Goal: Task Accomplishment & Management: Use online tool/utility

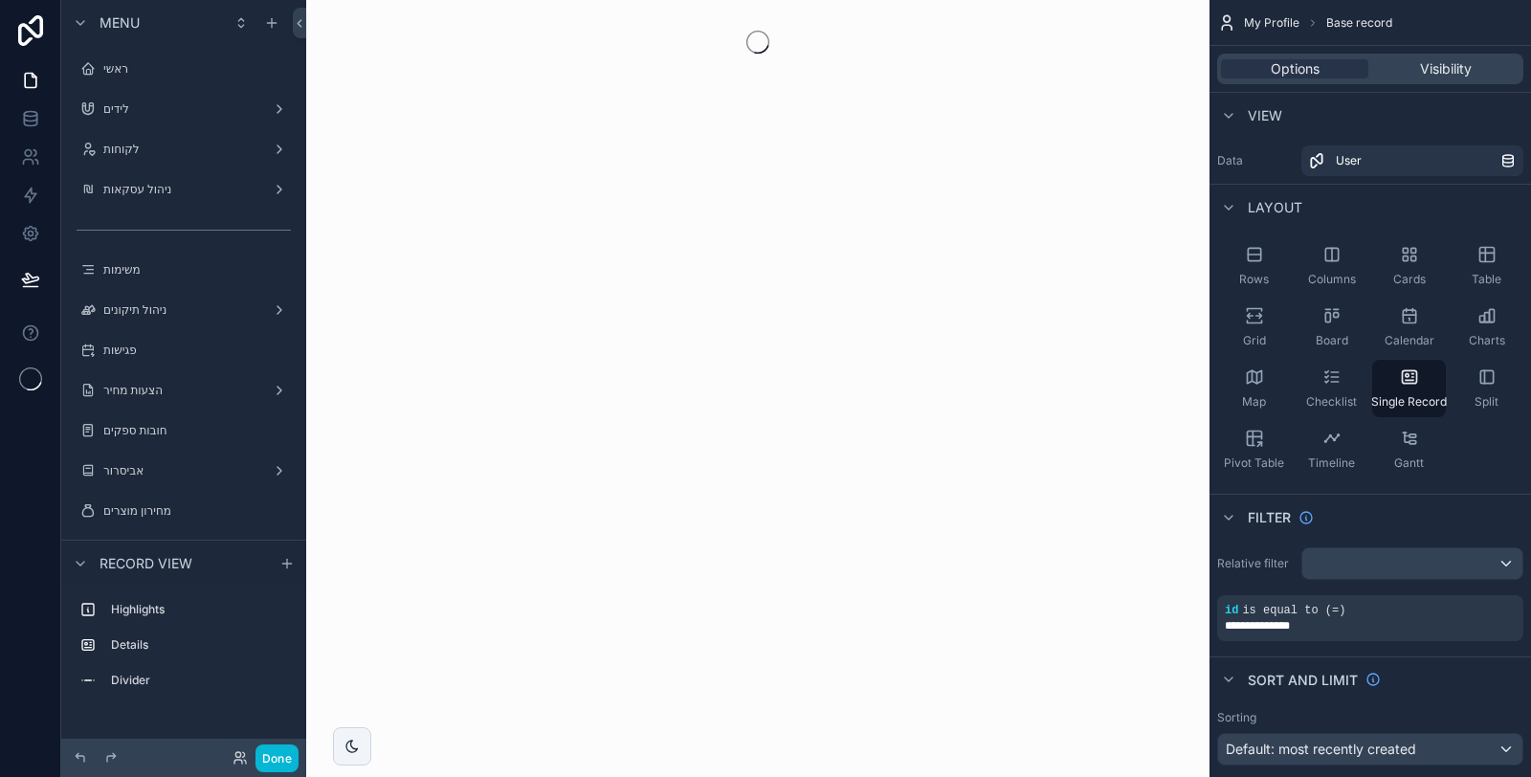
scroll to position [439, 0]
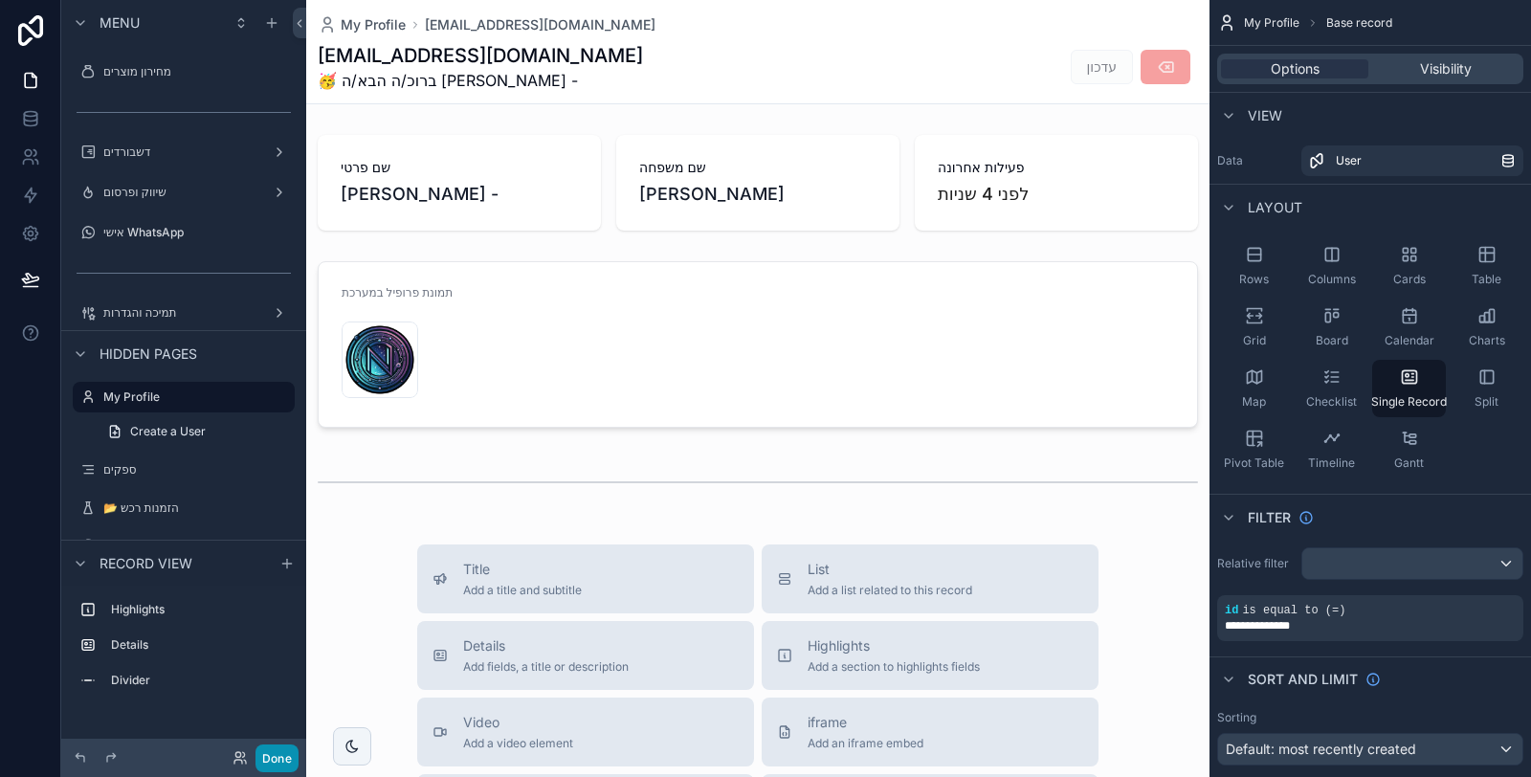
click at [281, 761] on button "Done" at bounding box center [277, 759] width 43 height 28
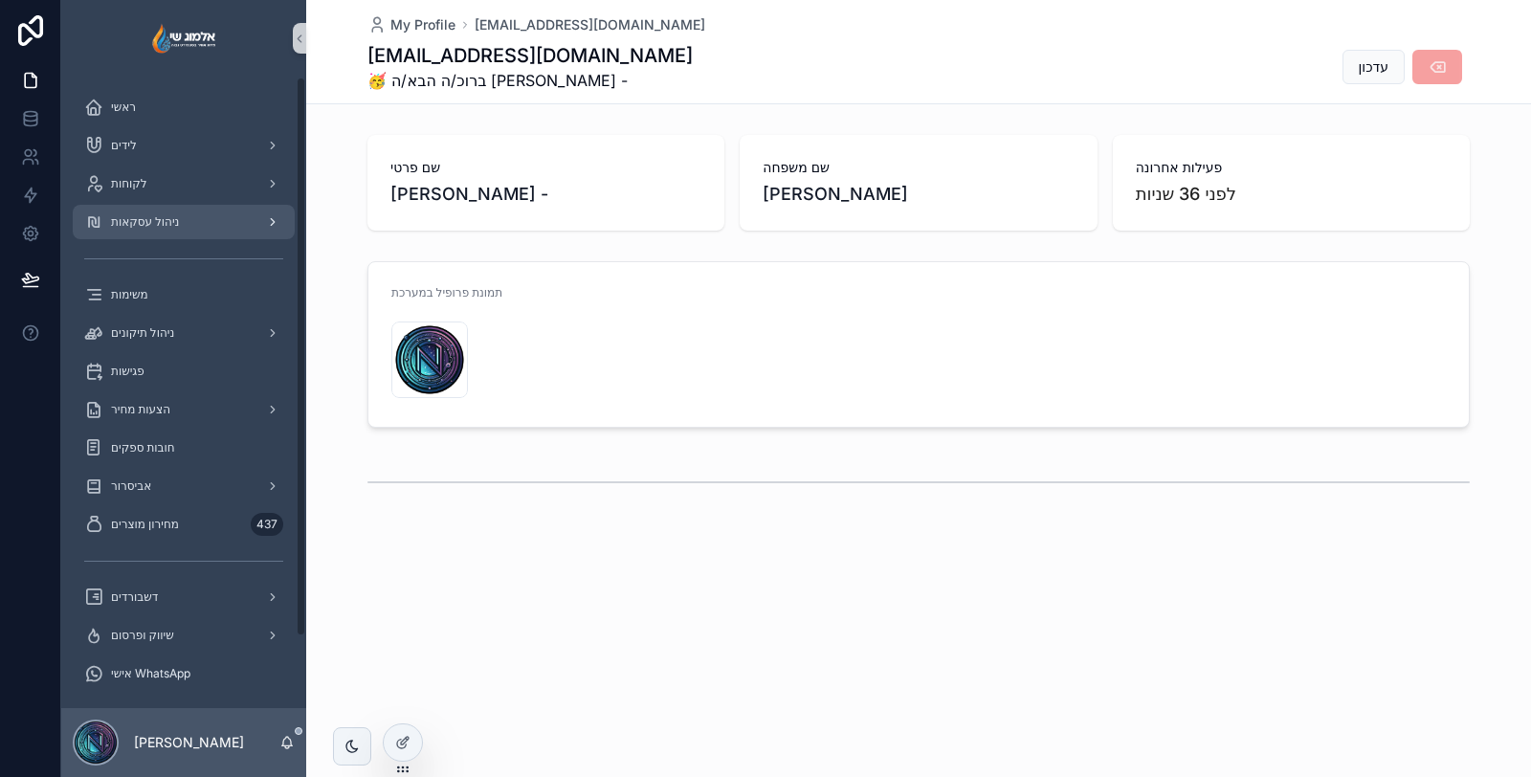
click at [195, 226] on div "ניהול עסקאות" at bounding box center [183, 222] width 199 height 31
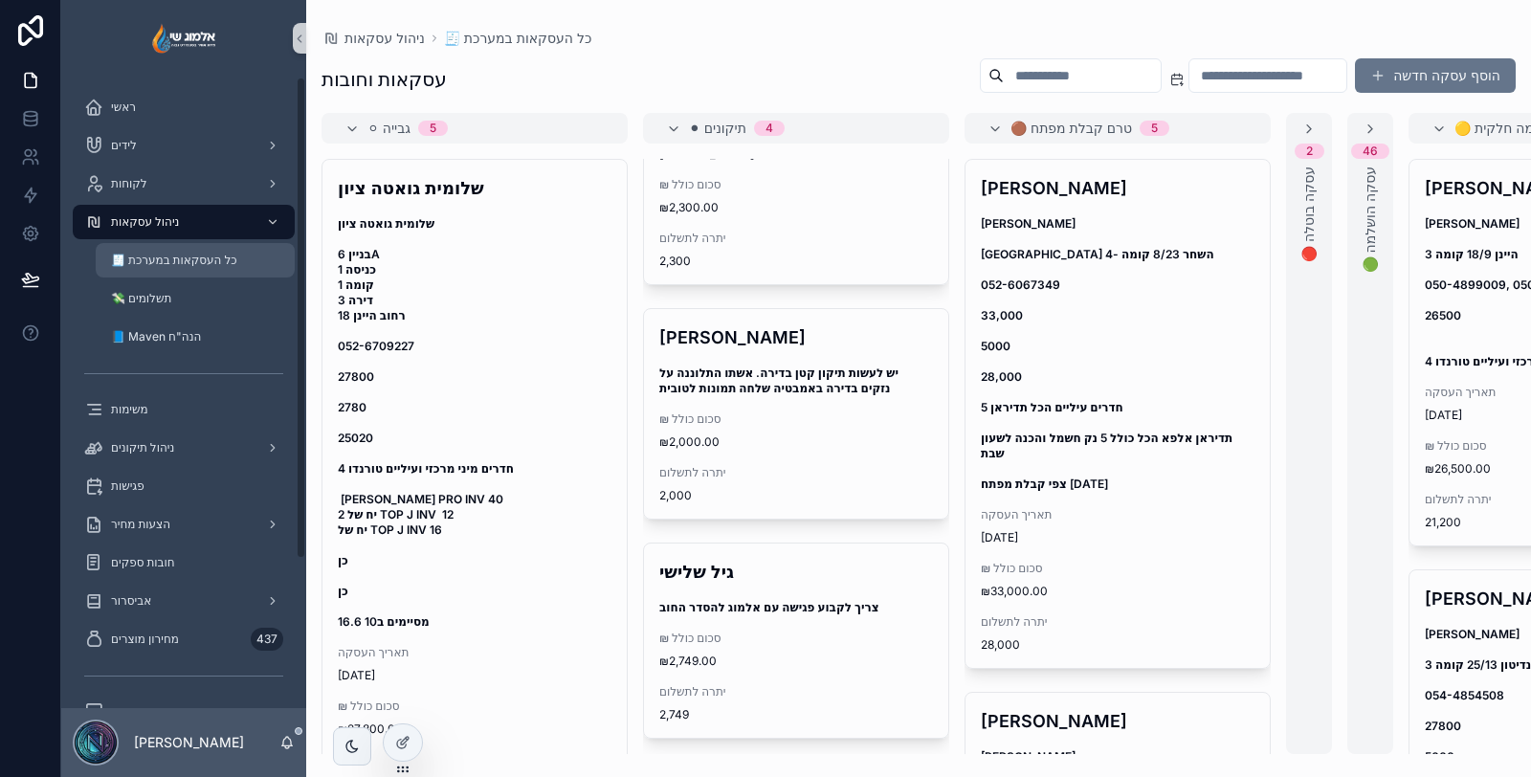
click at [242, 261] on div "🧾 כל העסקאות במערכת" at bounding box center [195, 260] width 176 height 31
click at [192, 301] on div "💸 תשלומים" at bounding box center [195, 298] width 176 height 31
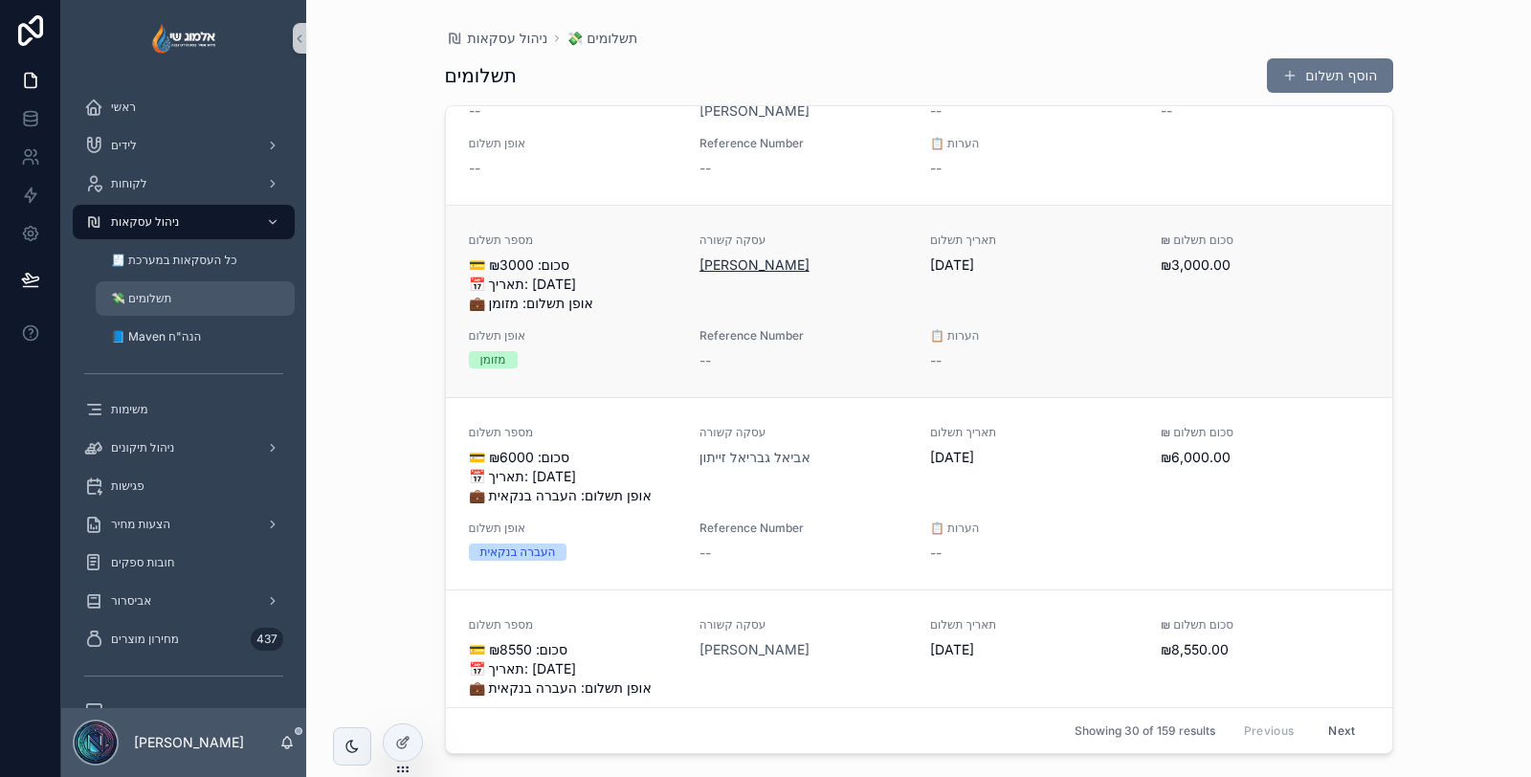
scroll to position [212, 0]
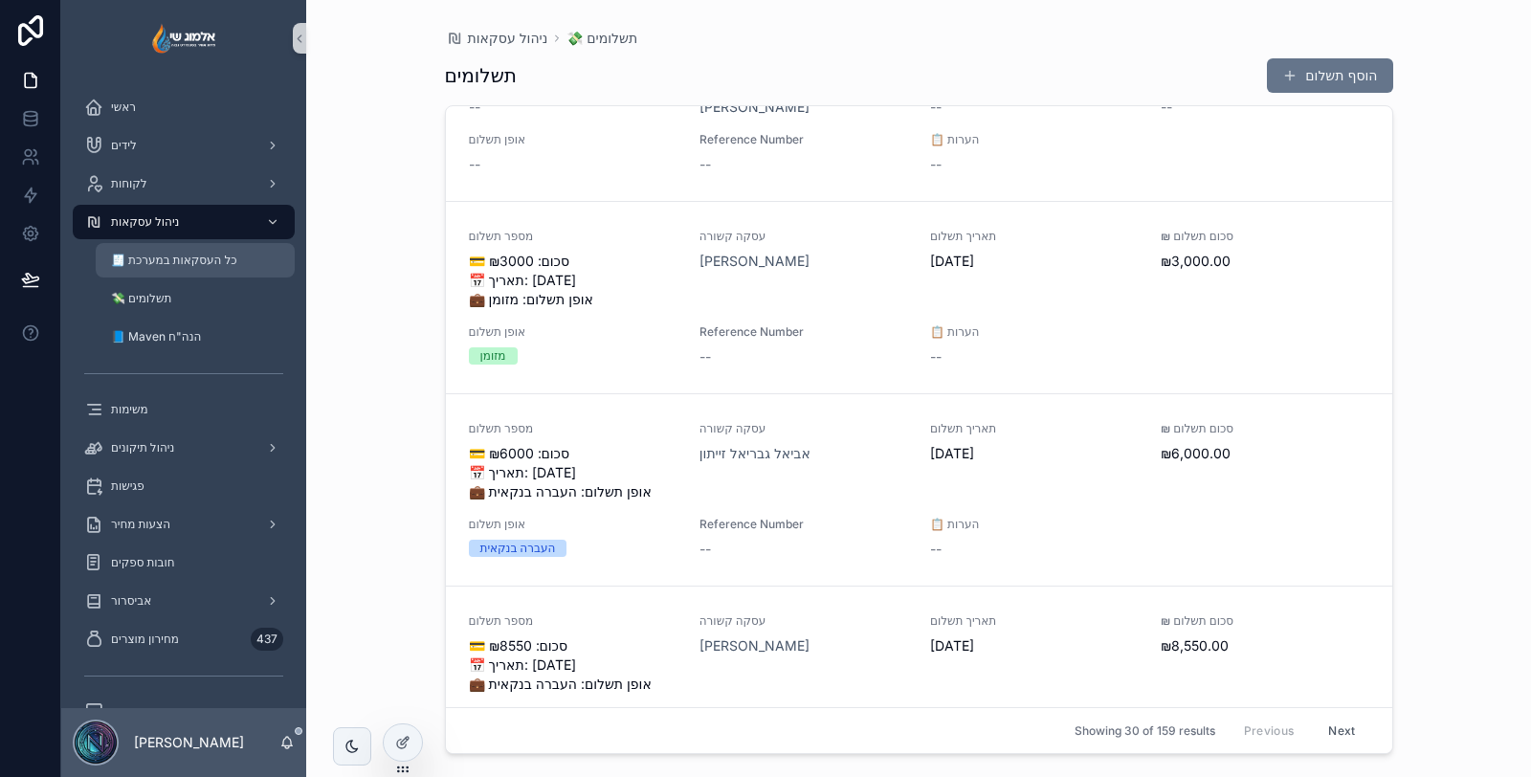
click at [198, 266] on span "🧾 כל העסקאות במערכת" at bounding box center [174, 260] width 126 height 15
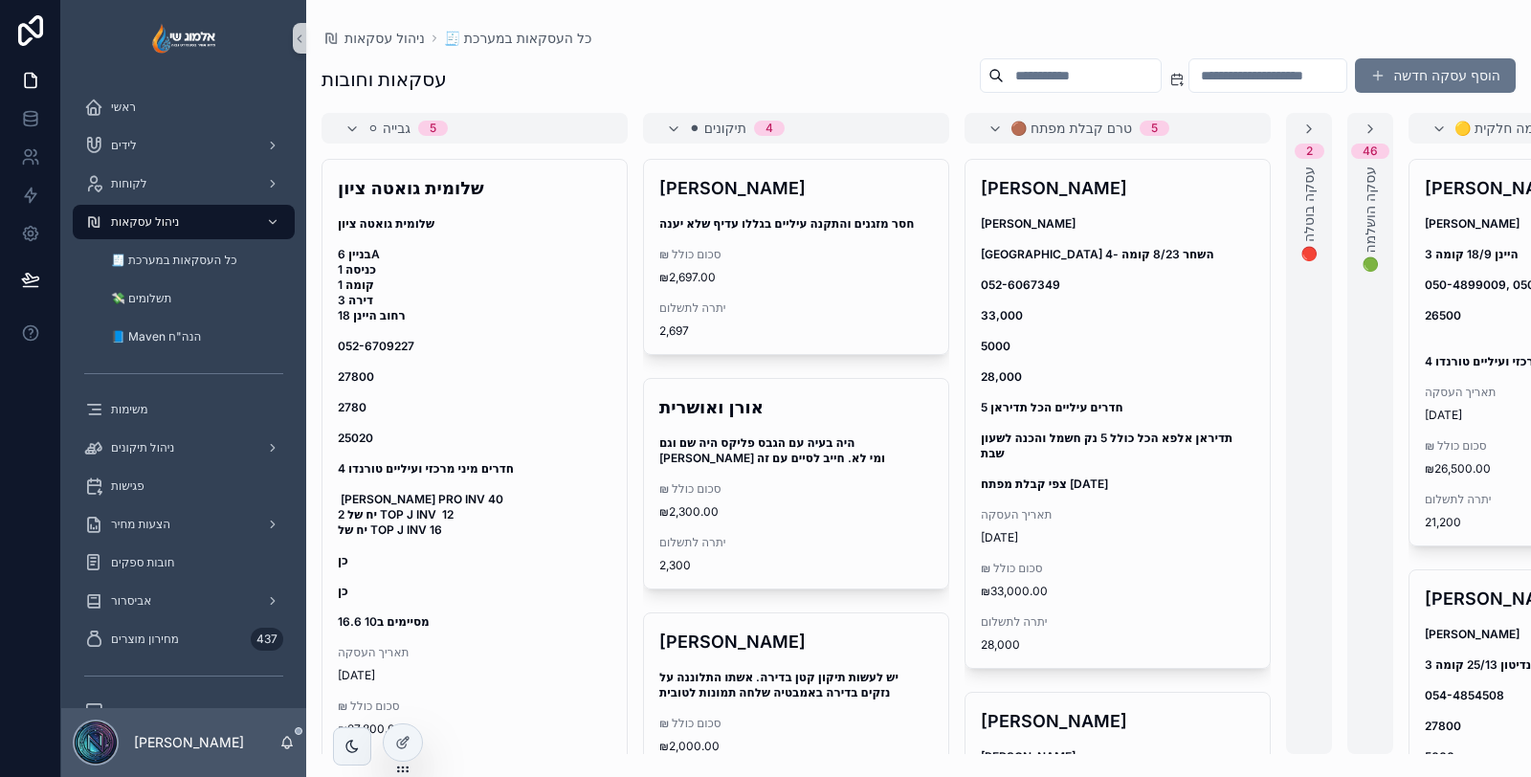
click at [1048, 65] on input "scrollable content" at bounding box center [1082, 75] width 157 height 27
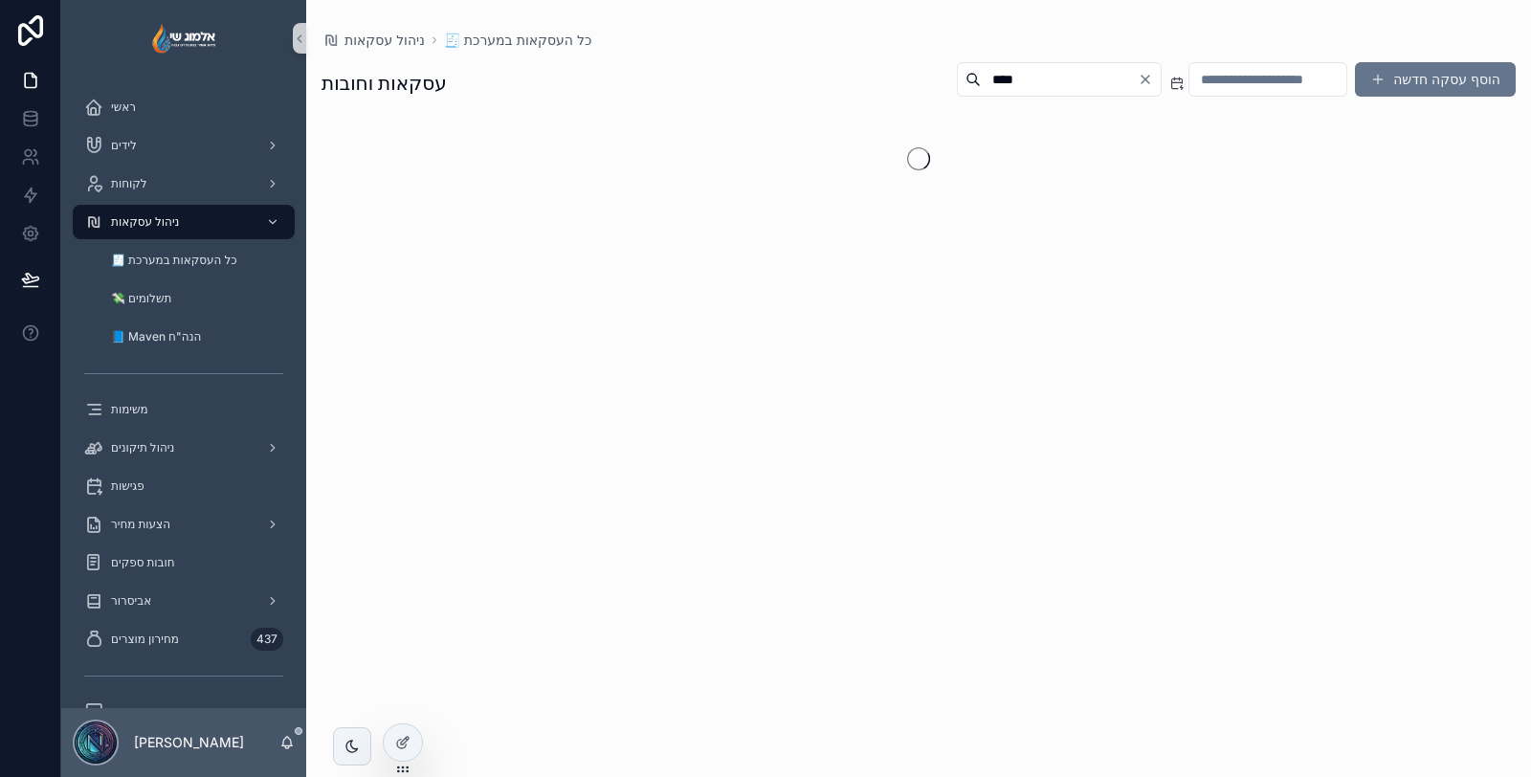
type input "****"
click at [756, 67] on div "עסקאות וחובות **** הוסף עסקה חדשה" at bounding box center [919, 83] width 1194 height 44
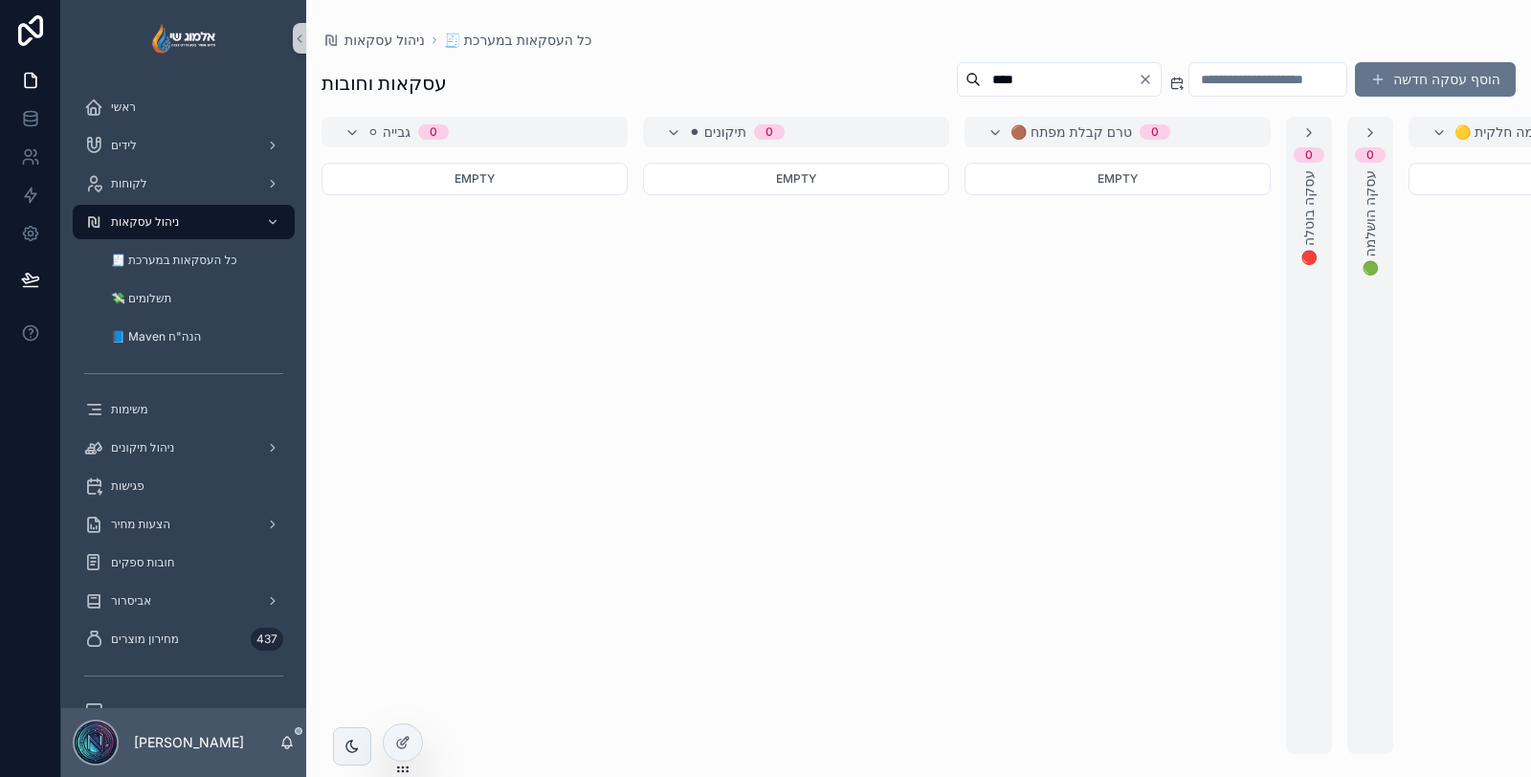
click at [1092, 75] on input "****" at bounding box center [1059, 79] width 157 height 27
click at [1138, 78] on icon "Clear" at bounding box center [1145, 79] width 15 height 15
click at [1059, 79] on input "scrollable content" at bounding box center [1082, 79] width 157 height 27
type input "**********"
click at [1138, 78] on icon "Clear" at bounding box center [1145, 79] width 15 height 15
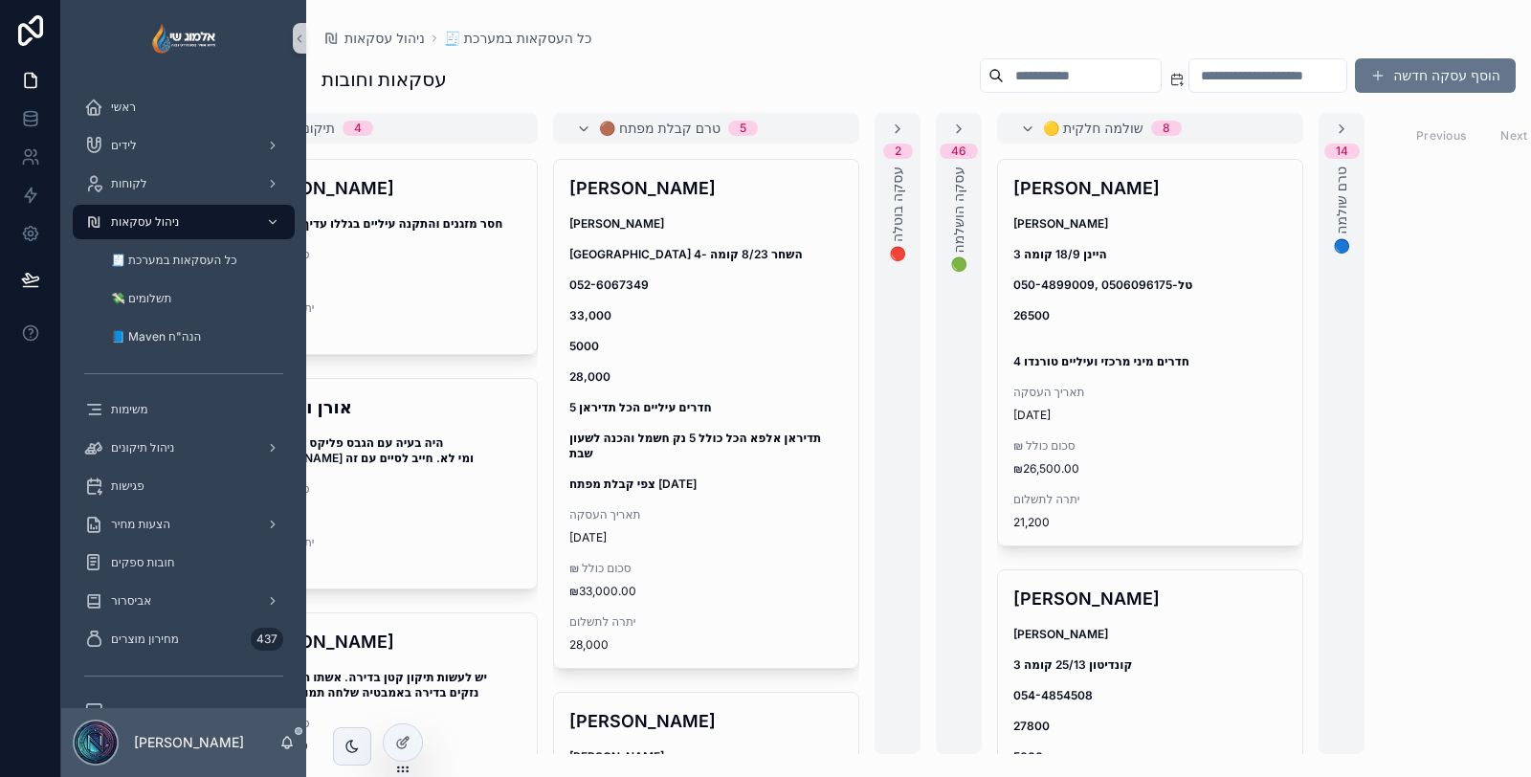
scroll to position [0, 457]
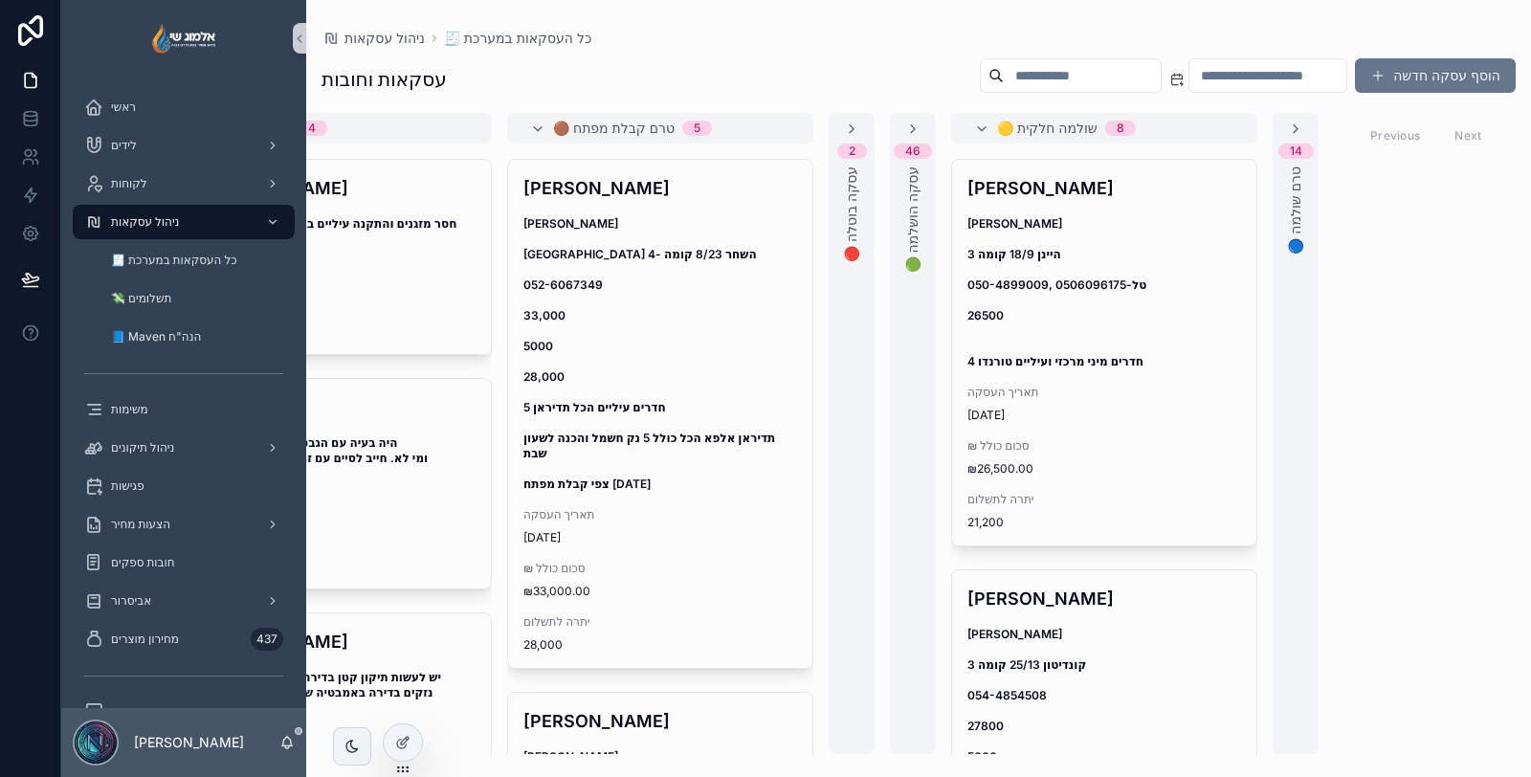
click at [1312, 201] on div "14 🔵 טרם שולמה" at bounding box center [1296, 433] width 46 height 641
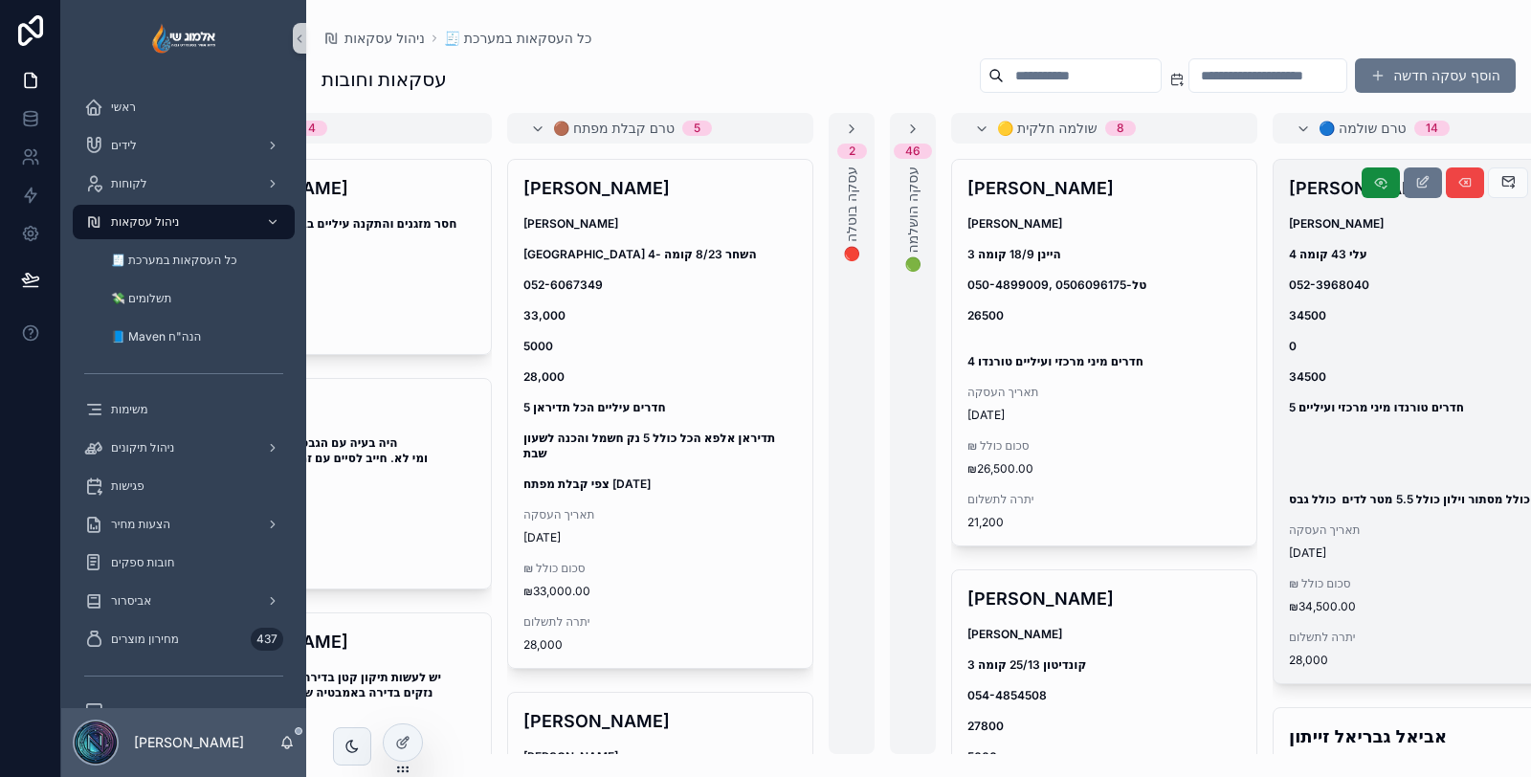
click at [1384, 349] on span "[PERSON_NAME] עלי 43 קומה 4 052-3968040 34500 0 34500 5 חדרים טורנדו מיני מרכזי…" at bounding box center [1426, 361] width 274 height 291
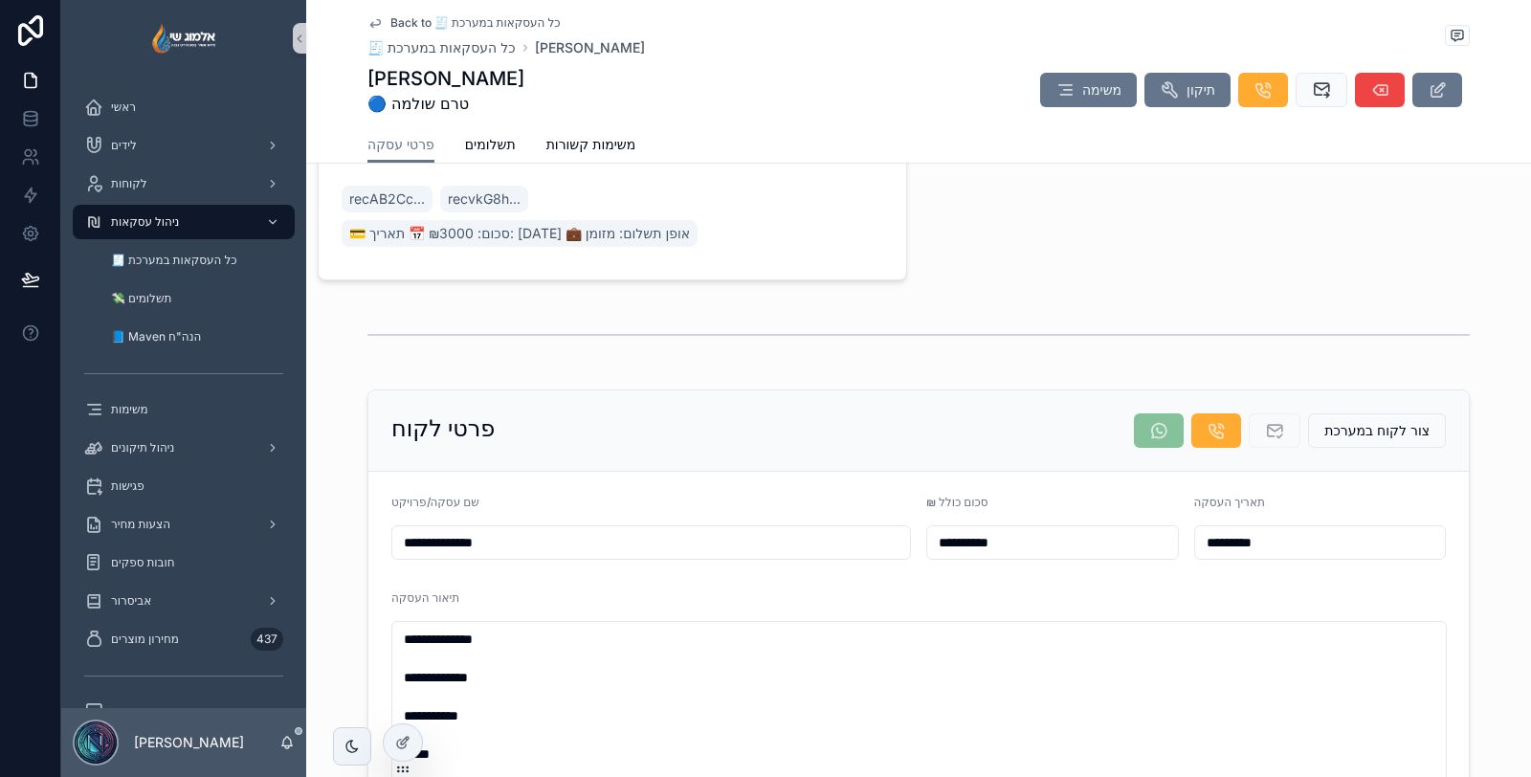
scroll to position [850, 0]
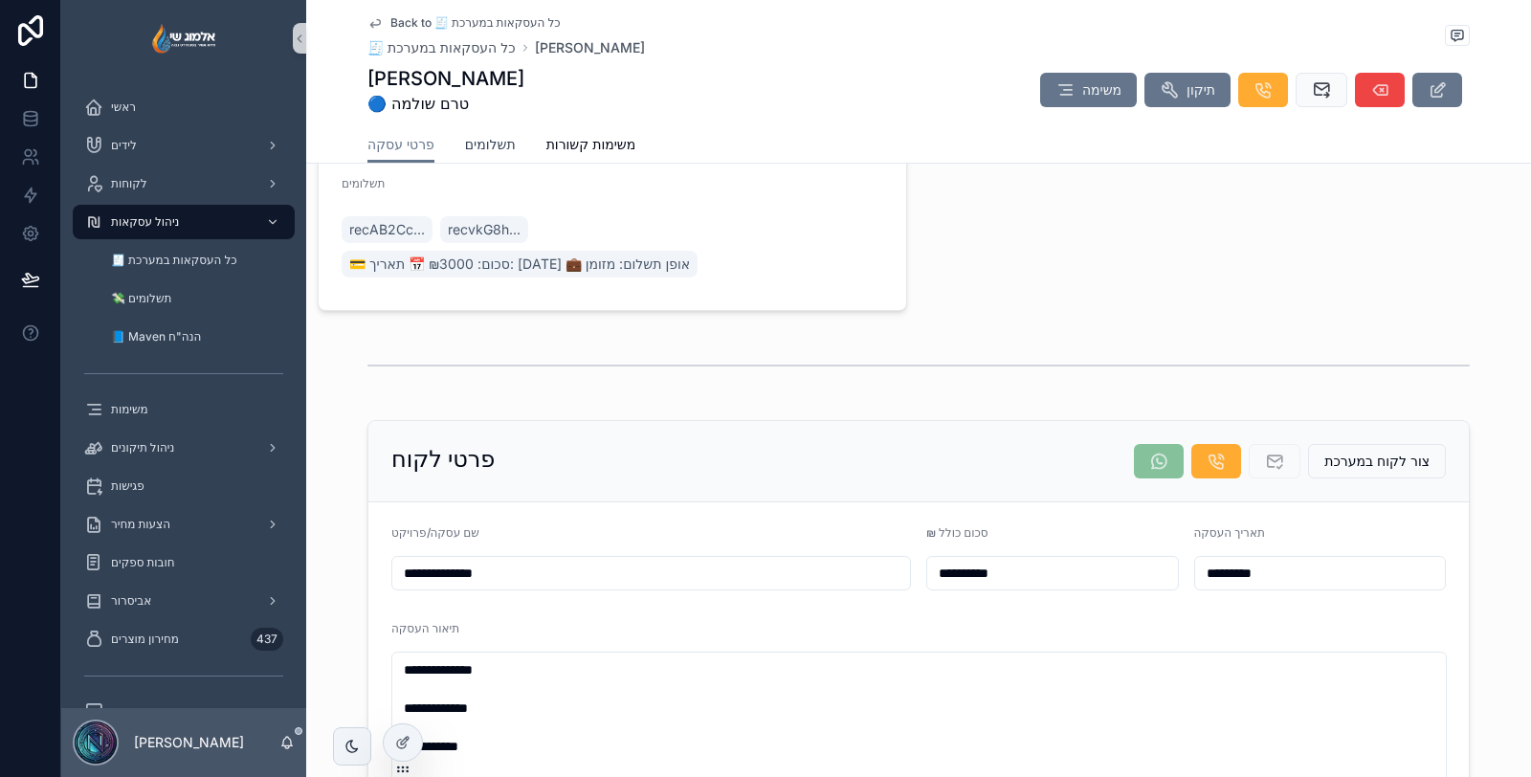
click at [498, 139] on span "תשלומים" at bounding box center [490, 144] width 51 height 19
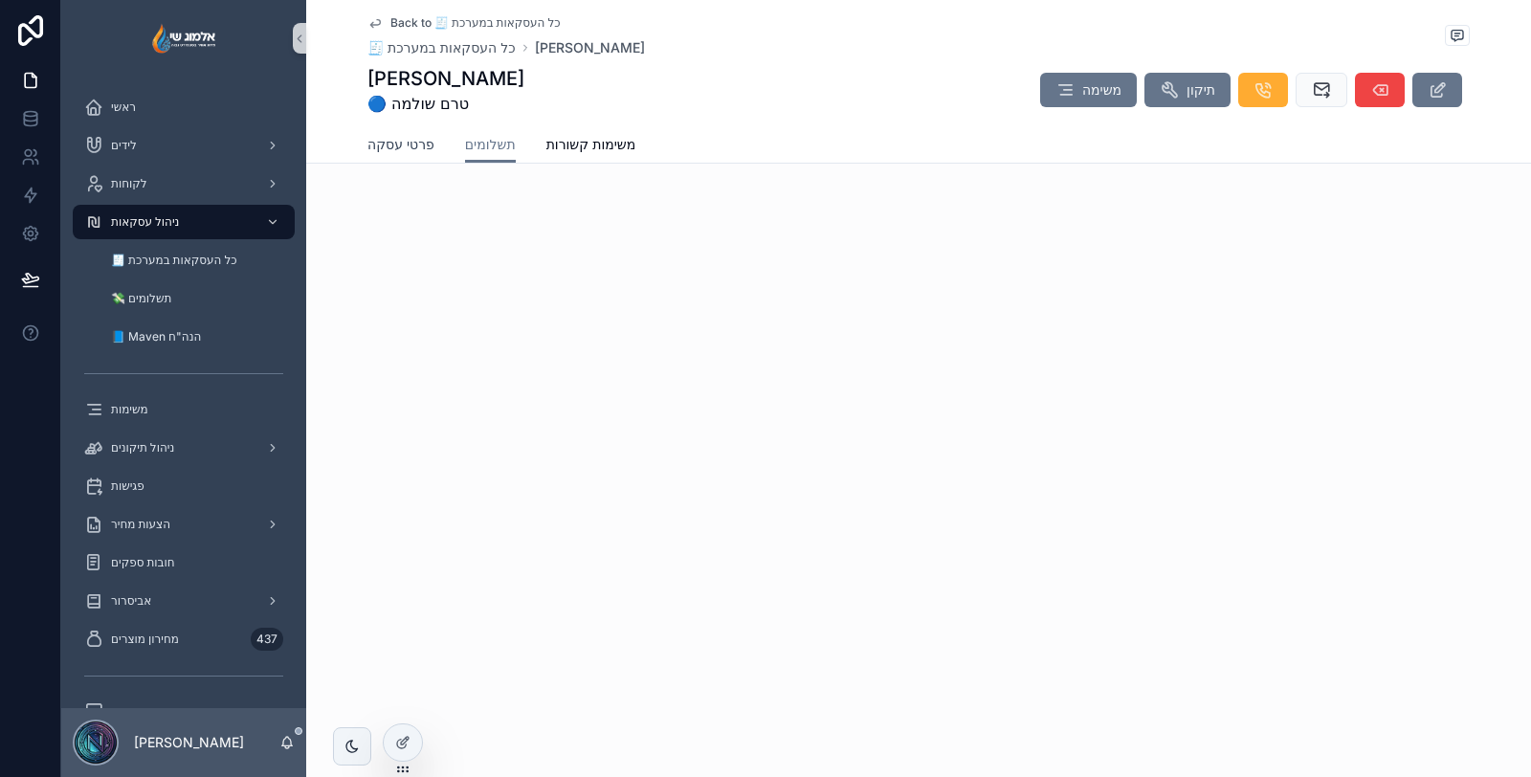
click at [421, 140] on span "פרטי עסקה" at bounding box center [401, 144] width 67 height 19
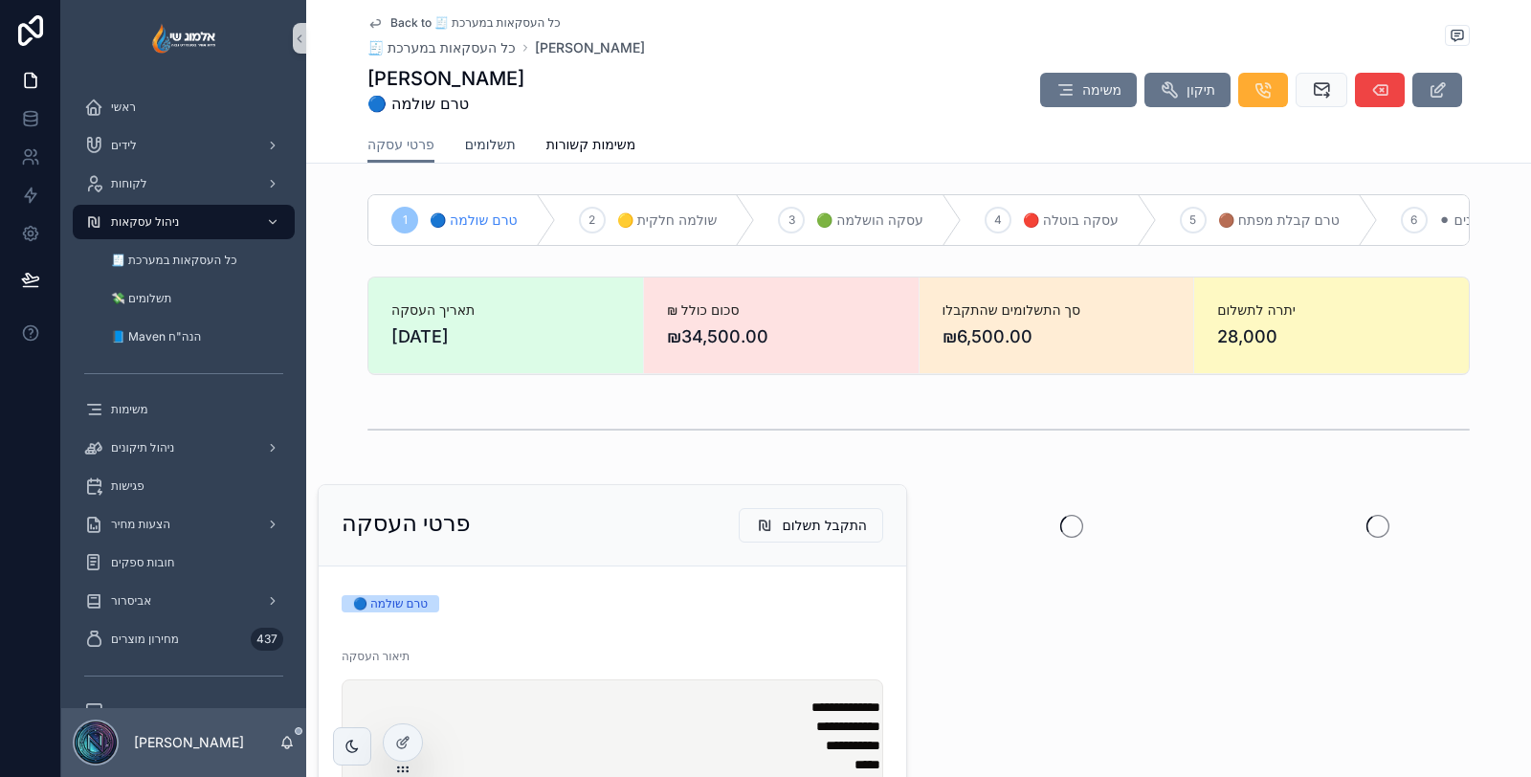
click at [496, 145] on span "תשלומים" at bounding box center [490, 144] width 51 height 19
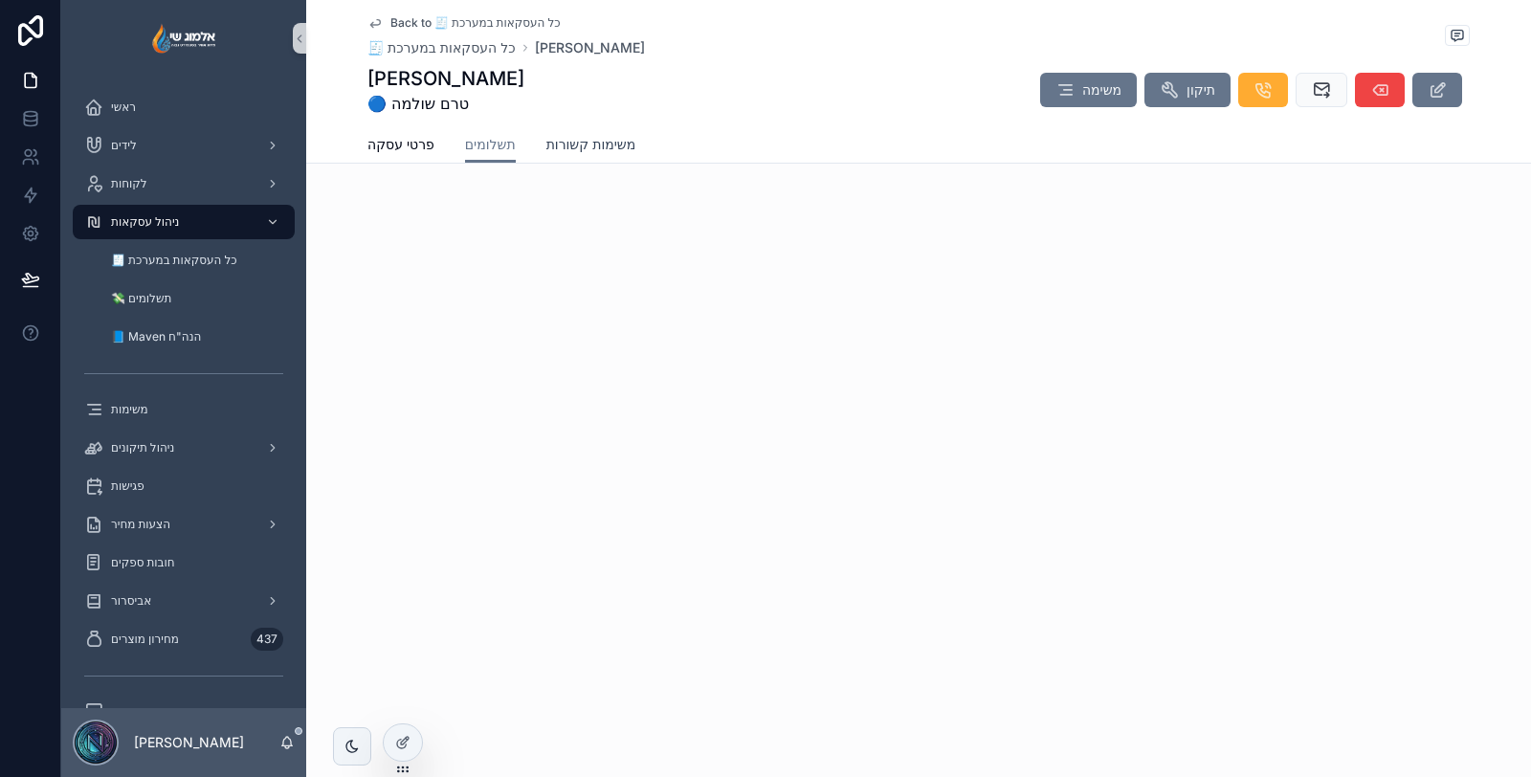
click at [603, 135] on span "משימות קשורות" at bounding box center [591, 144] width 90 height 19
click at [415, 145] on span "פרטי עסקה" at bounding box center [401, 144] width 67 height 19
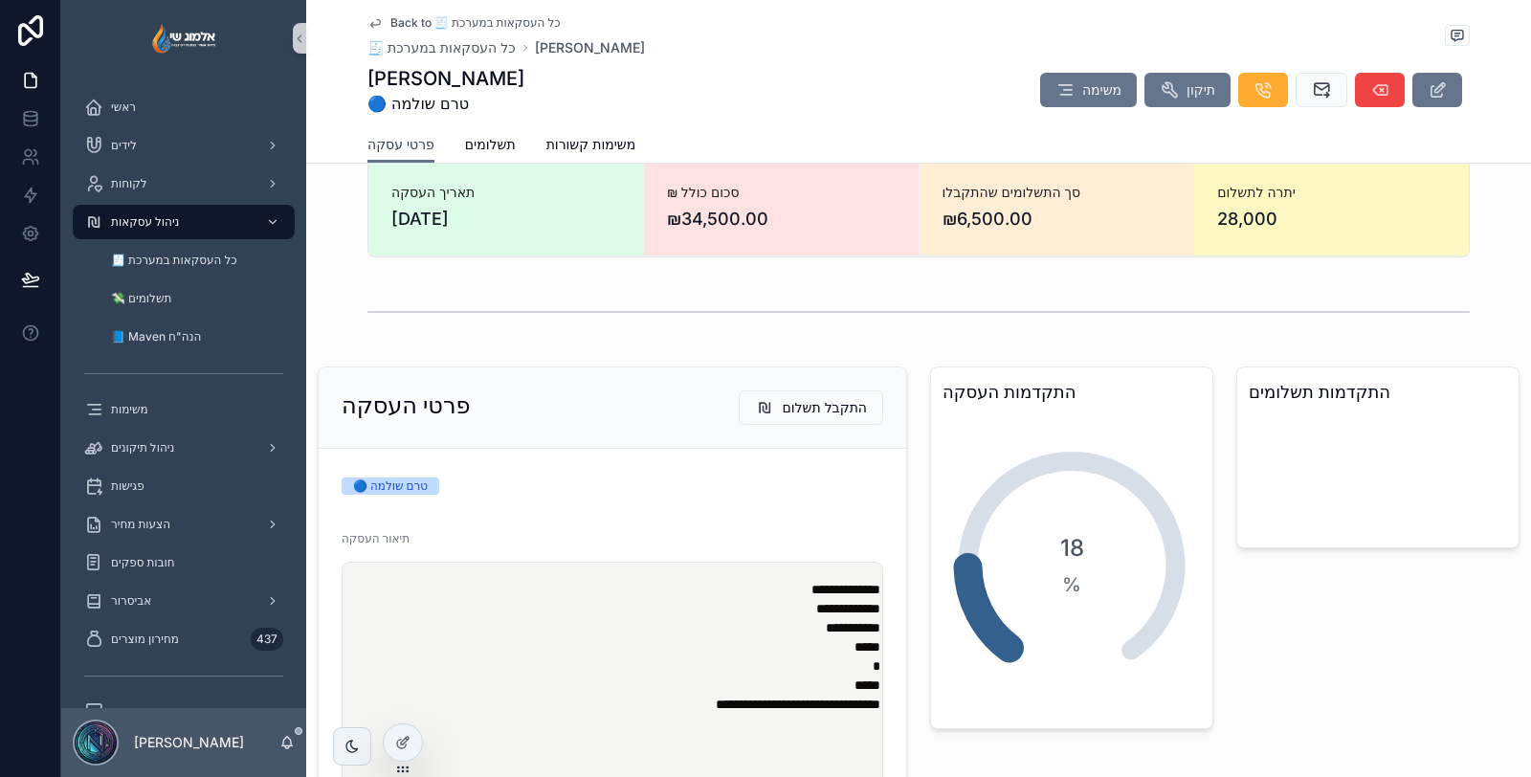
scroll to position [106, 0]
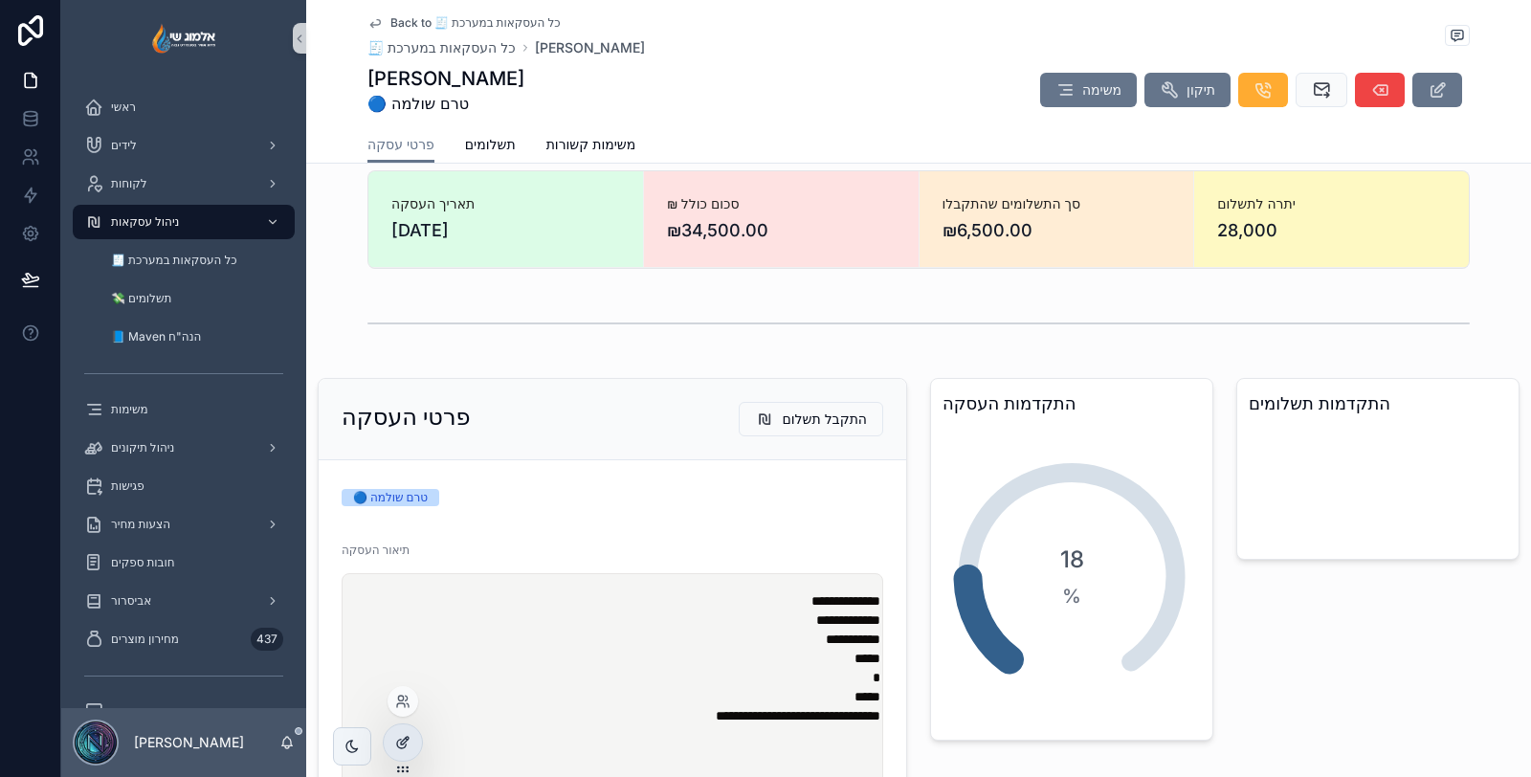
click at [412, 744] on div at bounding box center [403, 742] width 38 height 36
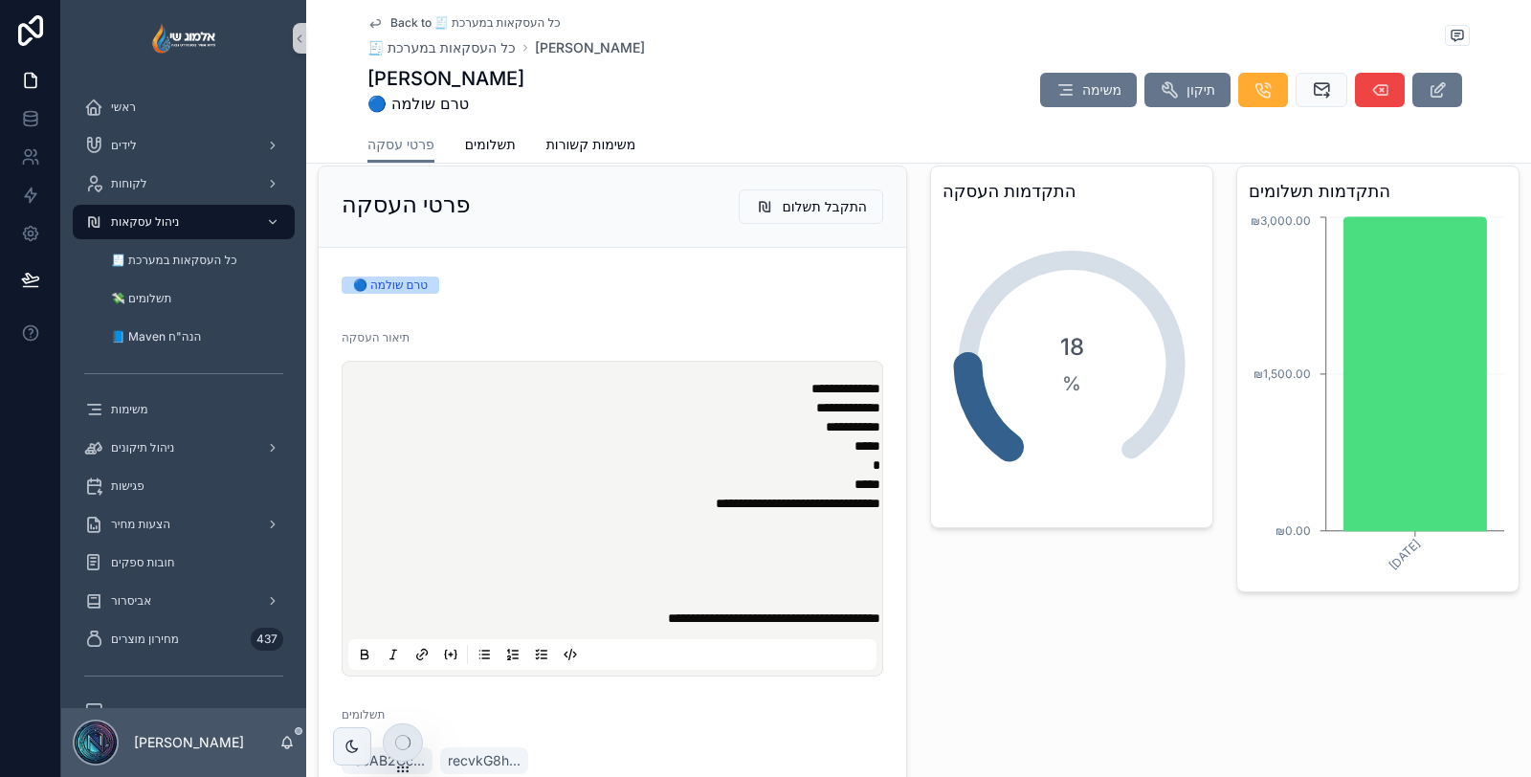
scroll to position [0, 0]
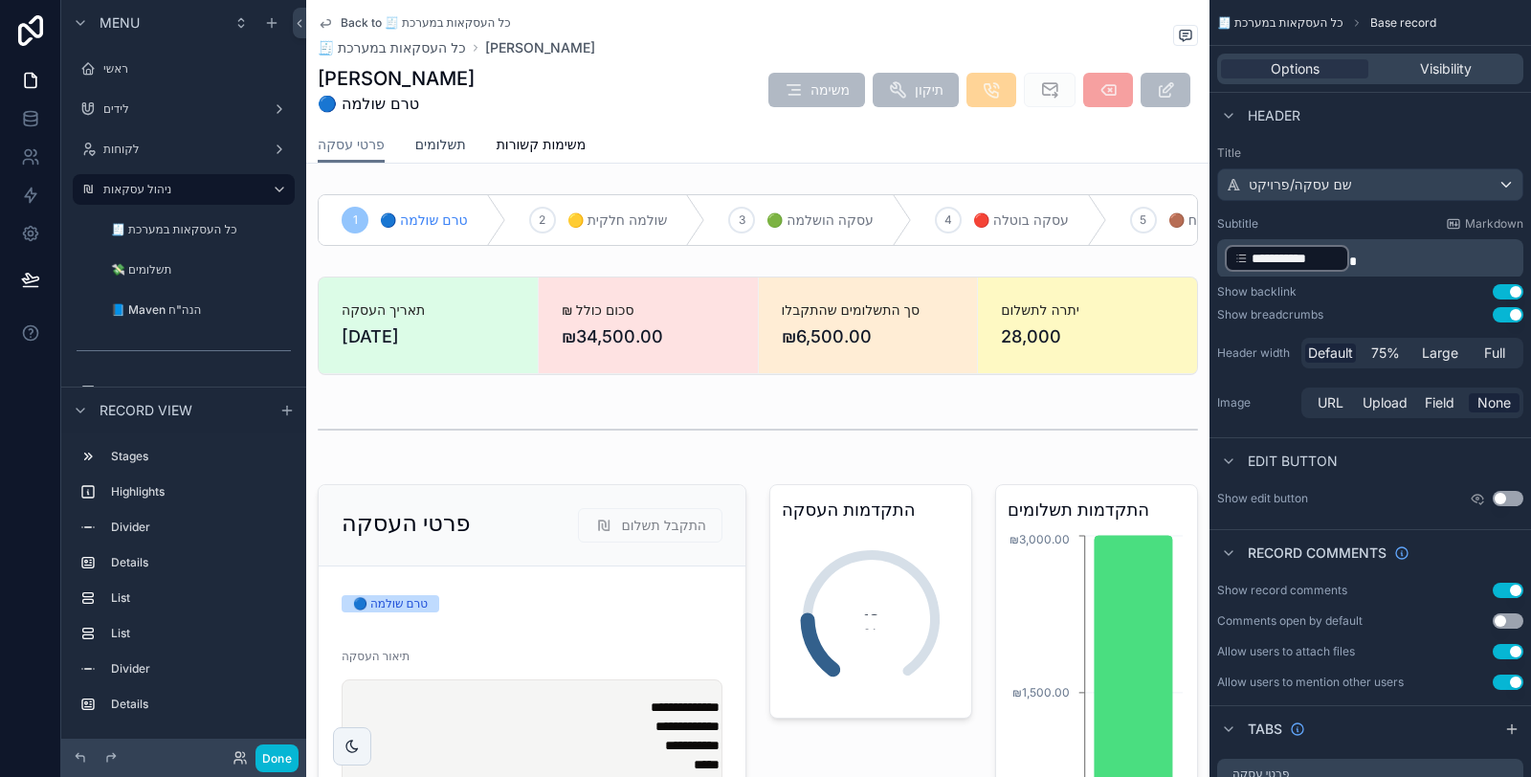
click at [447, 142] on span "תשלומים" at bounding box center [440, 144] width 51 height 19
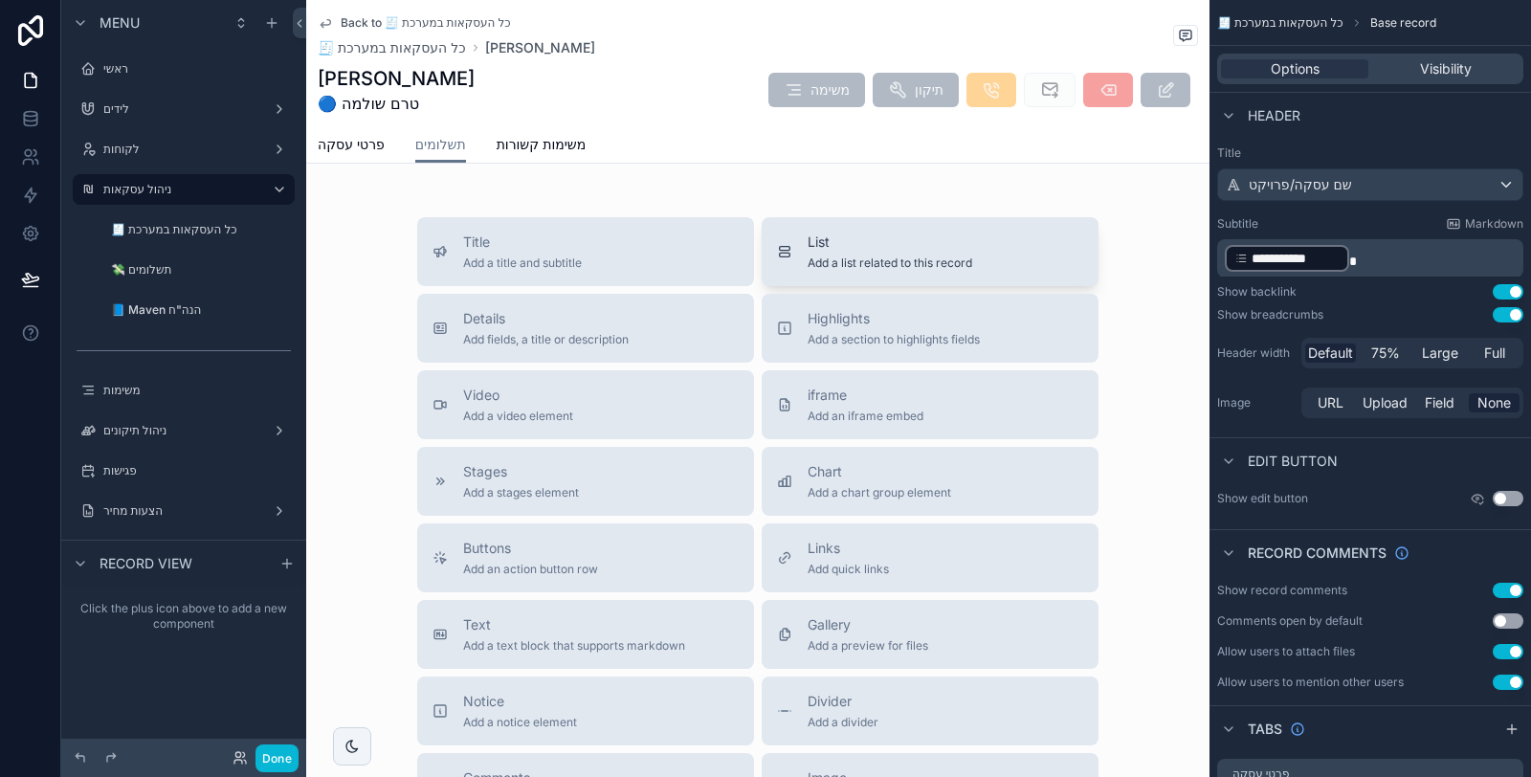
click at [863, 254] on div "List Add a list related to this record" at bounding box center [890, 252] width 165 height 38
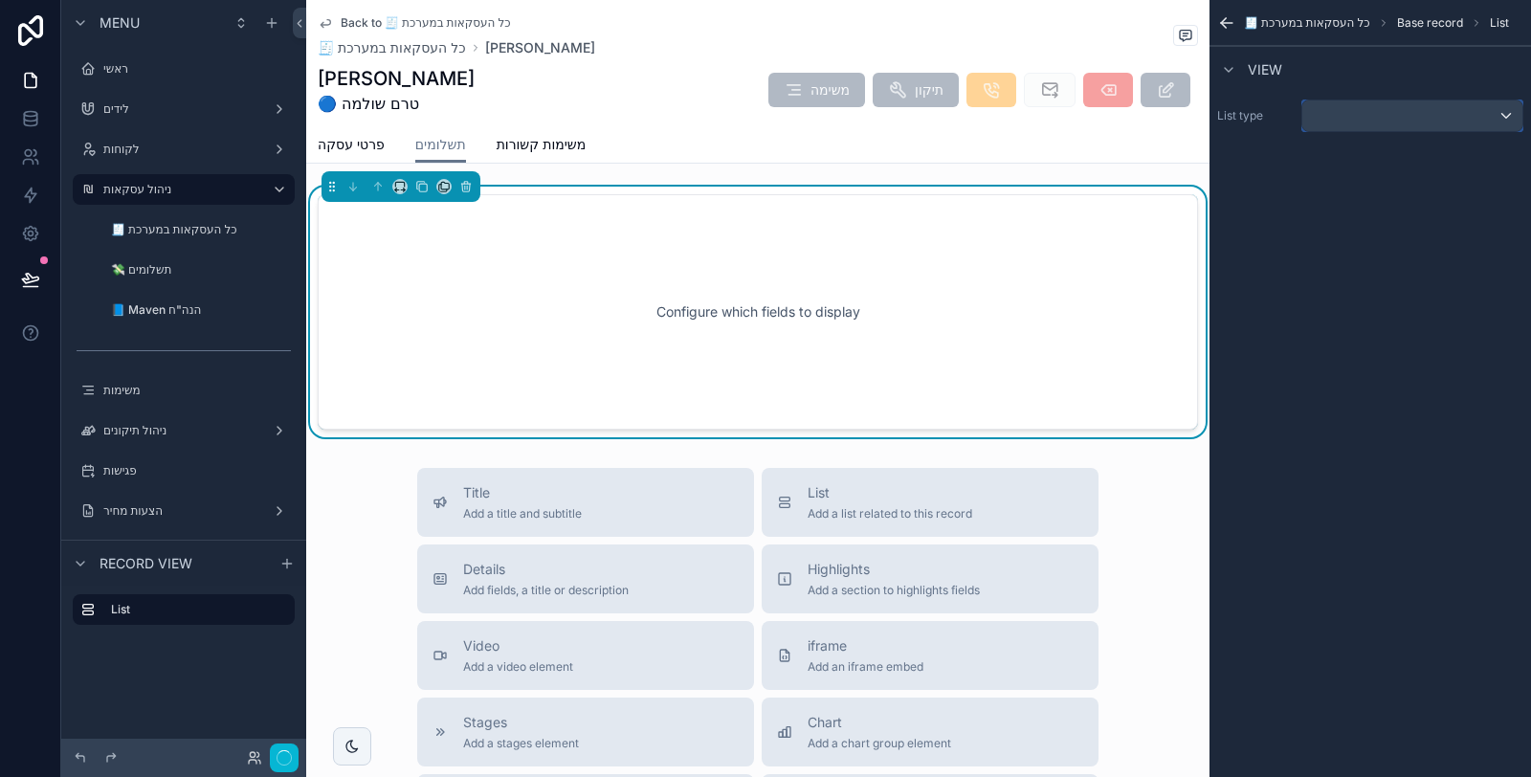
click at [1364, 129] on div "scrollable content" at bounding box center [1413, 115] width 220 height 31
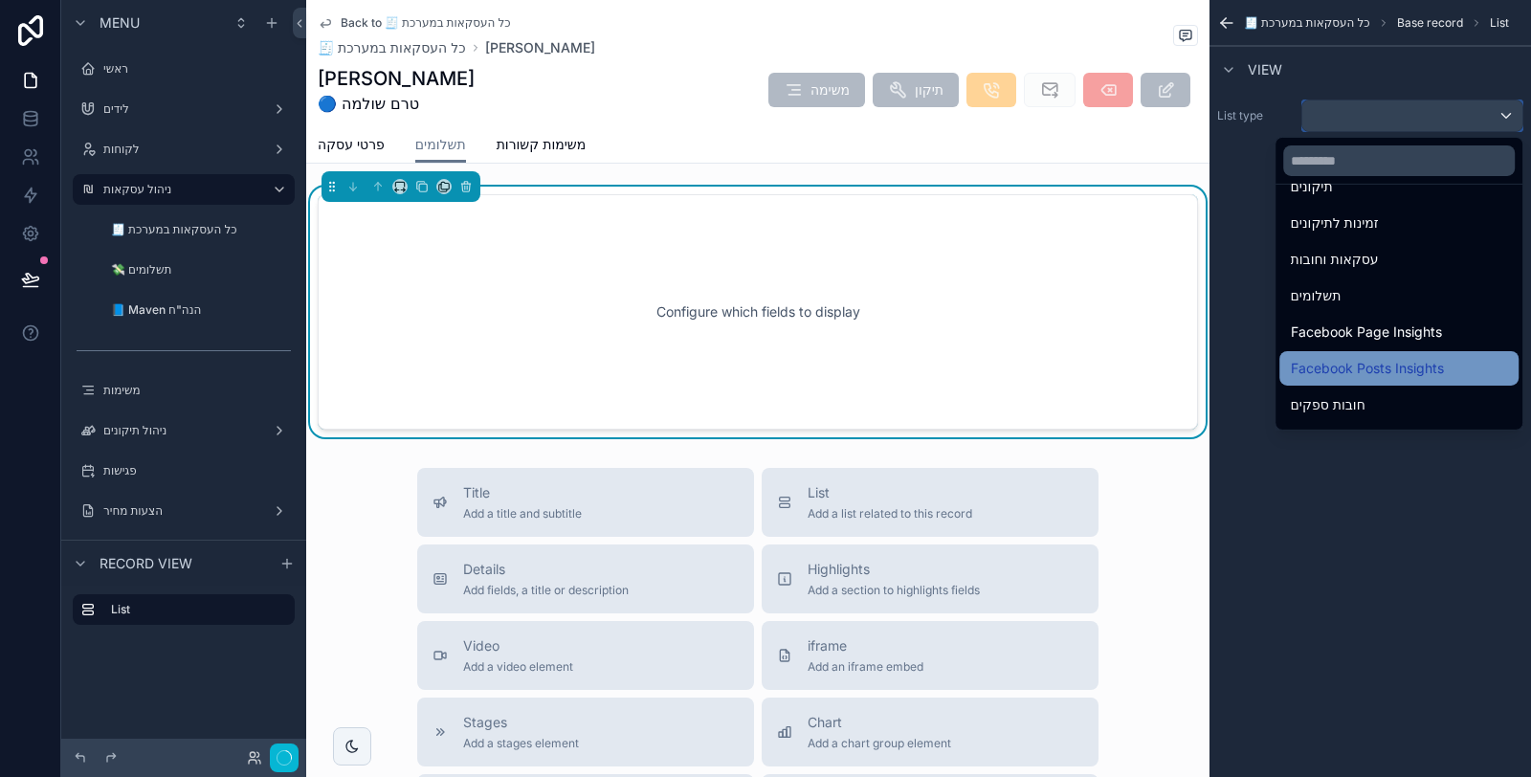
scroll to position [1214, 0]
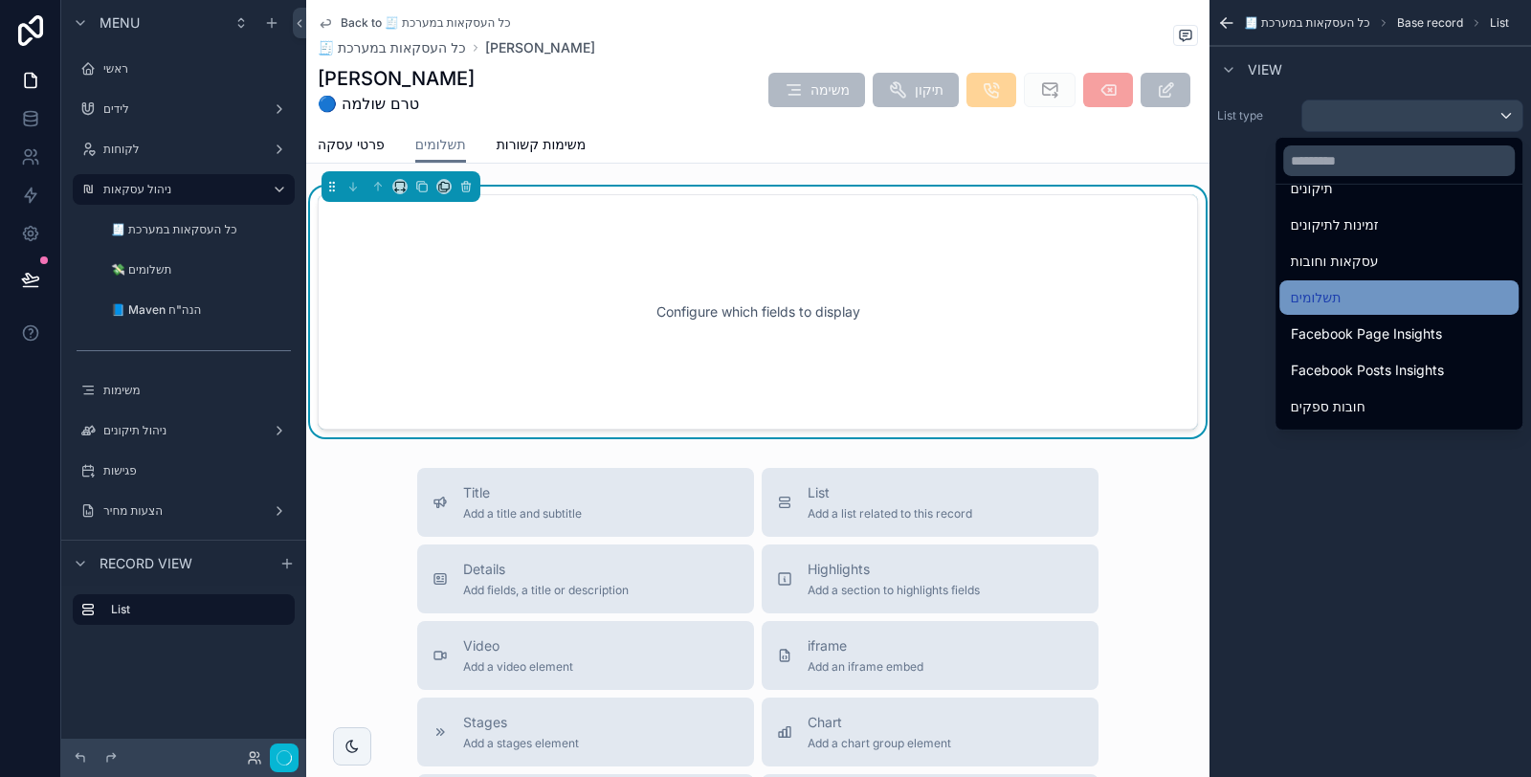
click at [1387, 297] on div "תשלומים" at bounding box center [1399, 297] width 216 height 23
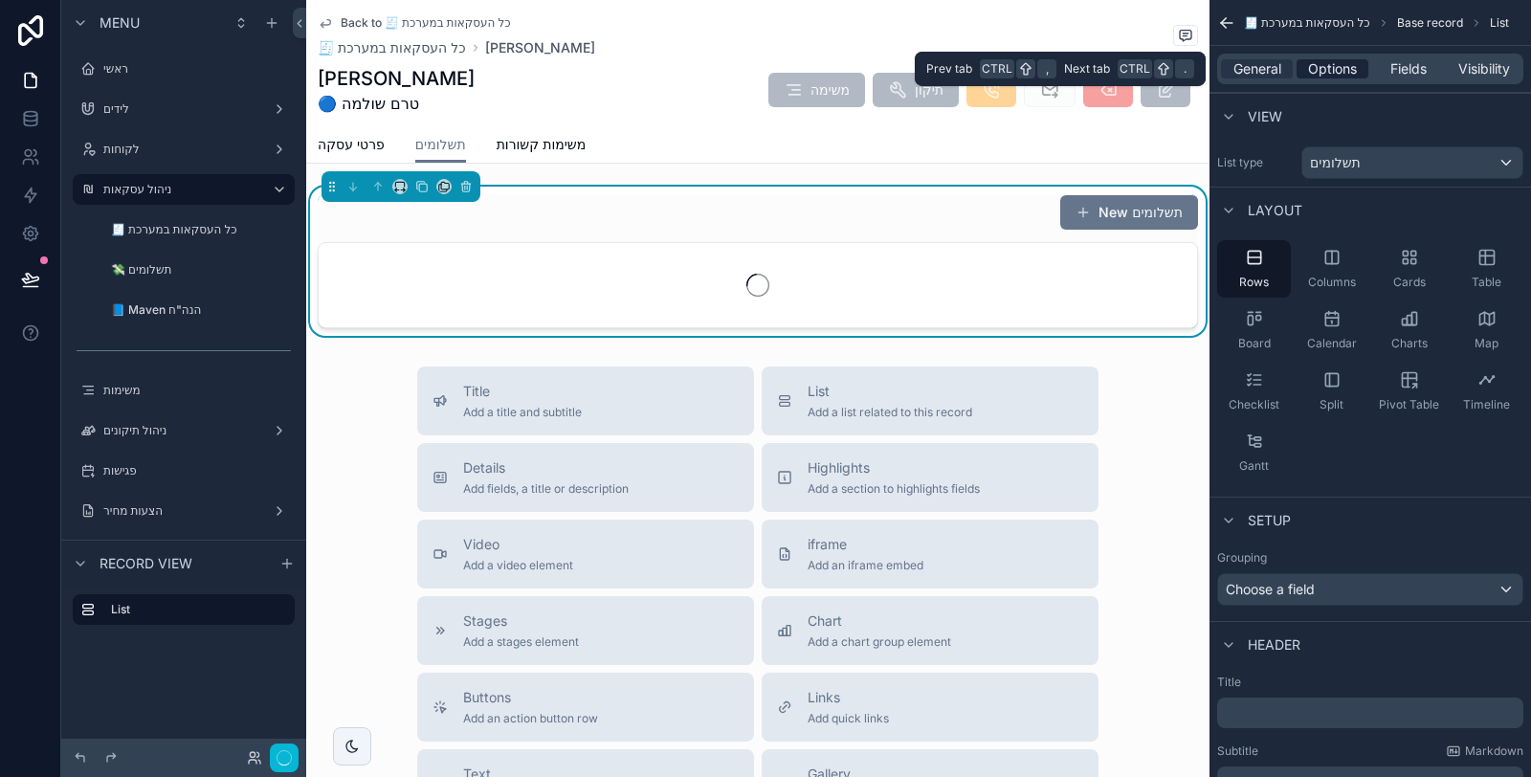
click at [1328, 66] on span "Options" at bounding box center [1332, 68] width 49 height 19
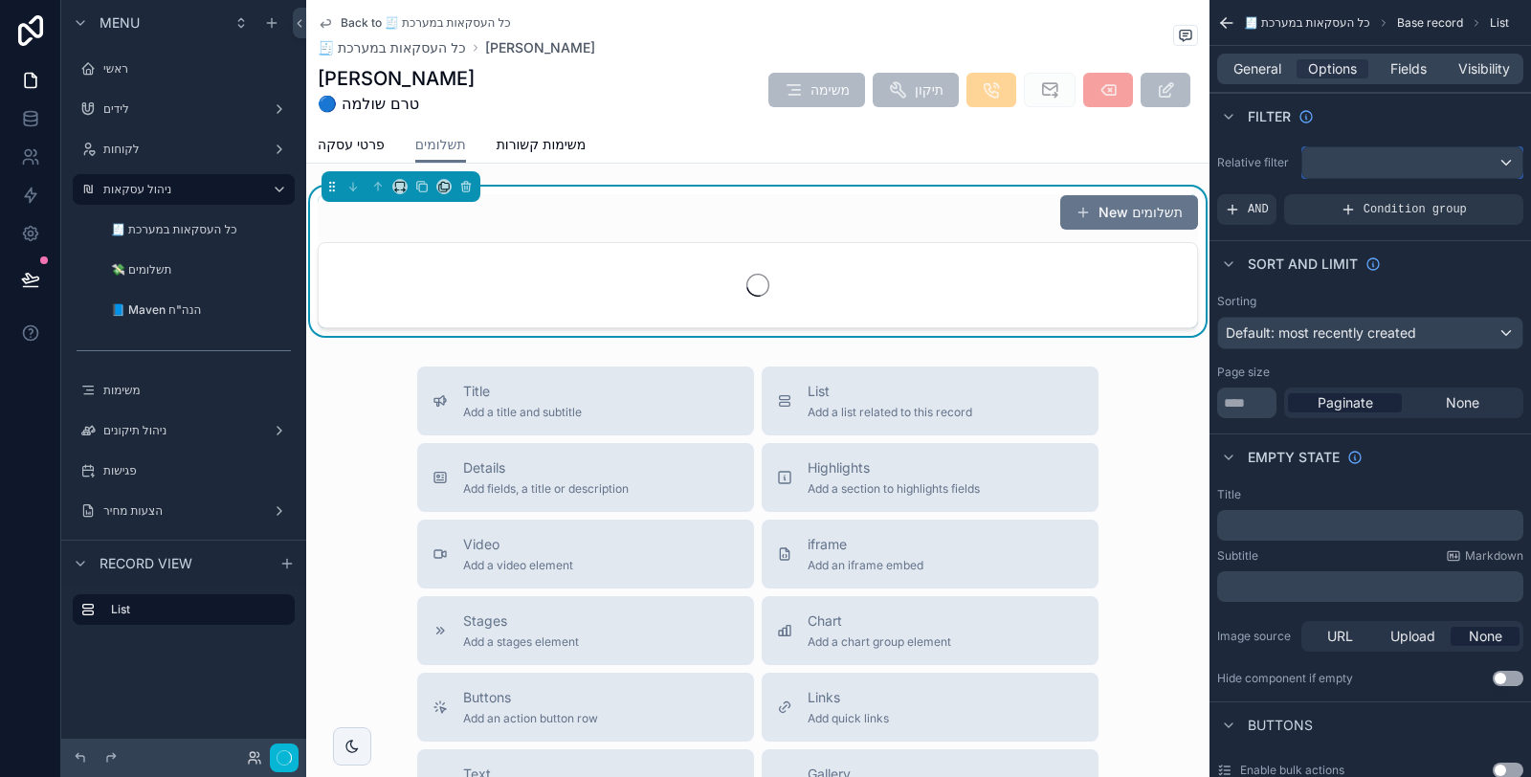
click at [1359, 163] on div "scrollable content" at bounding box center [1413, 162] width 220 height 31
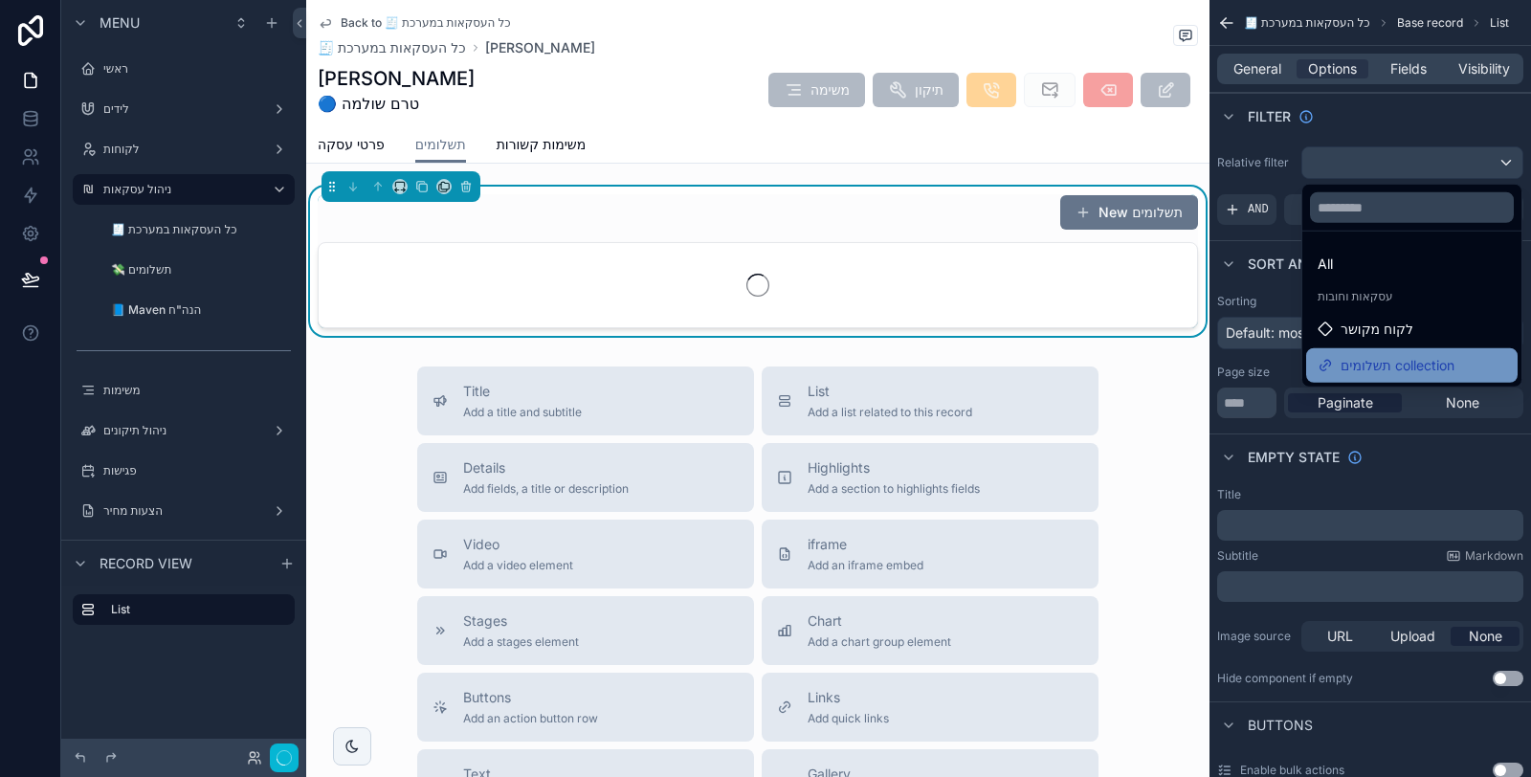
click at [1370, 356] on span "תשלומים collection" at bounding box center [1398, 365] width 114 height 23
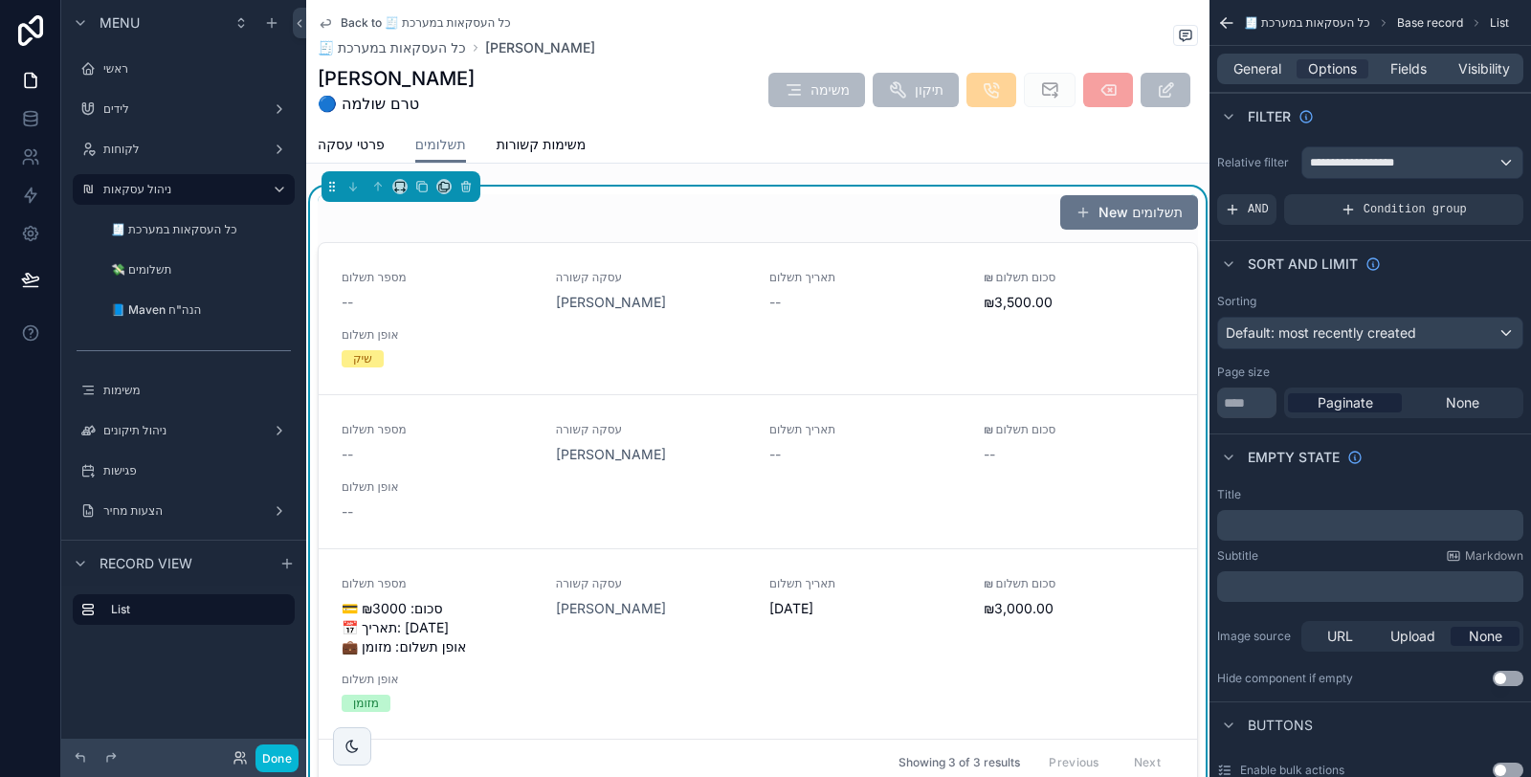
scroll to position [0, 0]
click at [1445, 400] on div "None" at bounding box center [1463, 402] width 114 height 19
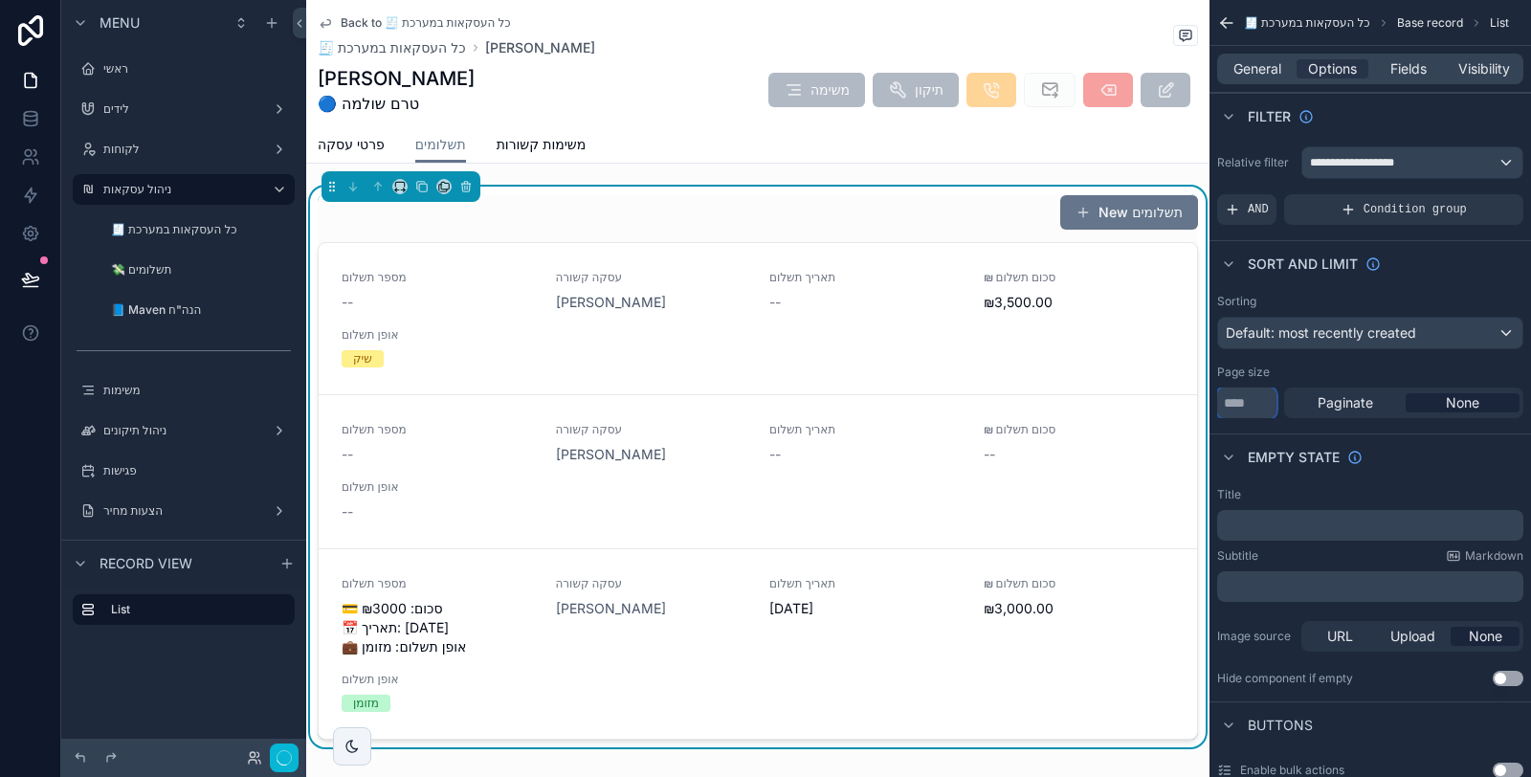
drag, startPoint x: 1250, startPoint y: 398, endPoint x: 1220, endPoint y: 403, distance: 30.1
click at [1220, 403] on input "**" at bounding box center [1246, 403] width 59 height 31
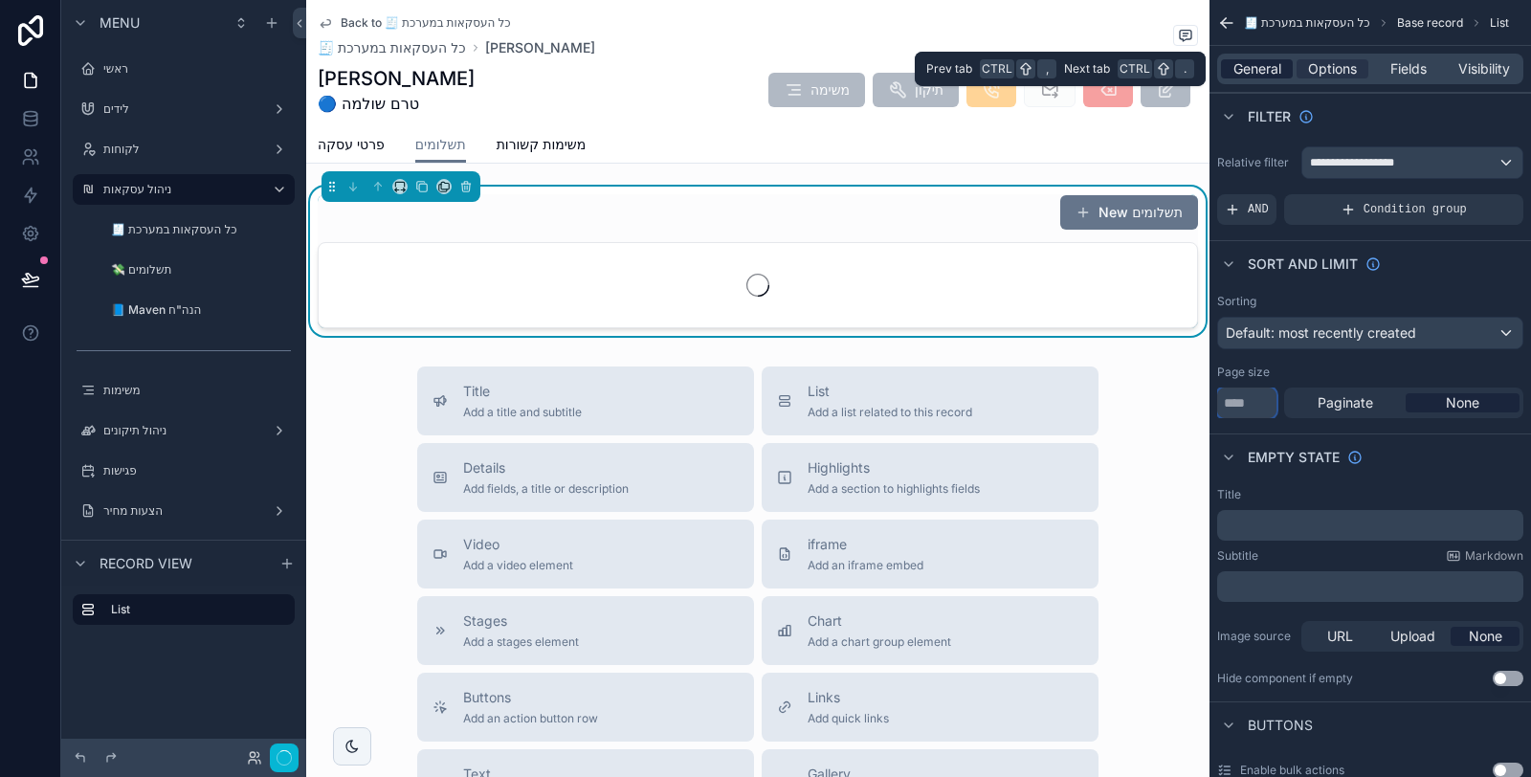
type input "***"
click at [1260, 68] on span "General" at bounding box center [1258, 68] width 48 height 19
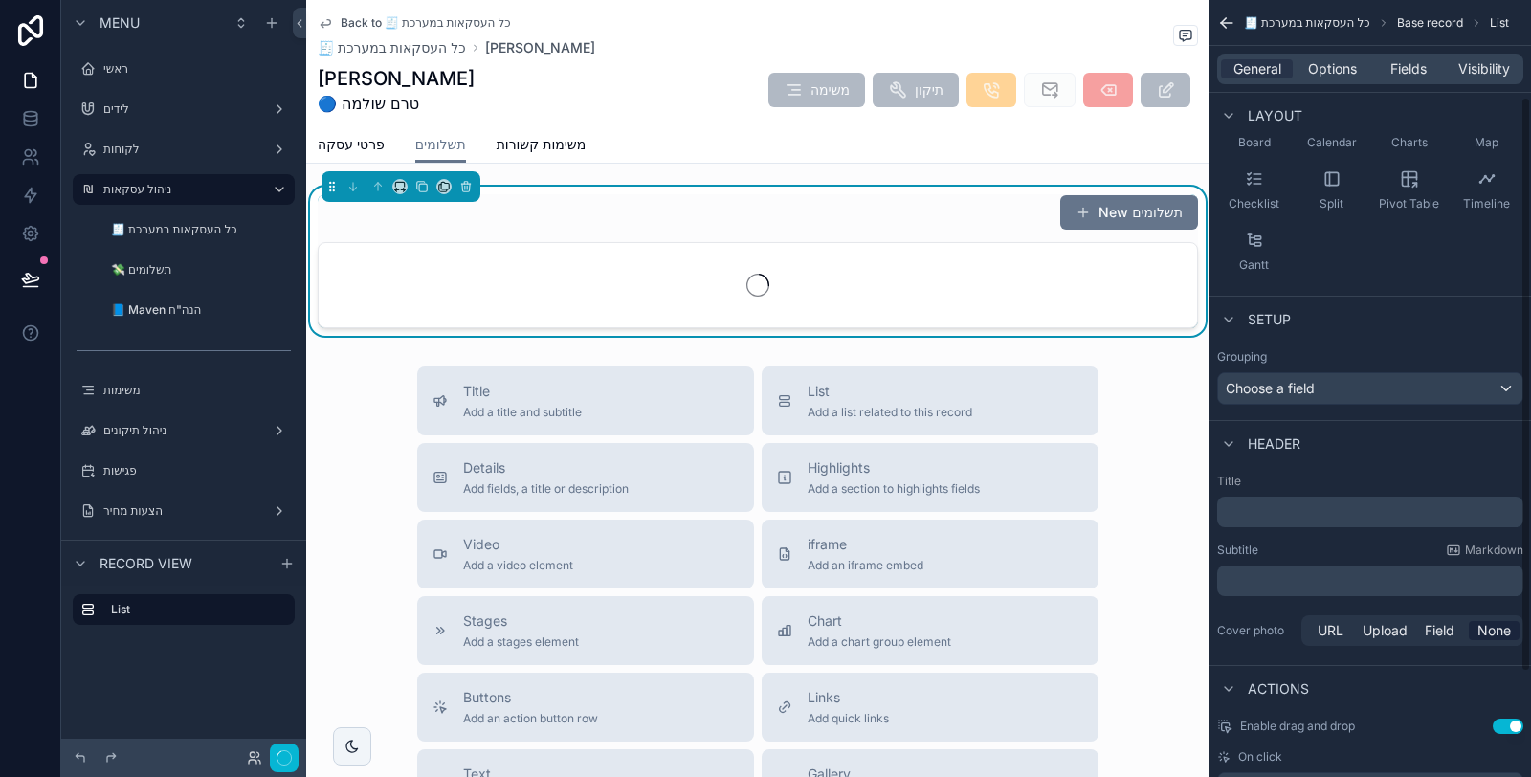
scroll to position [212, 0]
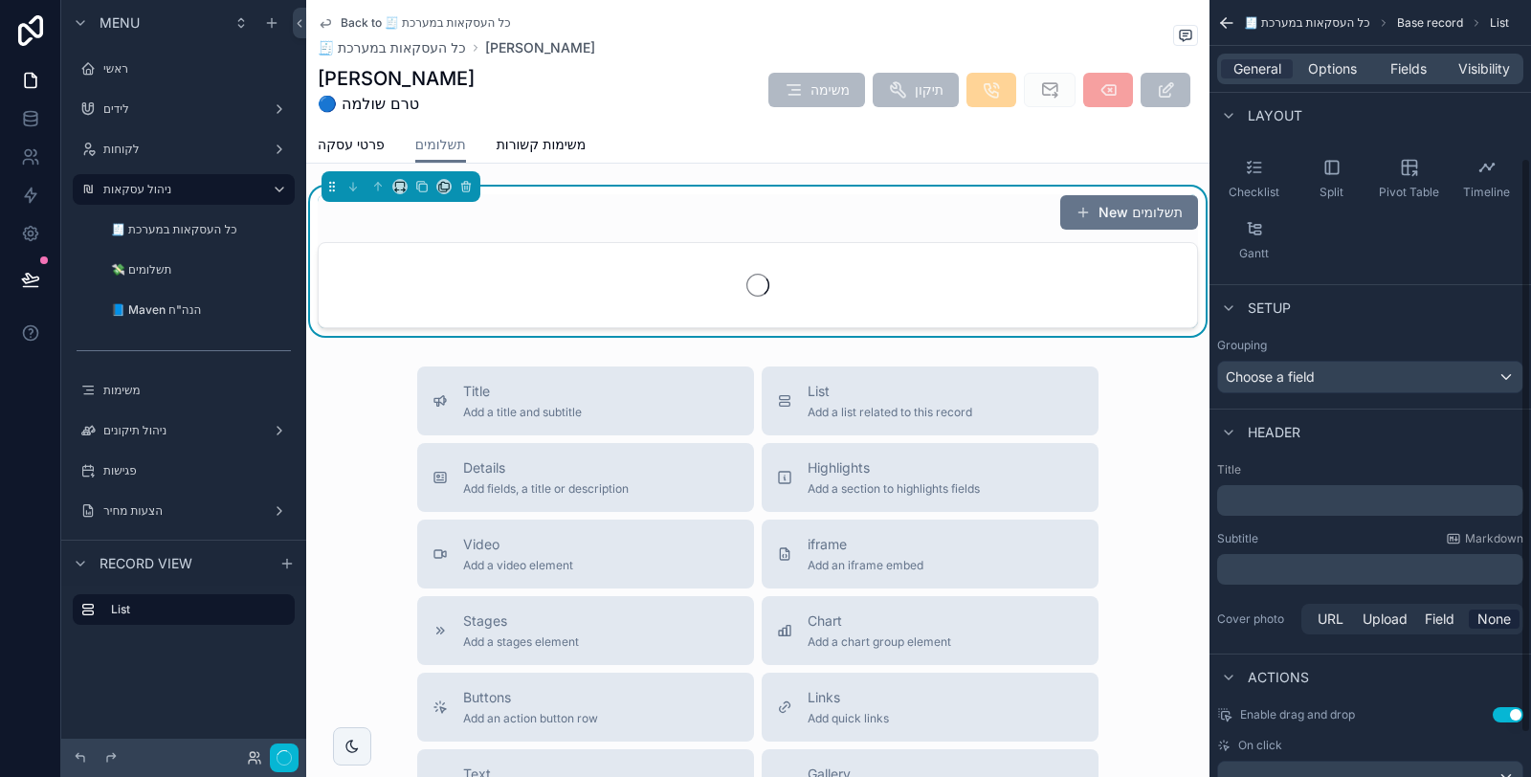
click at [1335, 491] on p "﻿" at bounding box center [1372, 500] width 295 height 19
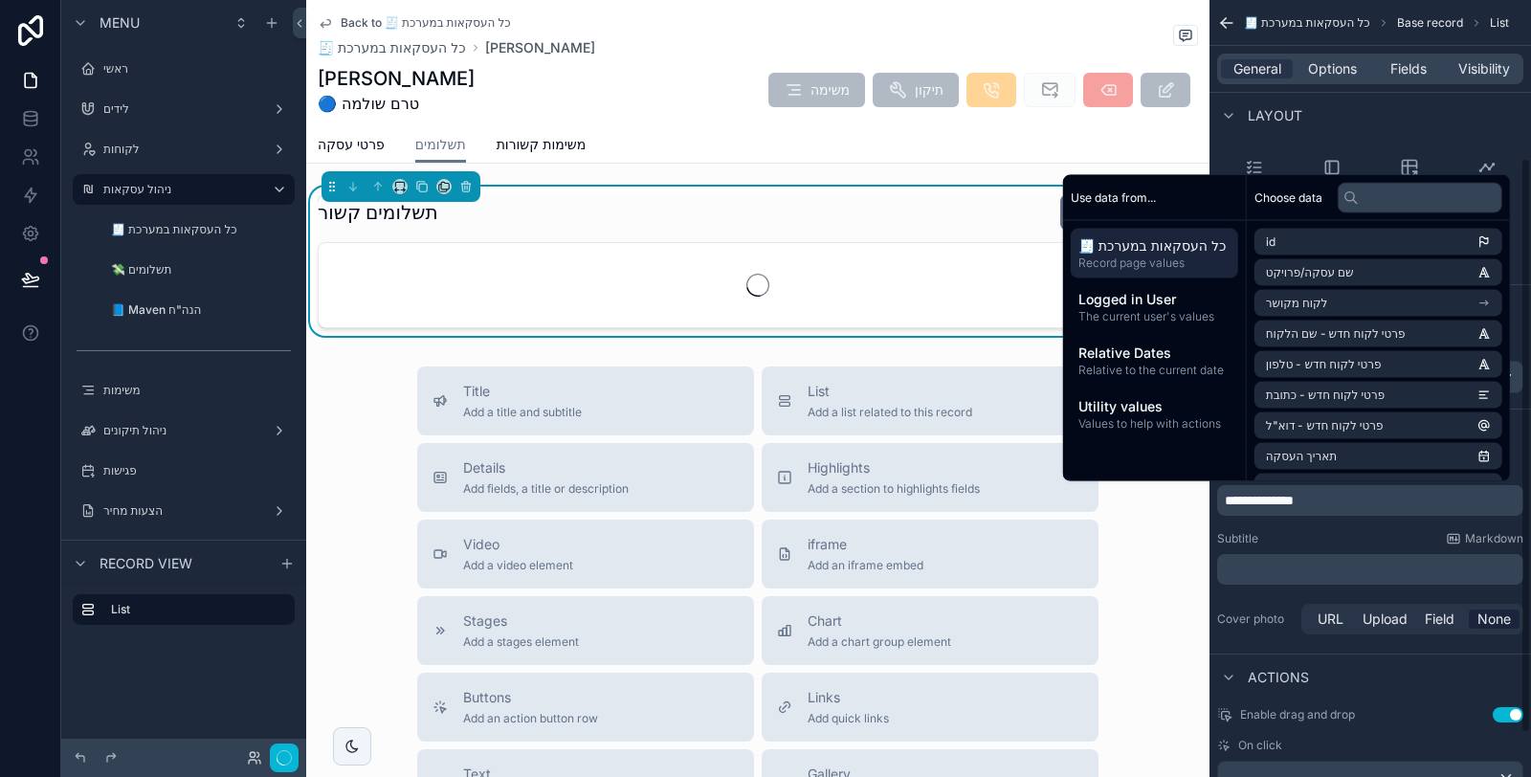
click at [1347, 537] on div "Subtitle Markdown" at bounding box center [1370, 538] width 306 height 15
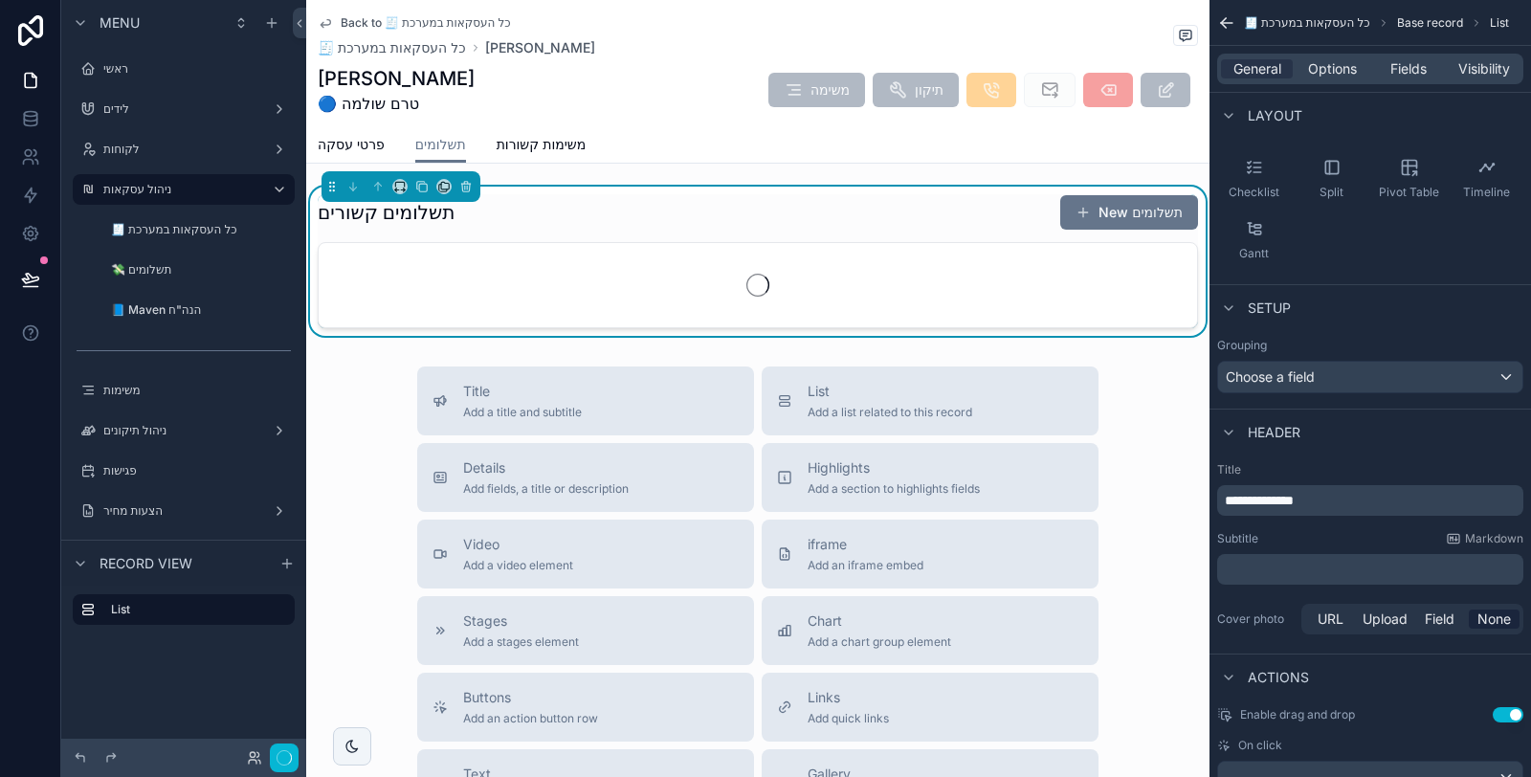
click at [1351, 500] on p "**********" at bounding box center [1372, 500] width 295 height 19
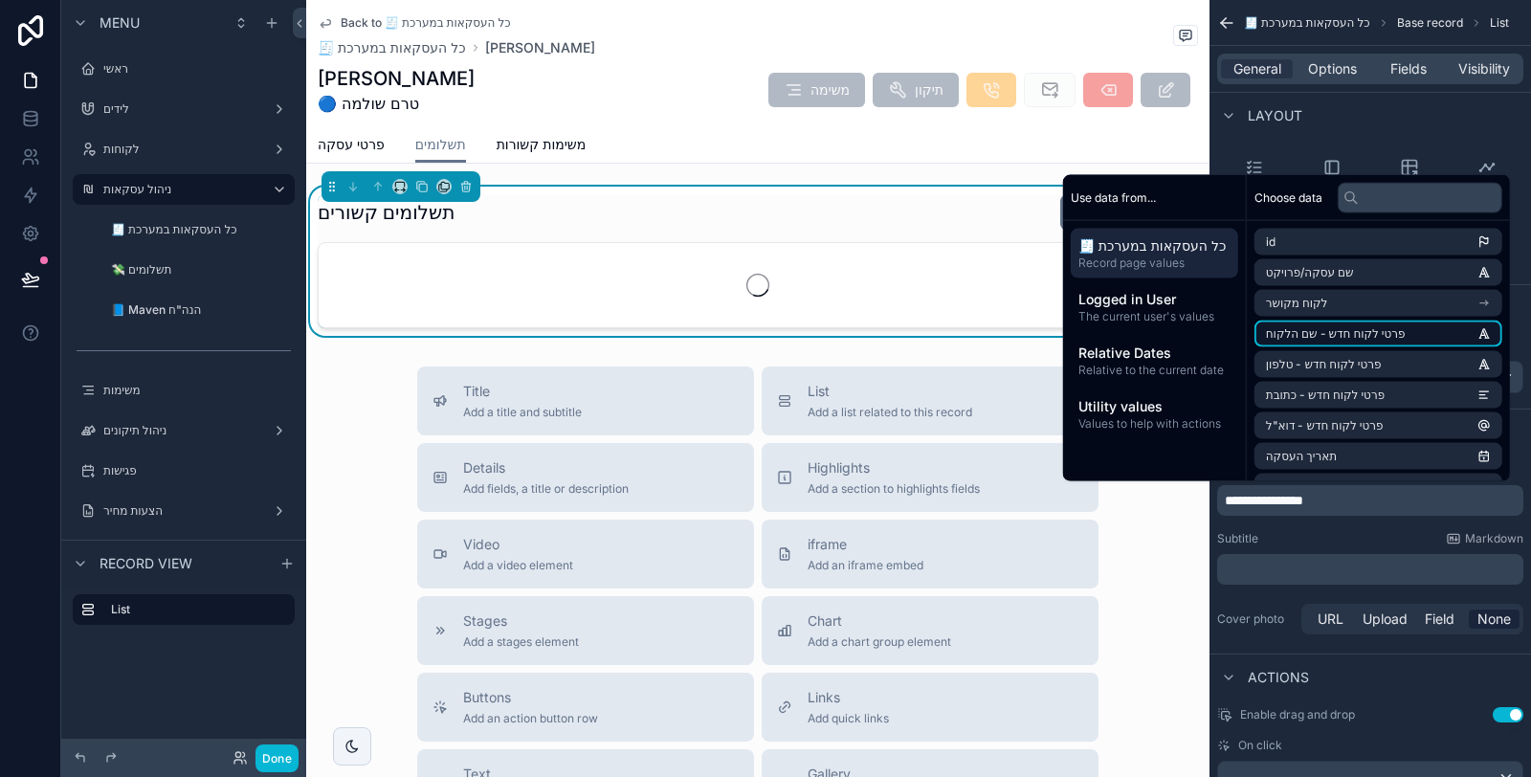
click at [1354, 328] on span "פרטי לקוח חדש - שם הלקוח" at bounding box center [1336, 333] width 140 height 15
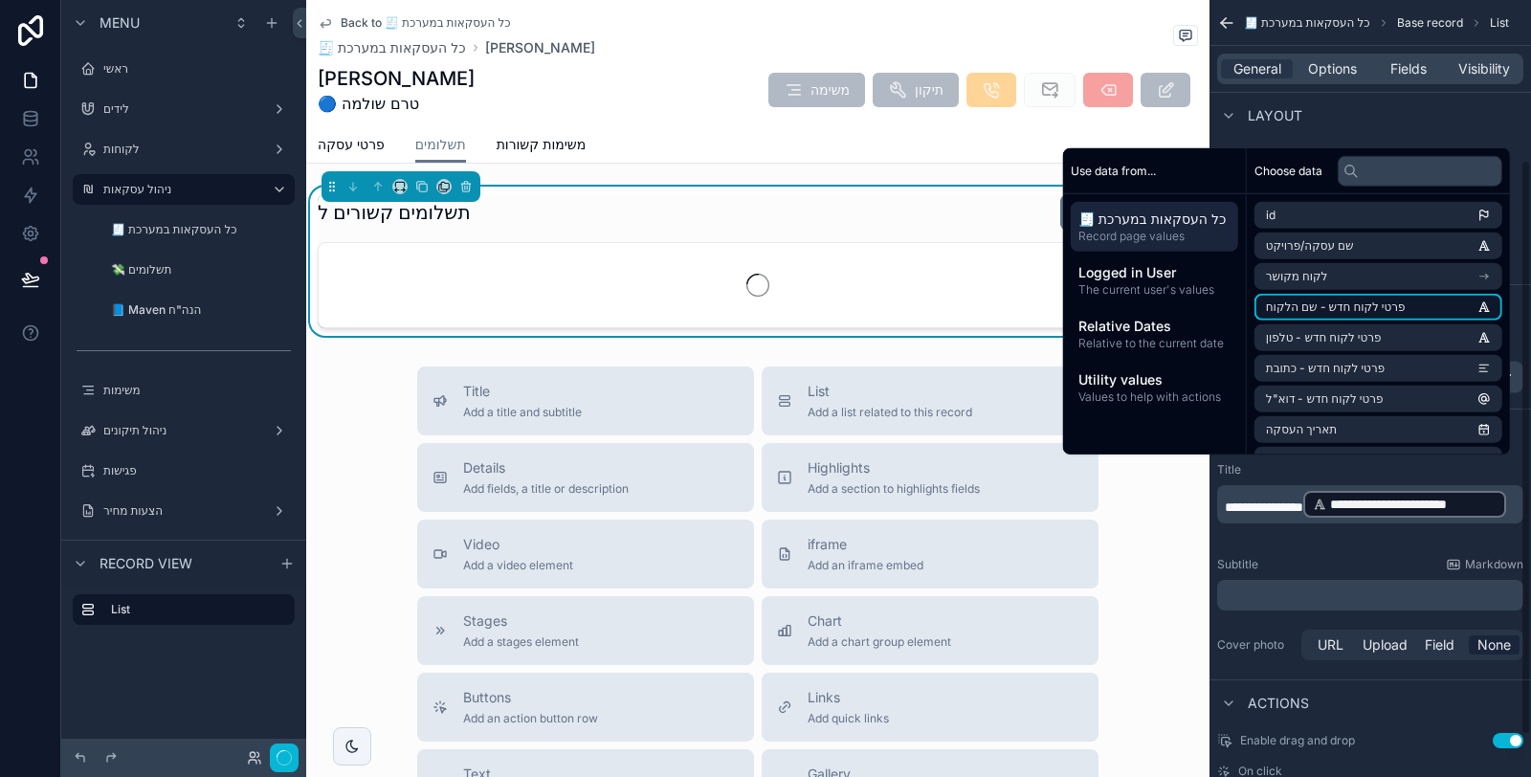
scroll to position [236, 0]
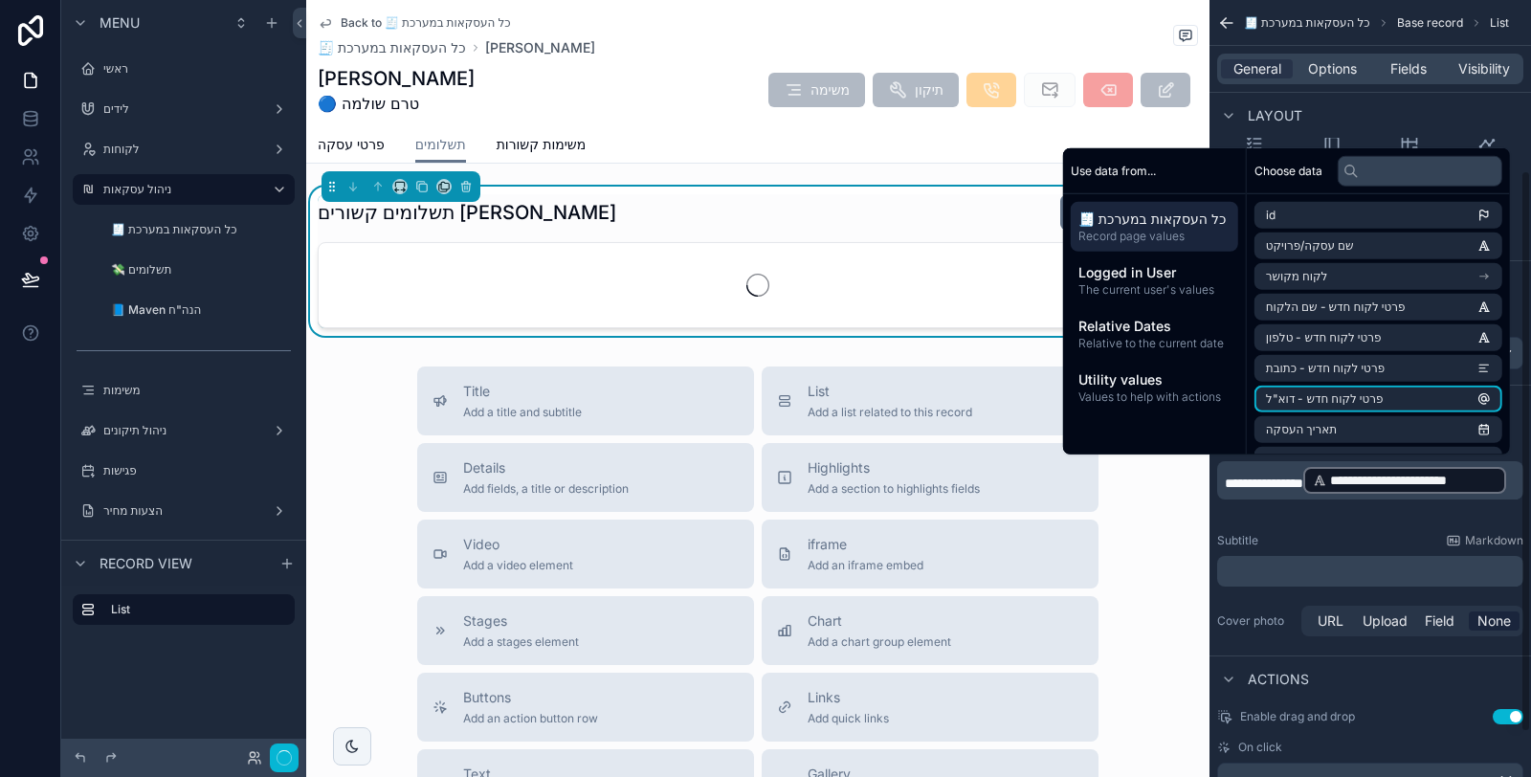
click at [1341, 543] on div "Subtitle Markdown" at bounding box center [1370, 540] width 306 height 15
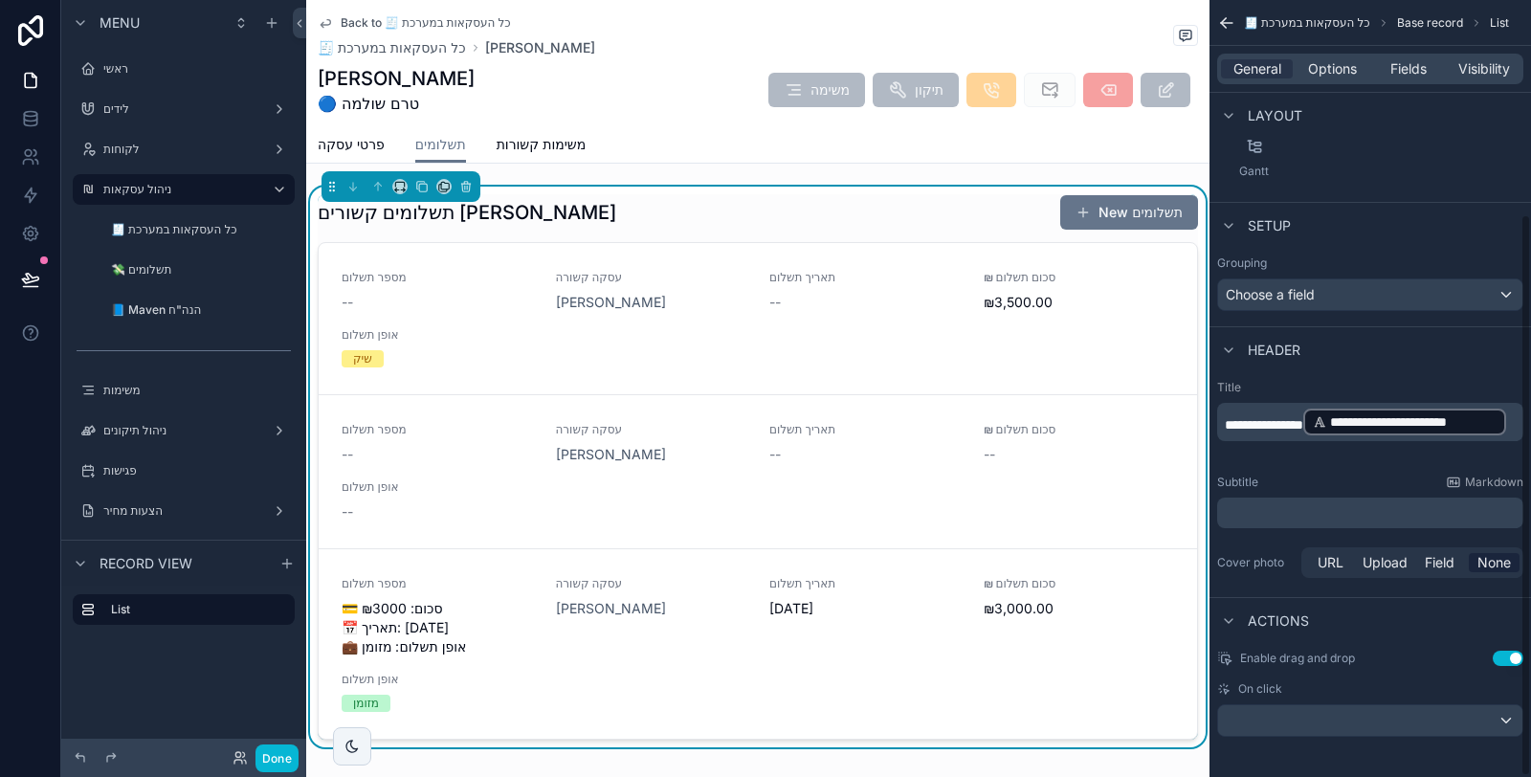
scroll to position [297, 0]
click at [1365, 715] on div "scrollable content" at bounding box center [1370, 718] width 304 height 31
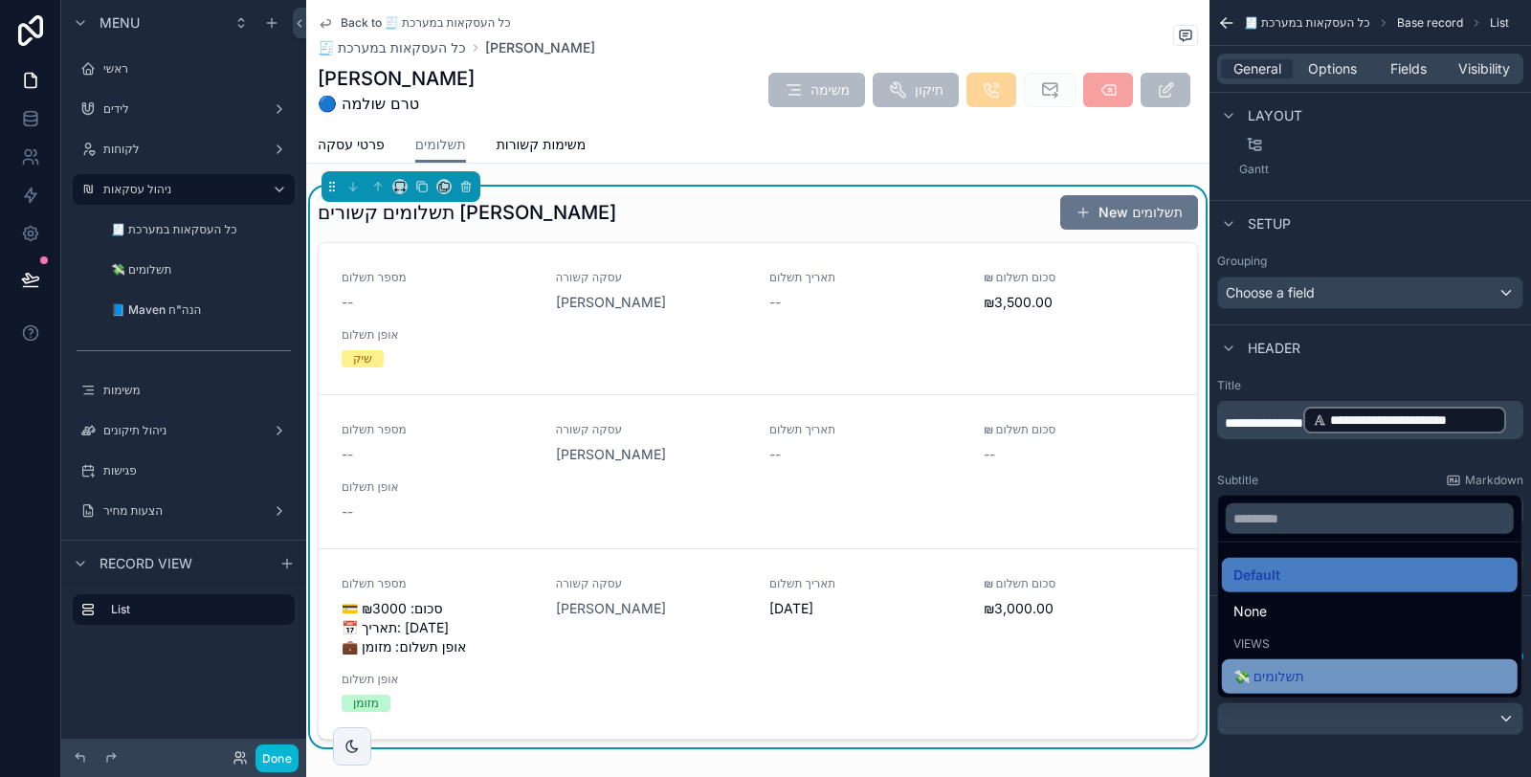
click at [1346, 661] on div "💸 תשלומים" at bounding box center [1370, 676] width 296 height 34
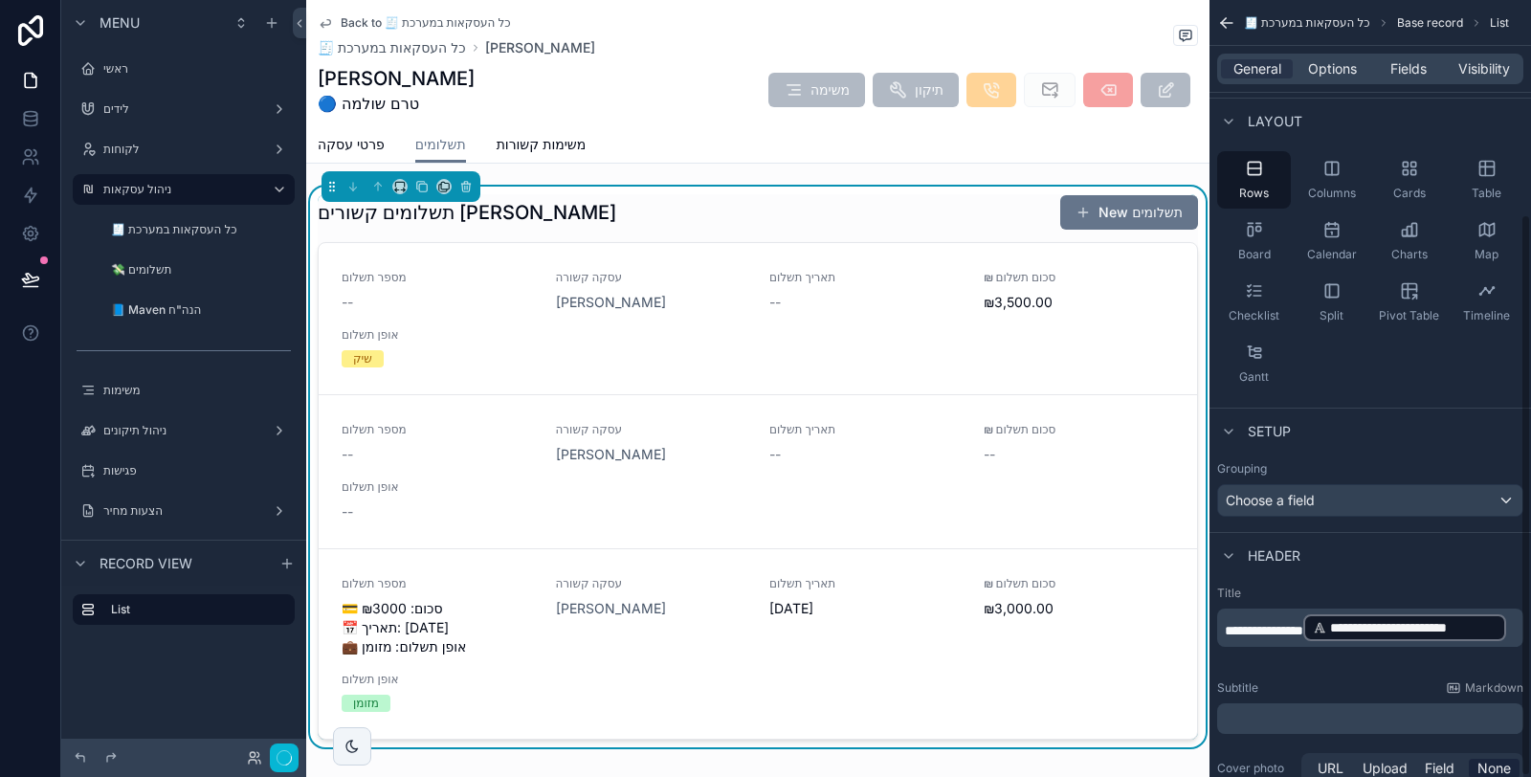
scroll to position [0, 0]
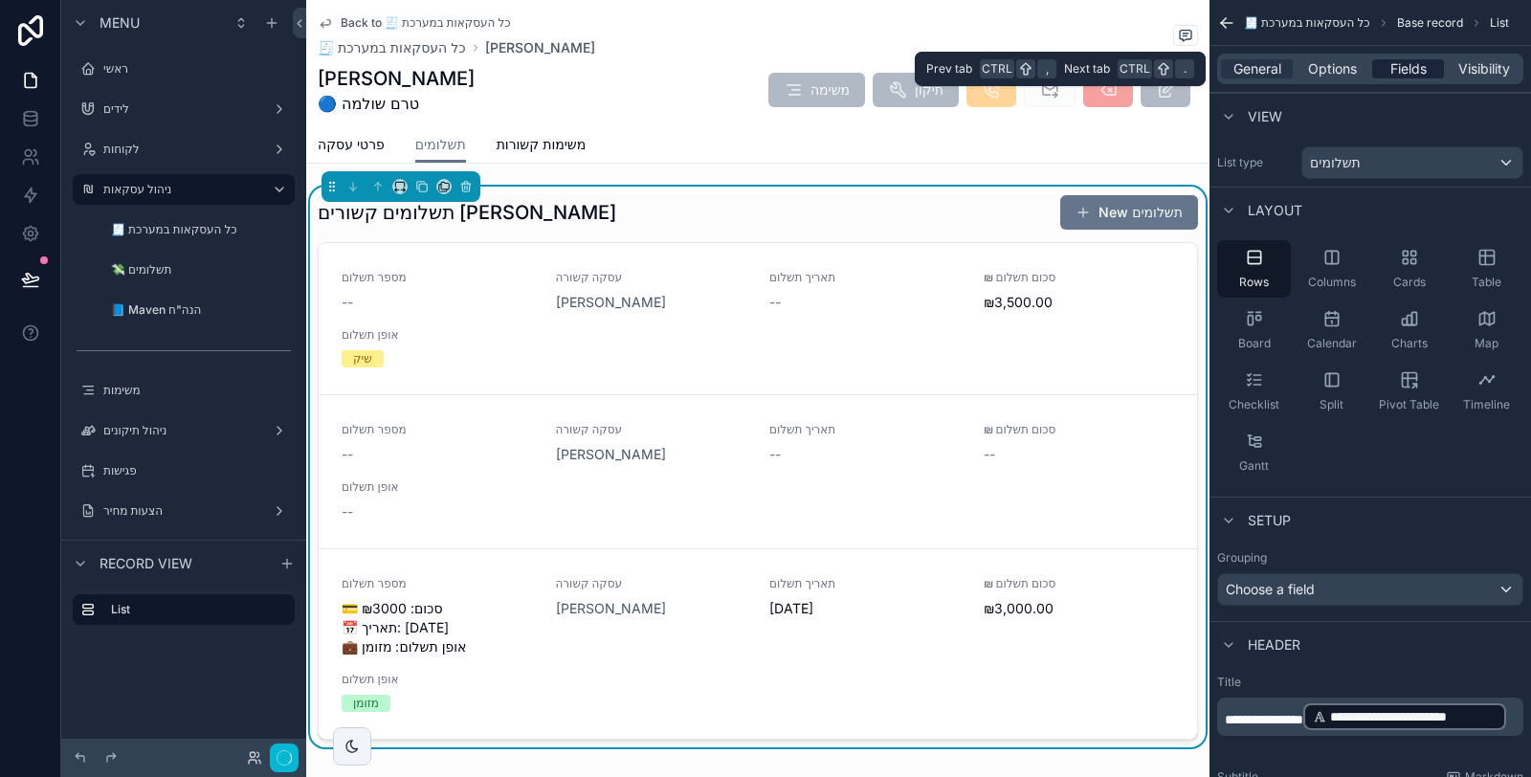
click at [1397, 73] on span "Fields" at bounding box center [1409, 68] width 36 height 19
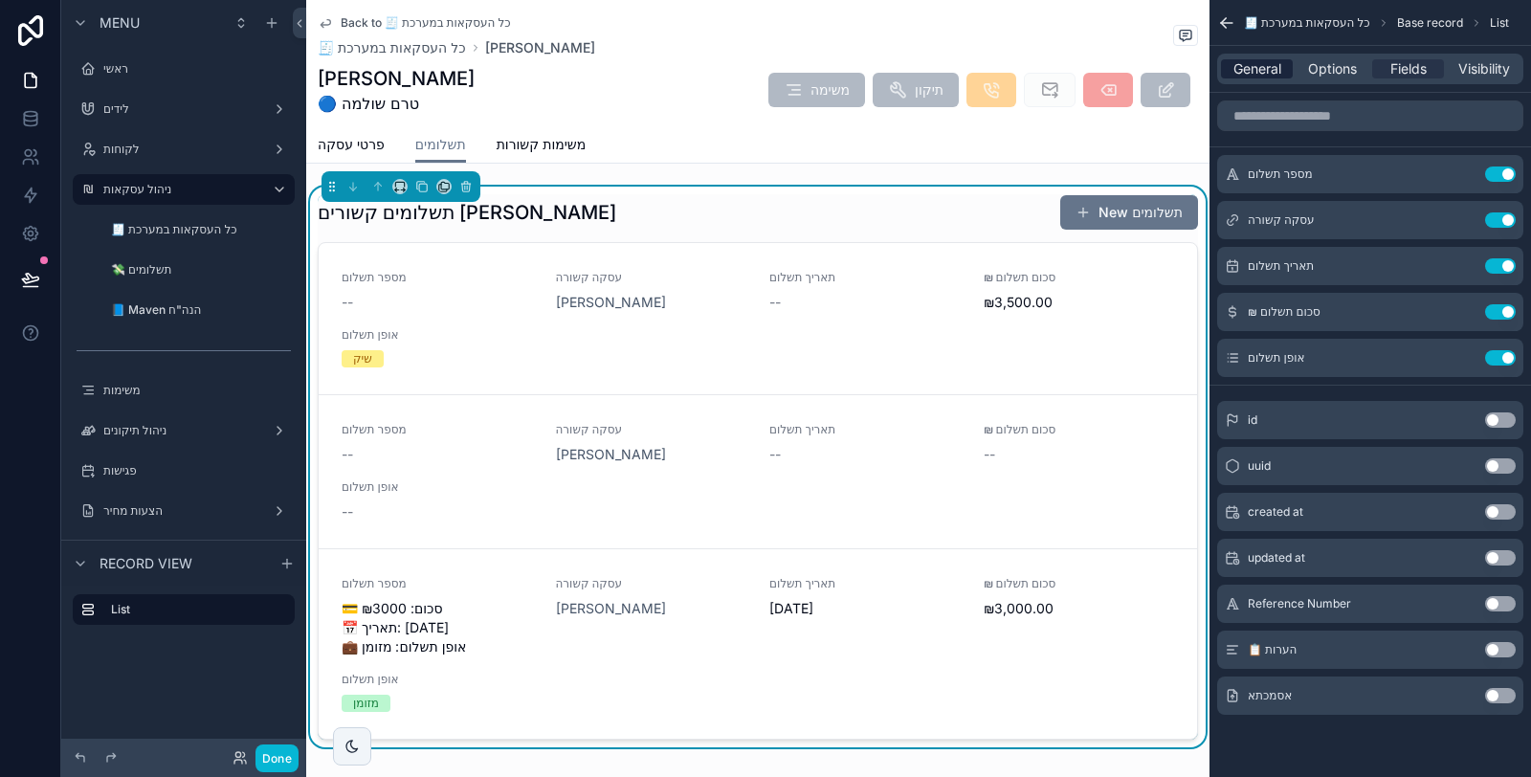
click at [1264, 69] on span "General" at bounding box center [1258, 68] width 48 height 19
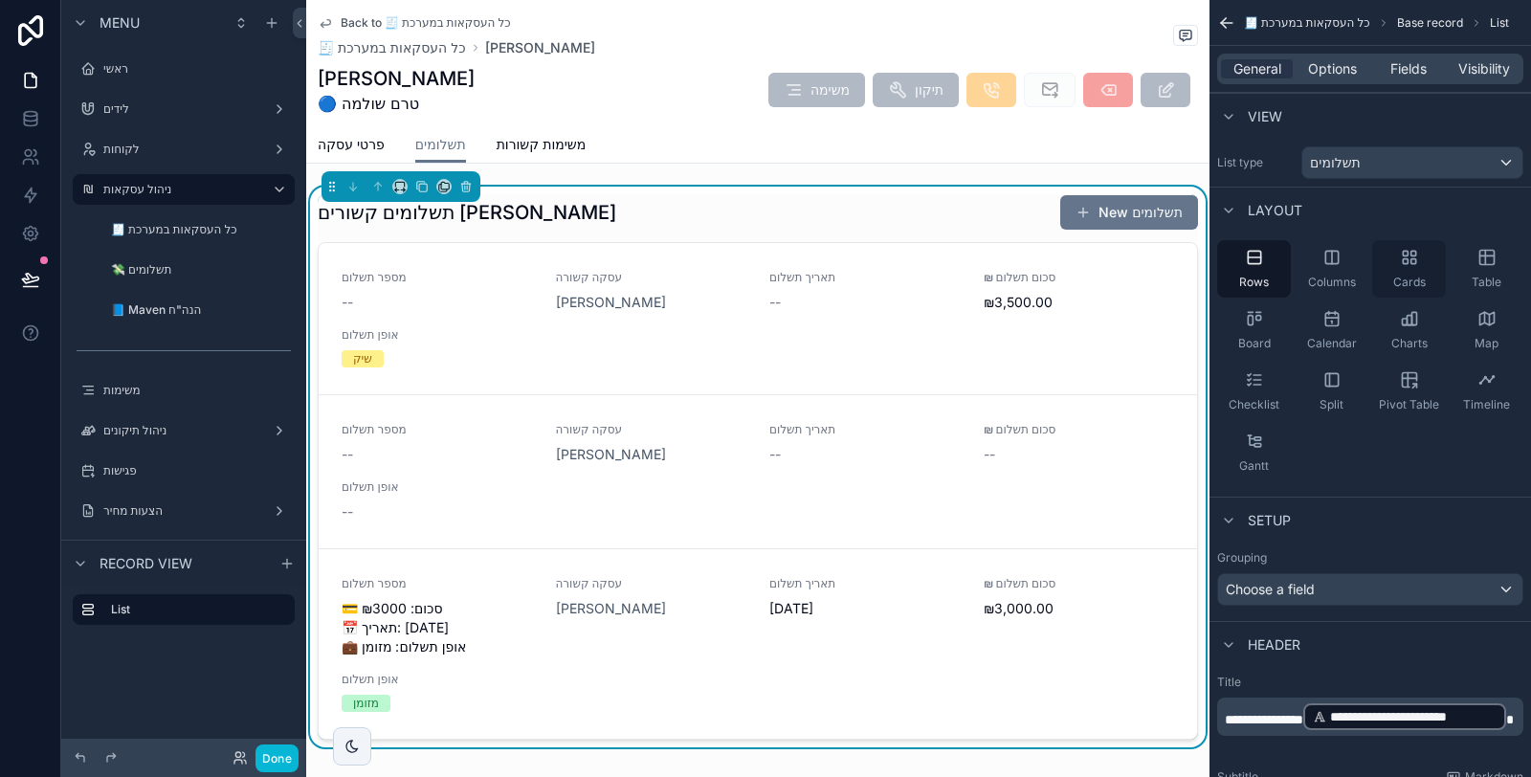
click at [1395, 284] on span "Cards" at bounding box center [1409, 282] width 33 height 15
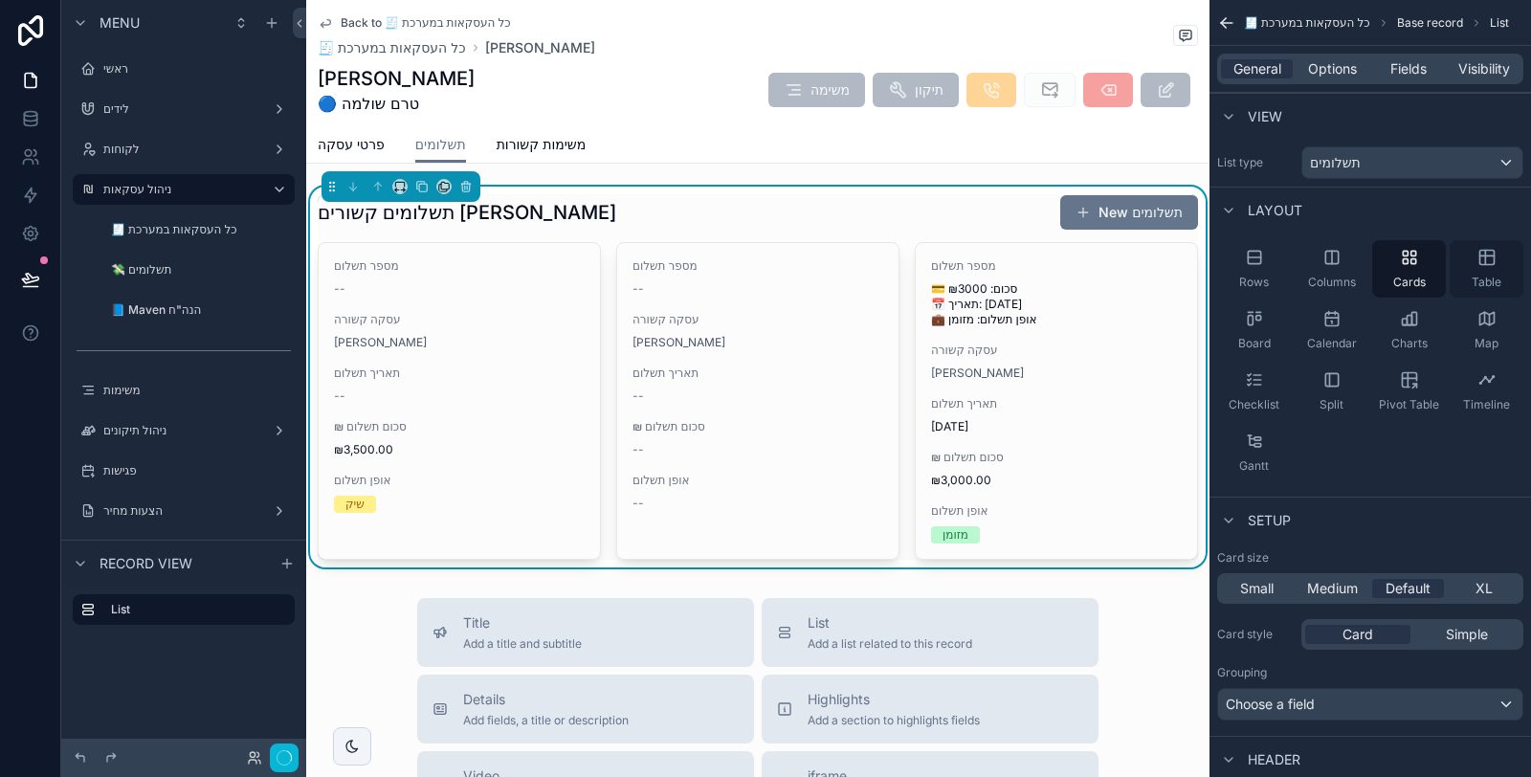
click at [1489, 270] on div "Table" at bounding box center [1487, 268] width 74 height 57
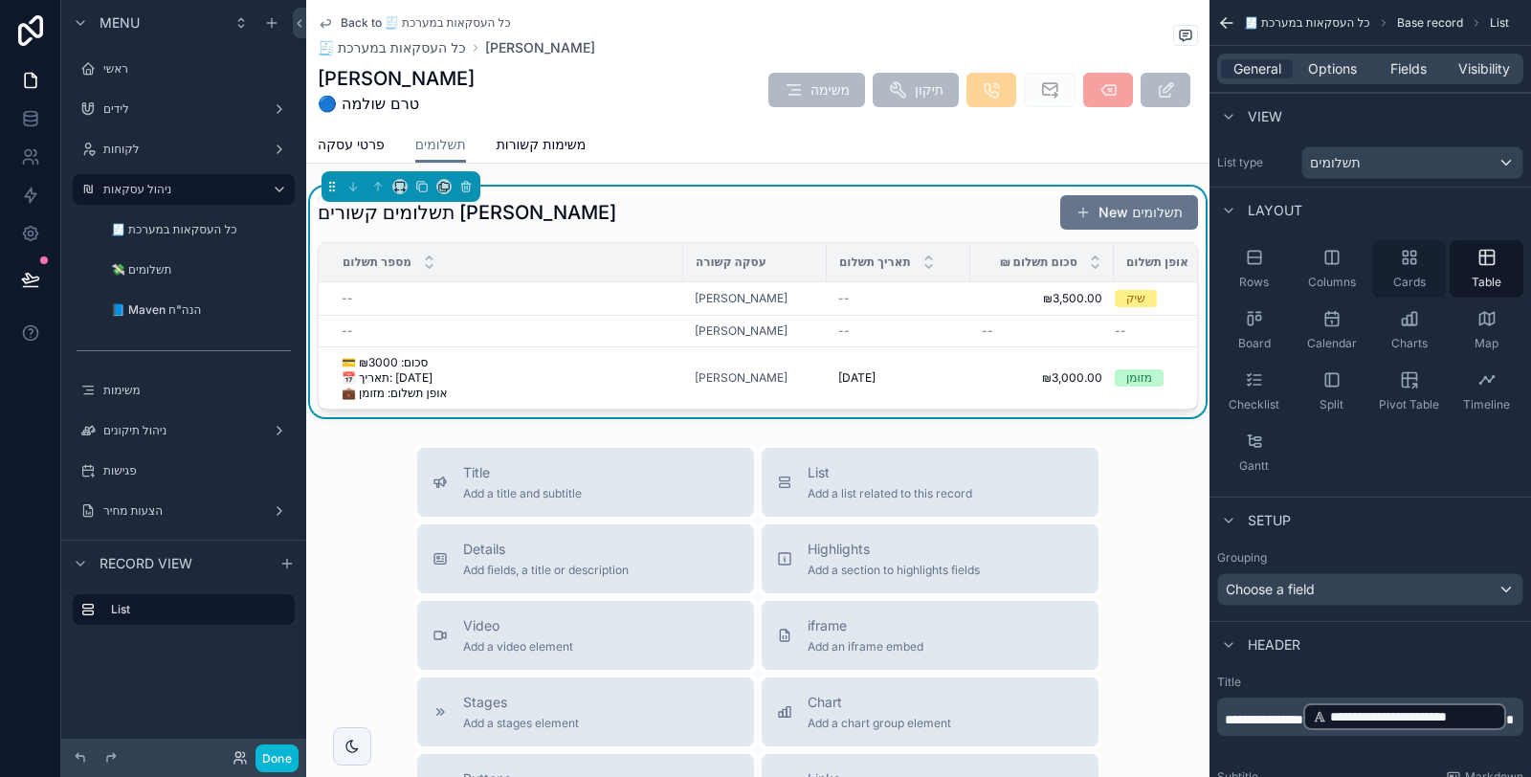
click at [1415, 265] on div "Cards" at bounding box center [1409, 268] width 74 height 57
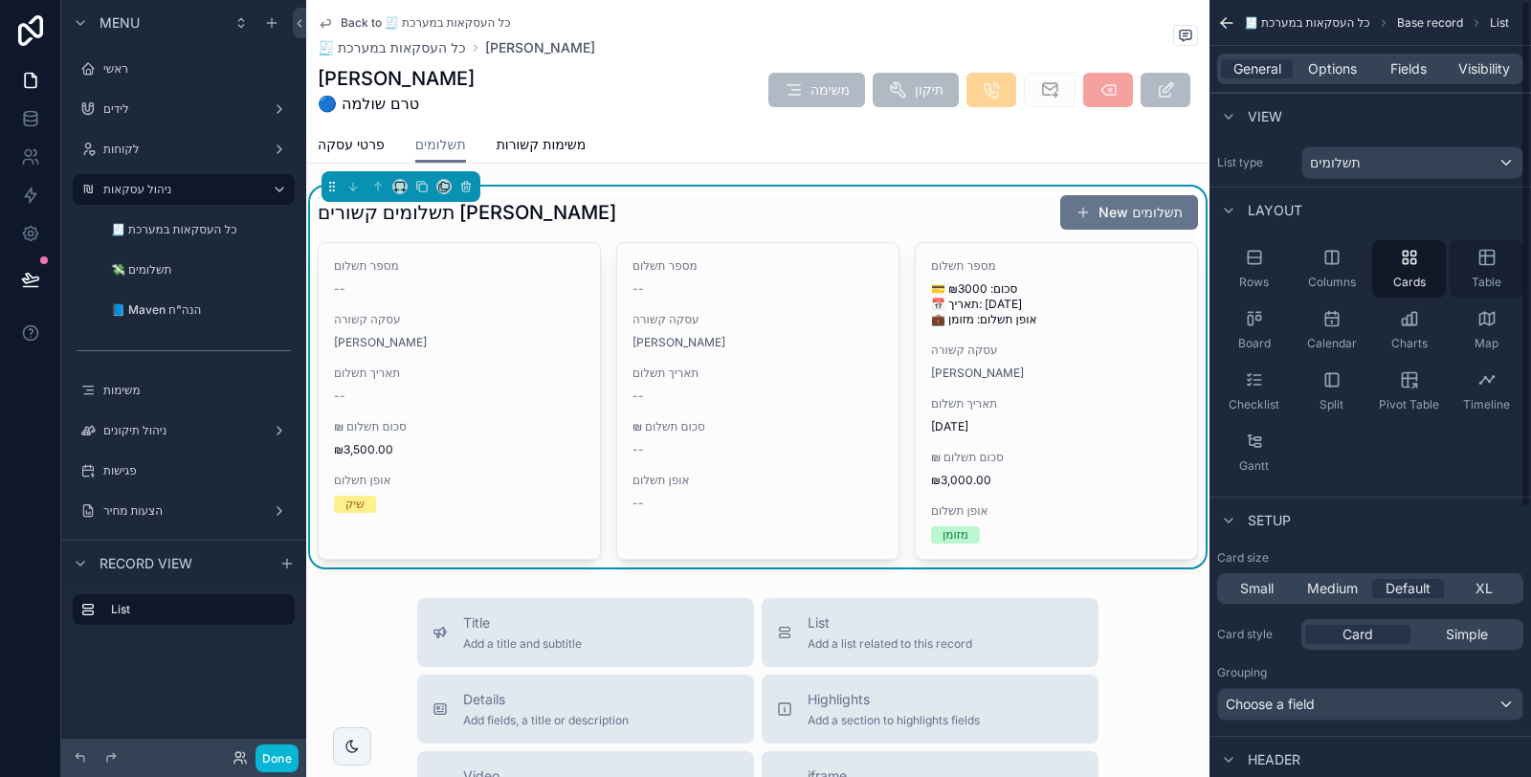
click at [1481, 260] on icon "scrollable content" at bounding box center [1487, 257] width 19 height 19
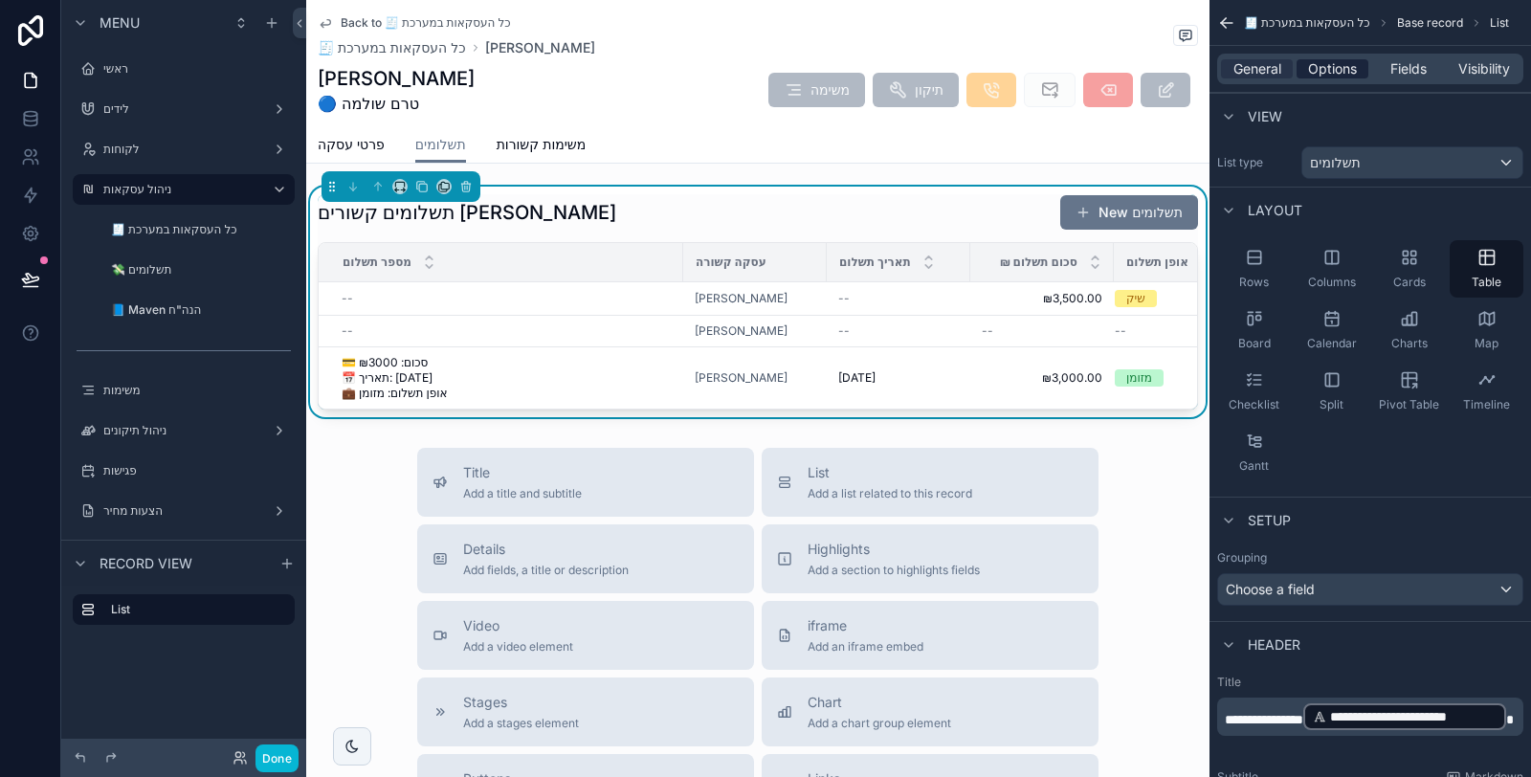
click at [1320, 78] on span "Options" at bounding box center [1332, 68] width 49 height 19
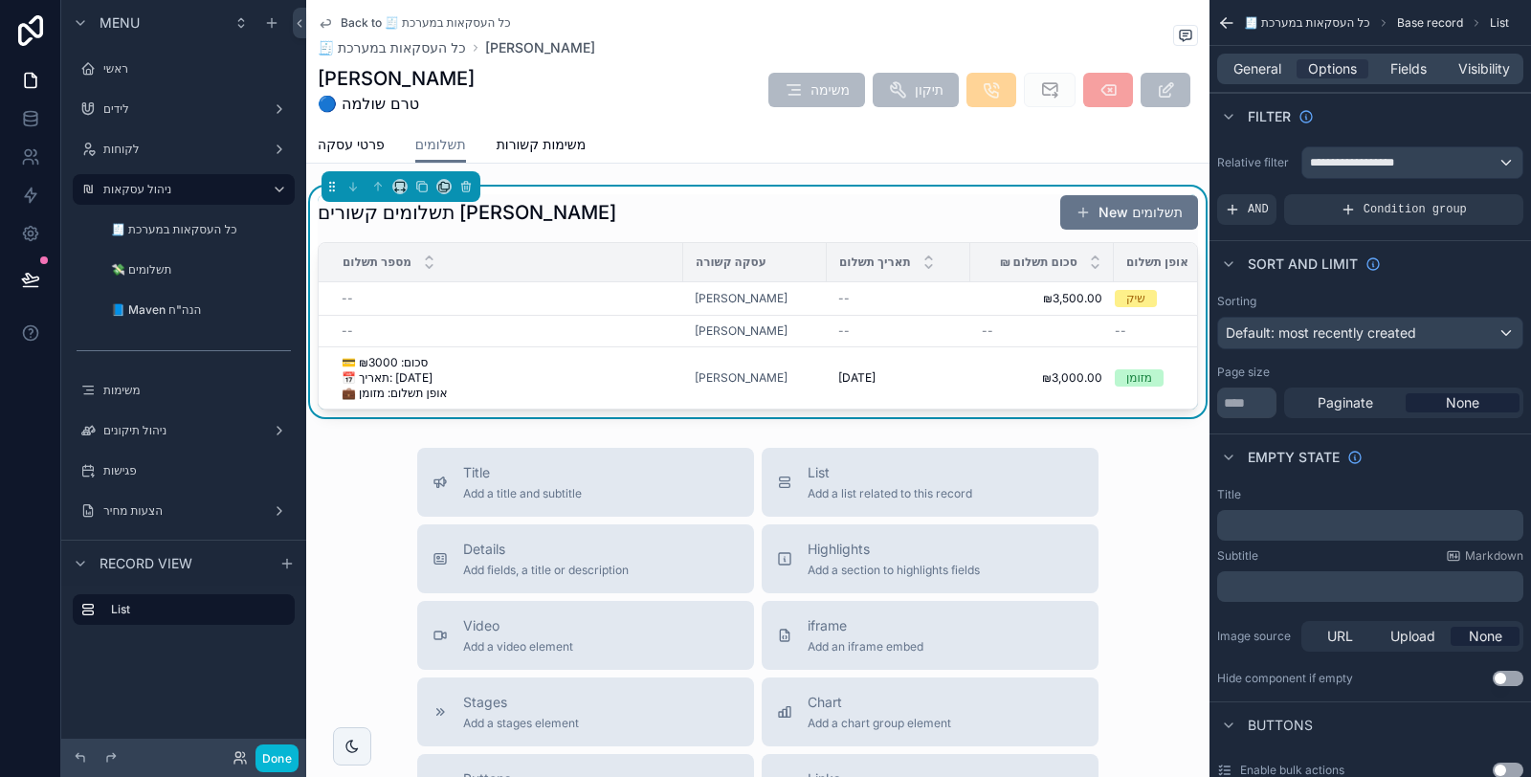
click at [1338, 526] on p "﻿" at bounding box center [1372, 525] width 295 height 15
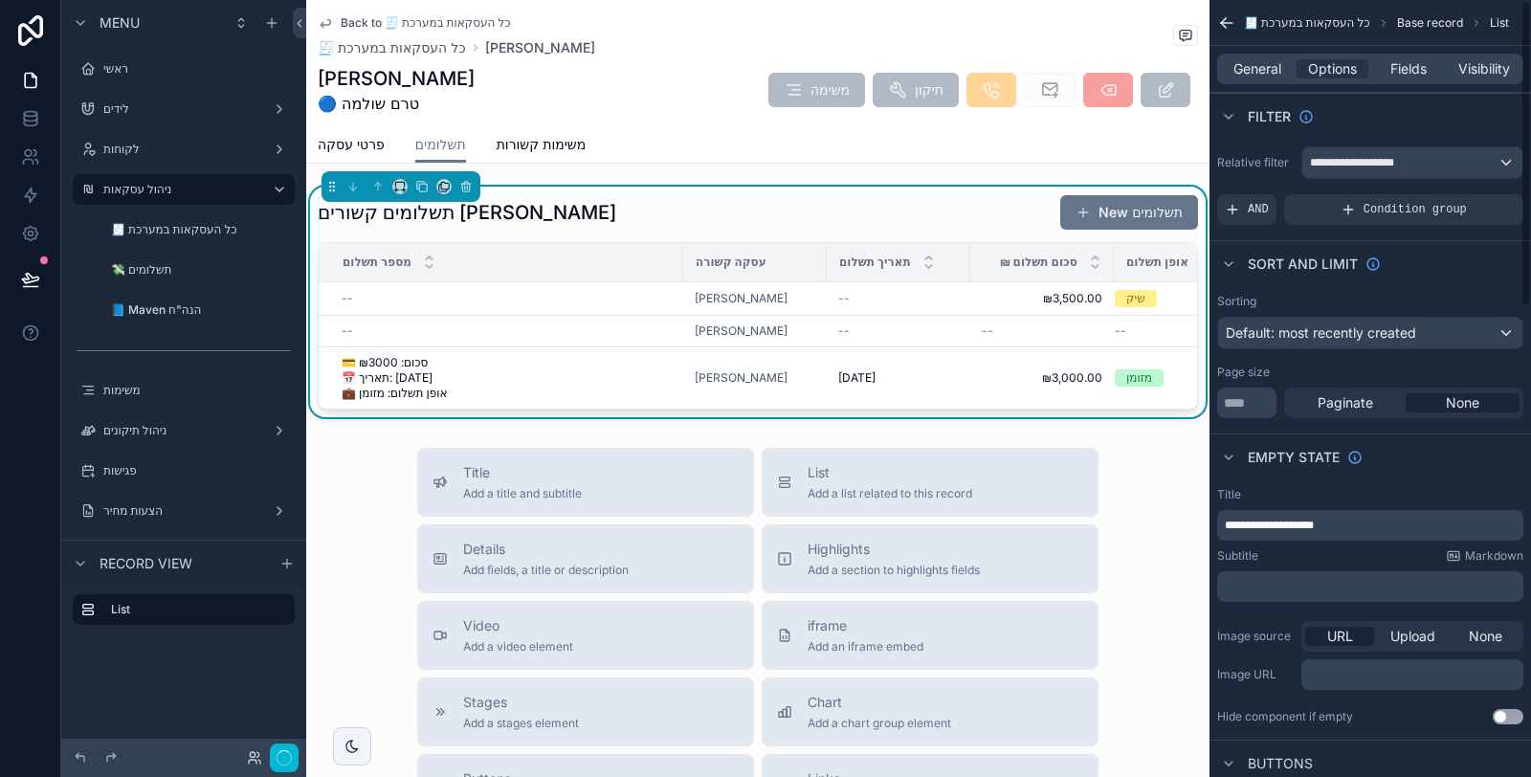
click at [1337, 555] on div "Subtitle Markdown" at bounding box center [1370, 555] width 306 height 15
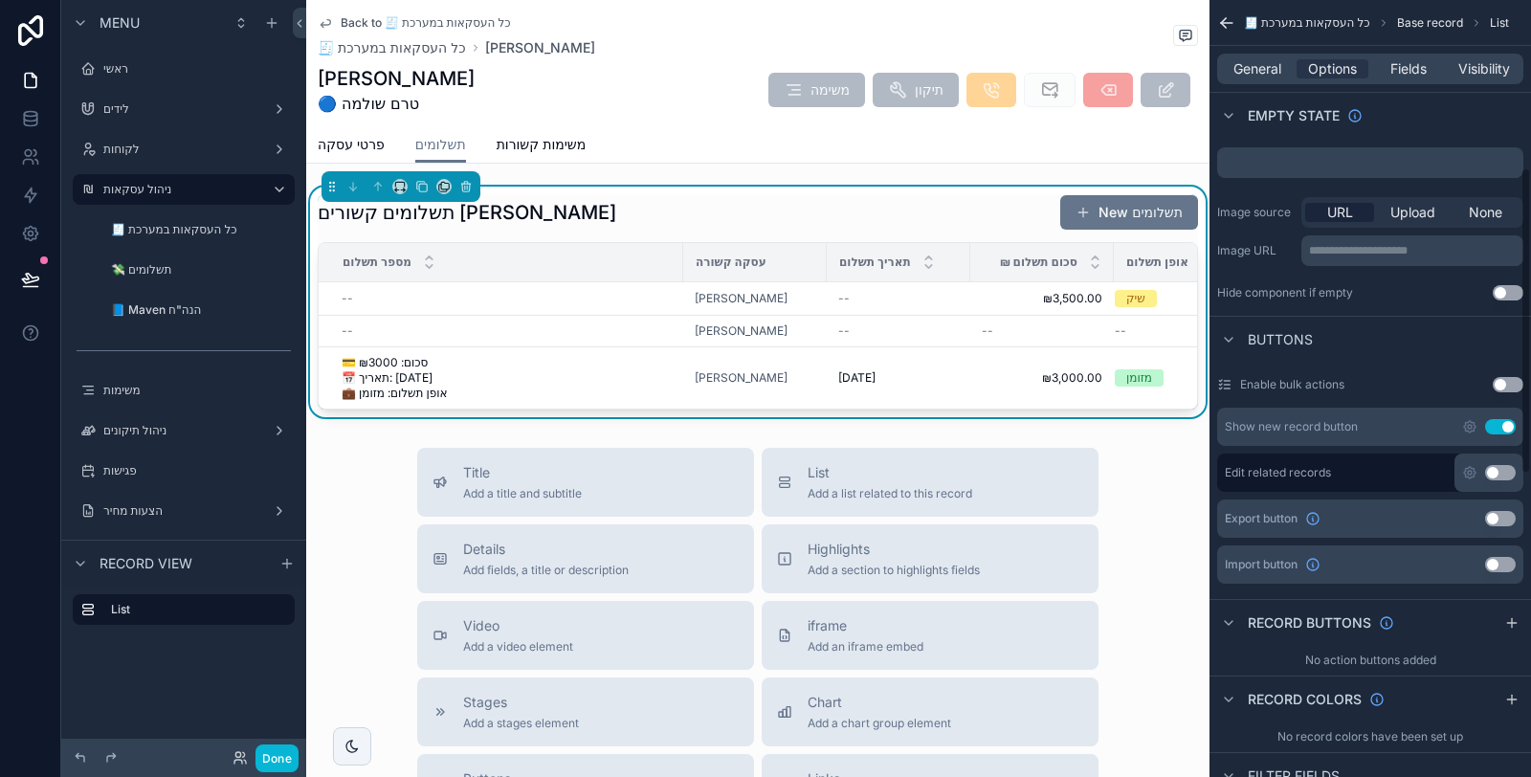
scroll to position [425, 0]
click at [1472, 423] on icon "scrollable content" at bounding box center [1469, 425] width 15 height 15
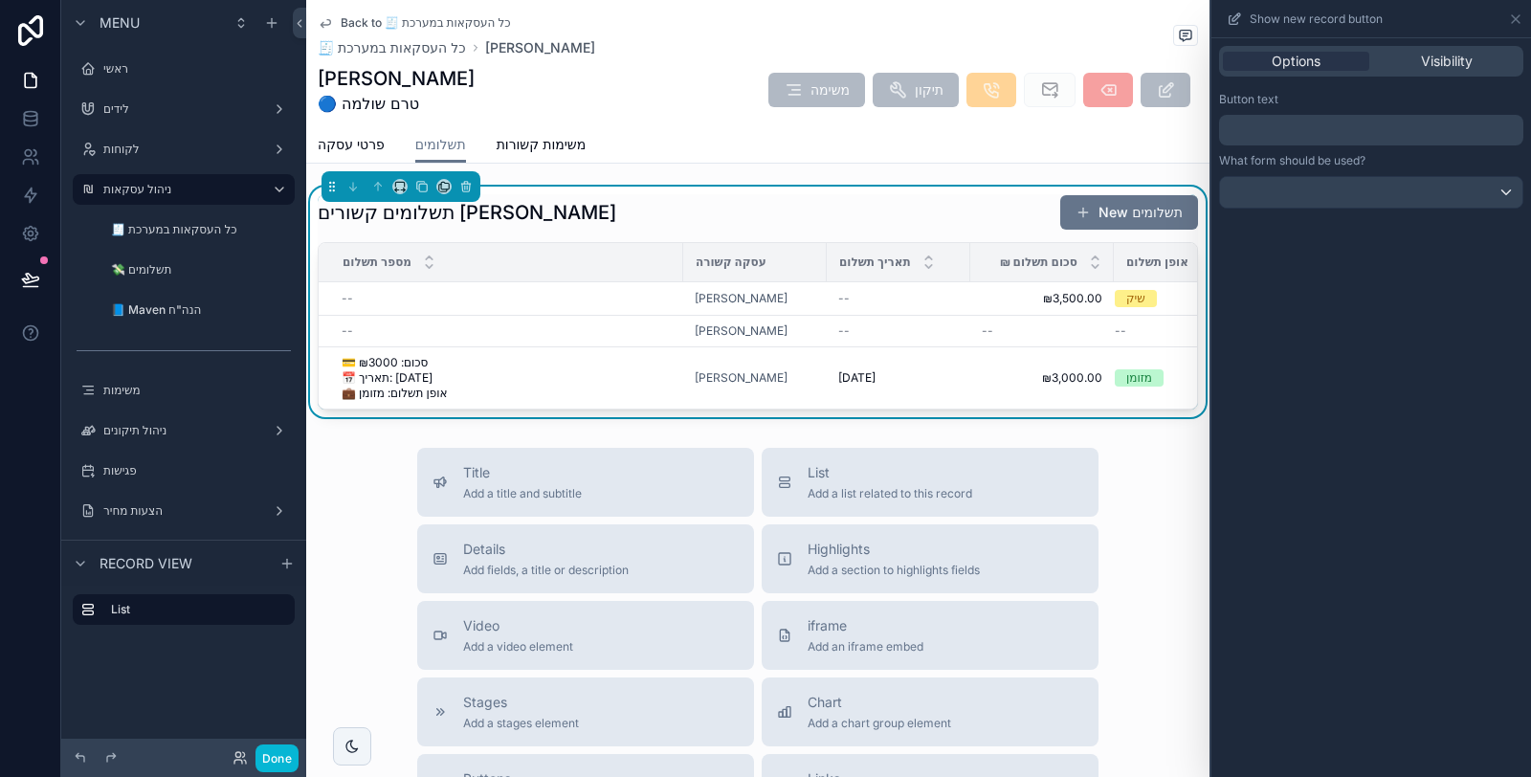
click at [1403, 135] on p "﻿" at bounding box center [1373, 130] width 293 height 23
click at [1399, 103] on div "Button text" at bounding box center [1371, 99] width 304 height 15
click at [1394, 132] on p "﻿" at bounding box center [1373, 130] width 293 height 23
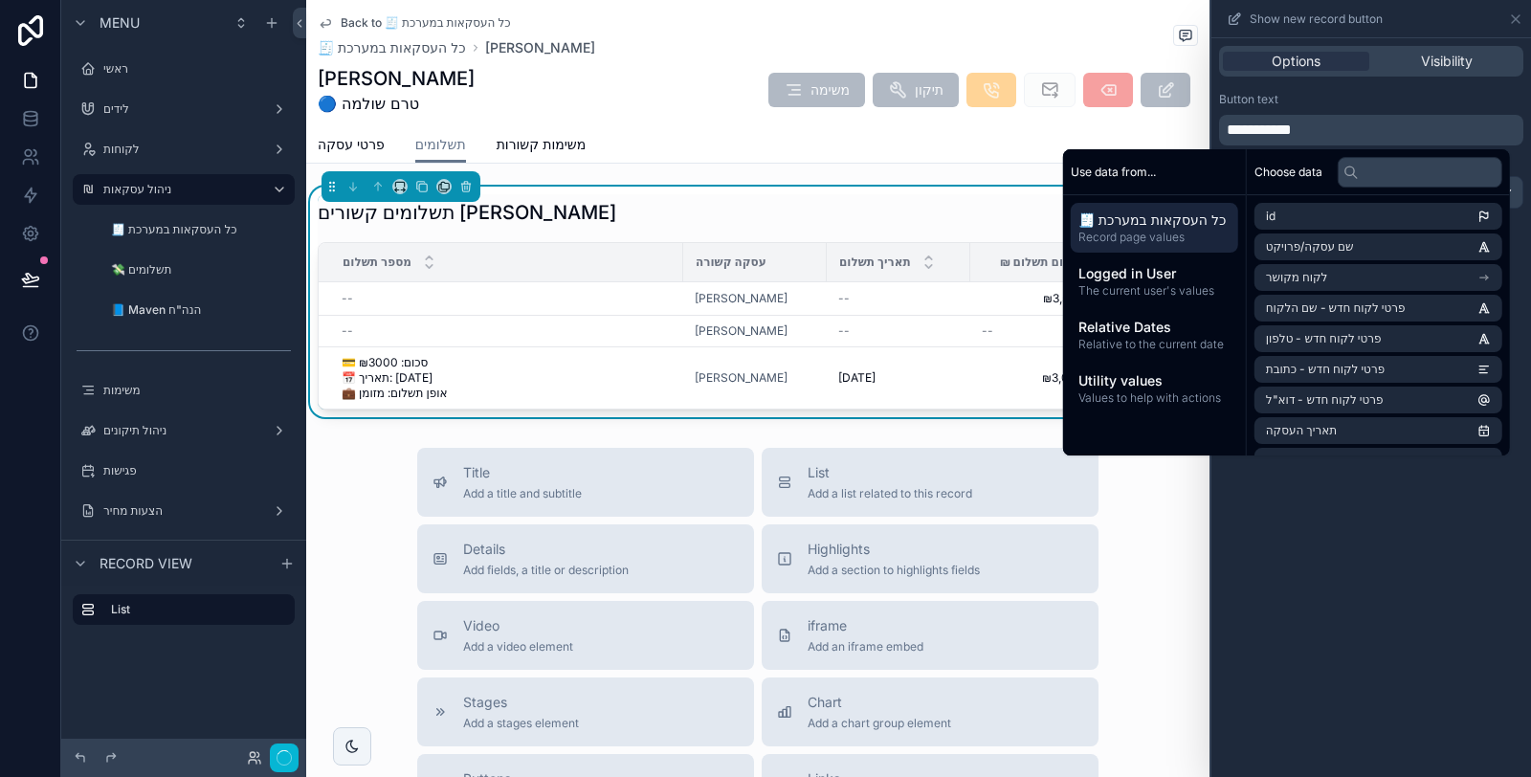
click at [1379, 101] on div "Button text" at bounding box center [1371, 99] width 304 height 15
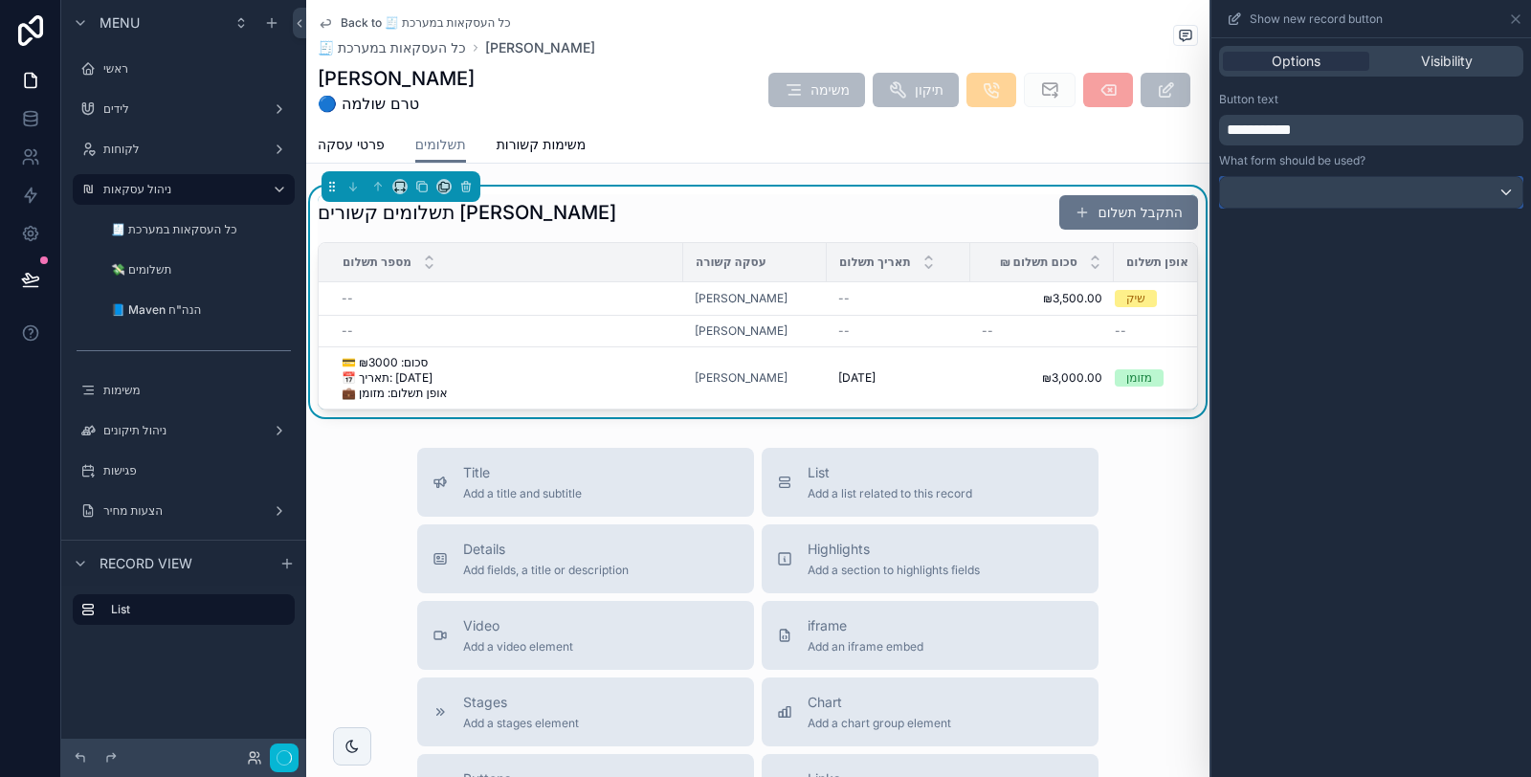
click at [1412, 197] on div at bounding box center [1371, 192] width 302 height 31
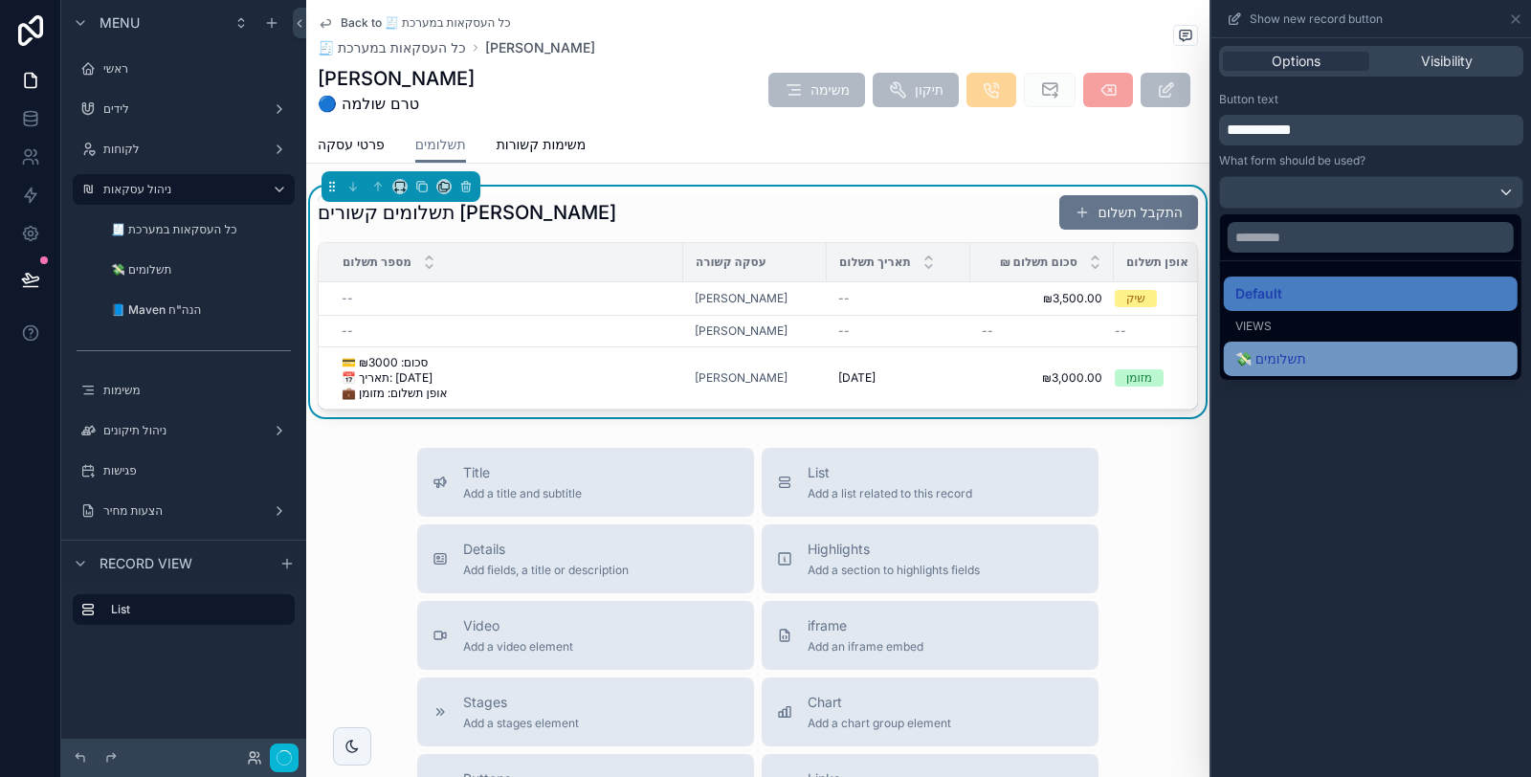
click at [1338, 370] on div "💸 תשלומים" at bounding box center [1371, 359] width 294 height 34
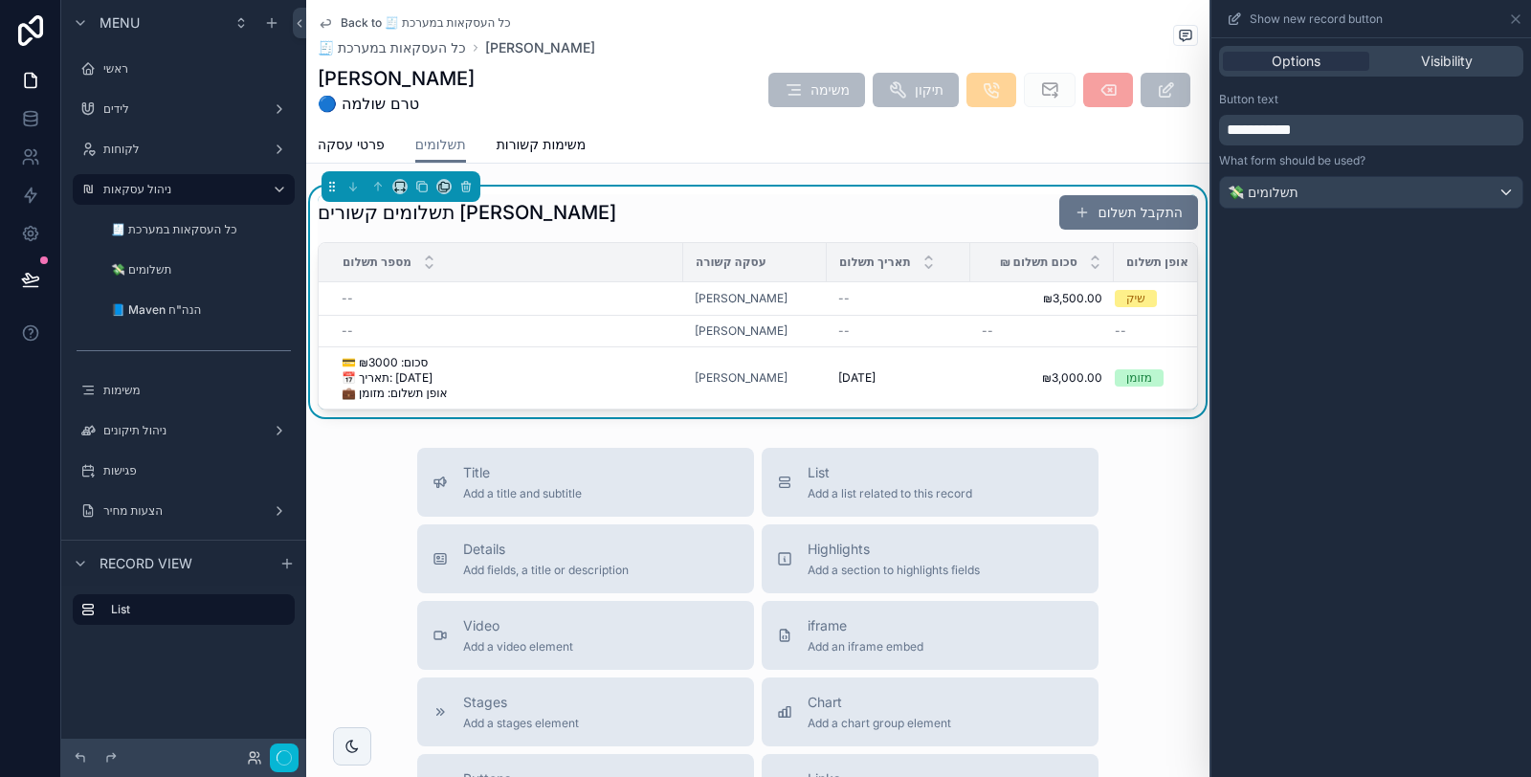
click at [1331, 407] on div "**********" at bounding box center [1372, 407] width 320 height 739
click at [1519, 21] on icon at bounding box center [1516, 19] width 8 height 8
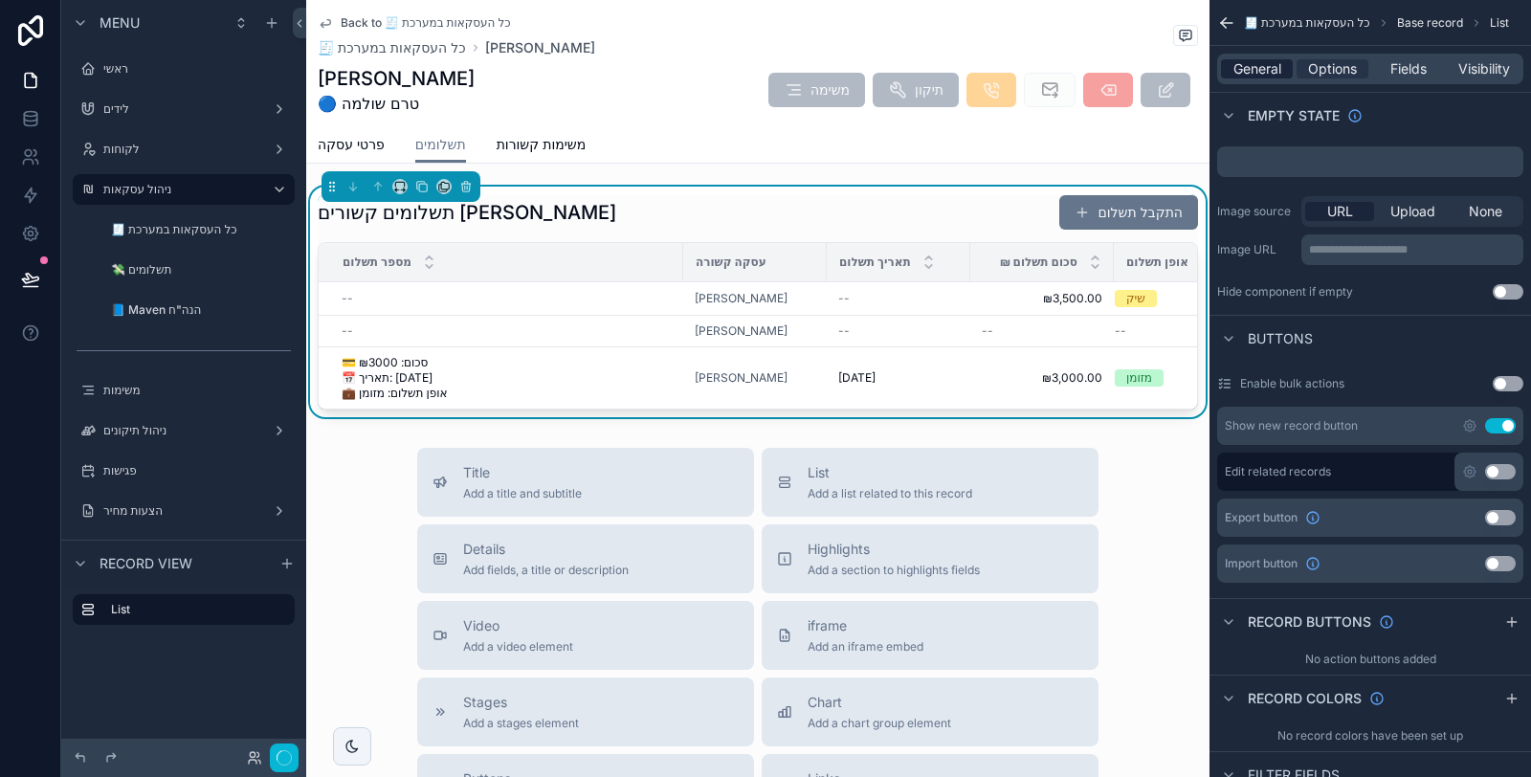
click at [1271, 72] on span "General" at bounding box center [1258, 68] width 48 height 19
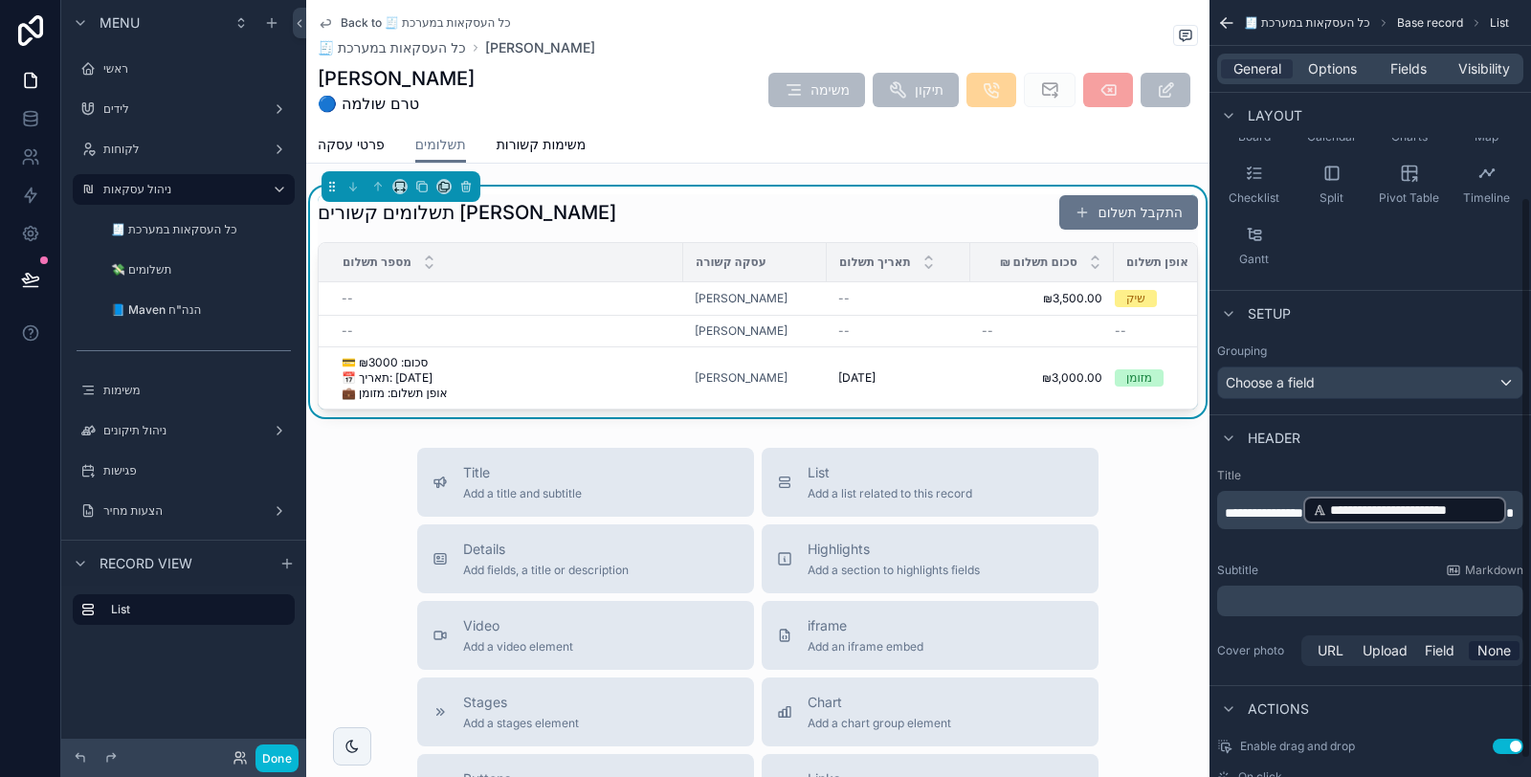
scroll to position [0, 0]
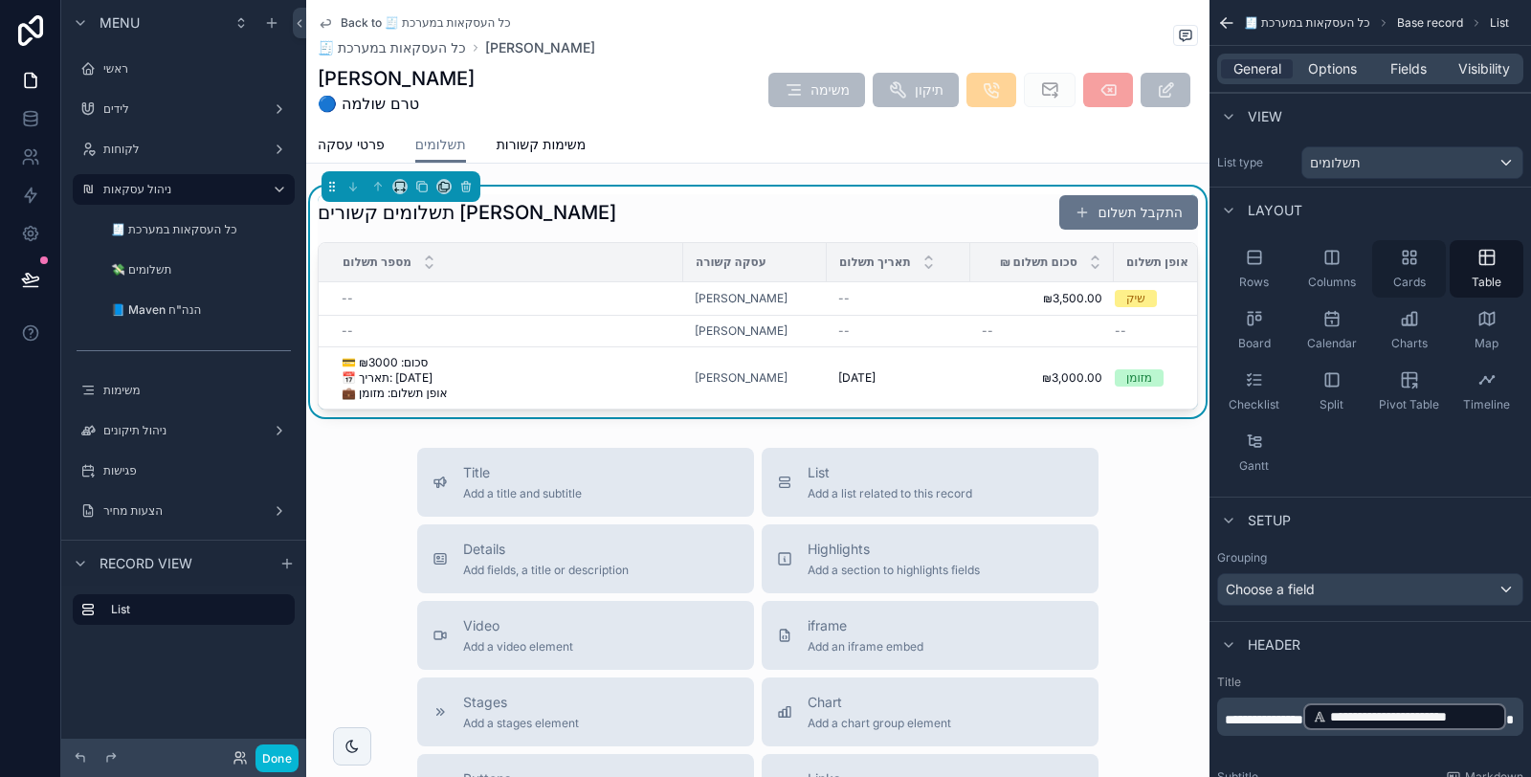
click at [1413, 267] on div "Cards" at bounding box center [1409, 268] width 74 height 57
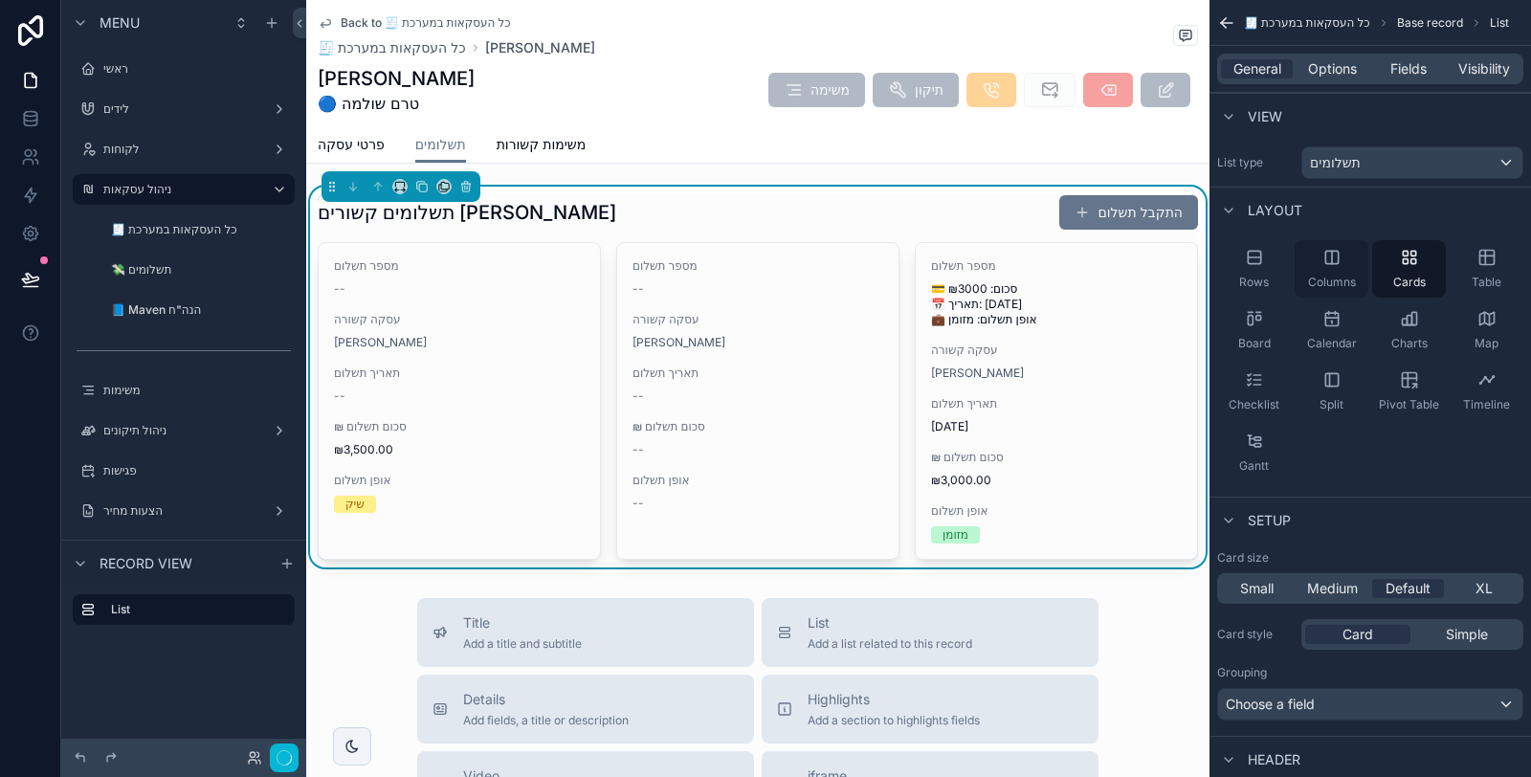
click at [1334, 265] on div "Columns" at bounding box center [1332, 268] width 74 height 57
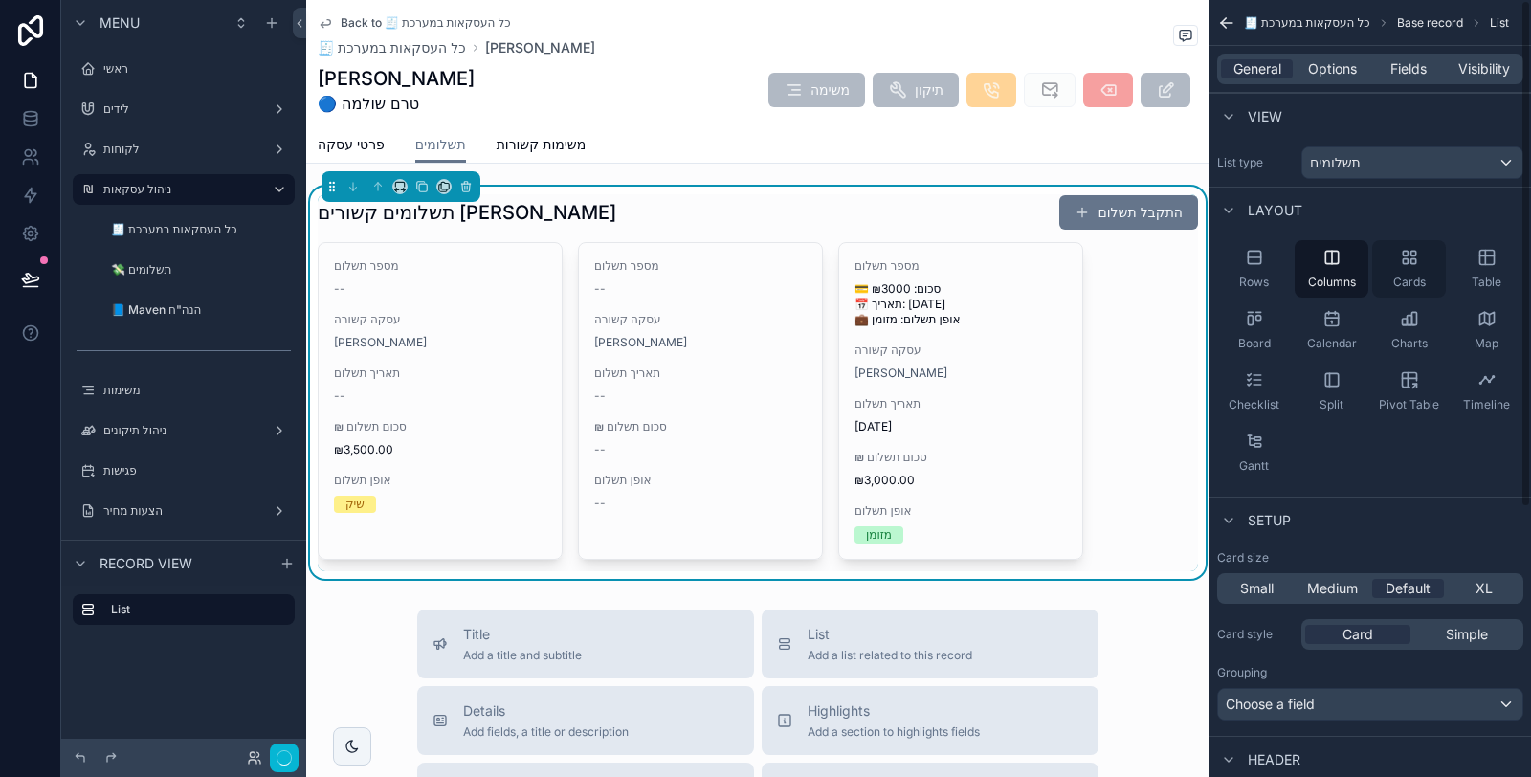
click at [1415, 275] on span "Cards" at bounding box center [1409, 282] width 33 height 15
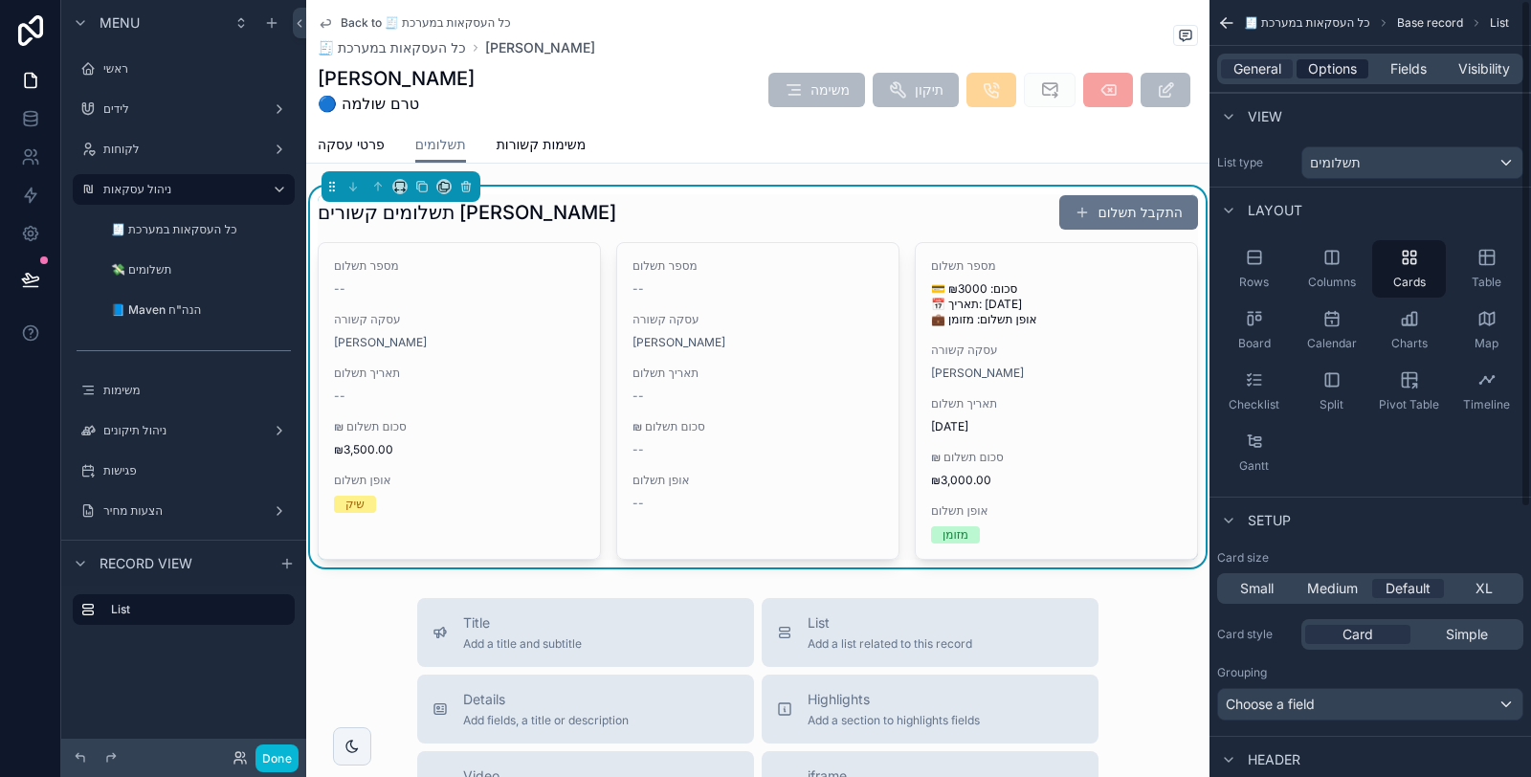
click at [1343, 67] on span "Options" at bounding box center [1332, 68] width 49 height 19
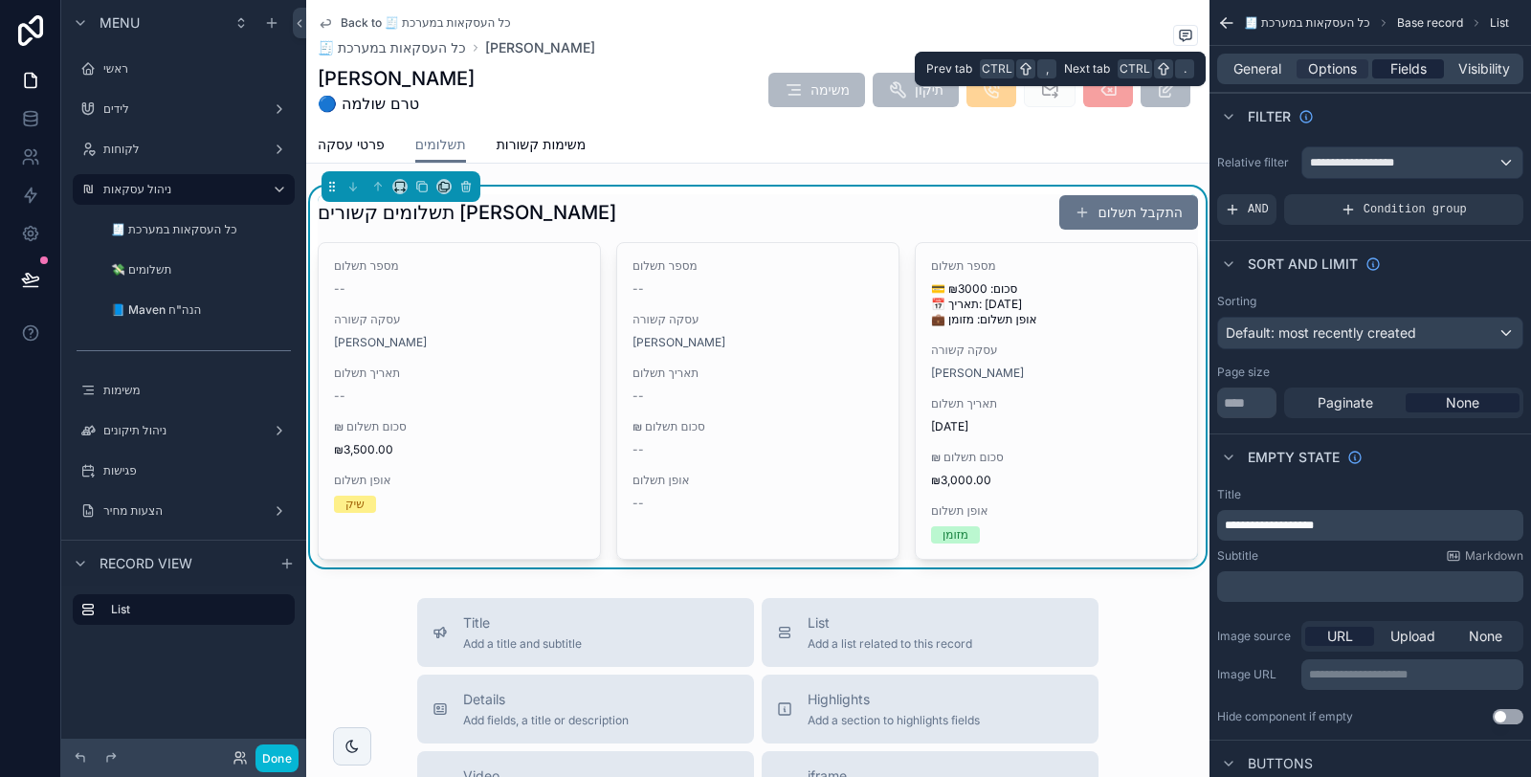
click at [1389, 68] on div "Fields" at bounding box center [1408, 68] width 72 height 19
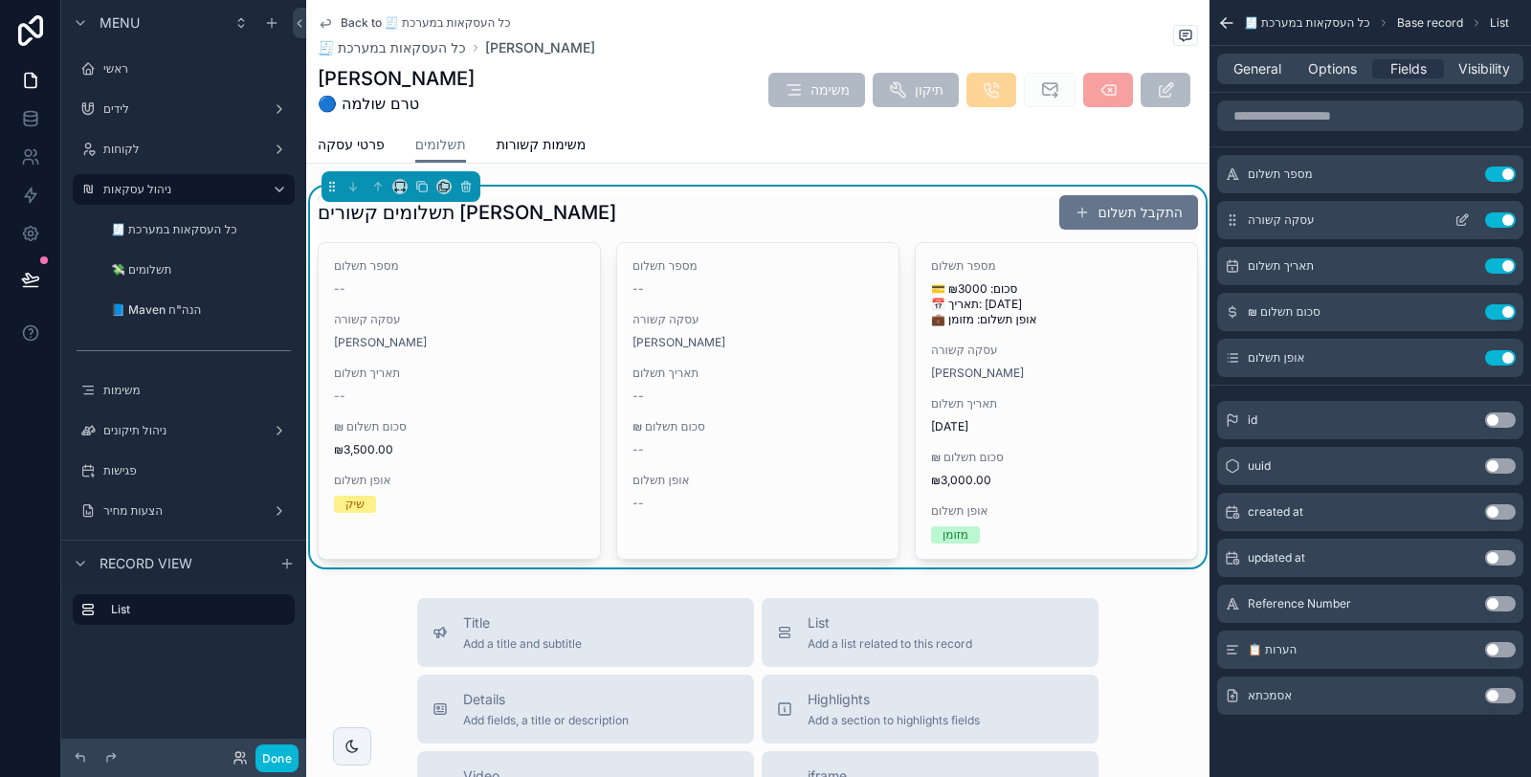
click at [1504, 213] on button "Use setting" at bounding box center [1500, 219] width 31 height 15
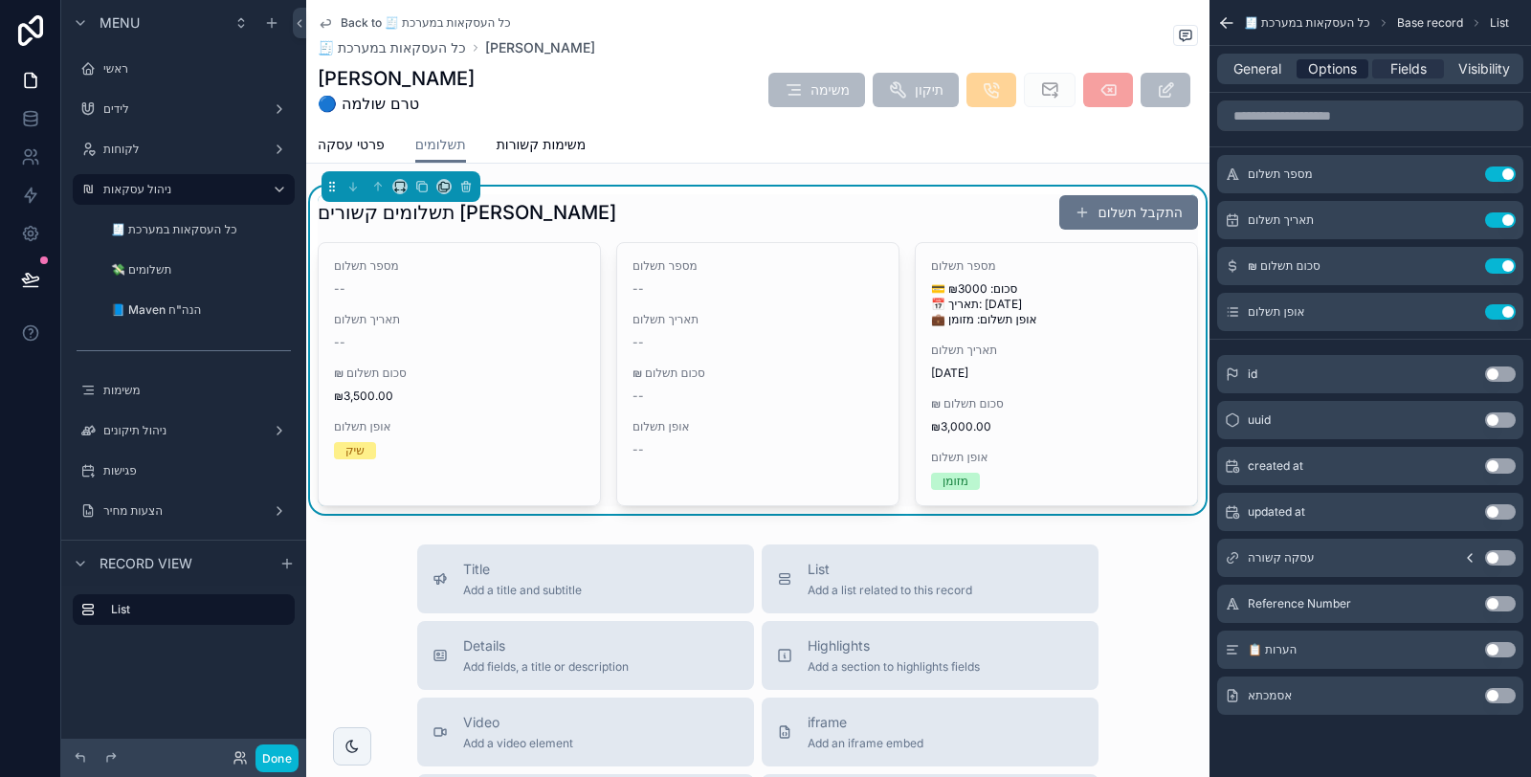
click at [1346, 72] on span "Options" at bounding box center [1332, 68] width 49 height 19
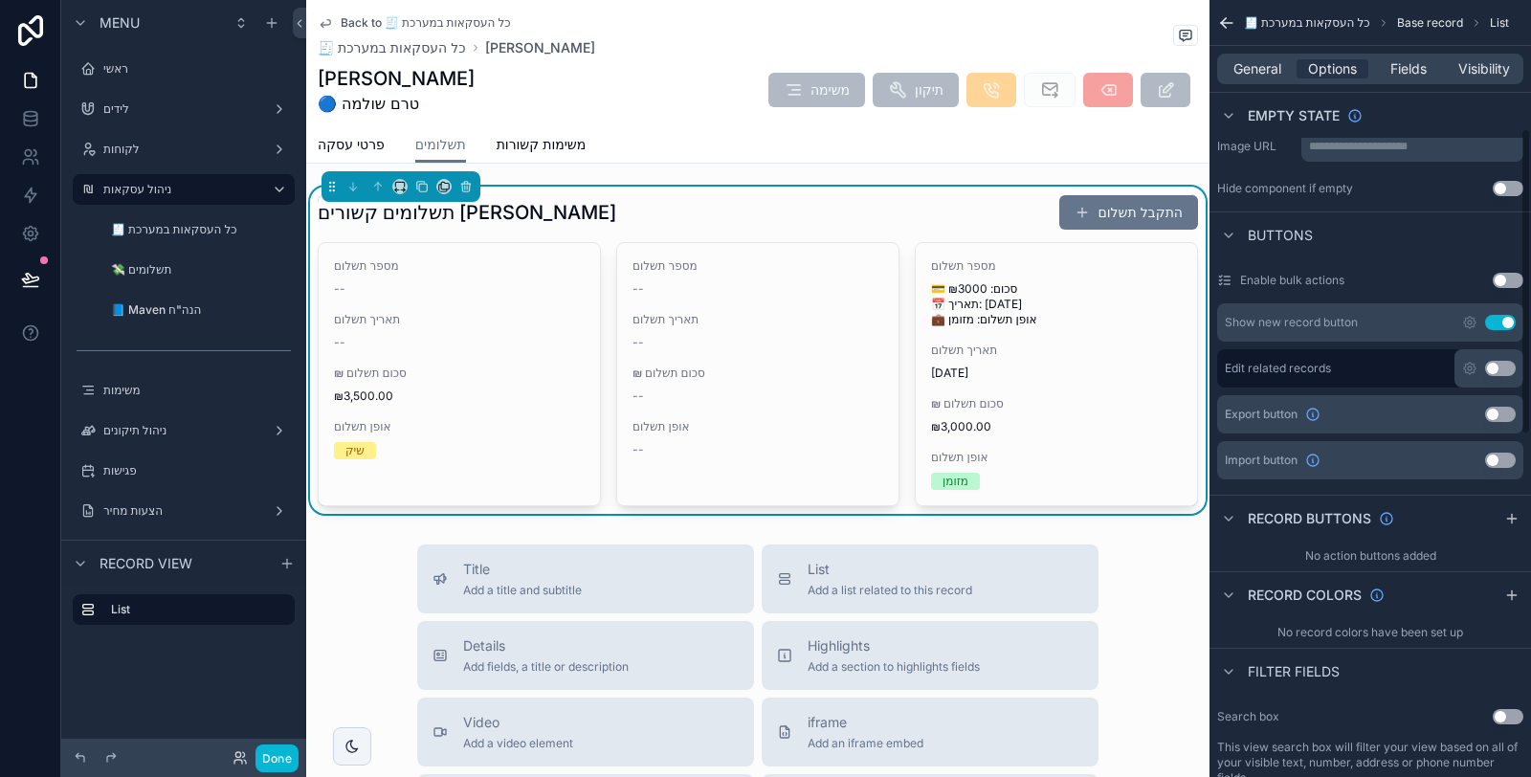
scroll to position [531, 0]
click at [1518, 509] on icon "scrollable content" at bounding box center [1511, 515] width 15 height 15
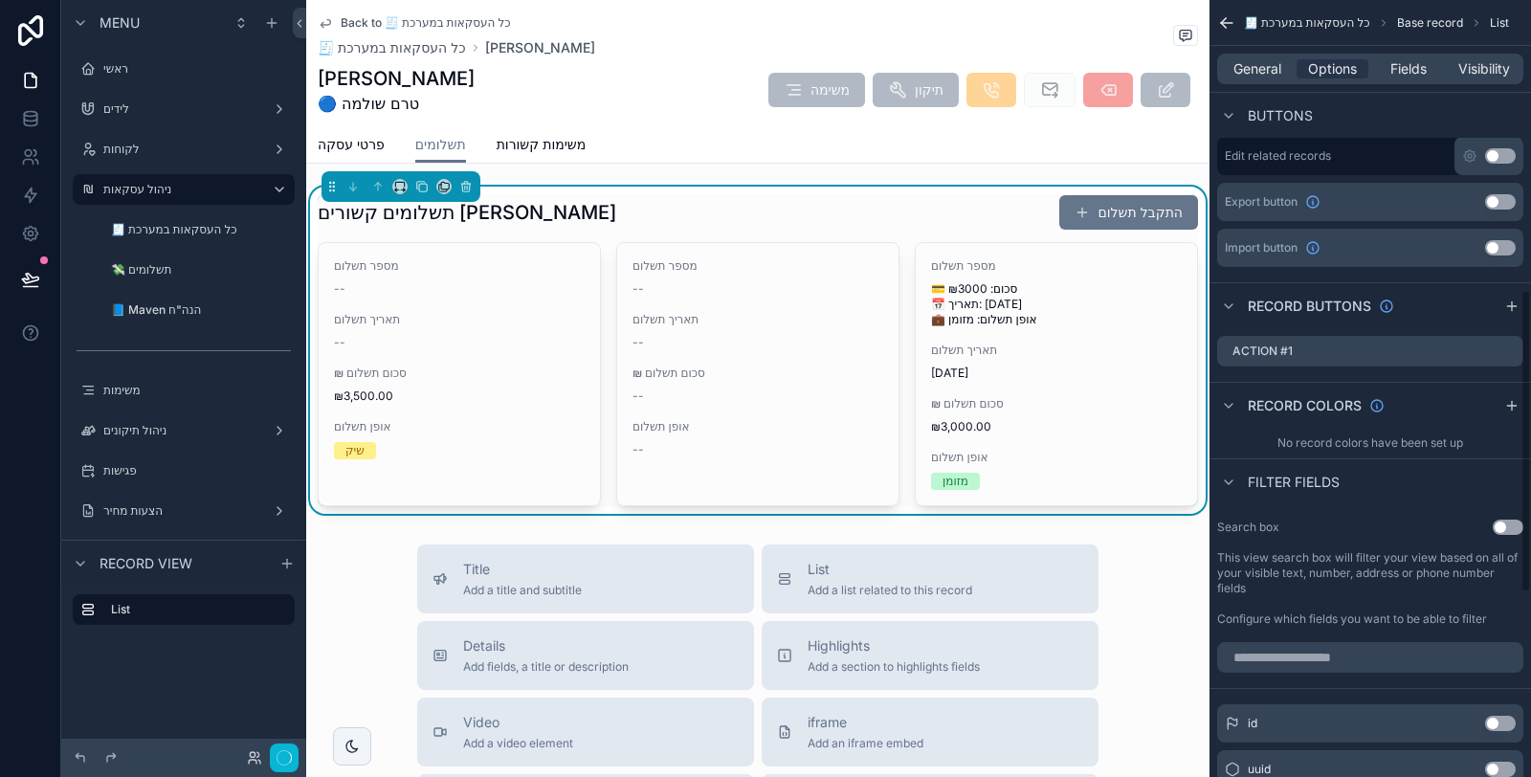
scroll to position [744, 0]
click at [1509, 345] on icon "scrollable content" at bounding box center [1508, 348] width 15 height 15
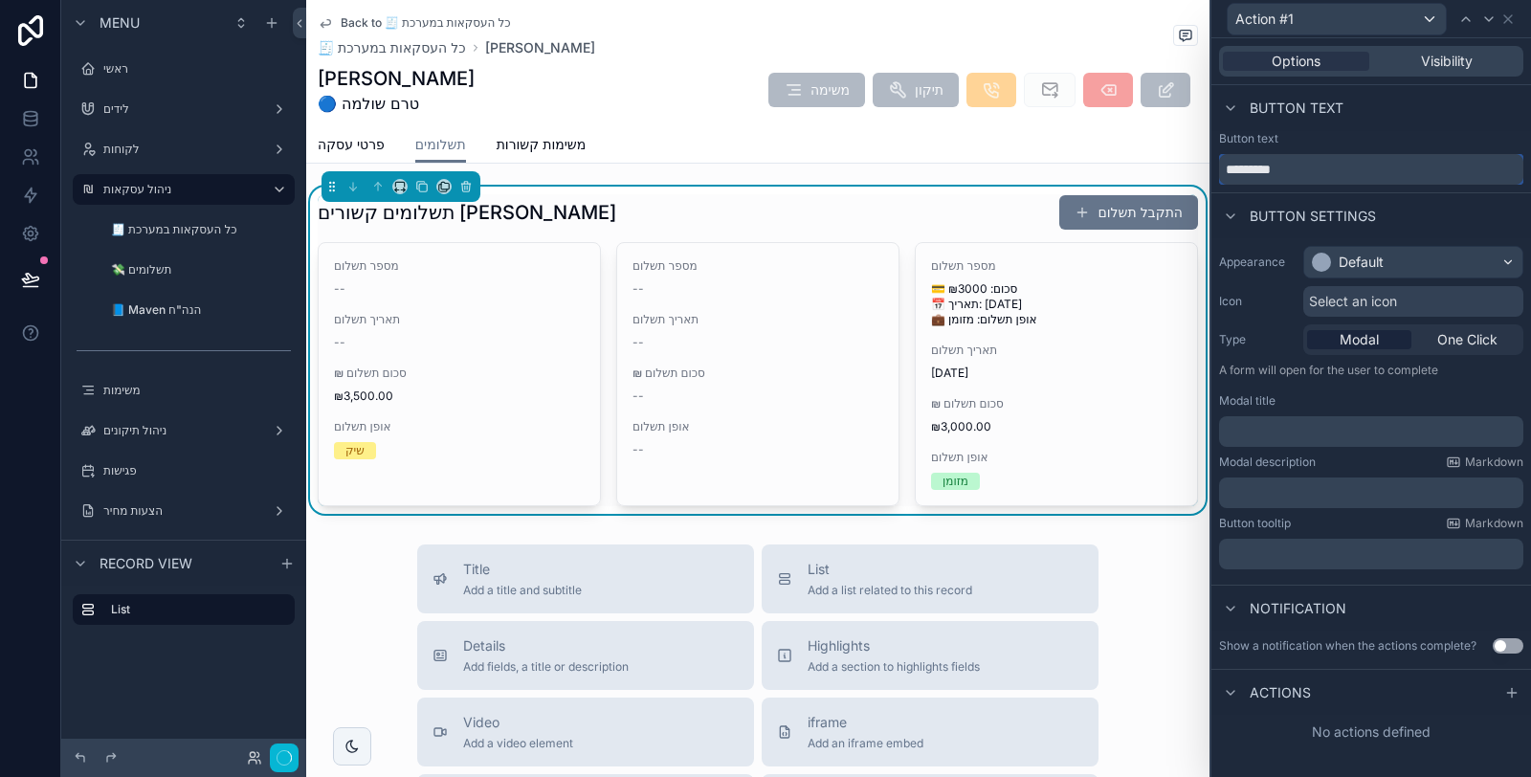
drag, startPoint x: 1308, startPoint y: 173, endPoint x: 1209, endPoint y: 178, distance: 99.6
click at [1209, 178] on div "Action #1 Options Visibility Button text Button text ********* Button settings …" at bounding box center [765, 388] width 1531 height 777
click at [1387, 259] on div "Default" at bounding box center [1413, 262] width 218 height 31
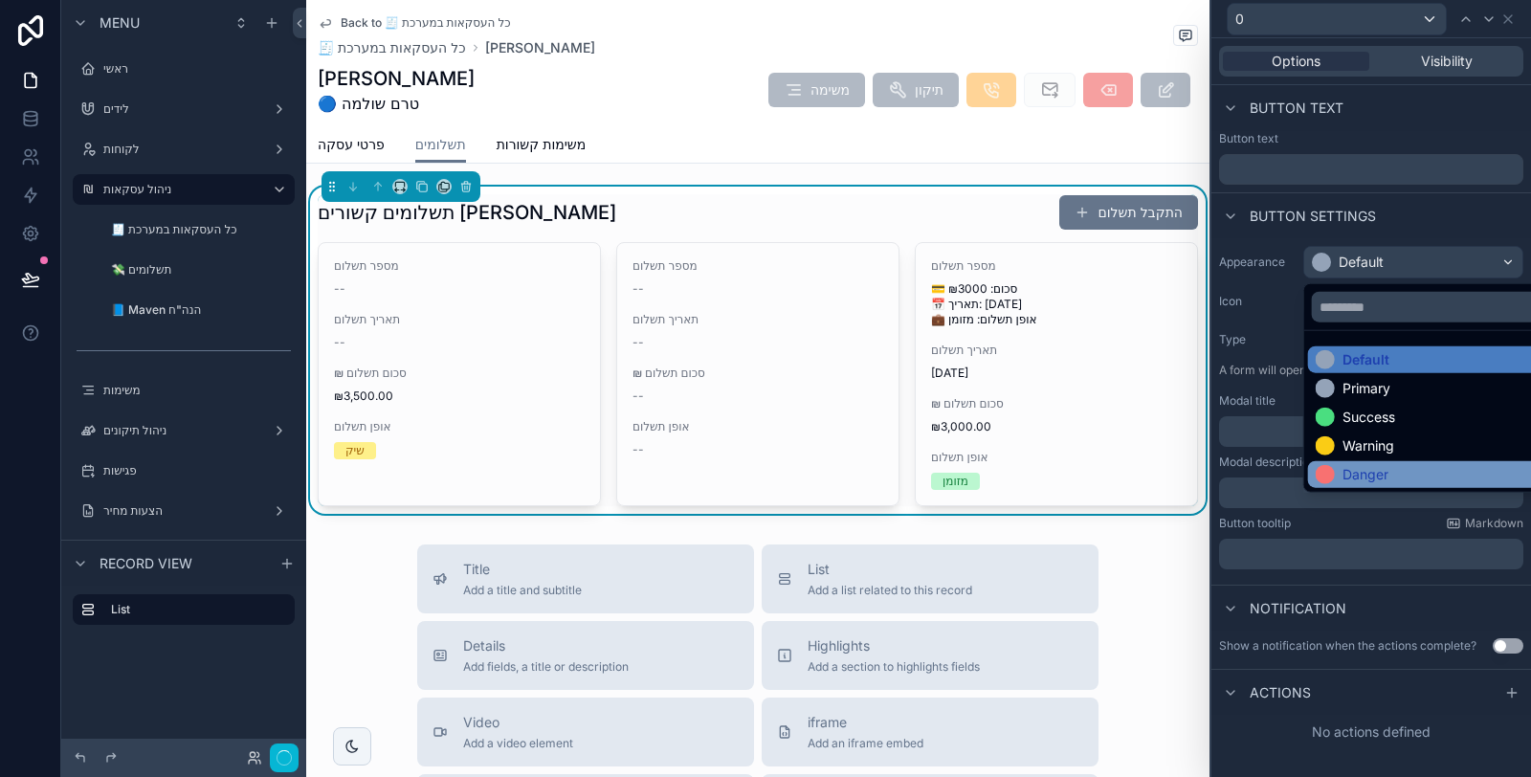
click at [1370, 461] on div "Danger" at bounding box center [1436, 474] width 256 height 27
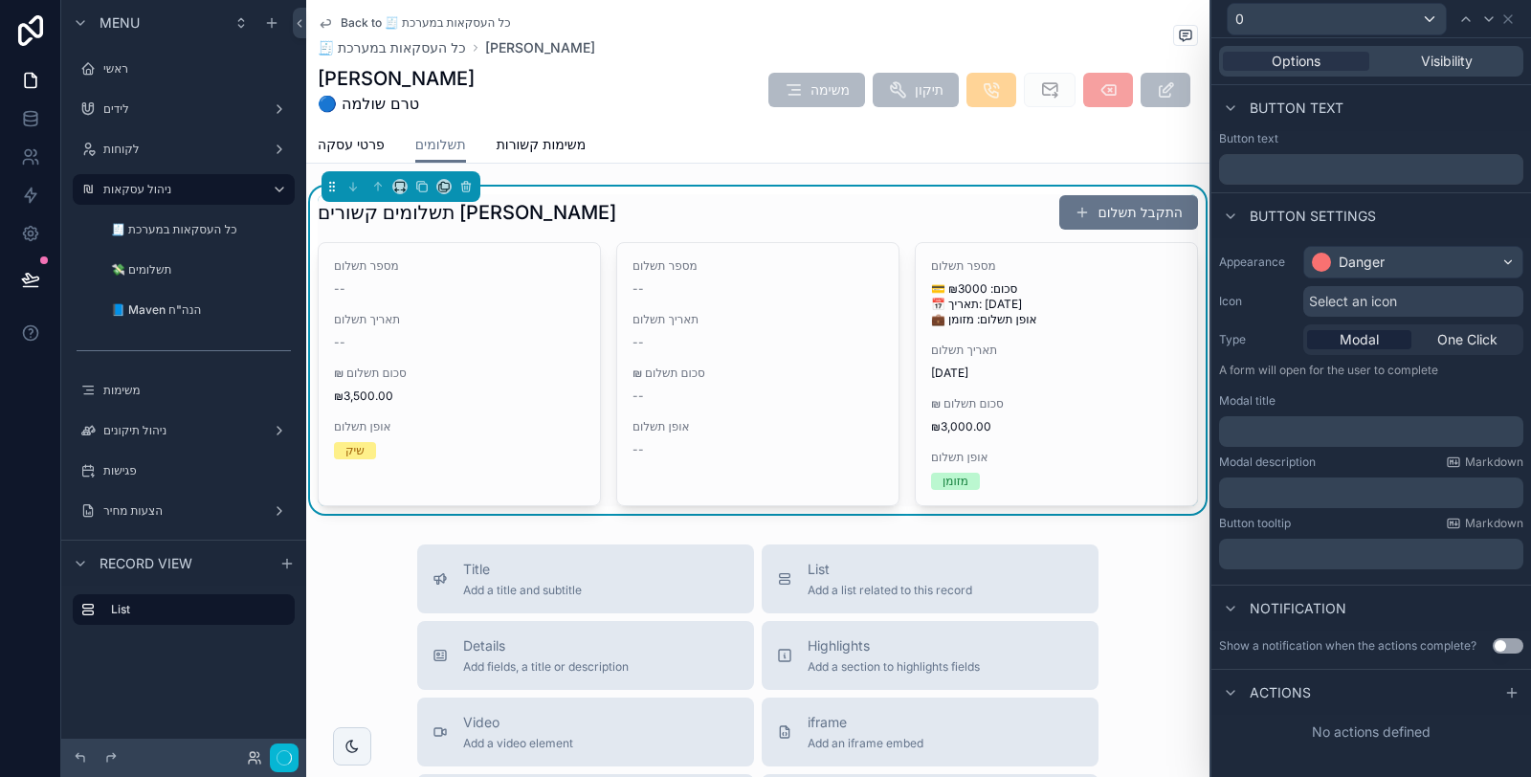
click at [1378, 296] on span "Select an icon" at bounding box center [1353, 301] width 88 height 19
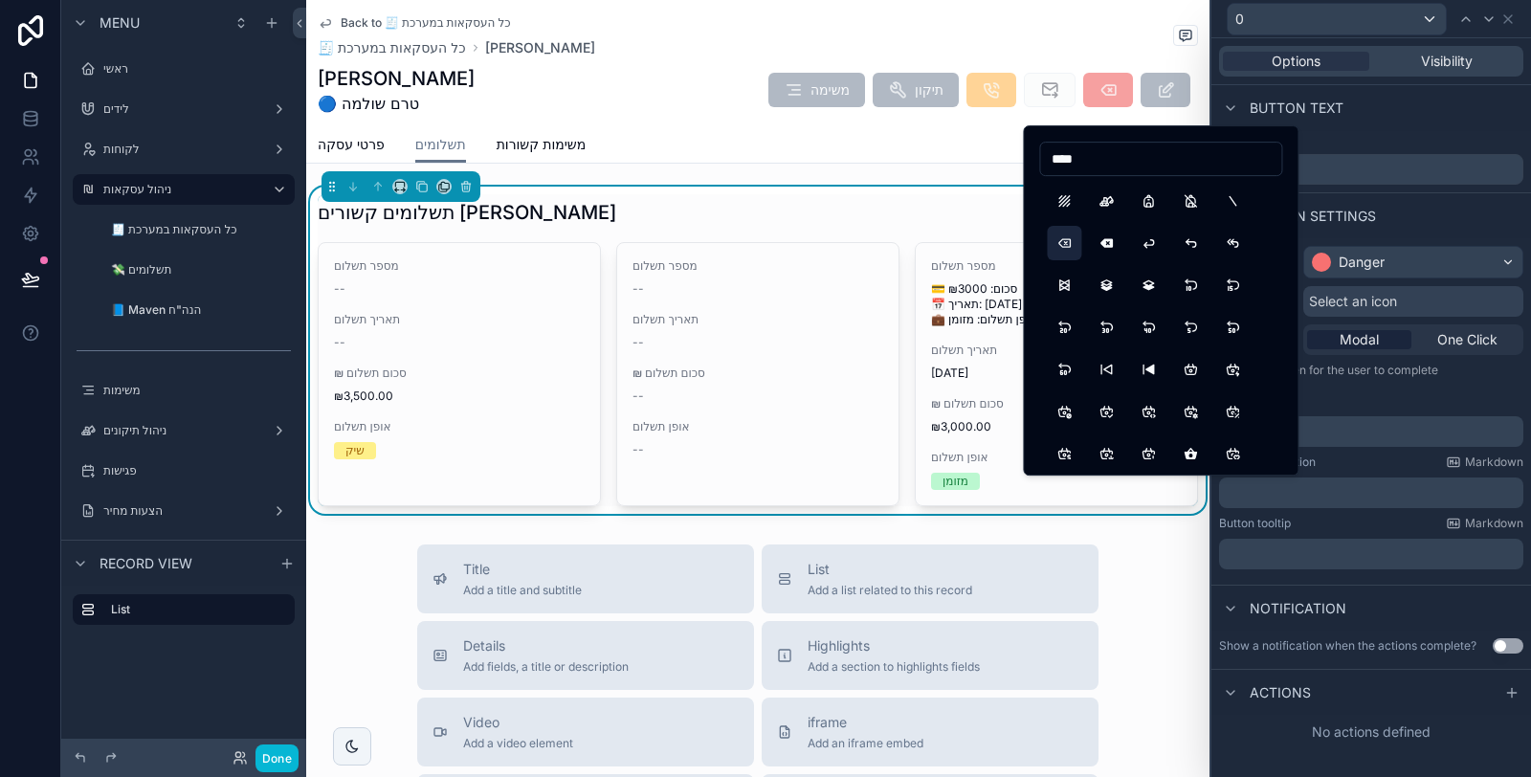
type input "****"
click at [1070, 240] on button "Backspace" at bounding box center [1064, 243] width 34 height 34
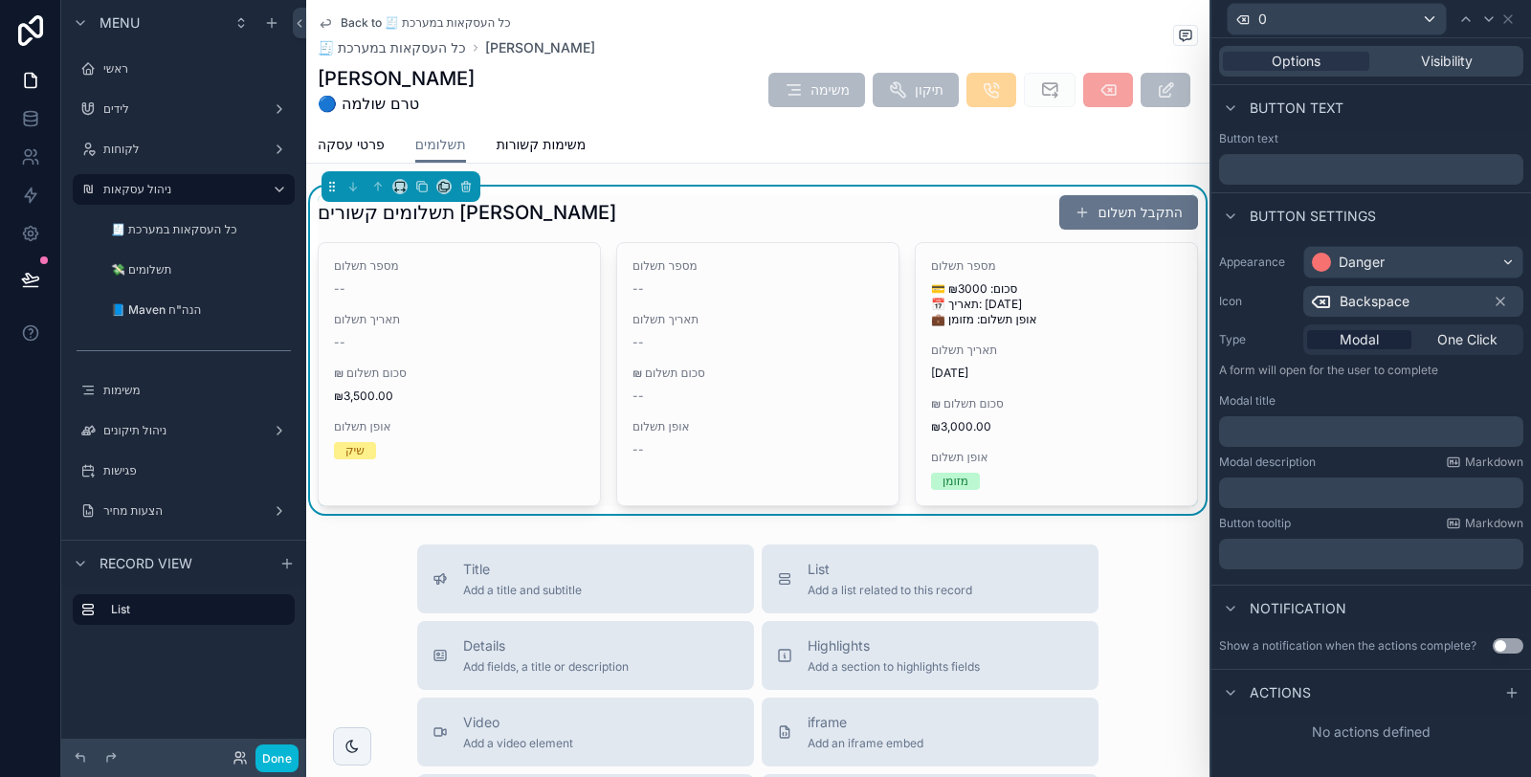
click at [1369, 422] on p "﻿" at bounding box center [1373, 431] width 293 height 19
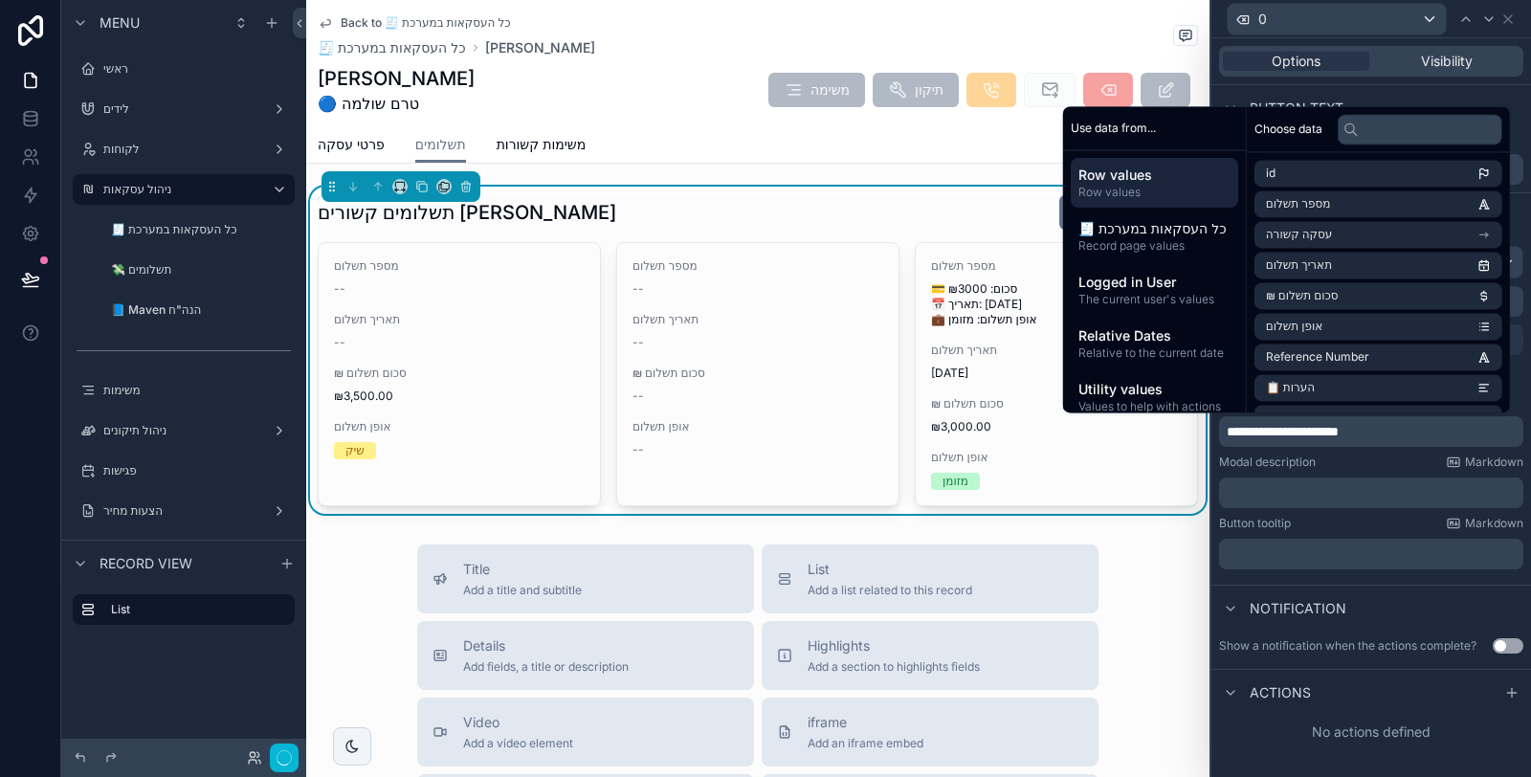
click at [1378, 457] on div "Modal description Markdown" at bounding box center [1371, 462] width 304 height 15
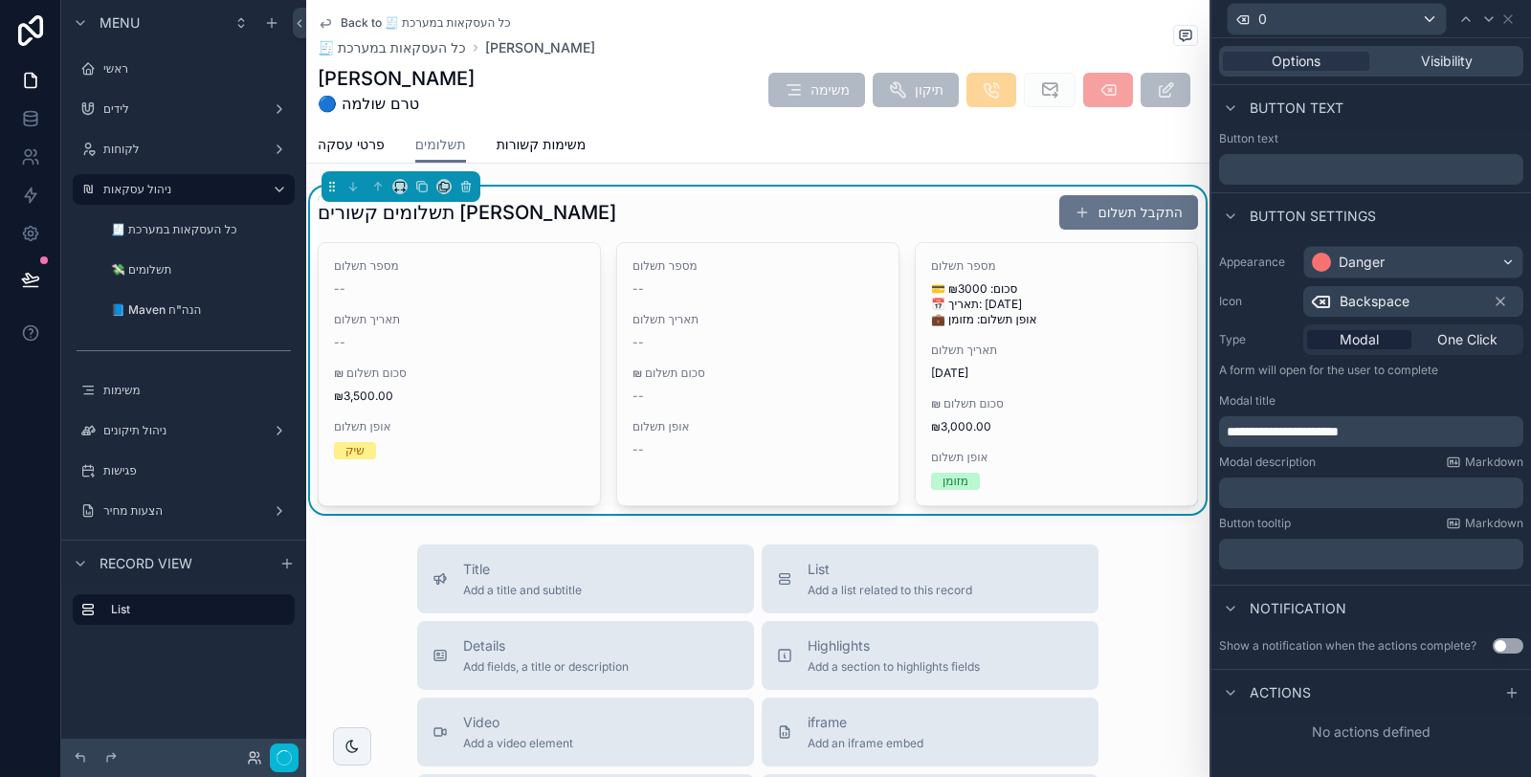
click at [1340, 488] on p "﻿" at bounding box center [1373, 492] width 293 height 19
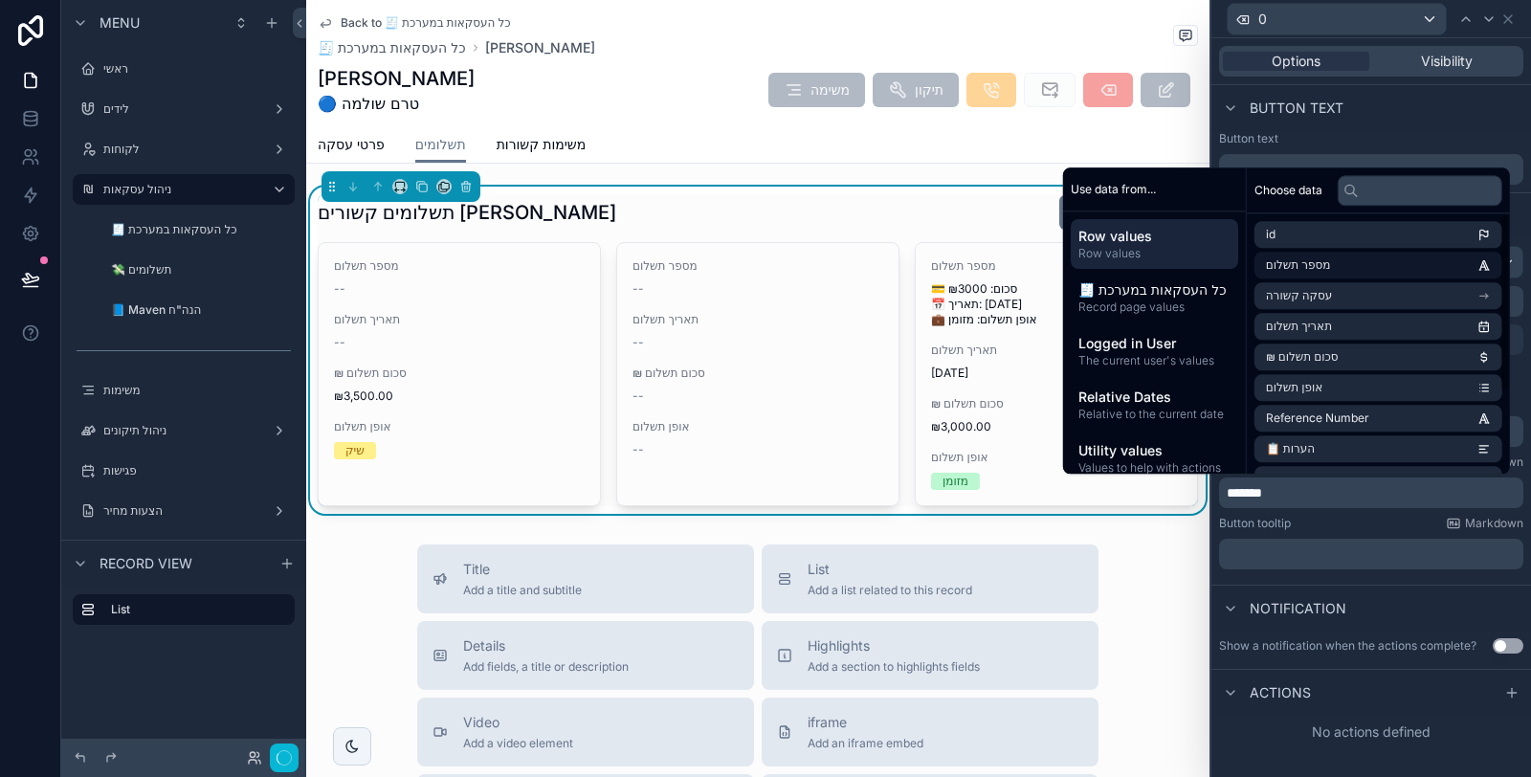
click at [1338, 259] on li "מספר תשלום" at bounding box center [1379, 265] width 248 height 27
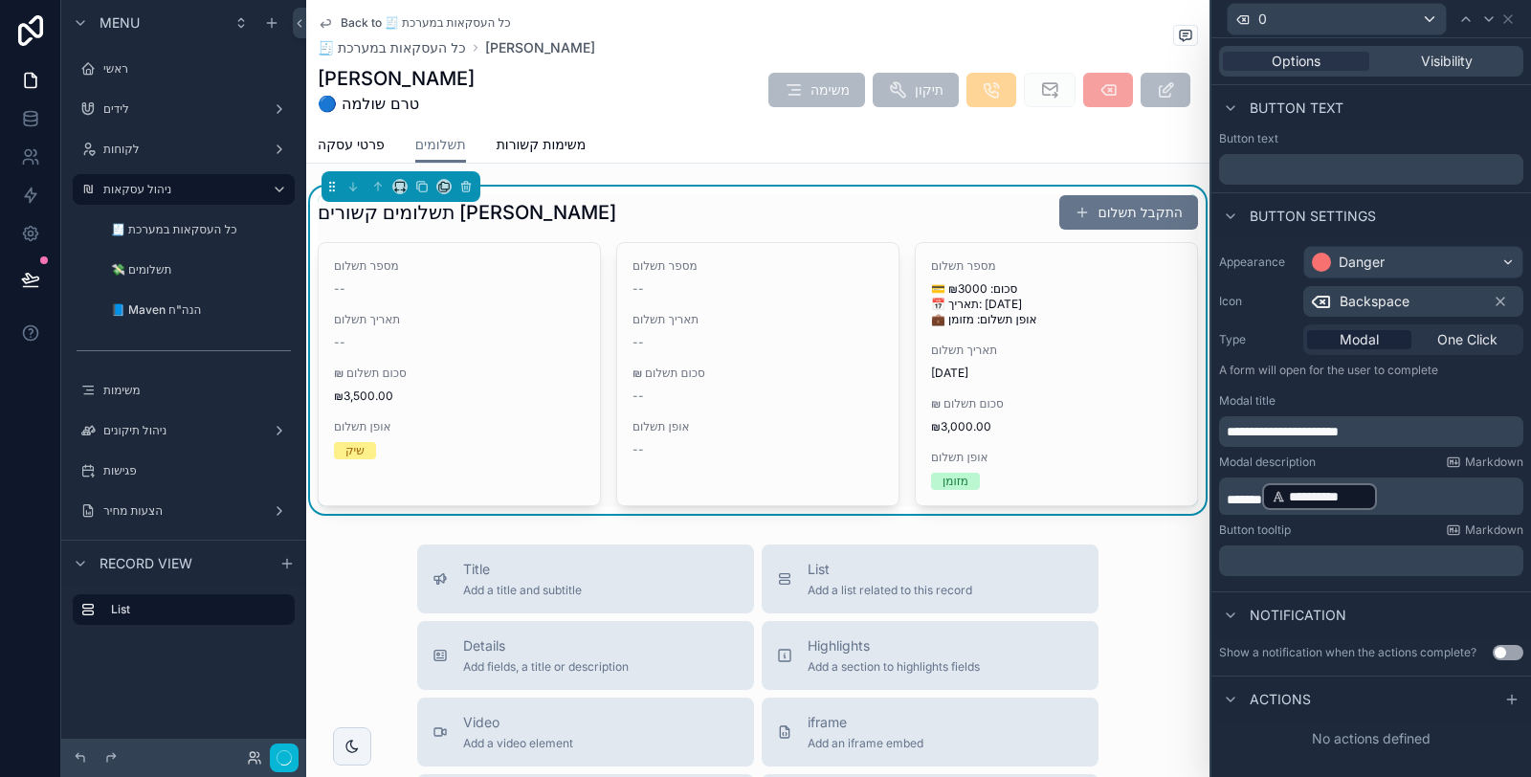
click at [1437, 497] on p "**********" at bounding box center [1373, 496] width 293 height 31
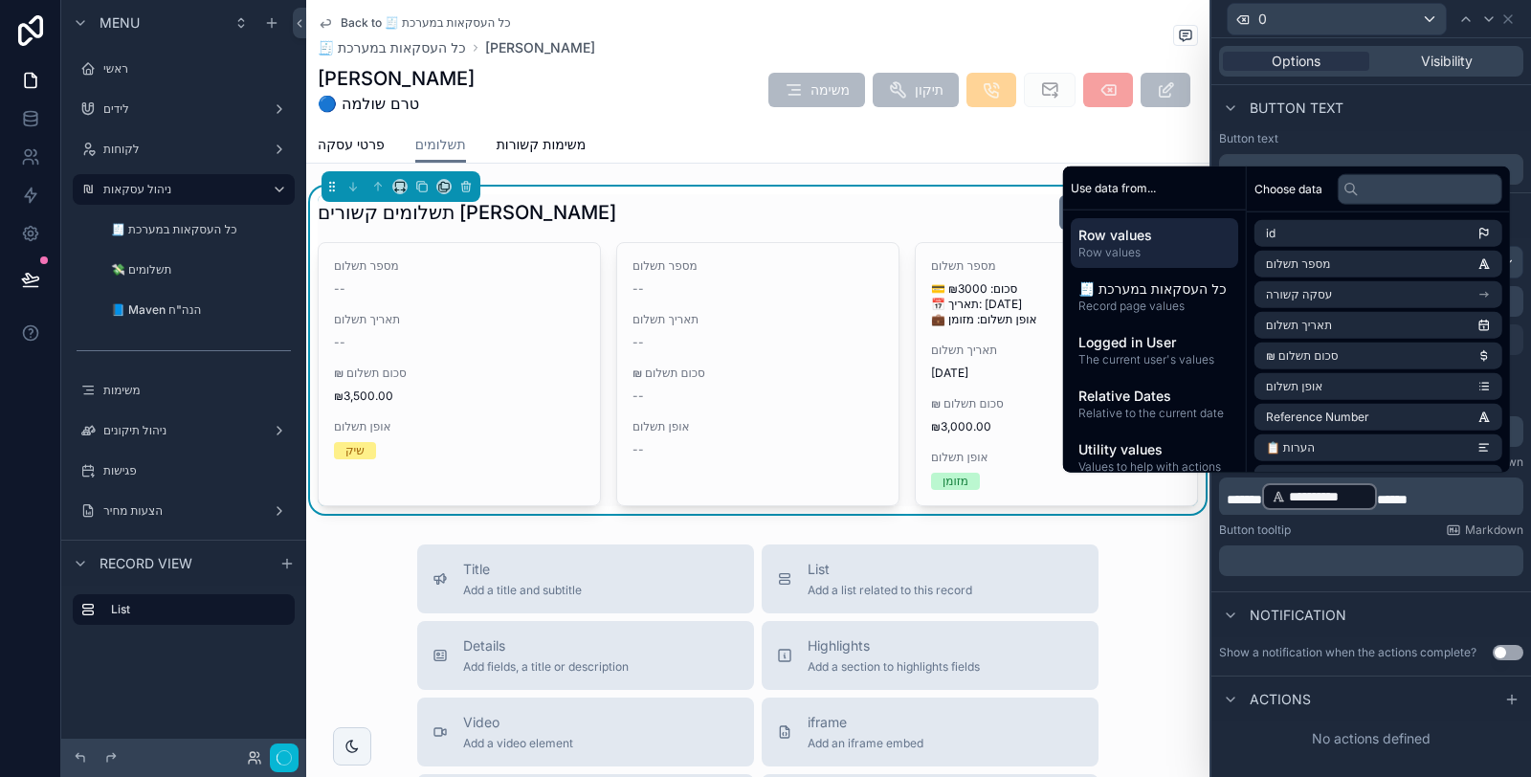
click at [1437, 523] on div "Button tooltip Markdown" at bounding box center [1371, 530] width 304 height 15
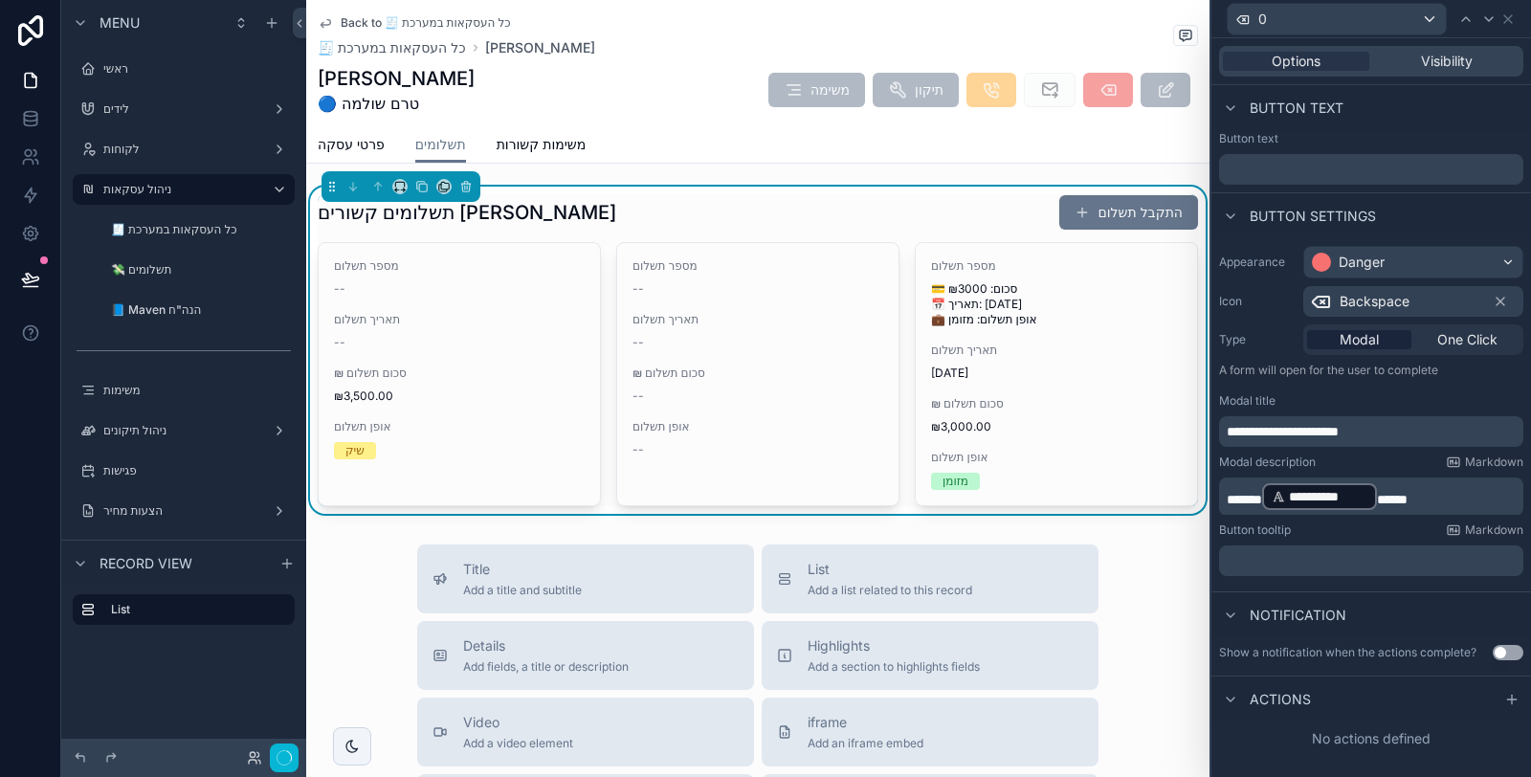
click at [1394, 549] on div "﻿" at bounding box center [1371, 561] width 304 height 31
click at [1388, 558] on p "﻿" at bounding box center [1373, 560] width 293 height 19
click at [1383, 586] on div "**********" at bounding box center [1372, 414] width 320 height 353
click at [1510, 645] on button "Use setting" at bounding box center [1508, 652] width 31 height 15
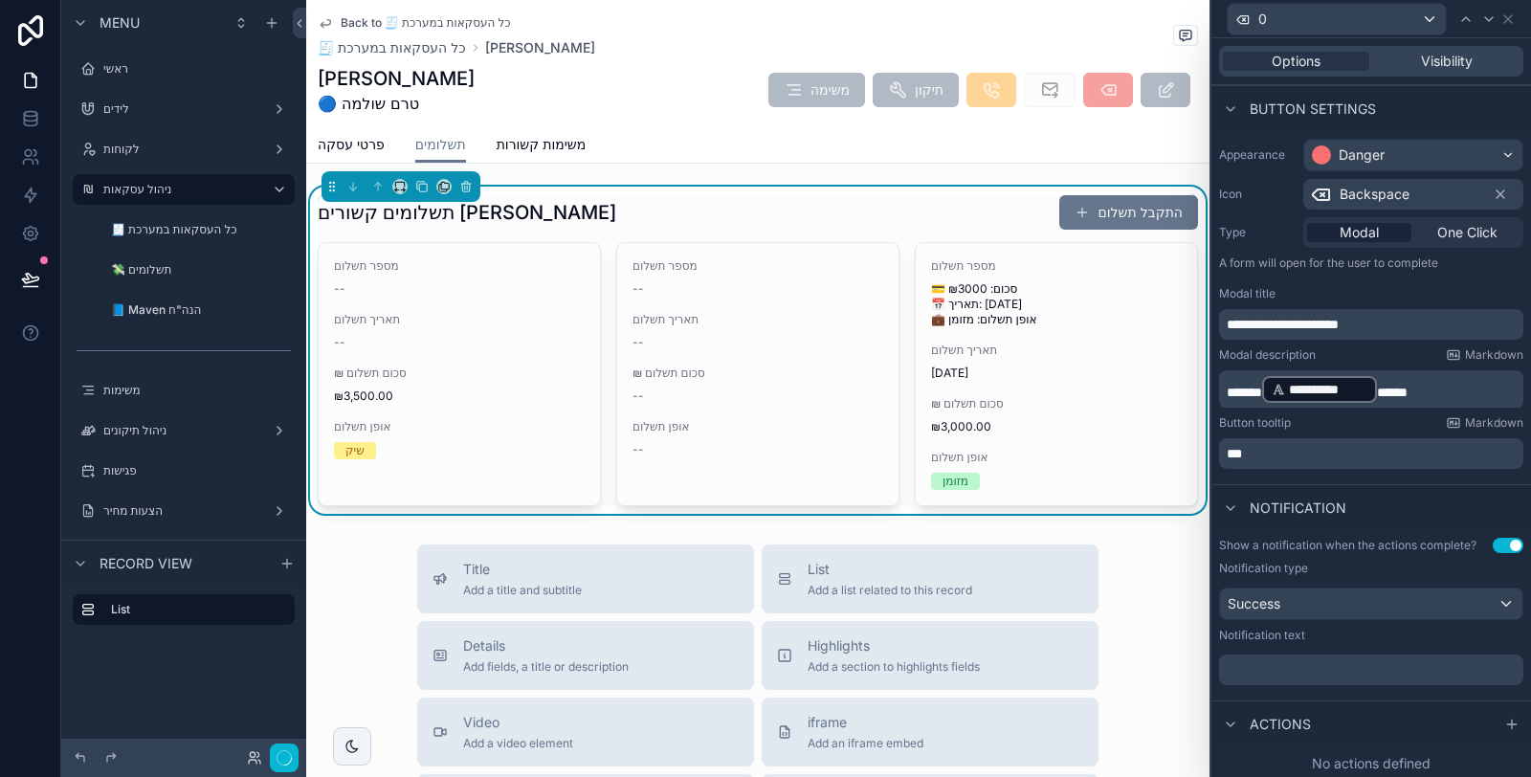
scroll to position [123, 0]
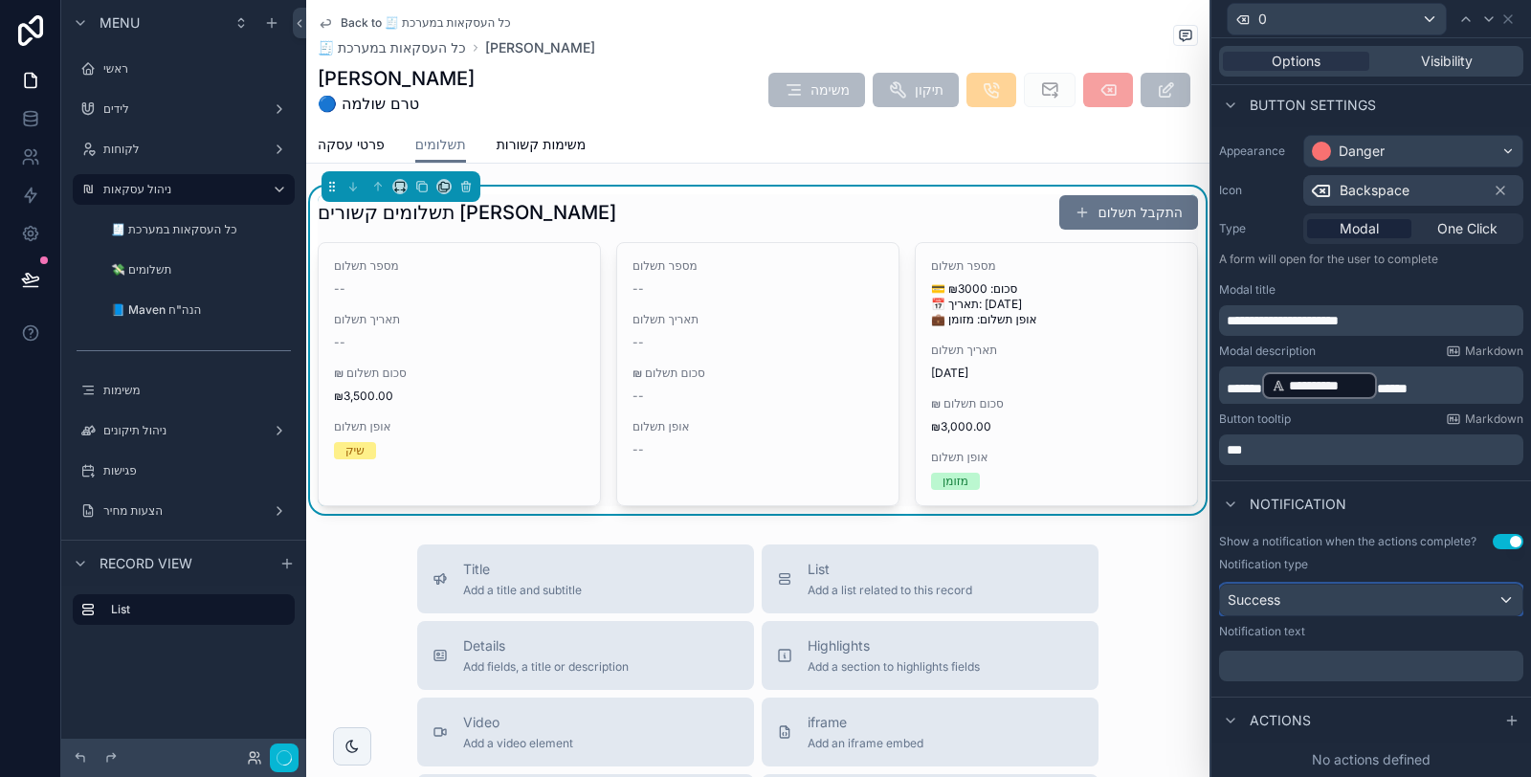
click at [1392, 609] on div "Success" at bounding box center [1371, 600] width 302 height 31
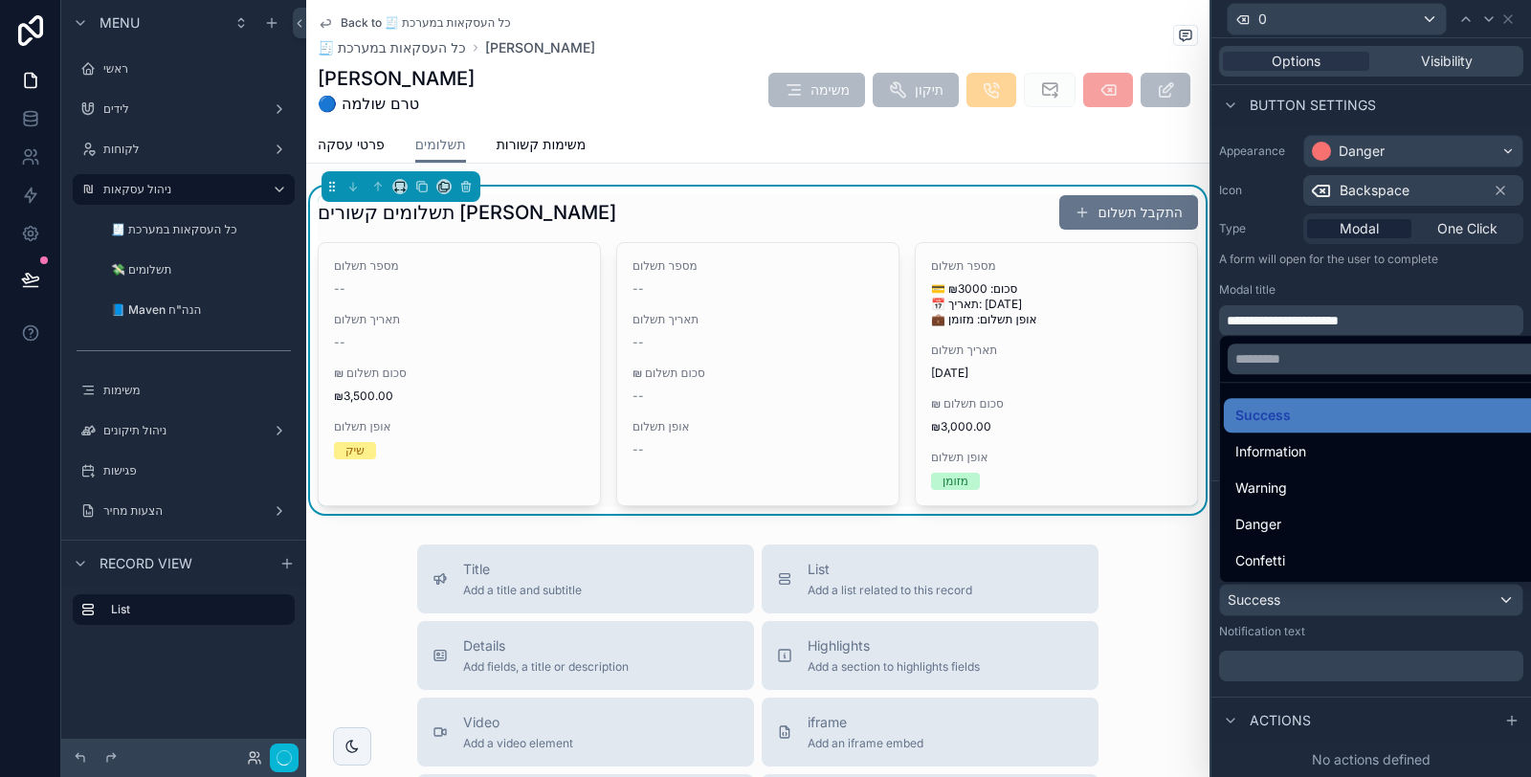
click at [1344, 523] on div "Danger" at bounding box center [1386, 524] width 301 height 23
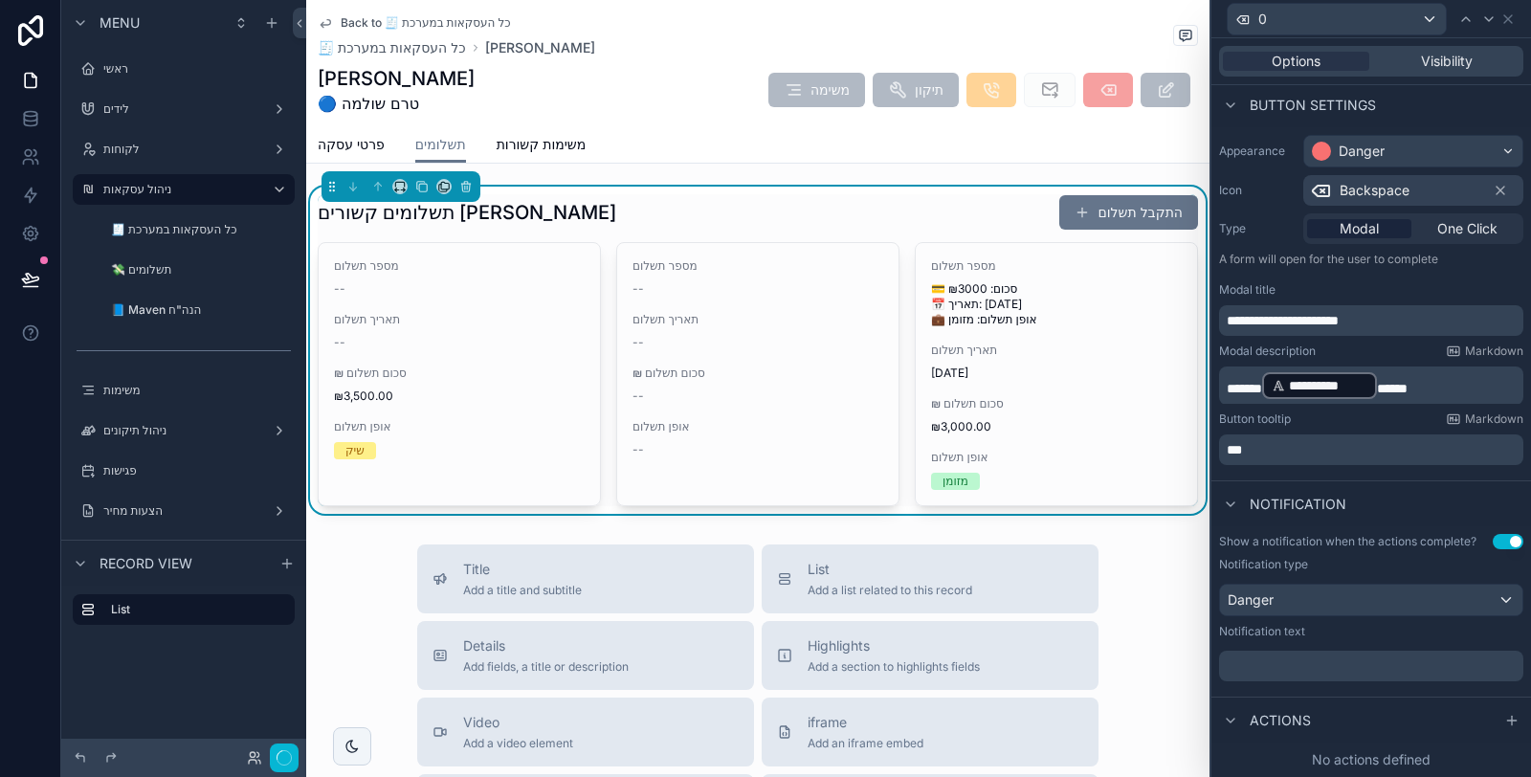
click at [1311, 657] on p "﻿" at bounding box center [1373, 666] width 293 height 19
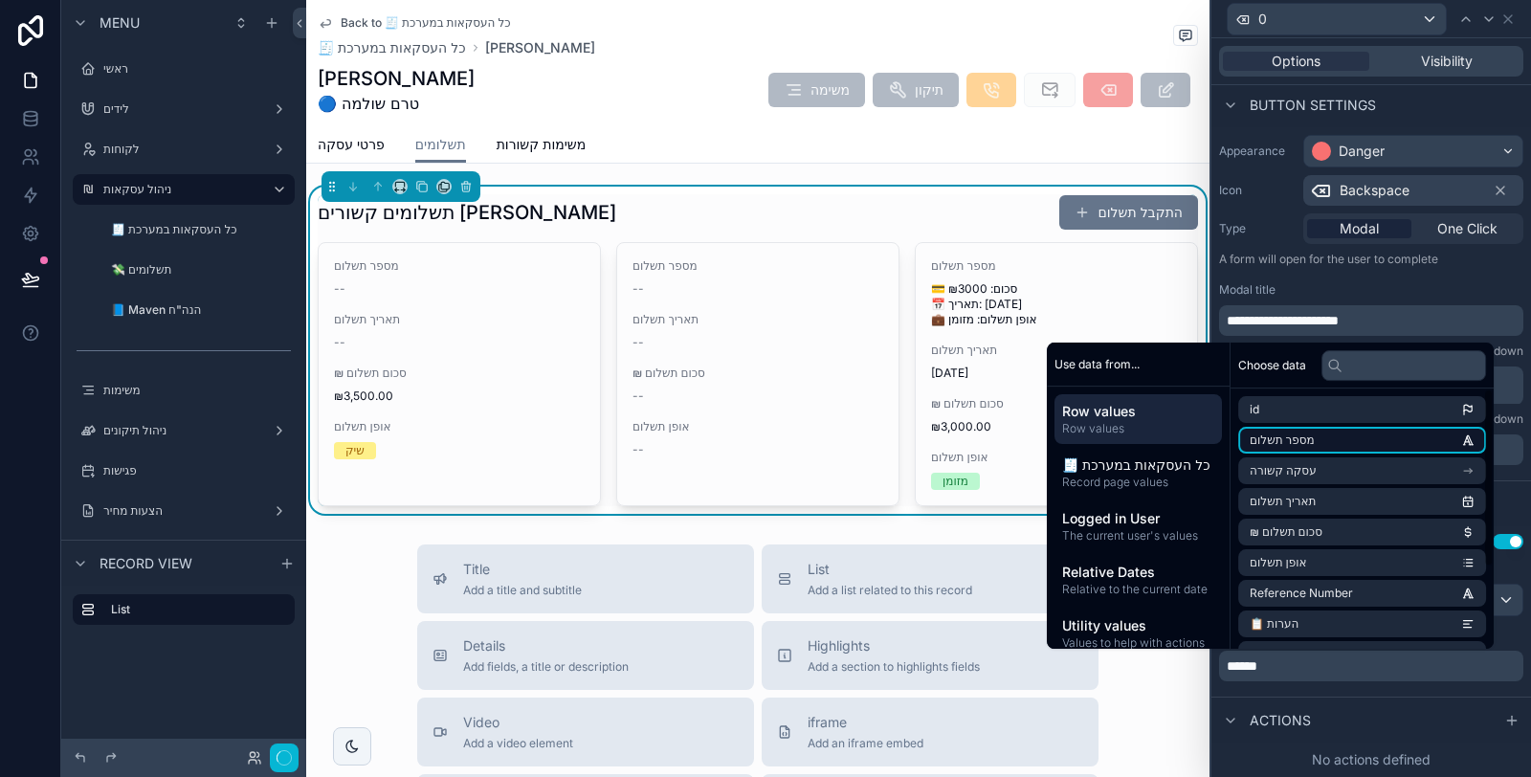
click at [1318, 441] on li "מספר תשלום" at bounding box center [1362, 440] width 248 height 27
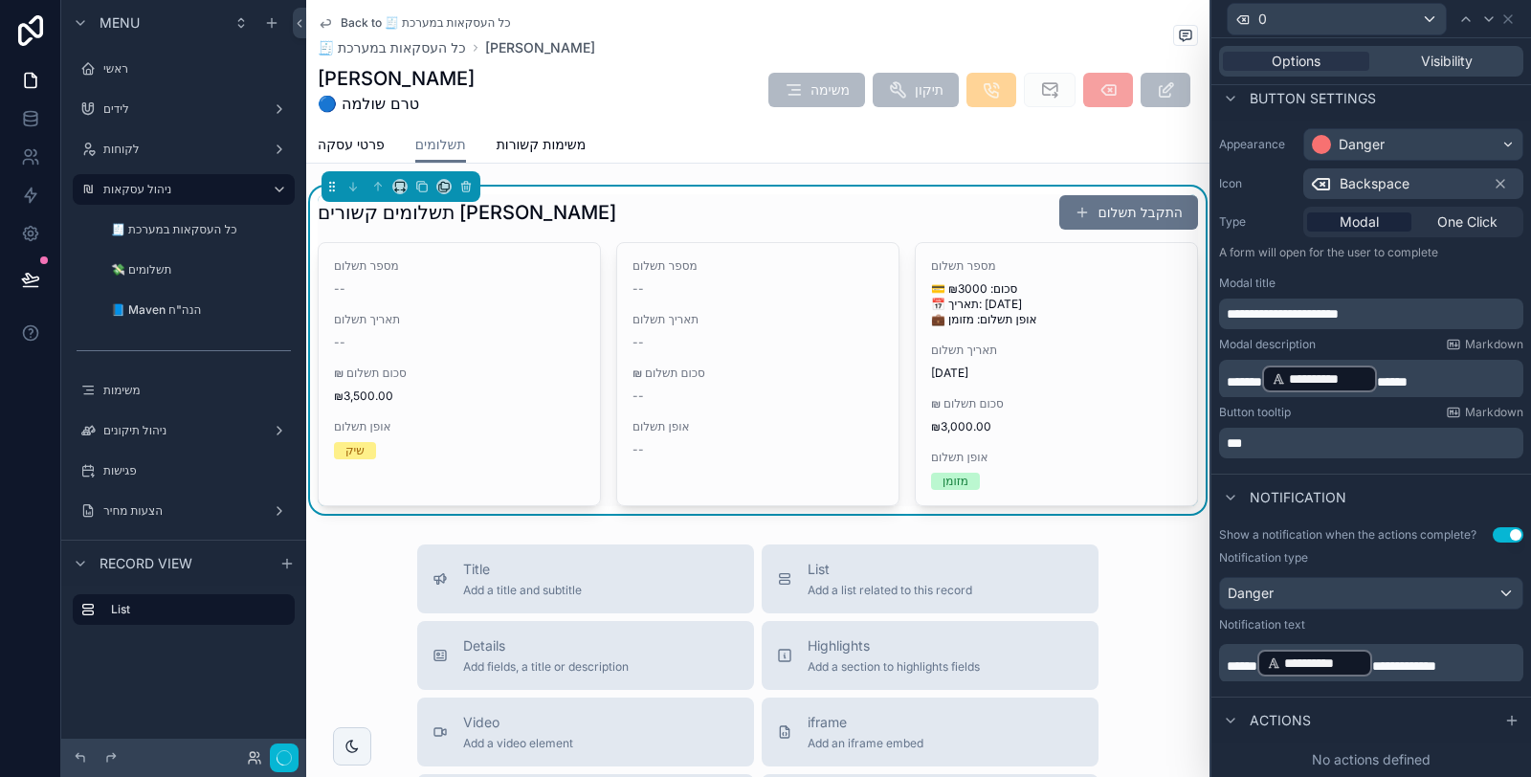
click at [1480, 672] on p "**********" at bounding box center [1373, 663] width 293 height 31
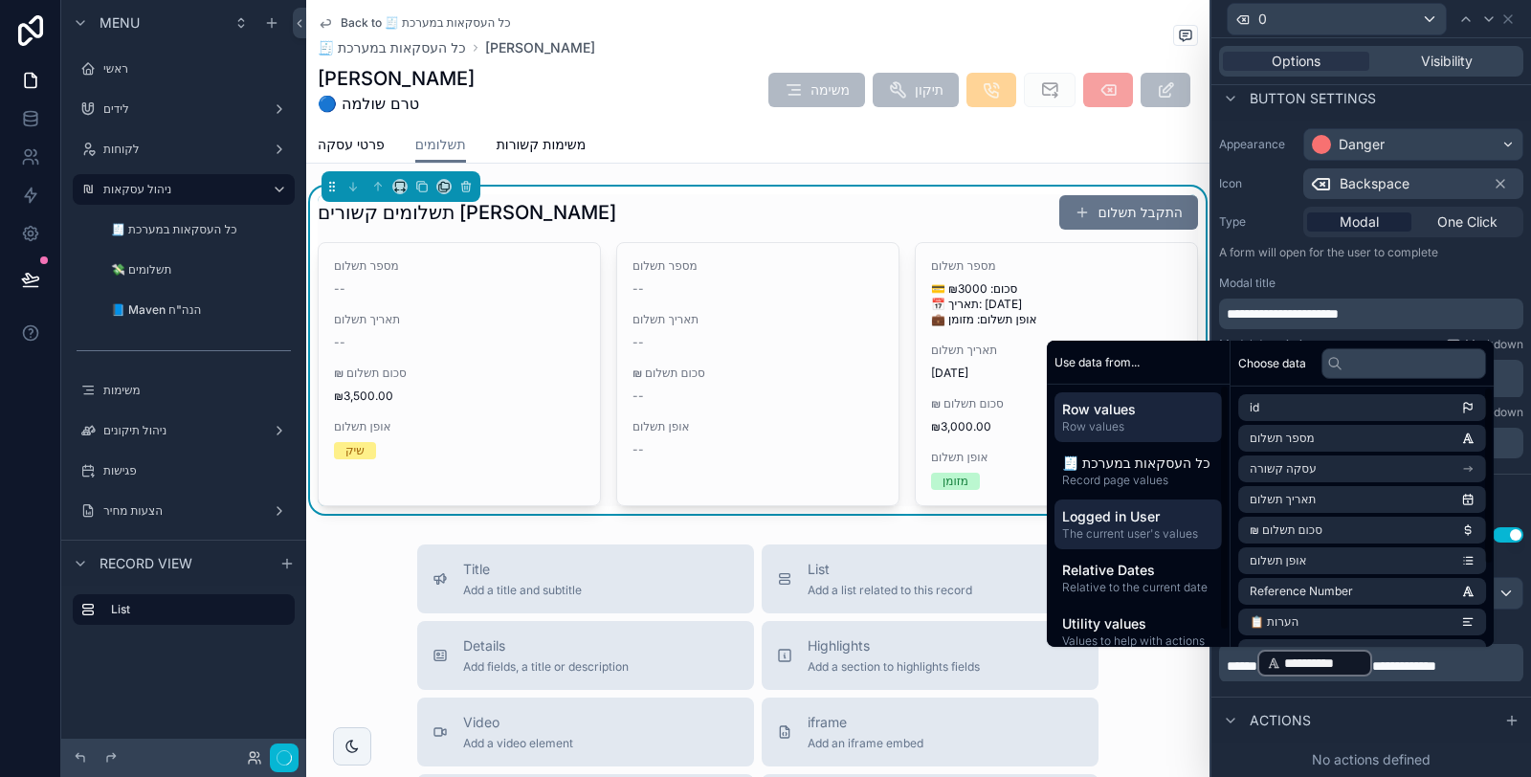
click at [1171, 525] on span "Logged in User" at bounding box center [1138, 516] width 152 height 19
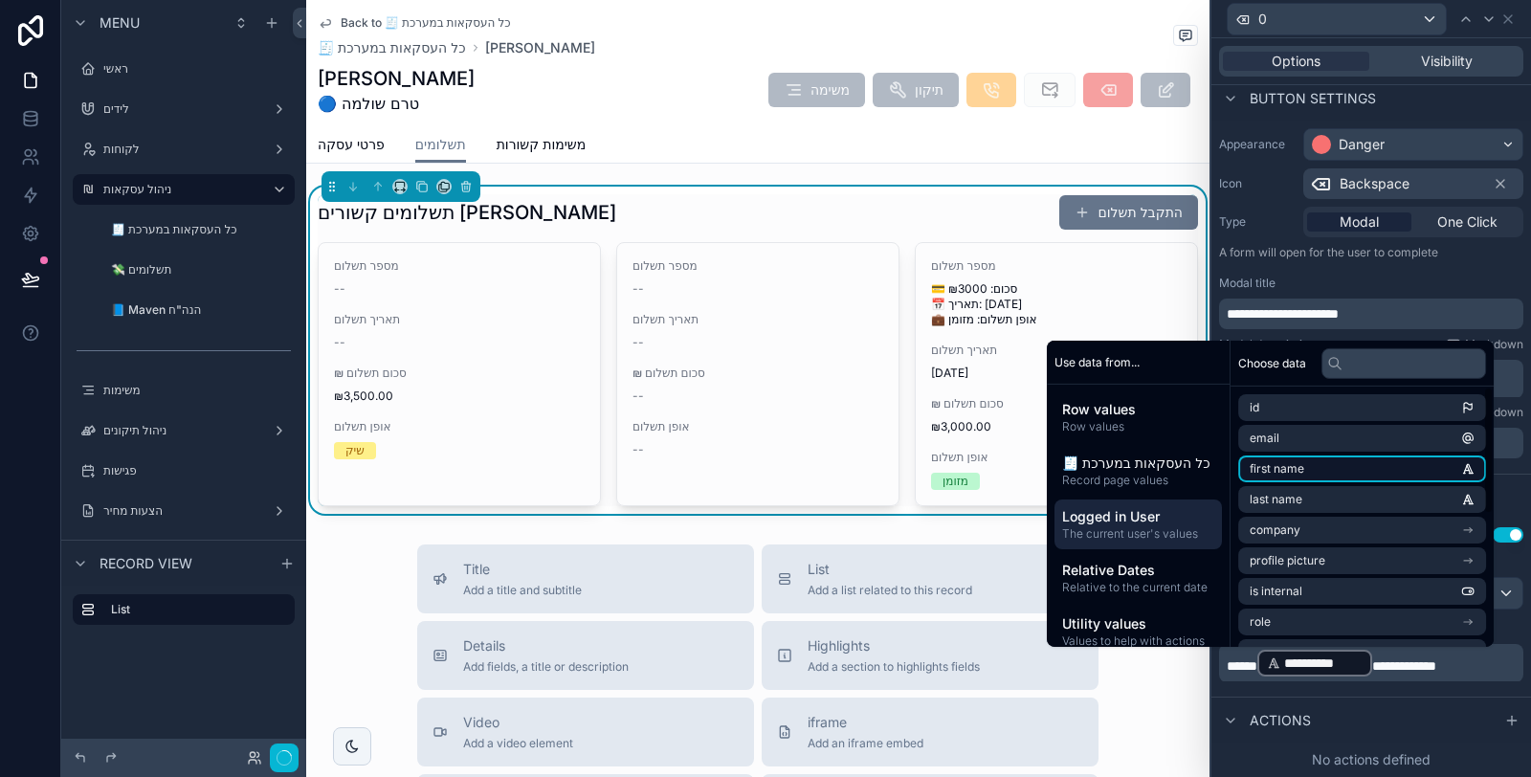
click at [1313, 467] on li "first name" at bounding box center [1362, 469] width 248 height 27
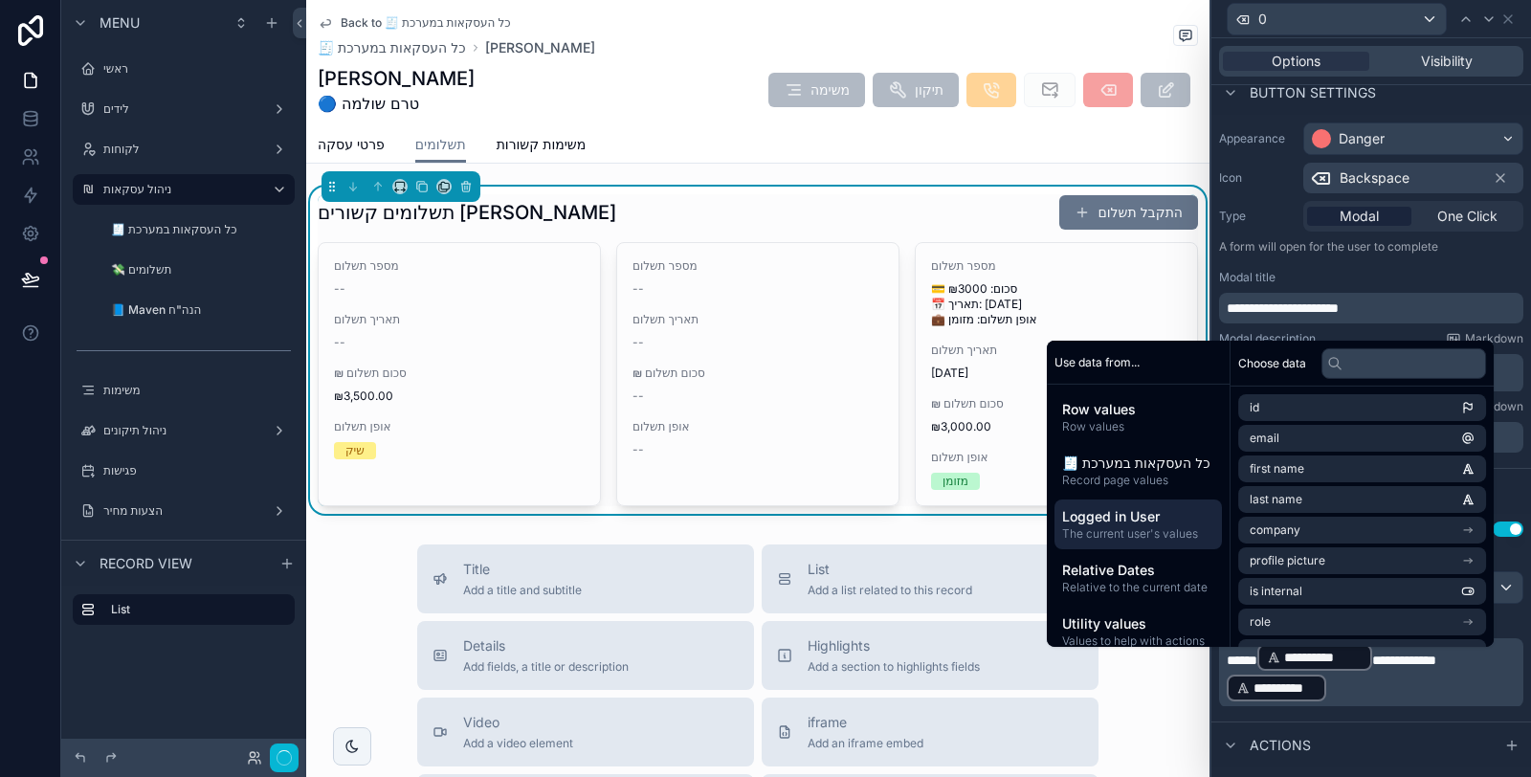
click at [1348, 714] on div "**********" at bounding box center [1372, 614] width 320 height 200
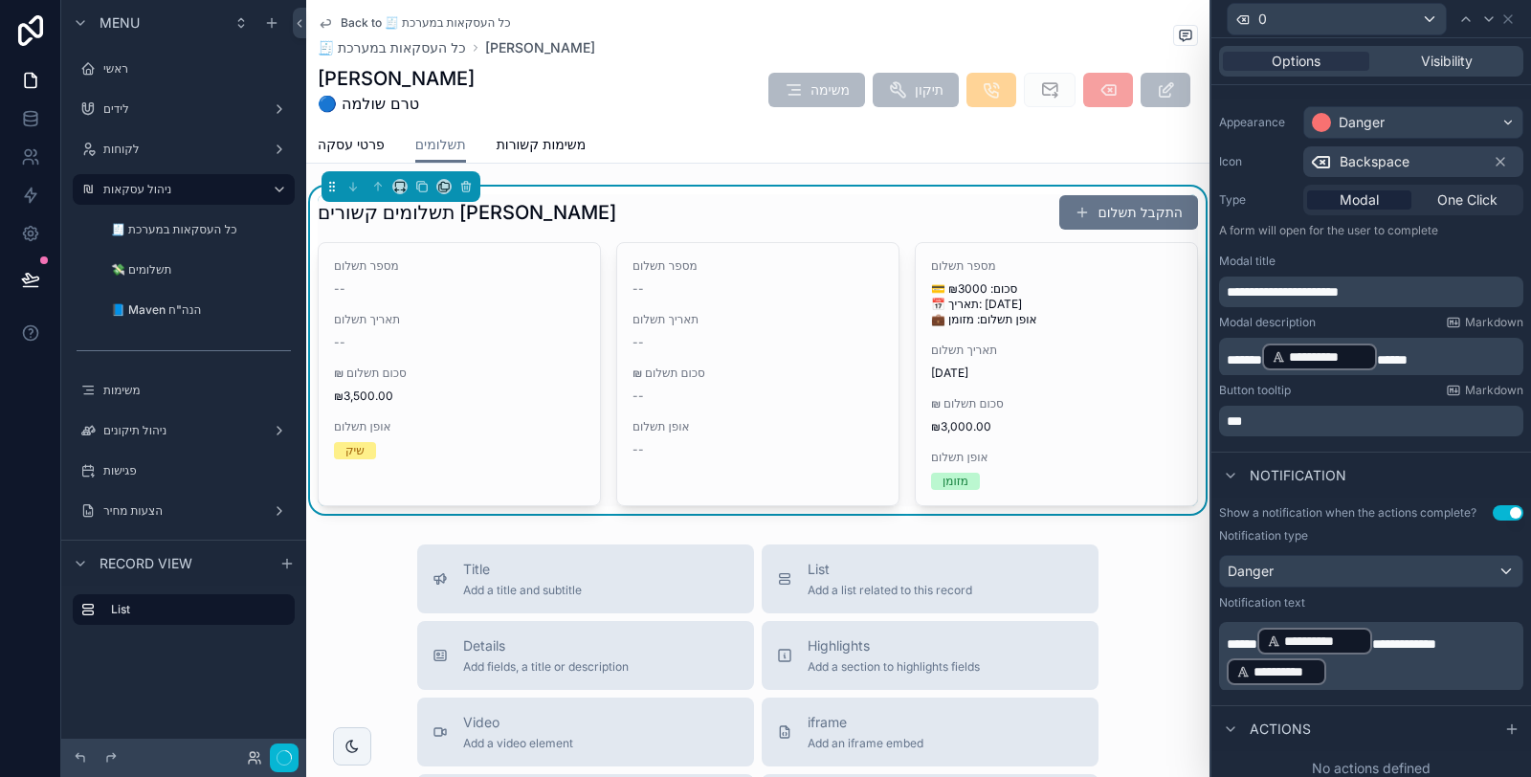
scroll to position [161, 0]
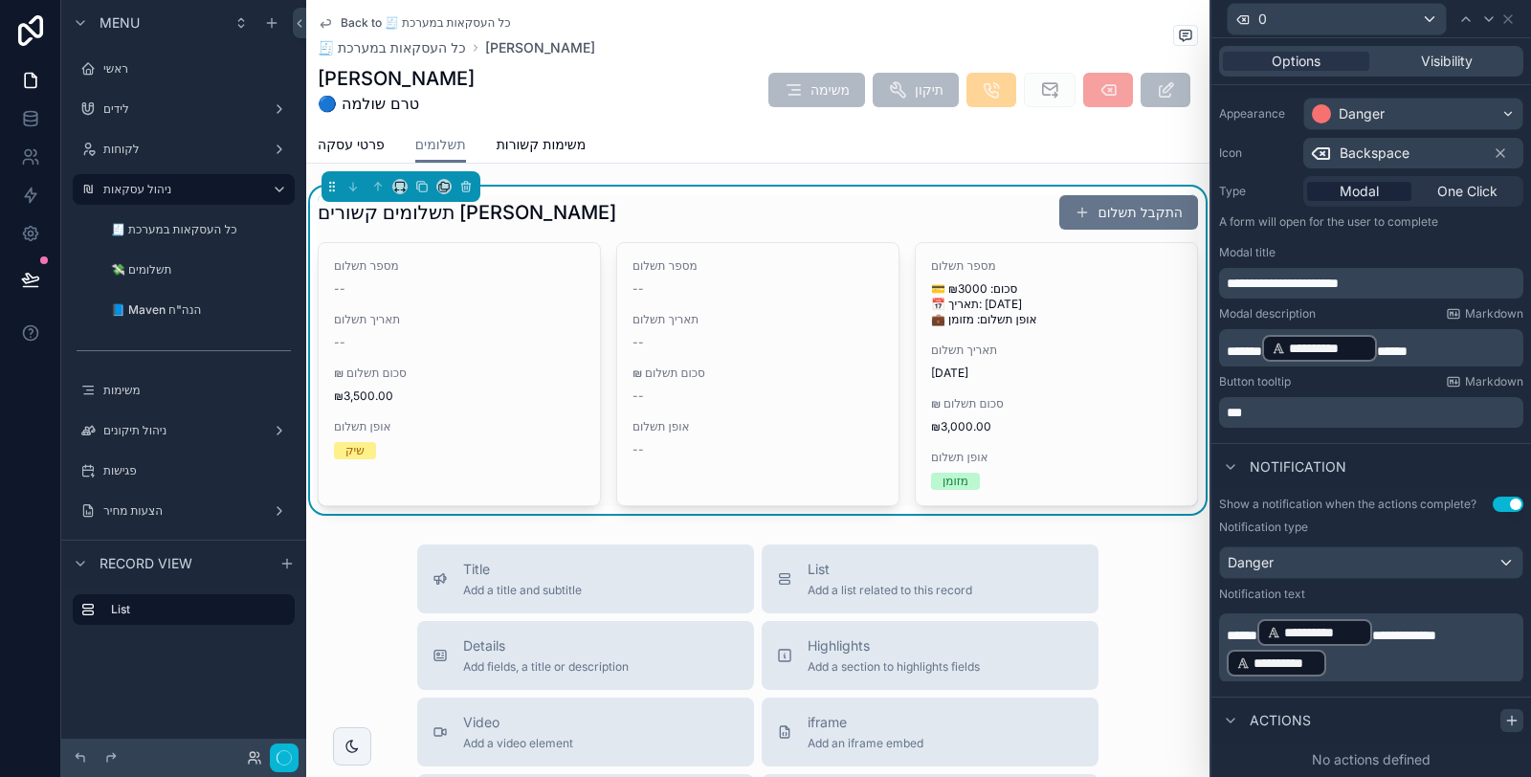
click at [1501, 710] on div at bounding box center [1512, 720] width 23 height 23
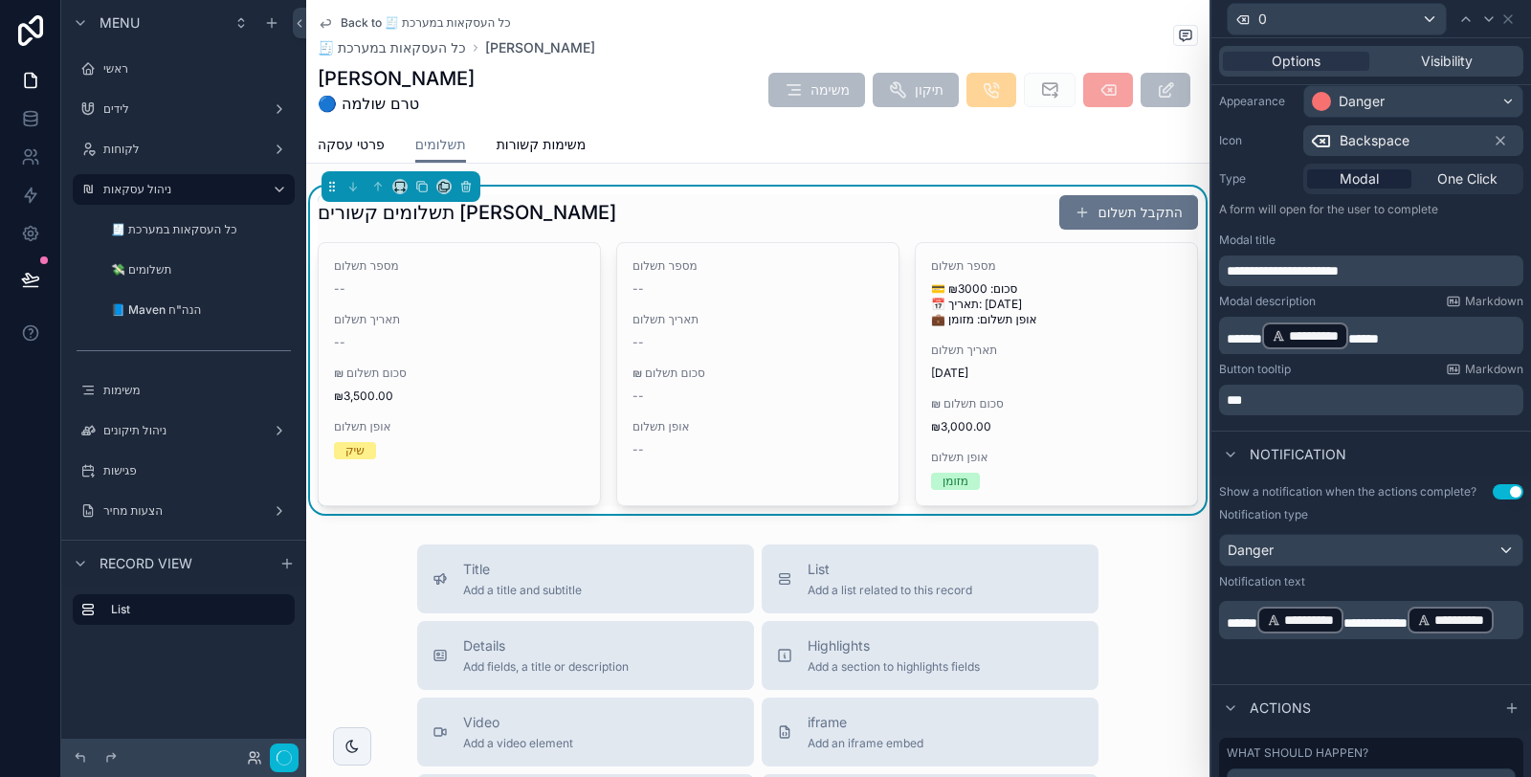
scroll to position [260, 0]
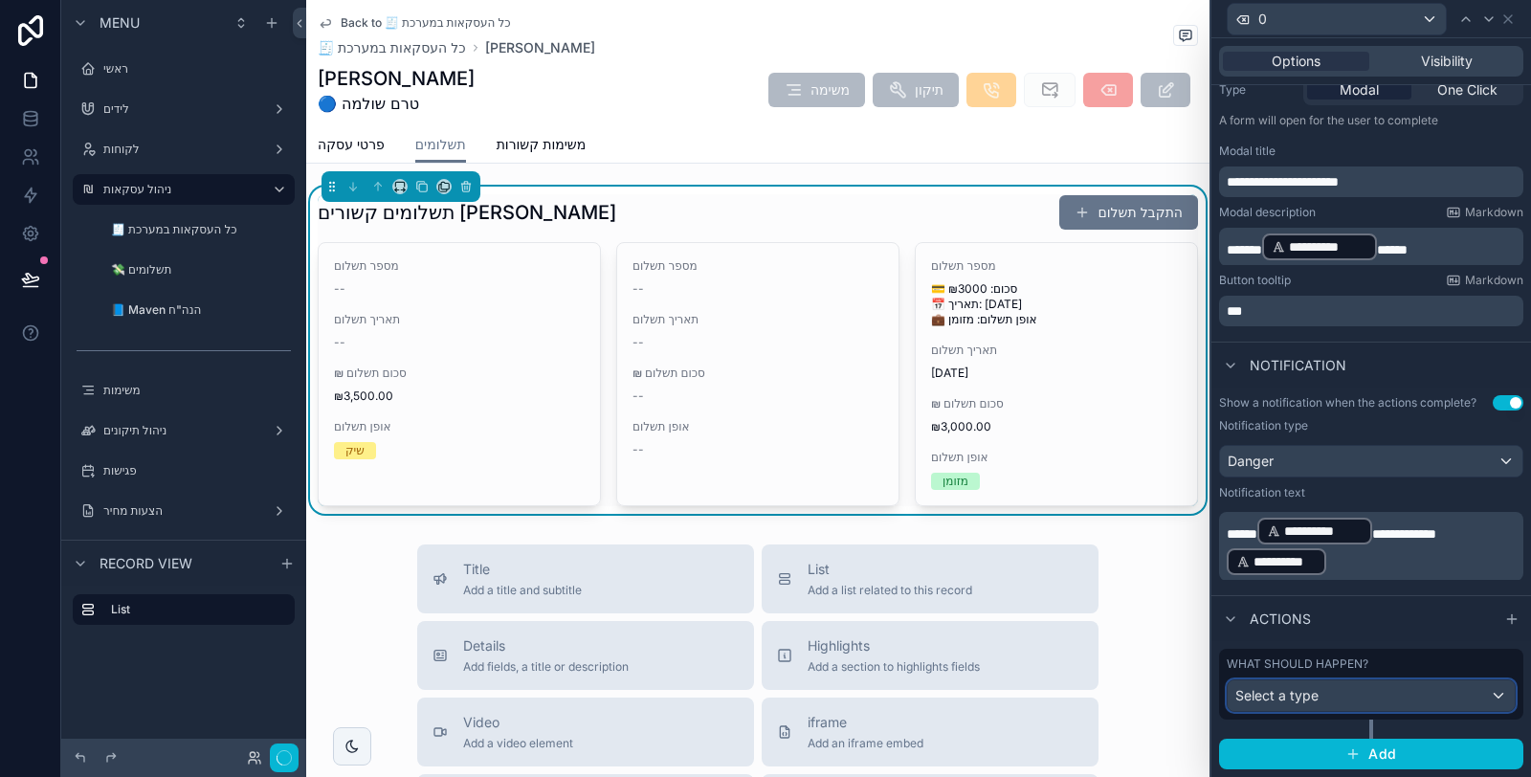
click at [1378, 687] on div "Select a type" at bounding box center [1371, 695] width 287 height 31
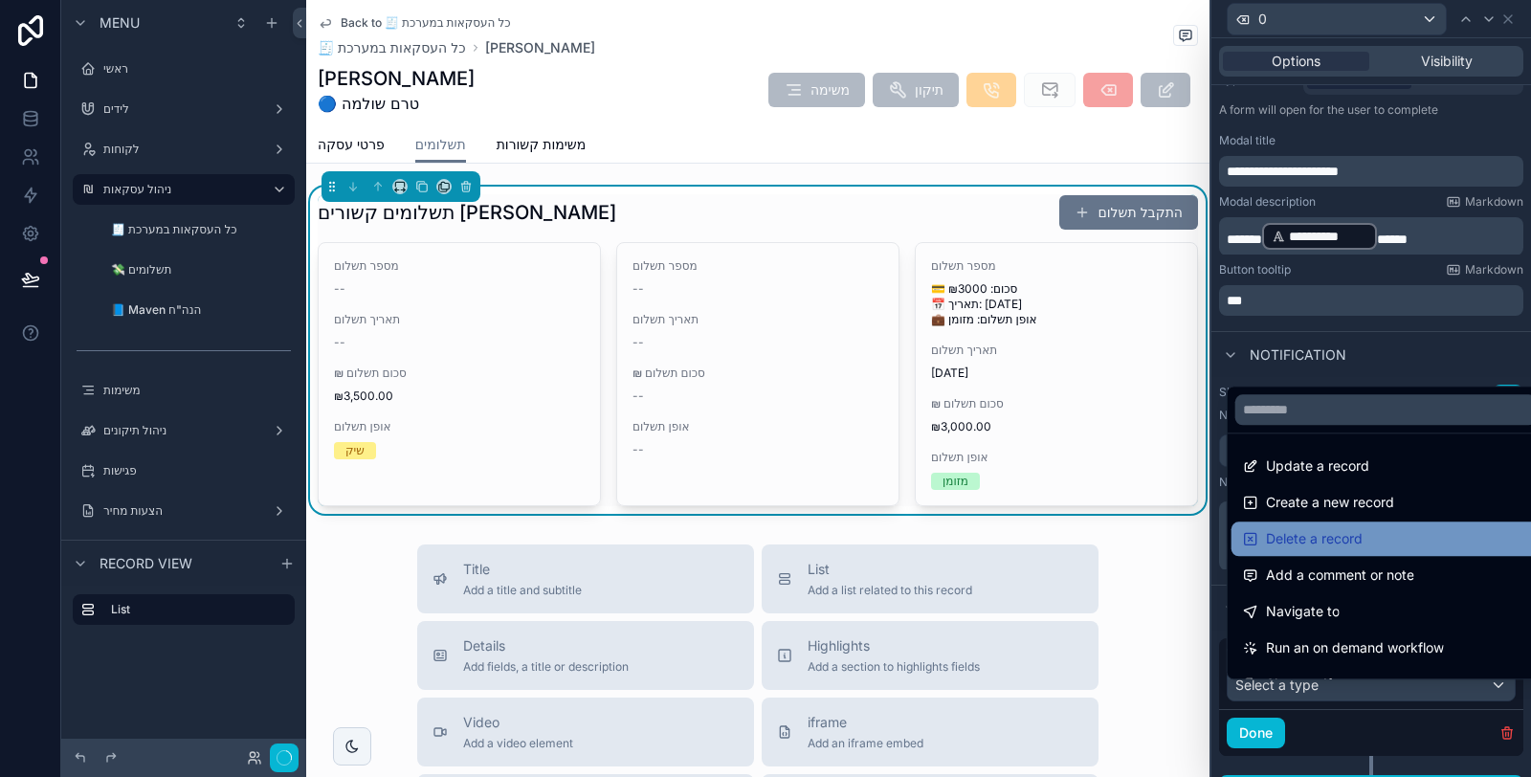
click at [1379, 547] on div "Delete a record" at bounding box center [1386, 538] width 286 height 23
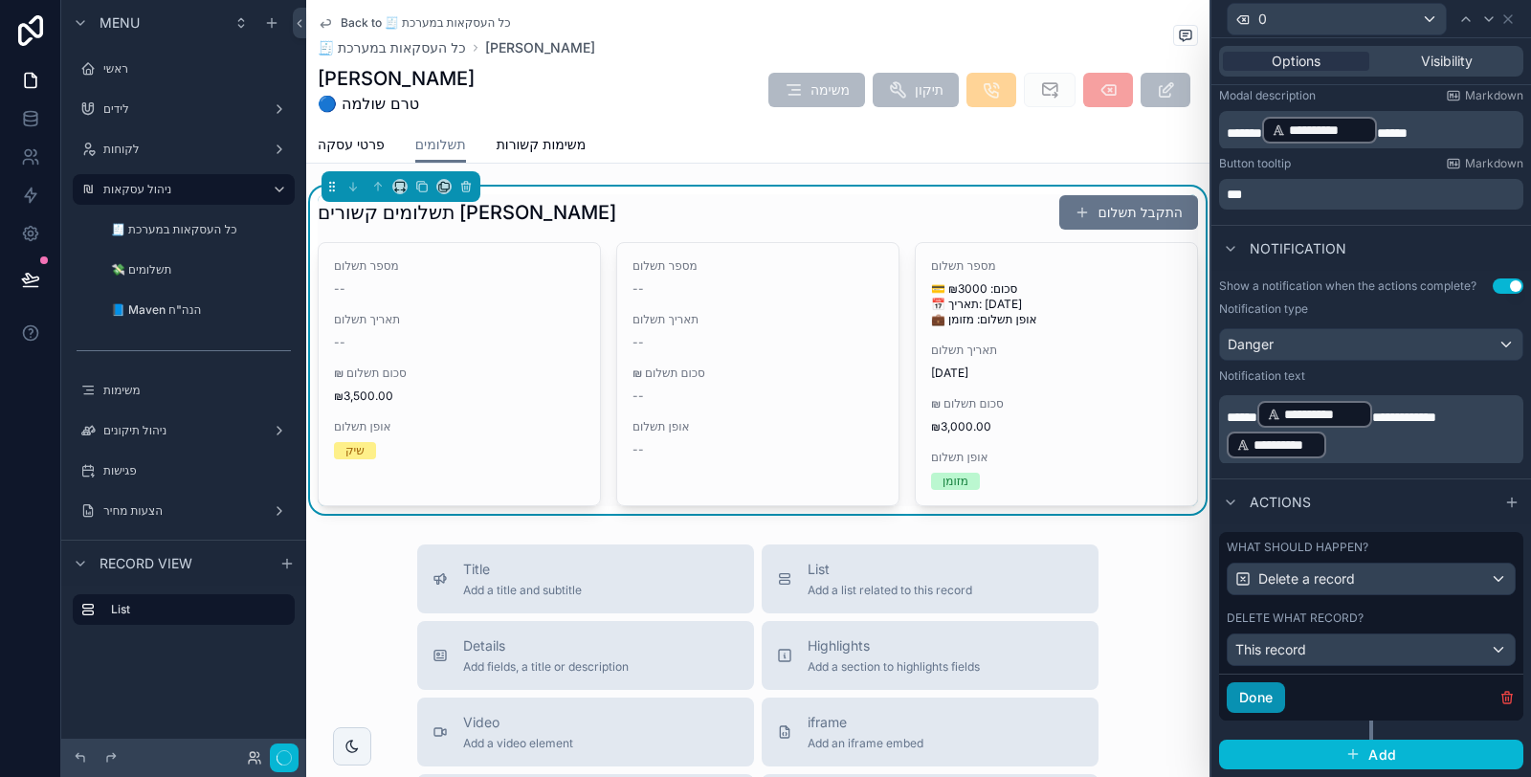
click at [1258, 700] on button "Done" at bounding box center [1256, 697] width 58 height 31
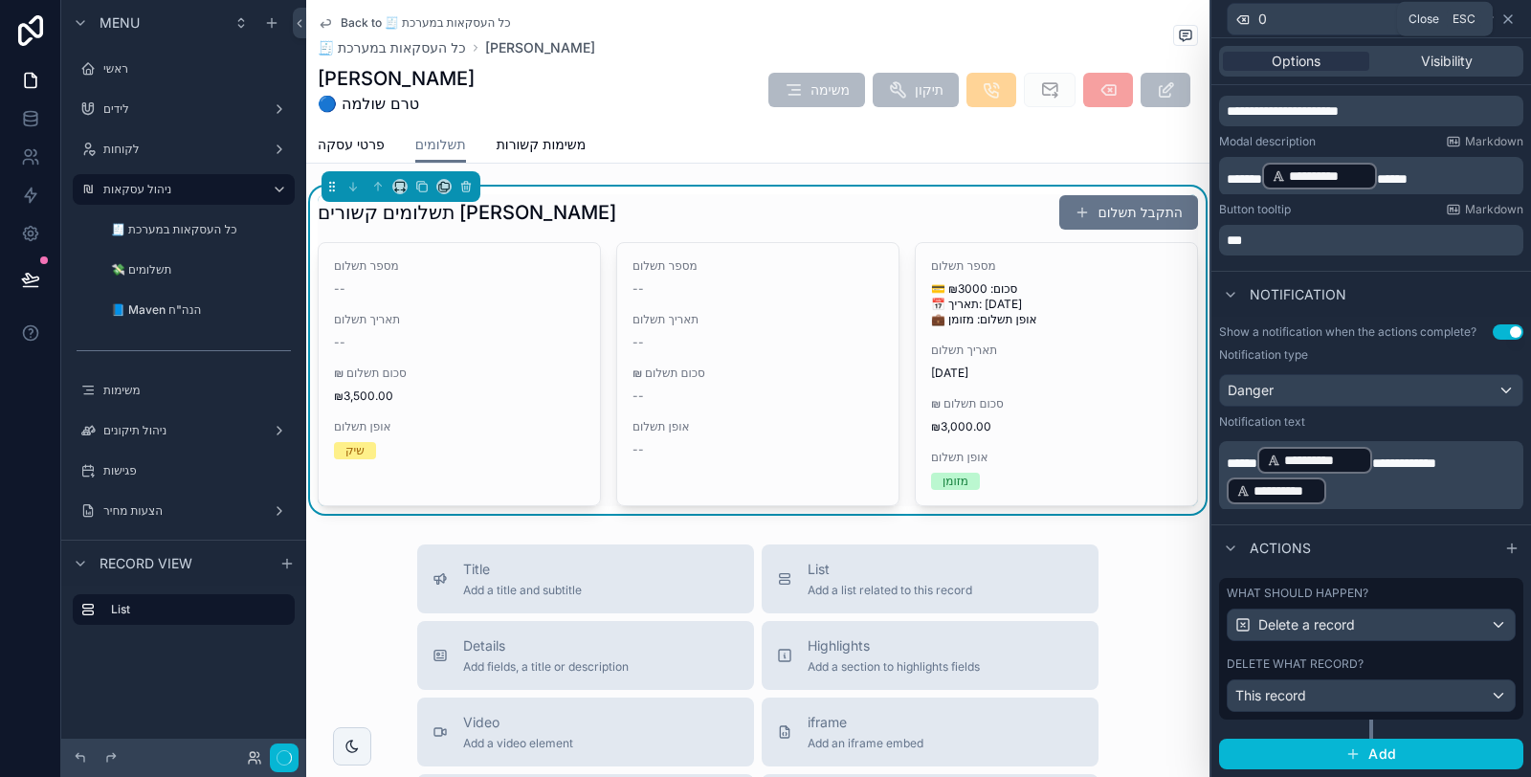
click at [1512, 16] on icon at bounding box center [1508, 18] width 15 height 15
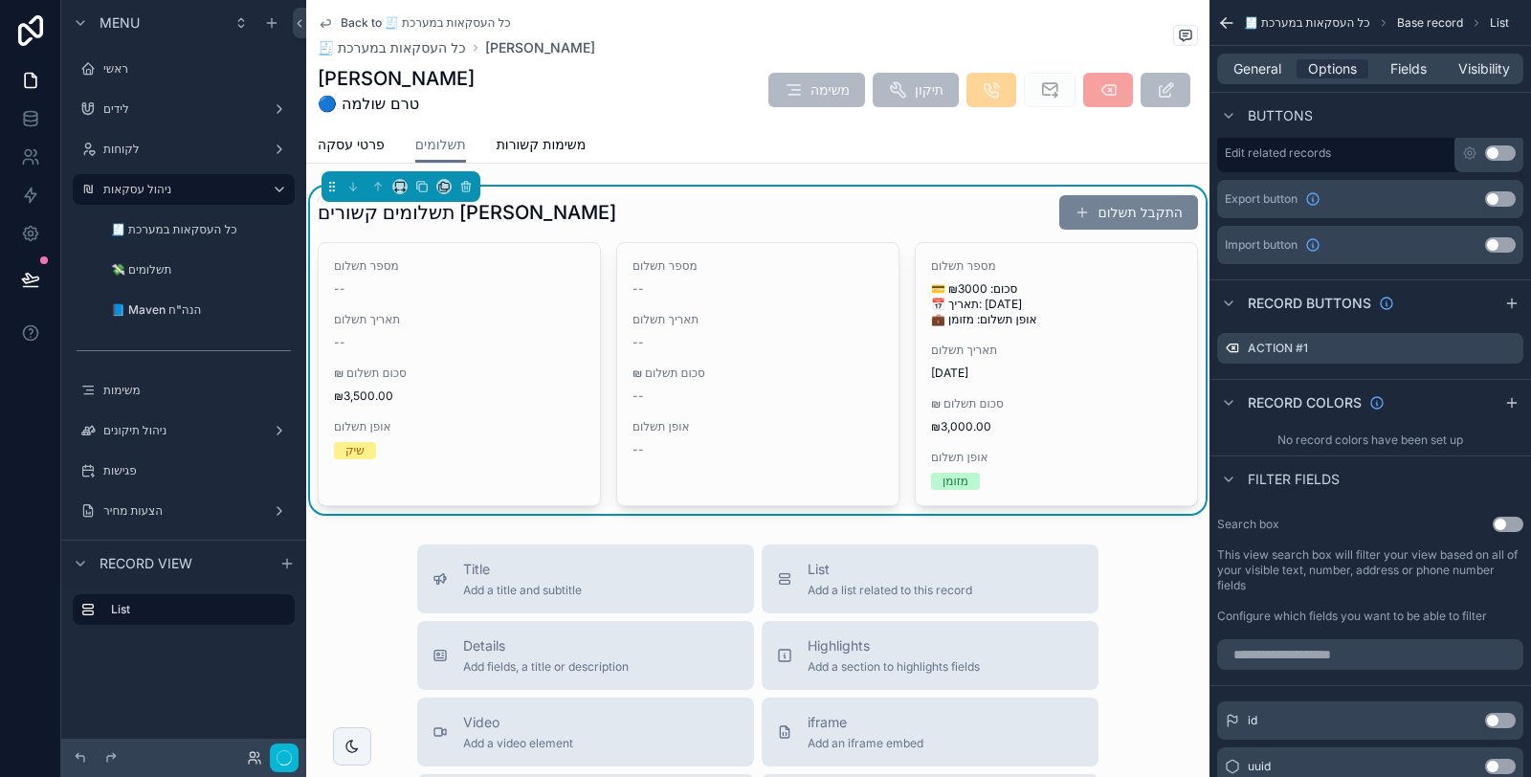
click at [1133, 225] on button "התקבל תשלום" at bounding box center [1128, 212] width 139 height 34
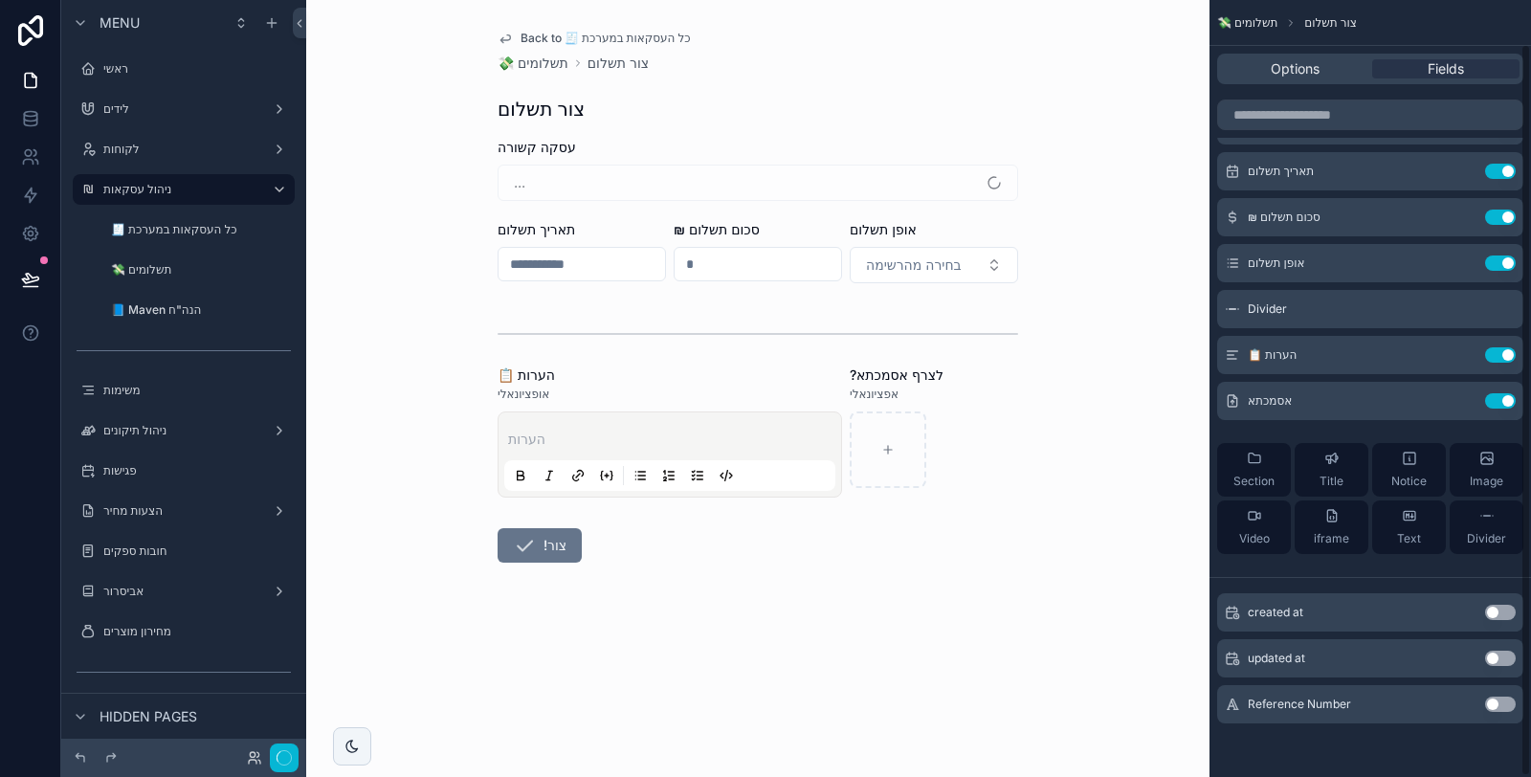
scroll to position [46, 0]
click at [543, 40] on span "Back to 🧾 כל העסקאות במערכת" at bounding box center [606, 38] width 170 height 15
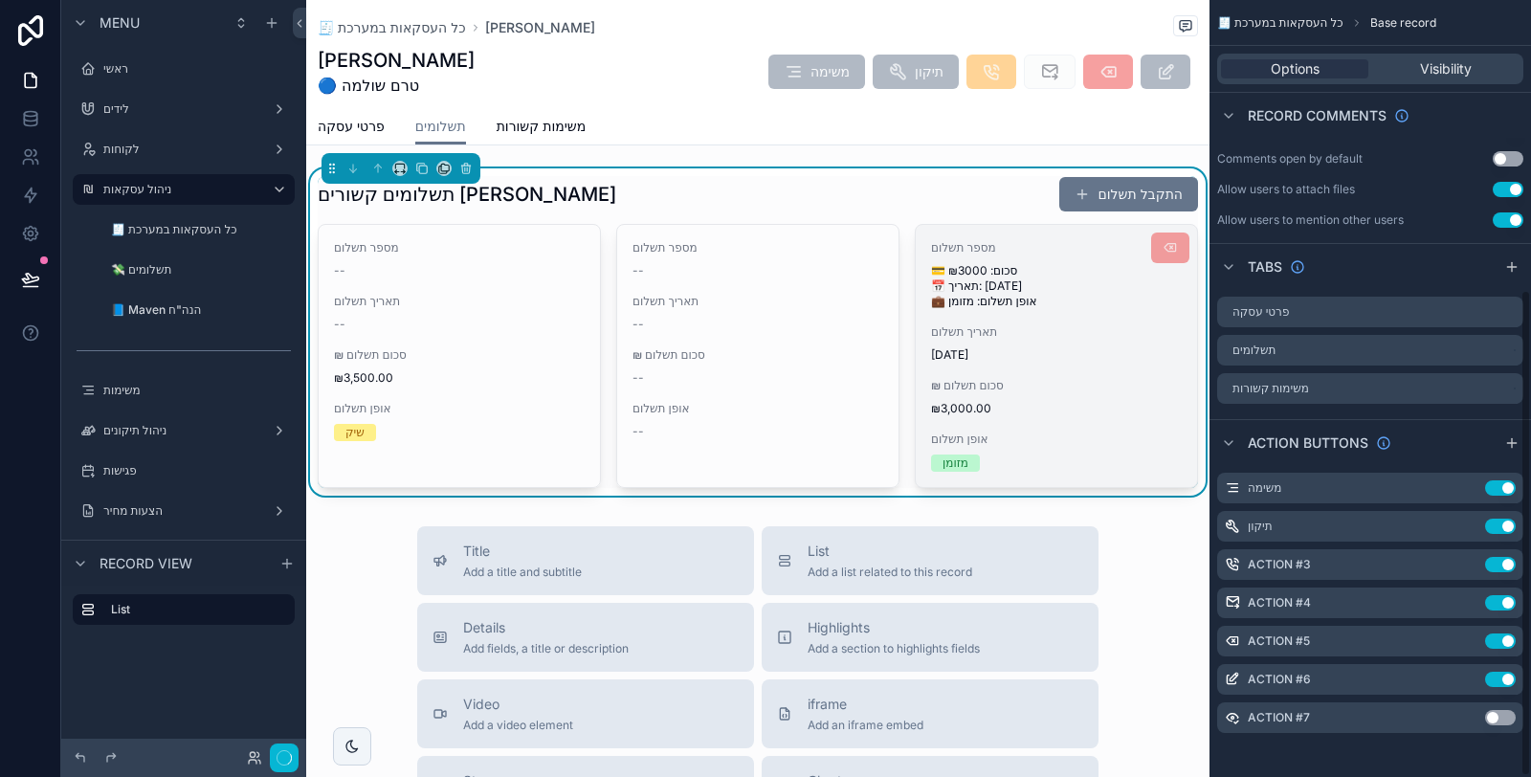
scroll to position [462, 0]
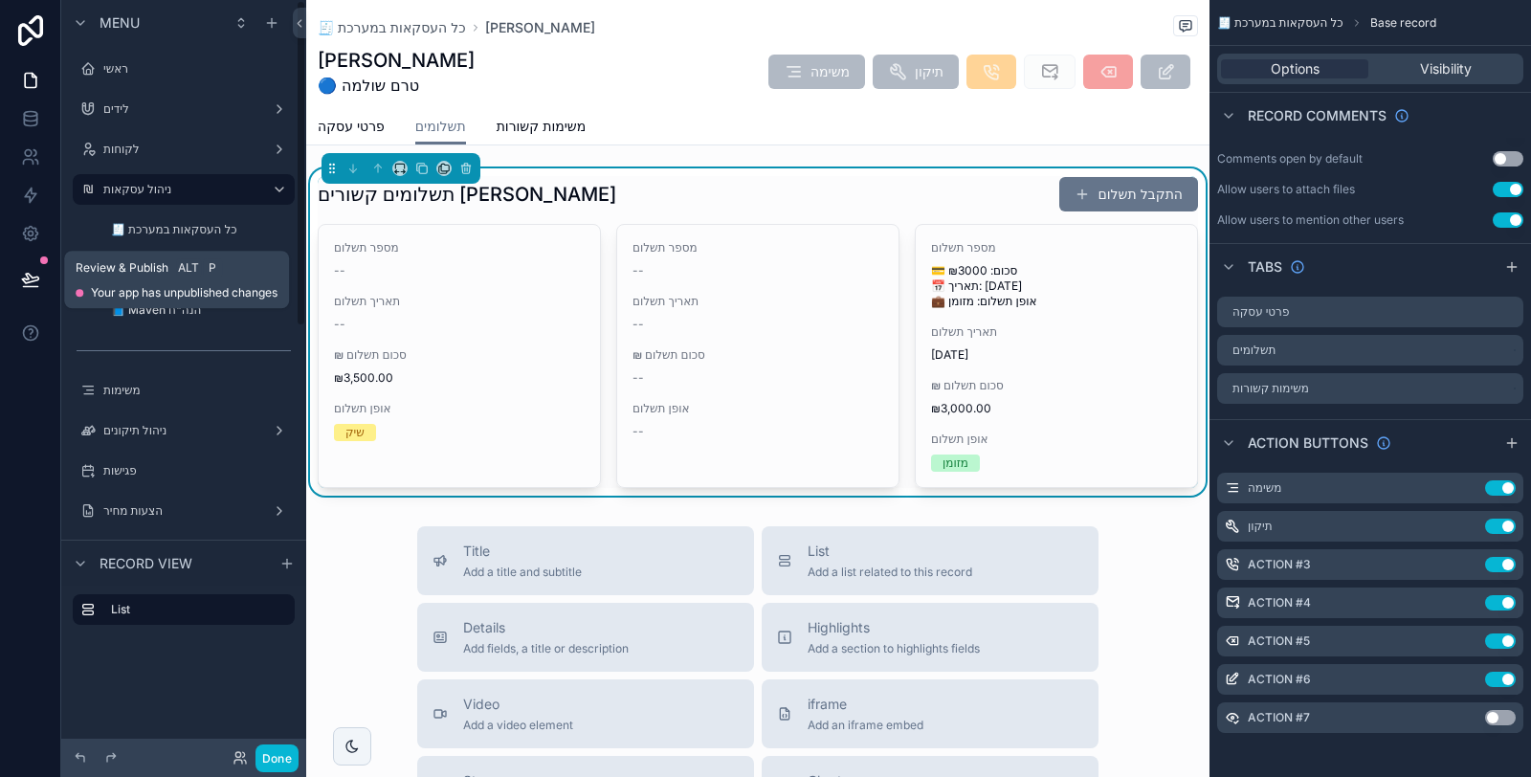
click at [21, 273] on icon at bounding box center [30, 279] width 19 height 19
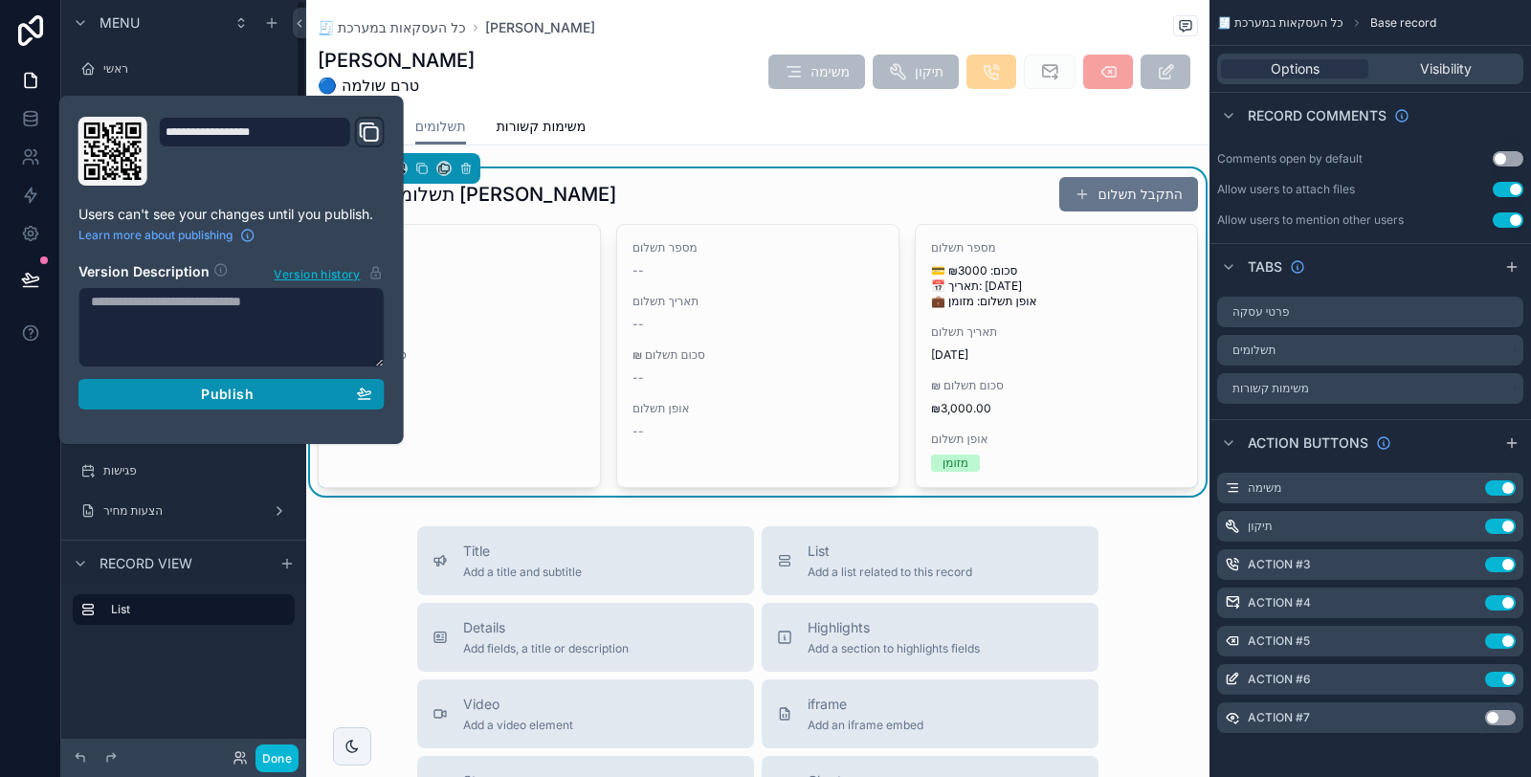
click at [288, 396] on div "Publish" at bounding box center [231, 394] width 281 height 17
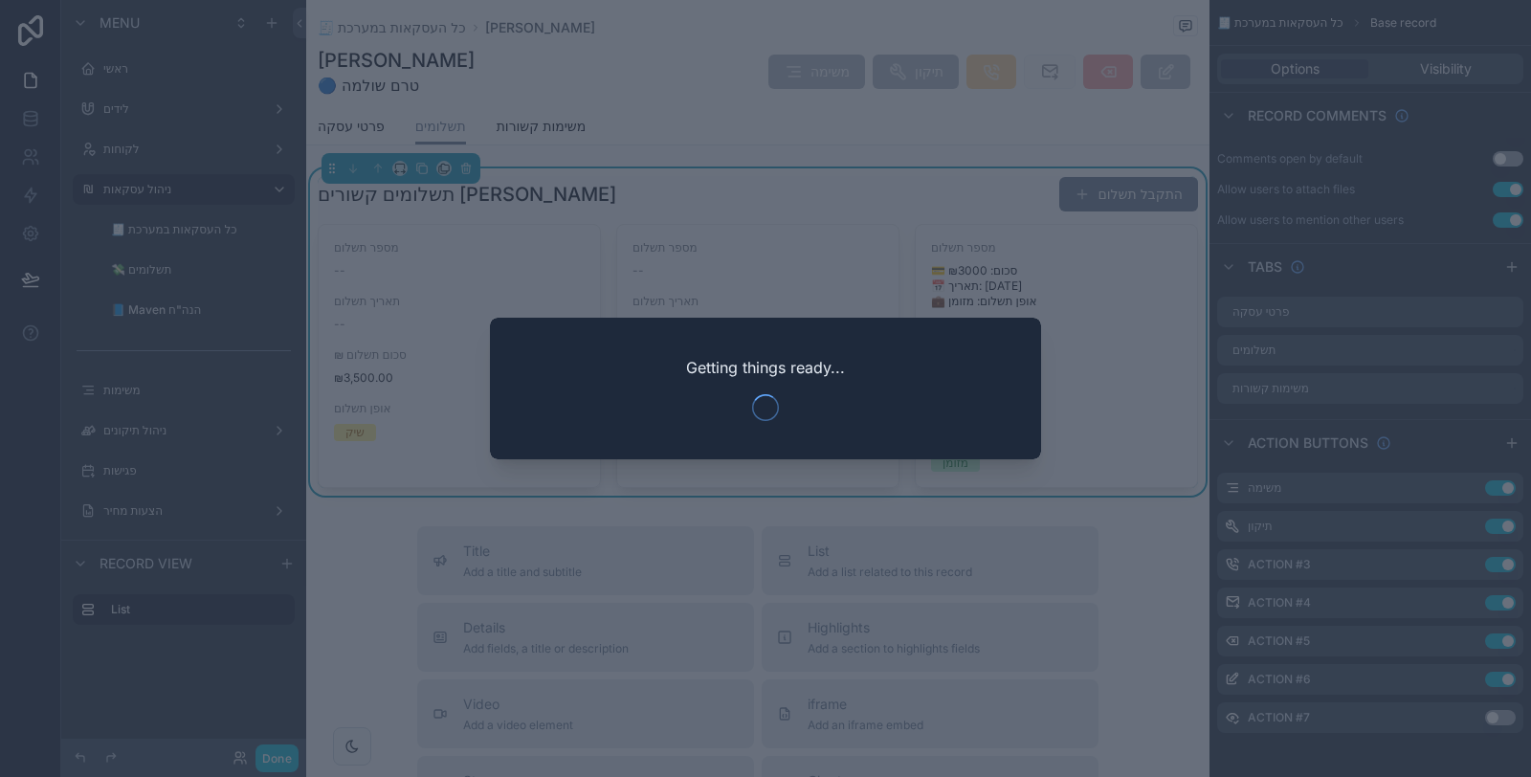
click at [122, 131] on div at bounding box center [765, 388] width 1531 height 777
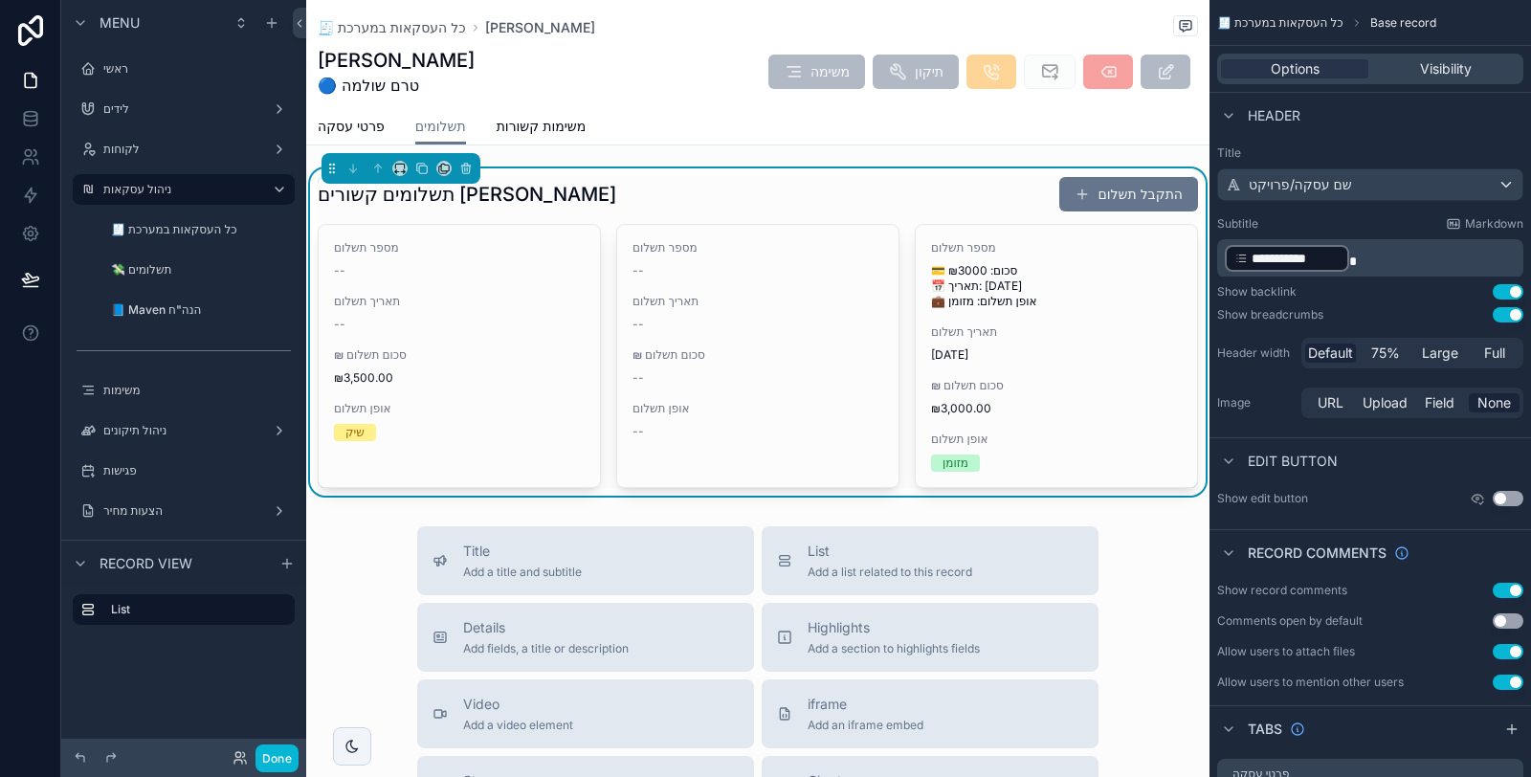
click at [696, 207] on div "תשלומים קשורים [PERSON_NAME] התקבל תשלום" at bounding box center [758, 194] width 880 height 36
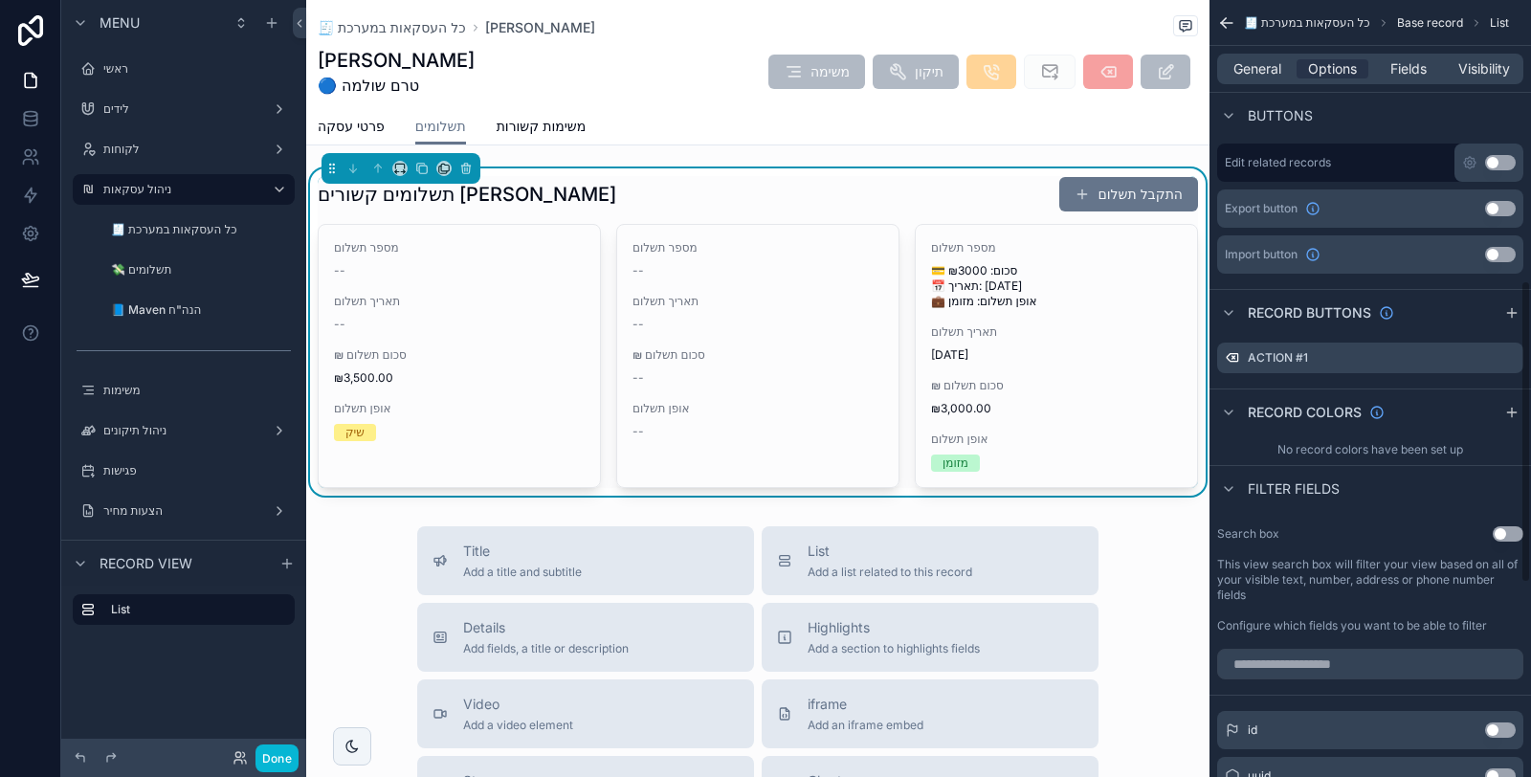
scroll to position [744, 0]
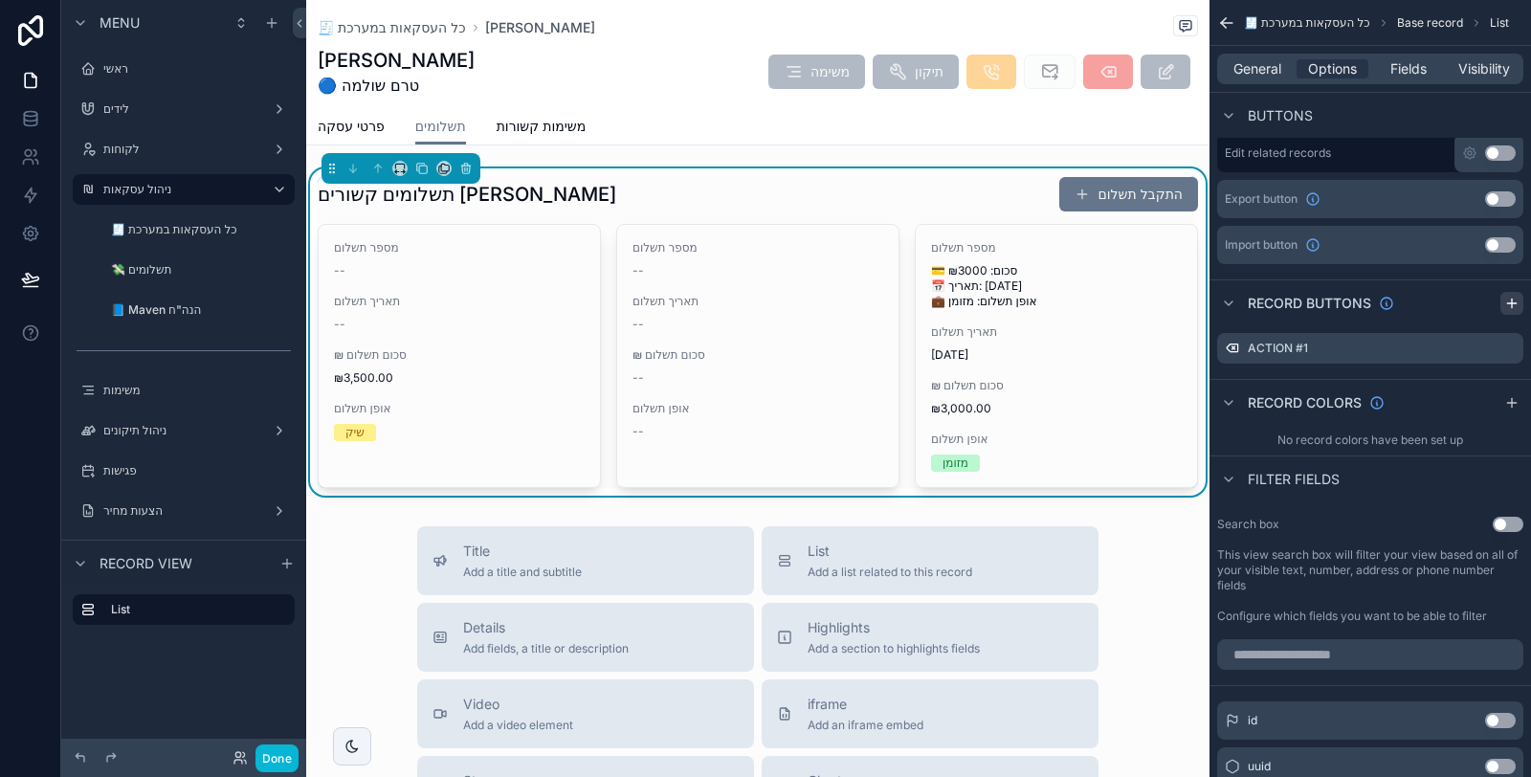
click at [1512, 299] on icon "scrollable content" at bounding box center [1512, 303] width 0 height 9
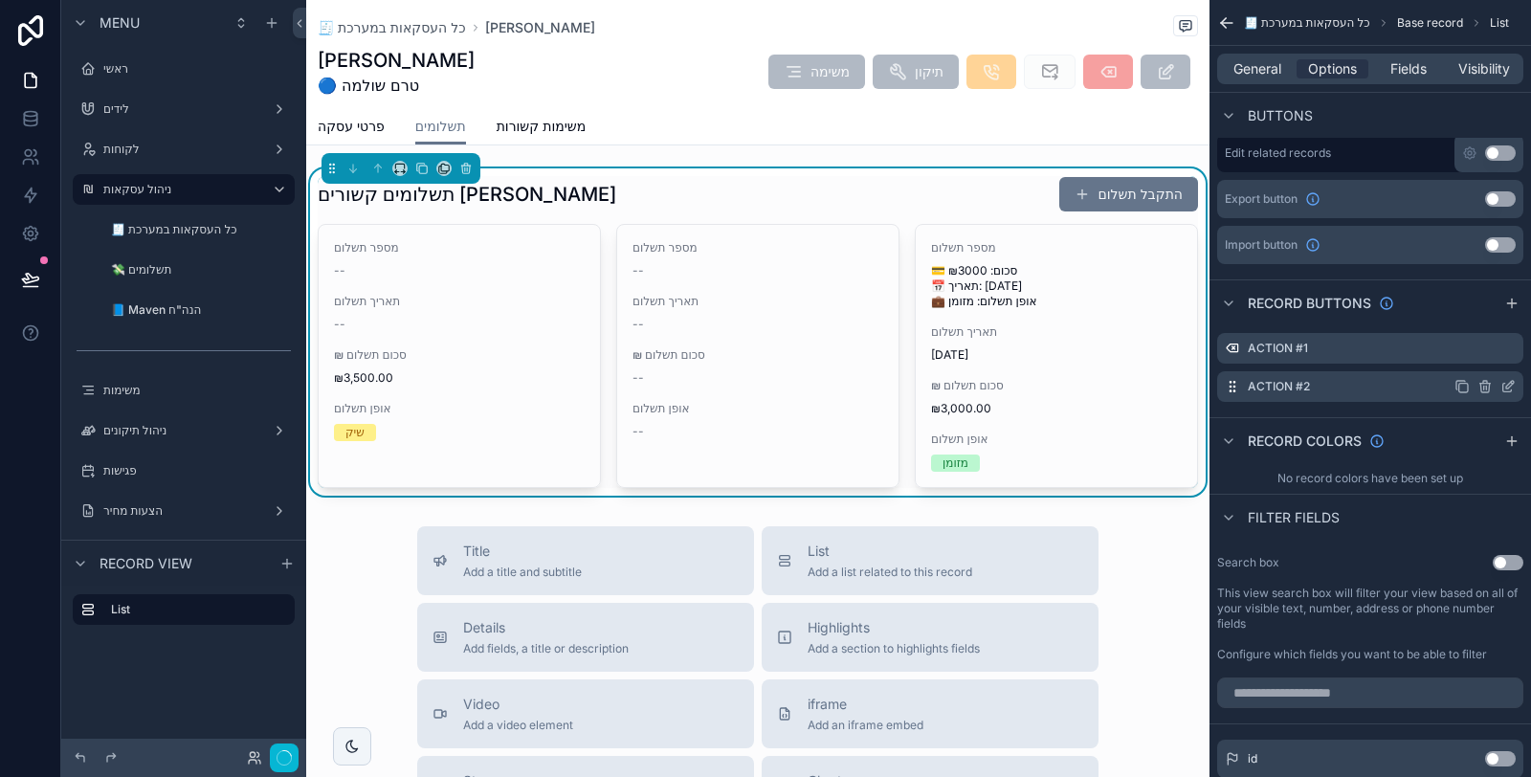
click at [1514, 381] on icon "scrollable content" at bounding box center [1508, 386] width 15 height 15
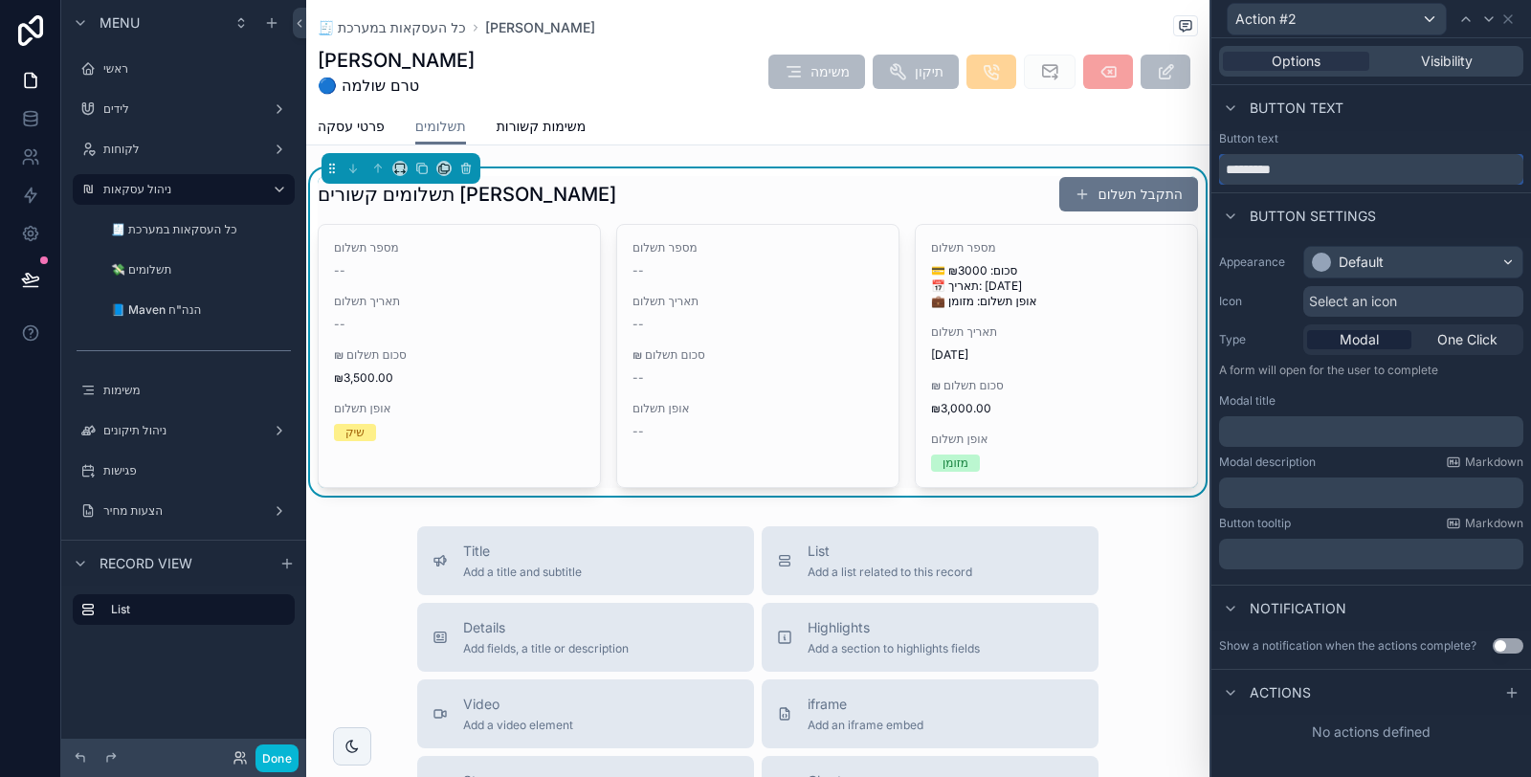
drag, startPoint x: 1299, startPoint y: 160, endPoint x: 1216, endPoint y: 172, distance: 83.2
click at [1219, 172] on input "*********" at bounding box center [1371, 169] width 304 height 31
type input "**********"
click at [1343, 264] on div "Default" at bounding box center [1361, 262] width 45 height 19
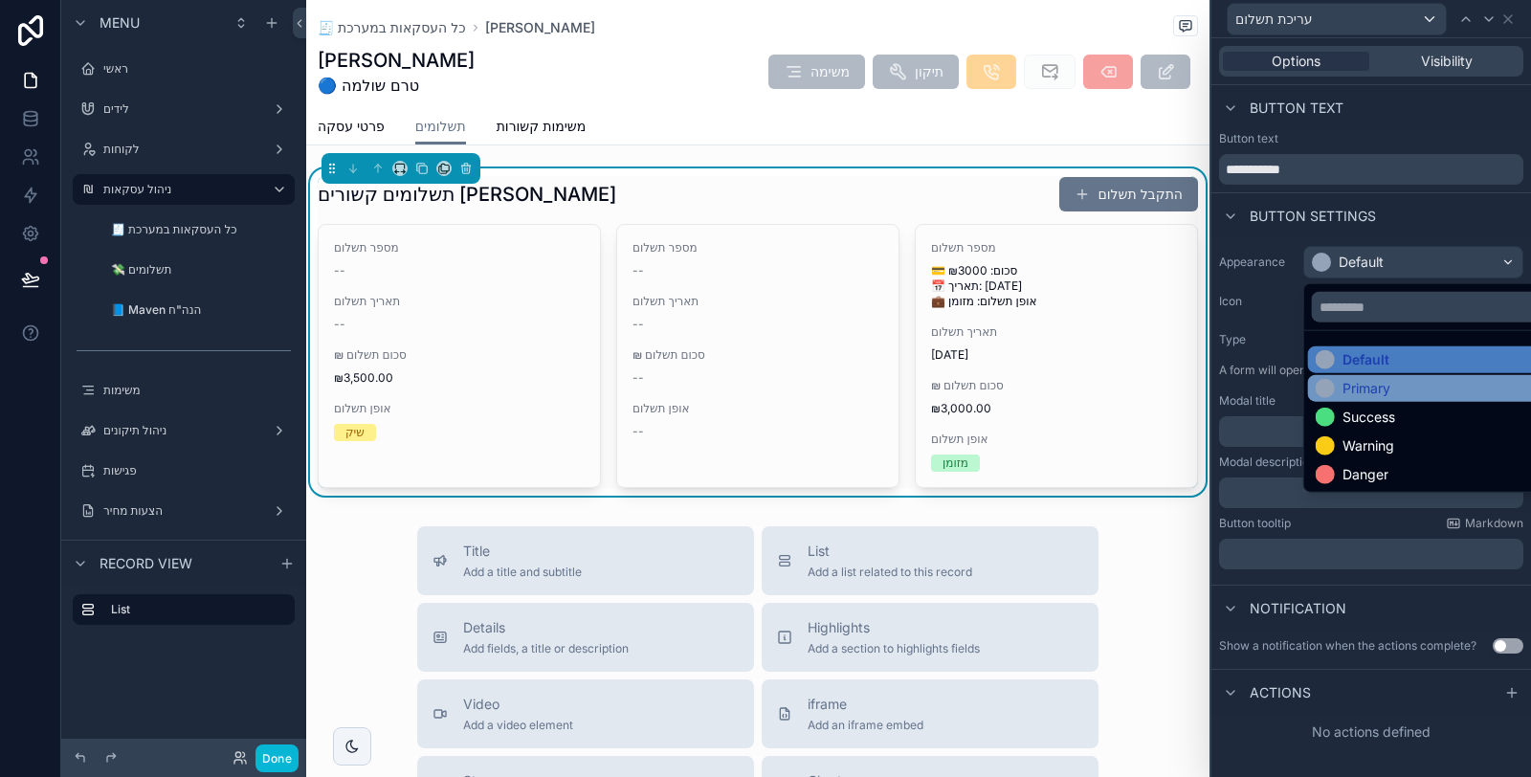
click at [1374, 381] on div "Primary" at bounding box center [1367, 388] width 48 height 19
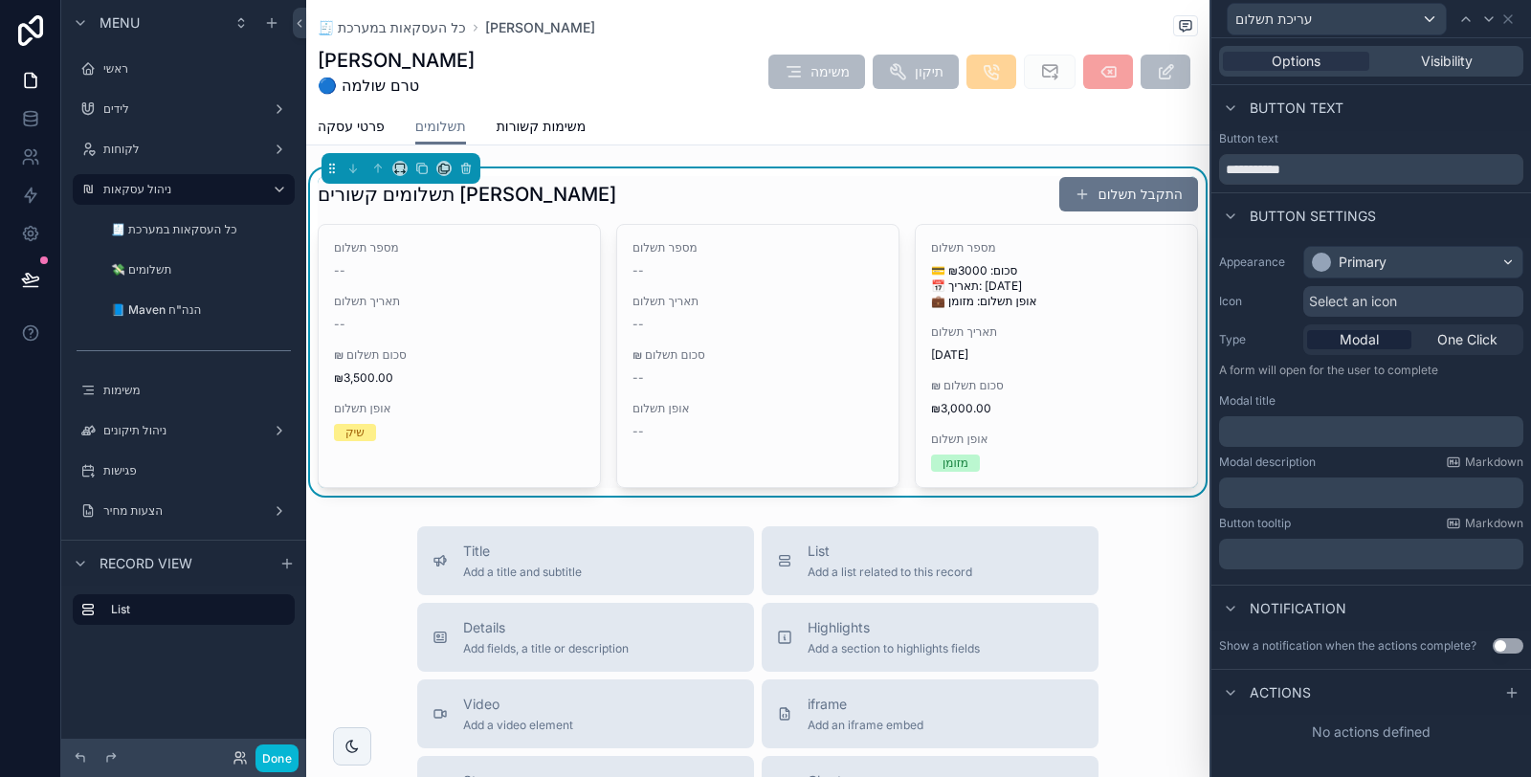
click at [1309, 429] on p "﻿" at bounding box center [1373, 431] width 293 height 19
click at [1340, 452] on div "**********" at bounding box center [1372, 407] width 320 height 339
click at [1499, 644] on button "Use setting" at bounding box center [1508, 645] width 31 height 15
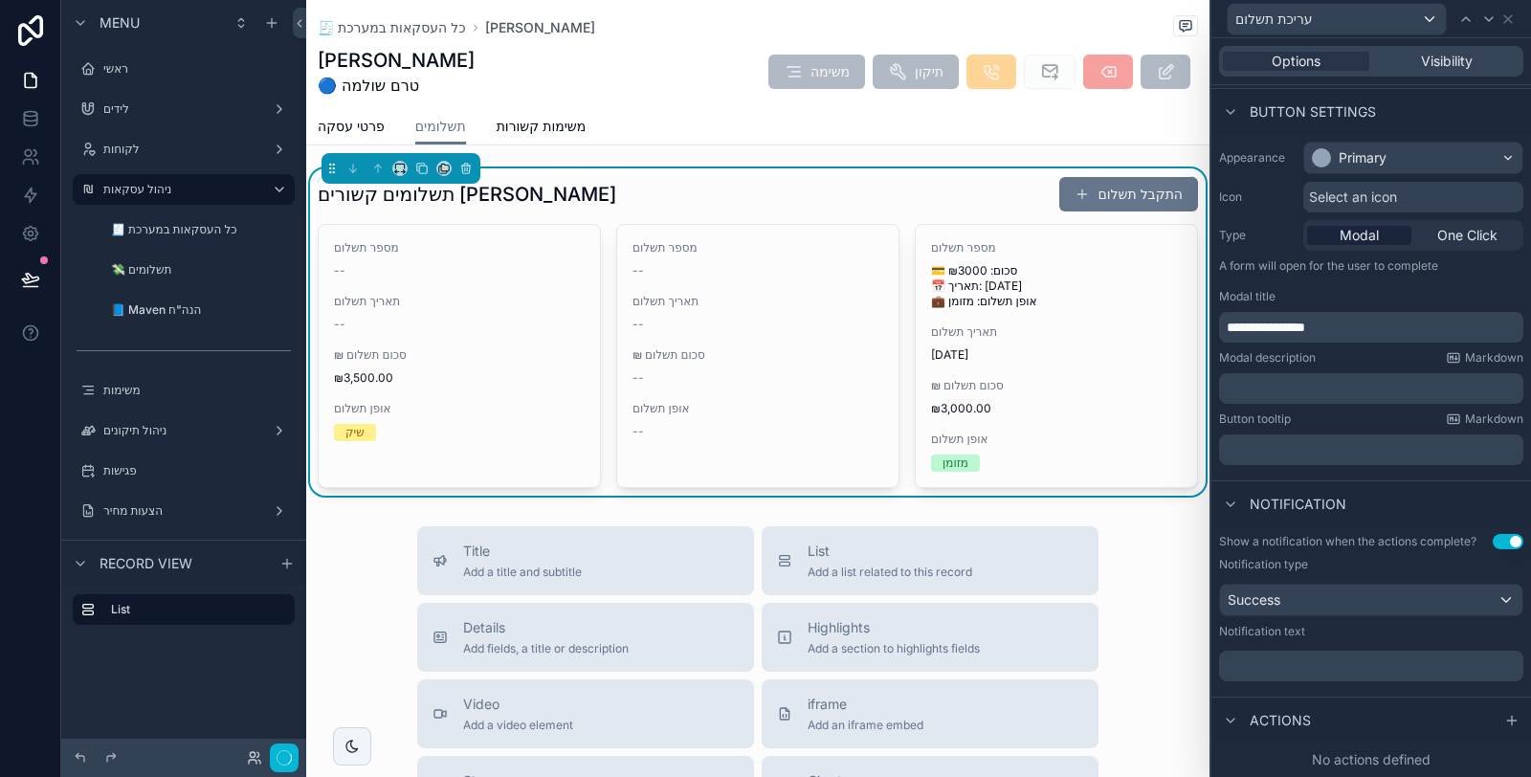
scroll to position [117, 0]
click at [1385, 665] on p "﻿" at bounding box center [1373, 666] width 293 height 19
click at [1393, 687] on div "**********" at bounding box center [1372, 607] width 320 height 163
drag, startPoint x: 1500, startPoint y: 726, endPoint x: 1381, endPoint y: 552, distance: 210.8
click at [1504, 726] on icon at bounding box center [1511, 720] width 15 height 15
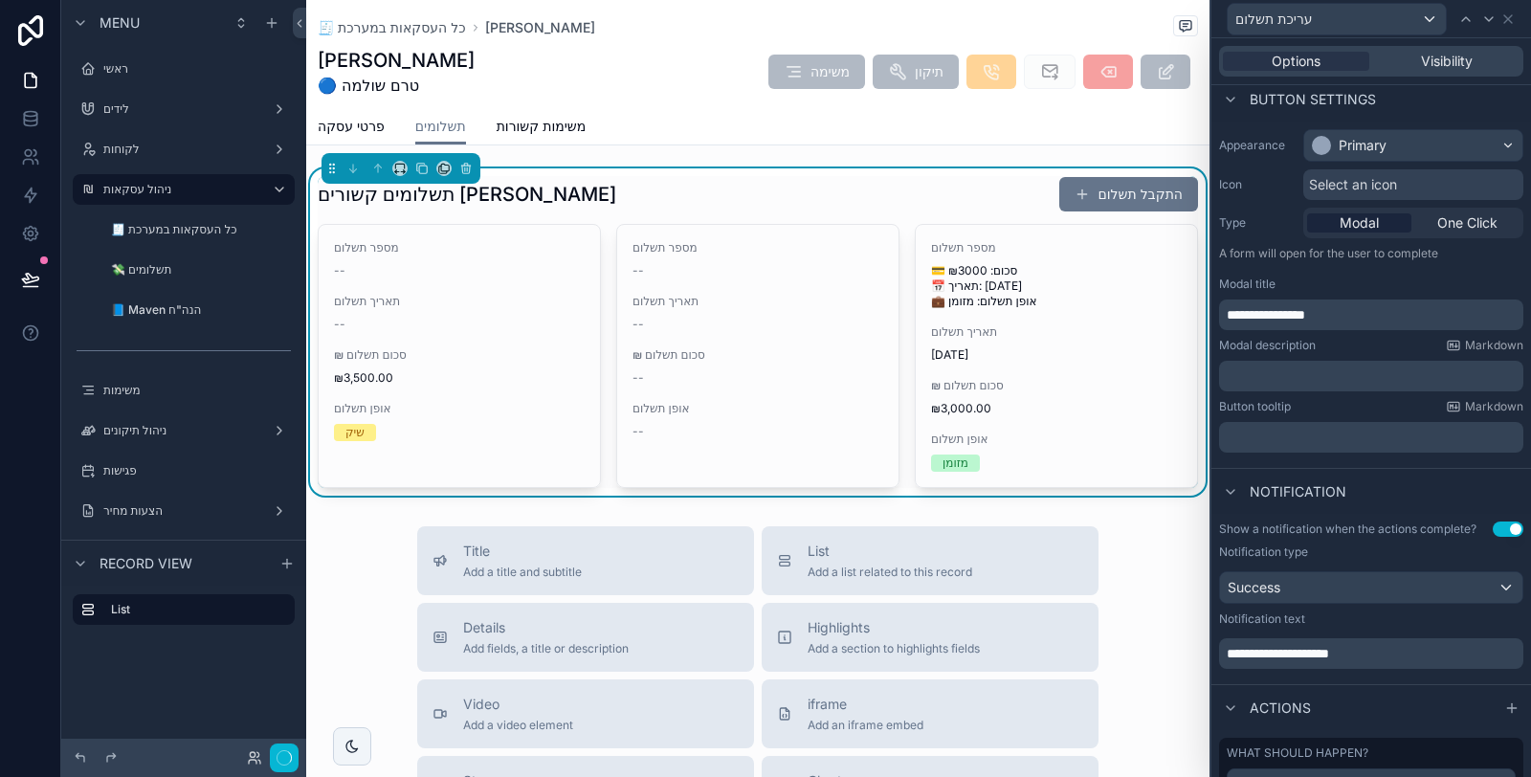
scroll to position [216, 0]
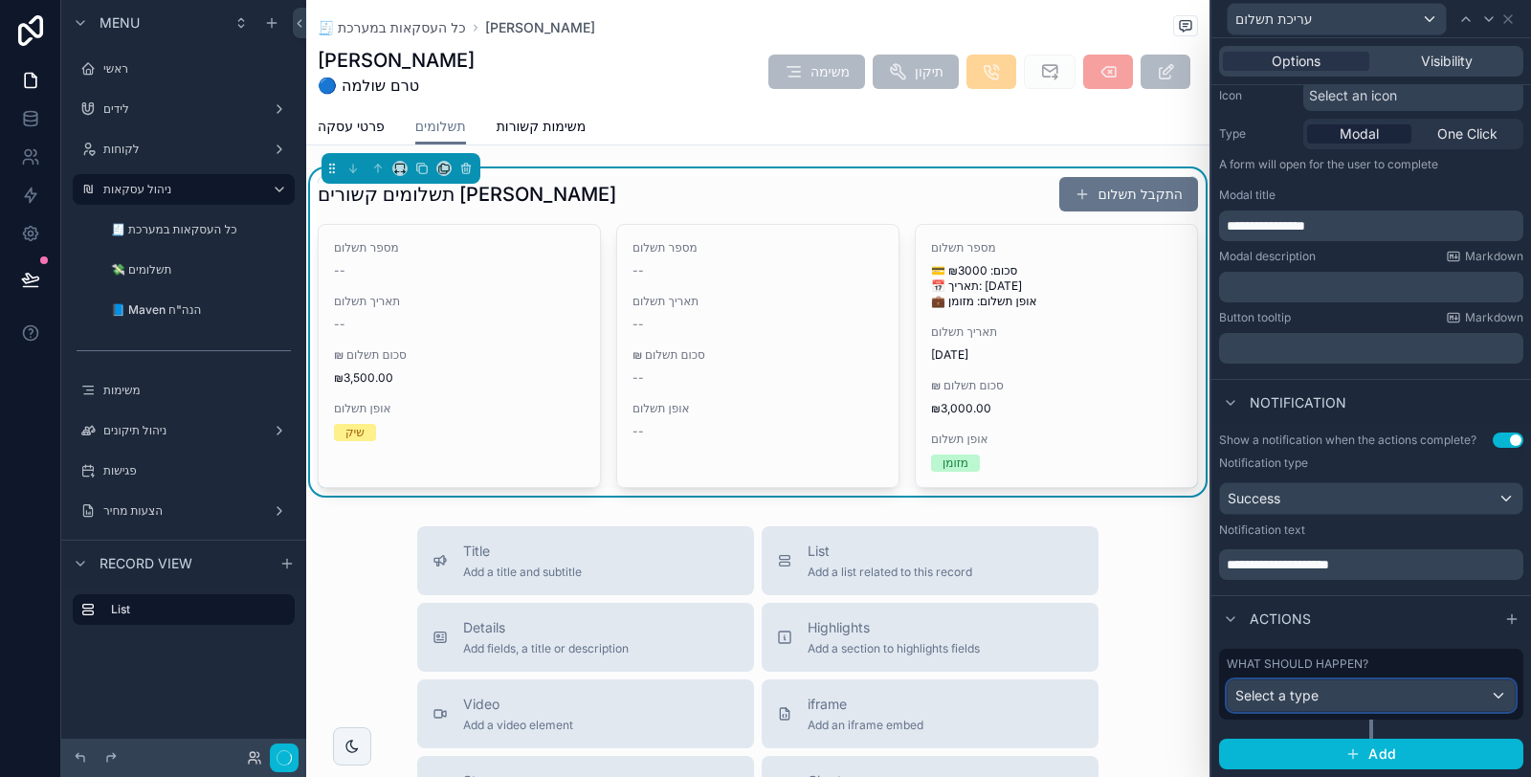
click at [1475, 703] on div "Select a type" at bounding box center [1371, 695] width 287 height 31
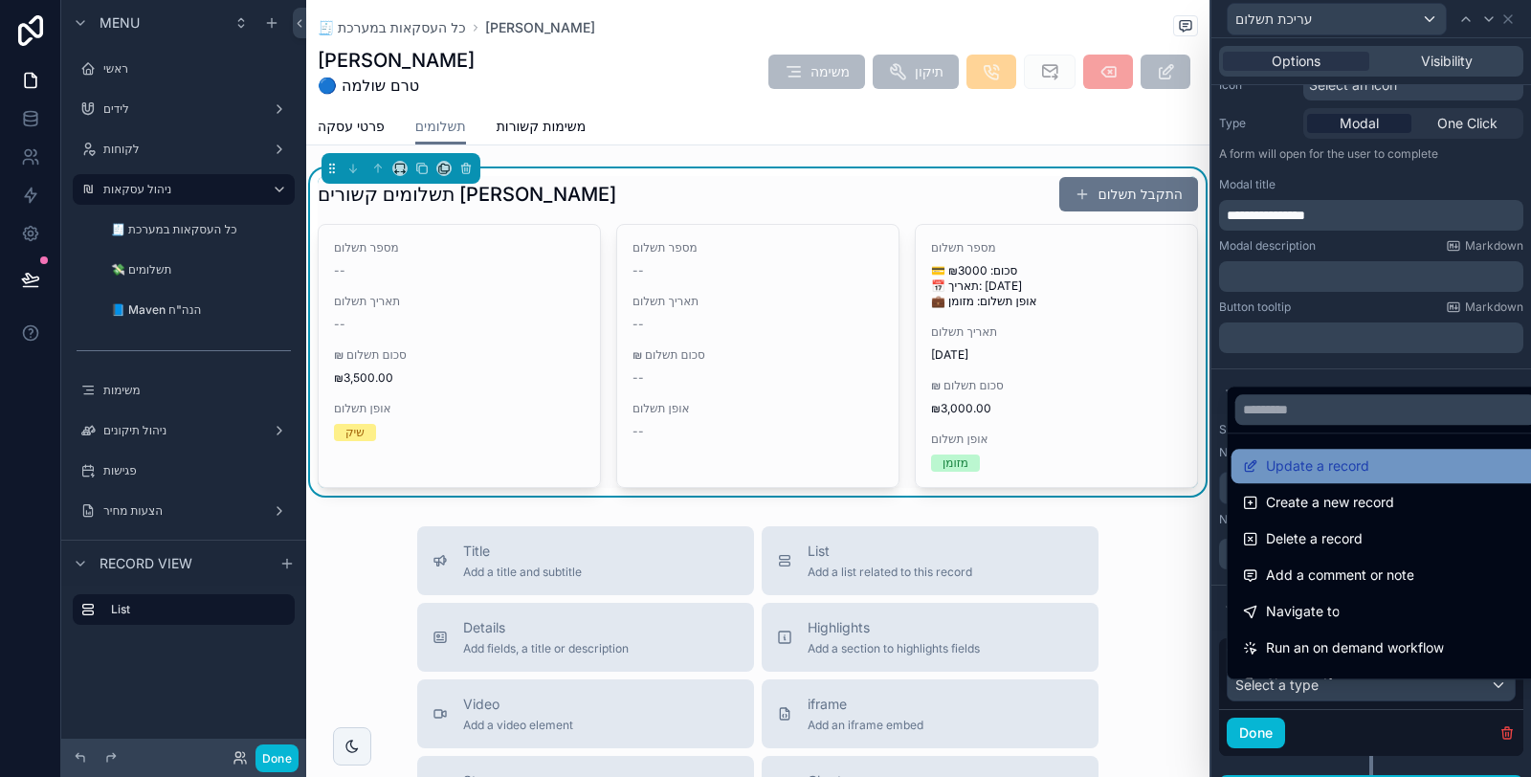
click at [1419, 462] on div "Update a record" at bounding box center [1386, 466] width 286 height 23
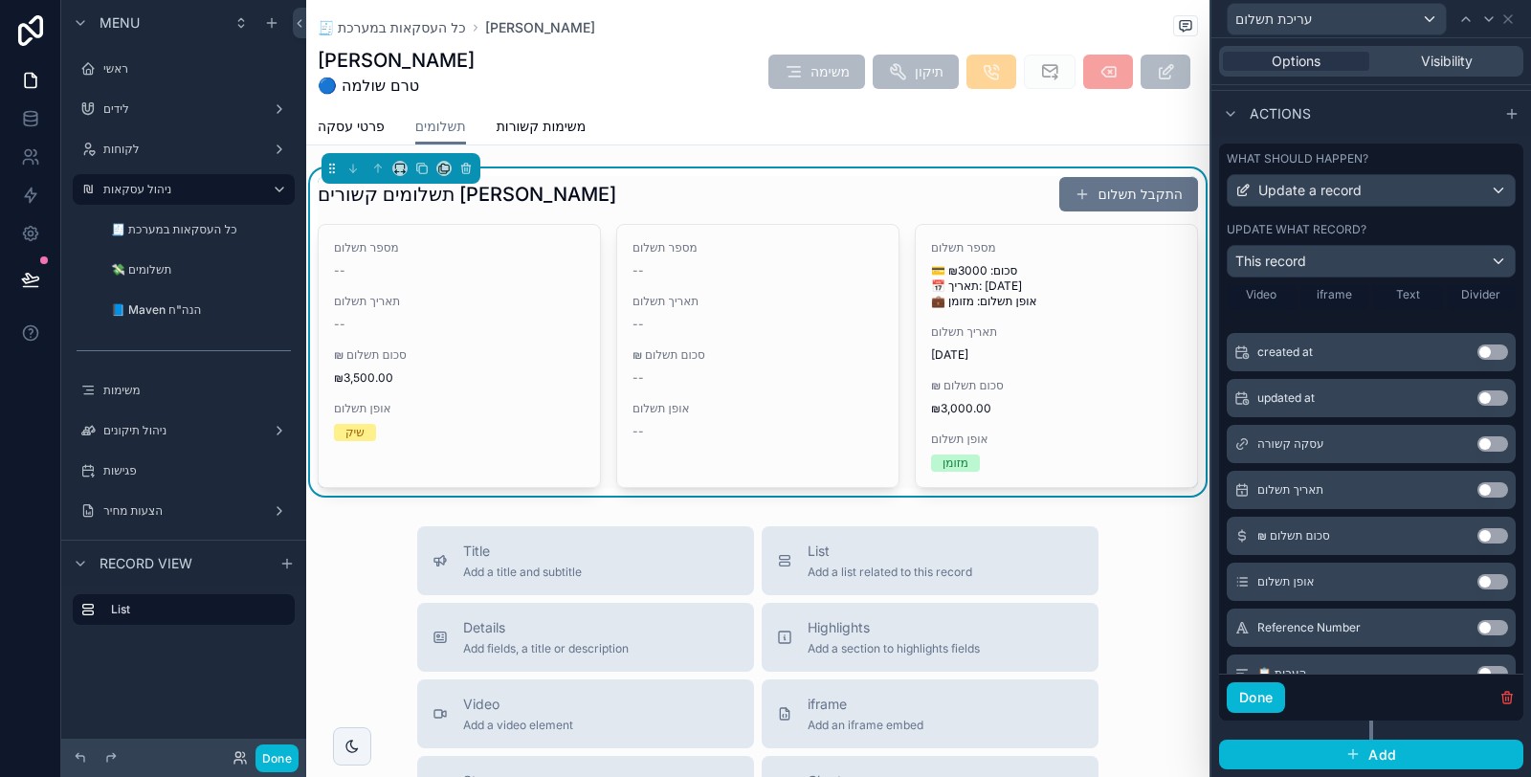
scroll to position [212, 0]
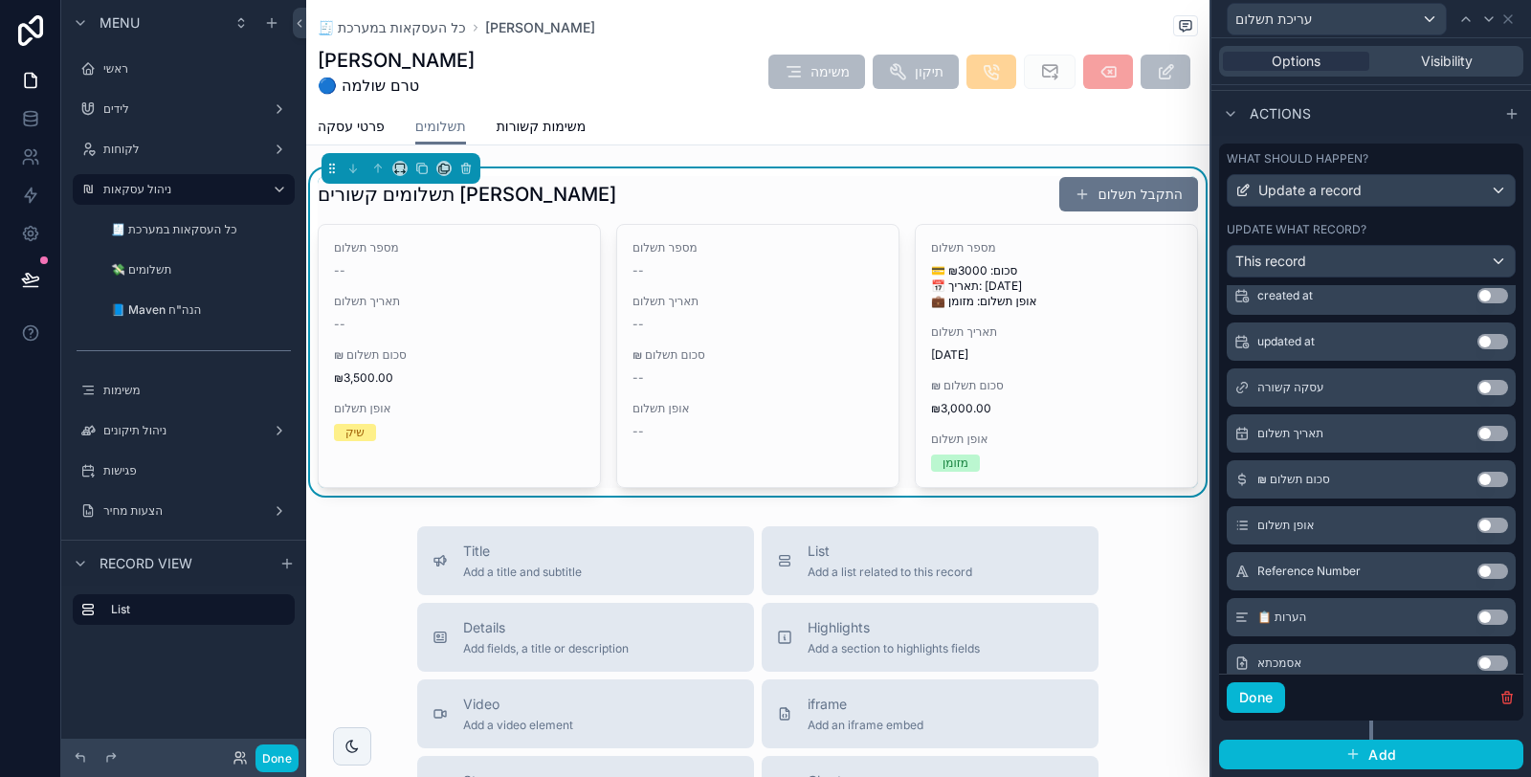
click at [1478, 481] on button "Use setting" at bounding box center [1493, 479] width 31 height 15
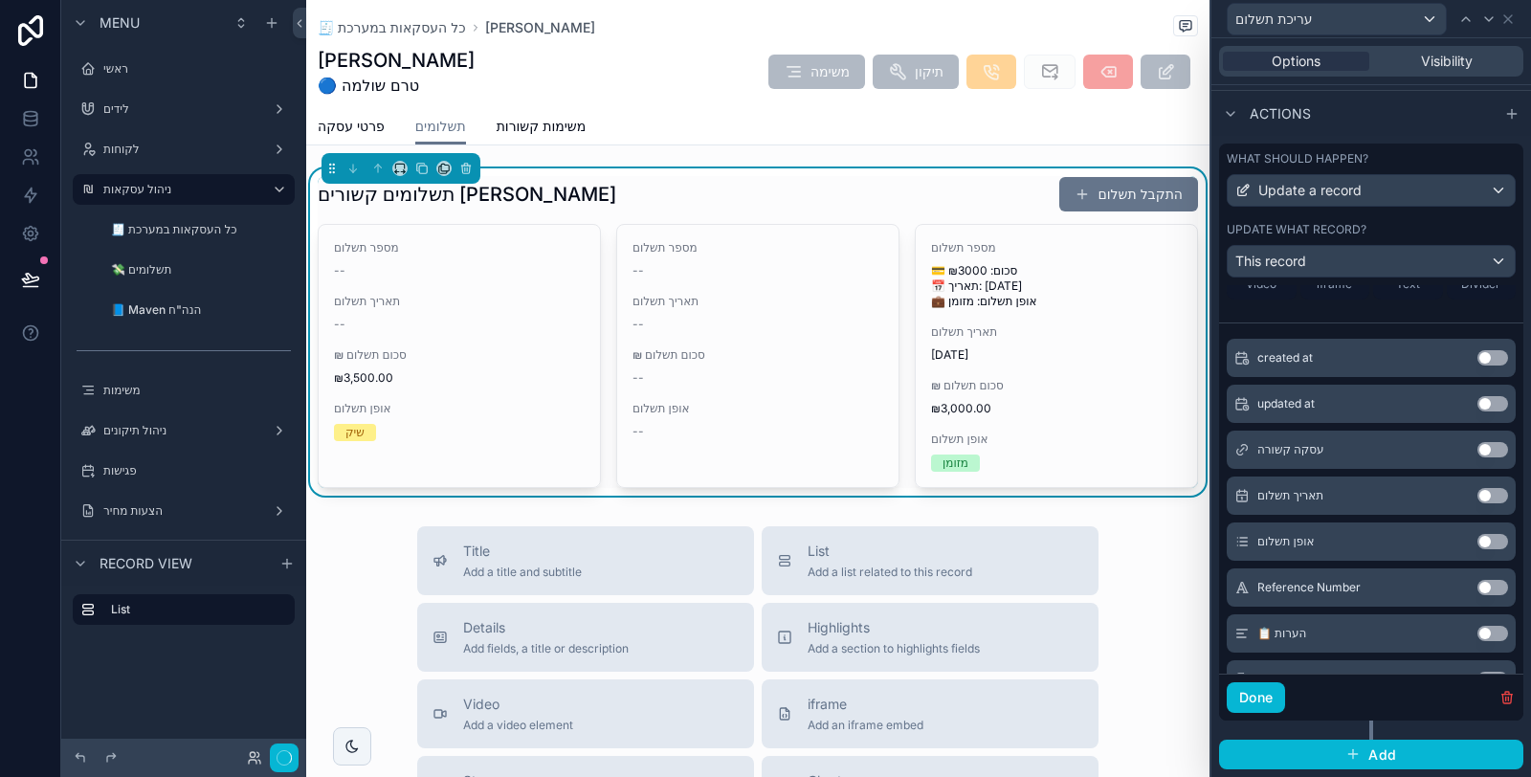
scroll to position [258, 0]
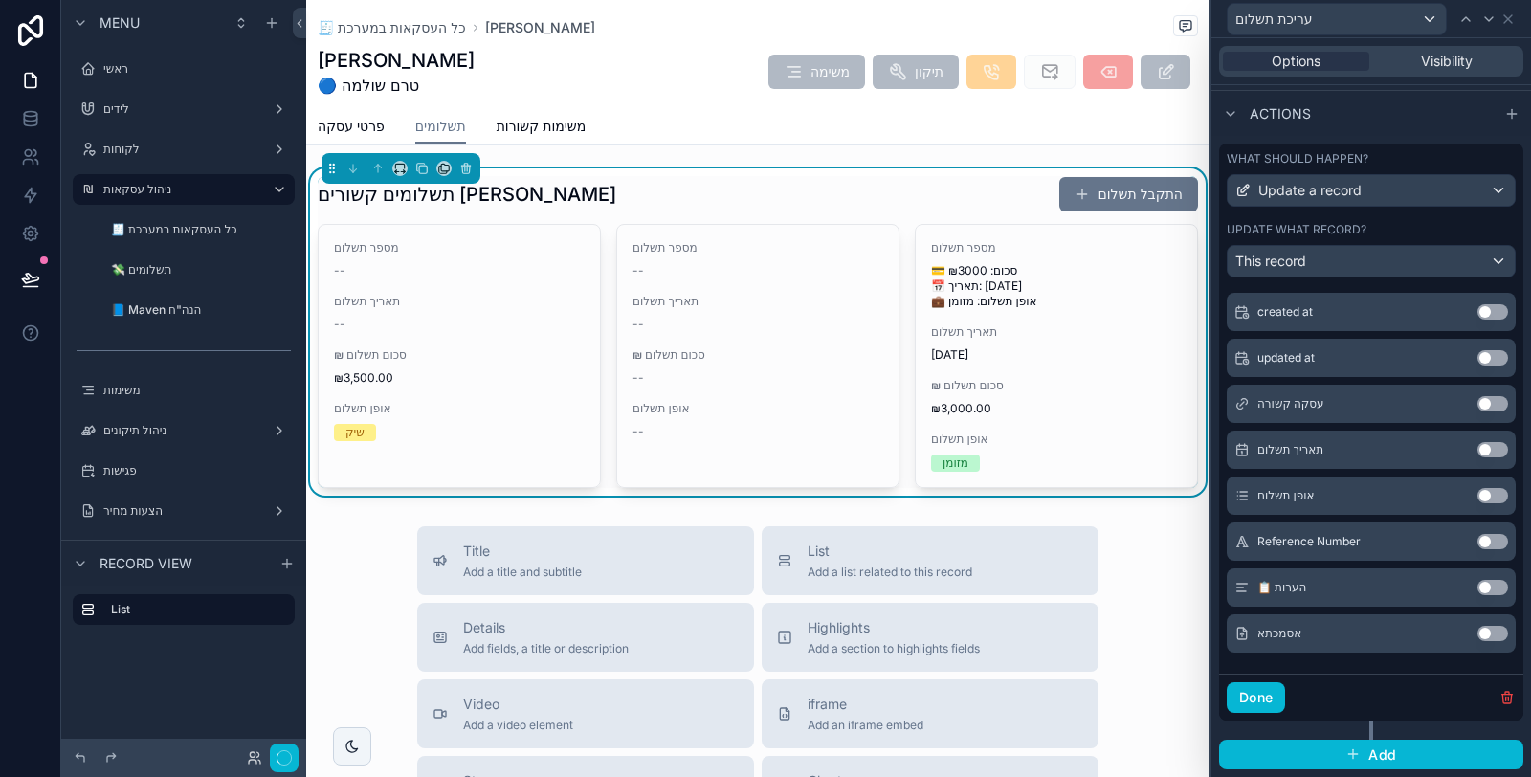
click at [1478, 499] on button "Use setting" at bounding box center [1493, 495] width 31 height 15
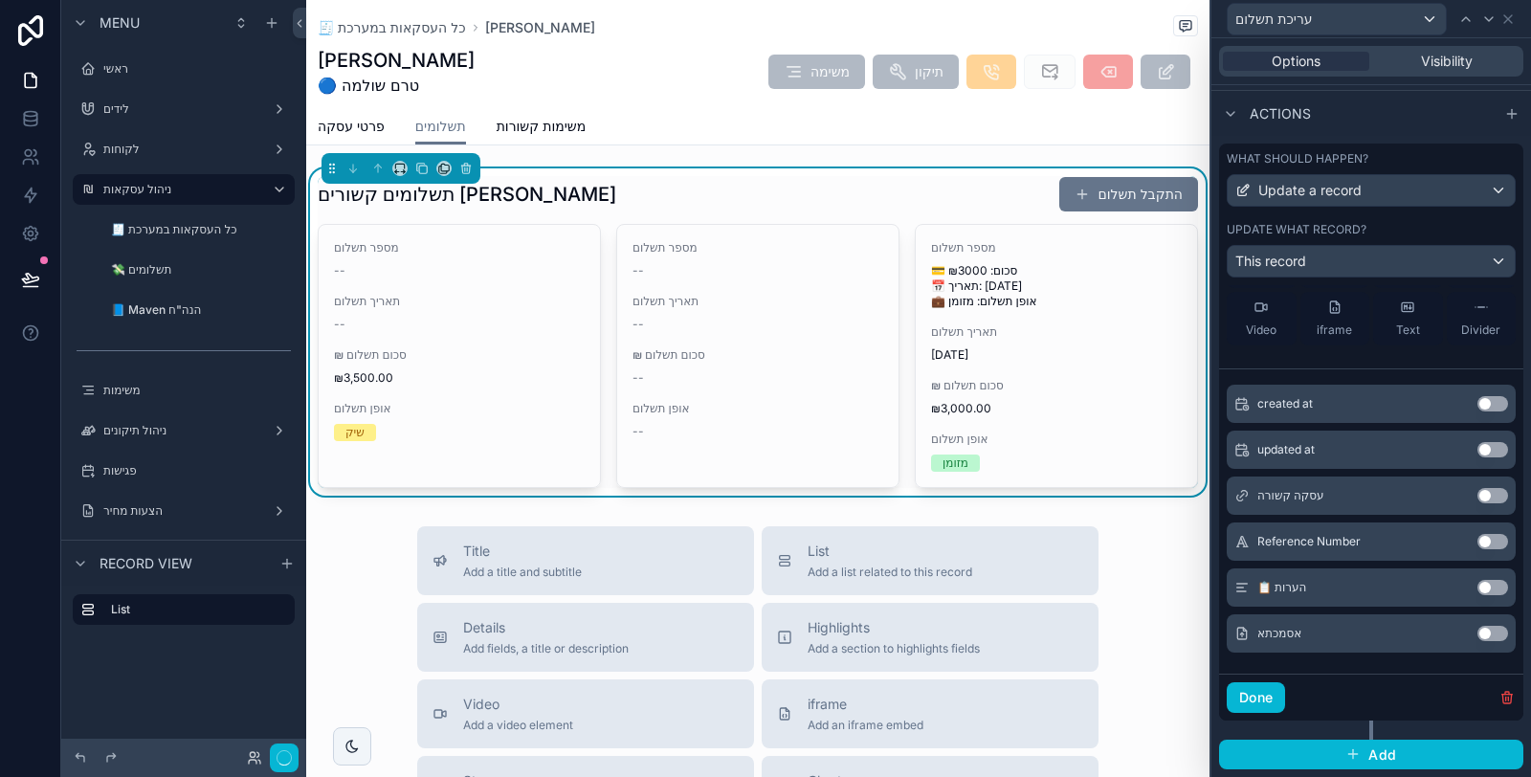
click at [1478, 584] on button "Use setting" at bounding box center [1493, 587] width 31 height 15
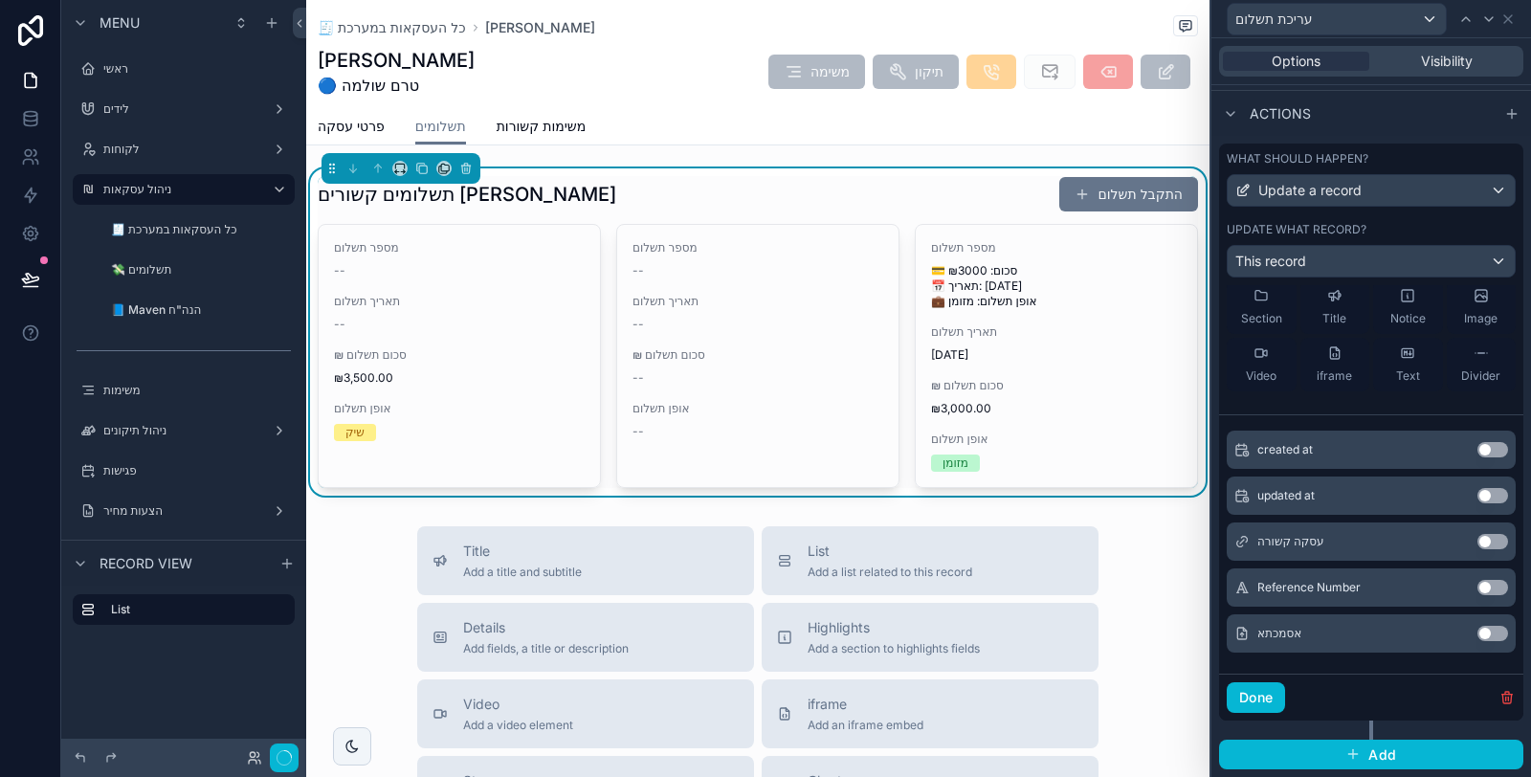
click at [1478, 634] on button "Use setting" at bounding box center [1493, 633] width 31 height 15
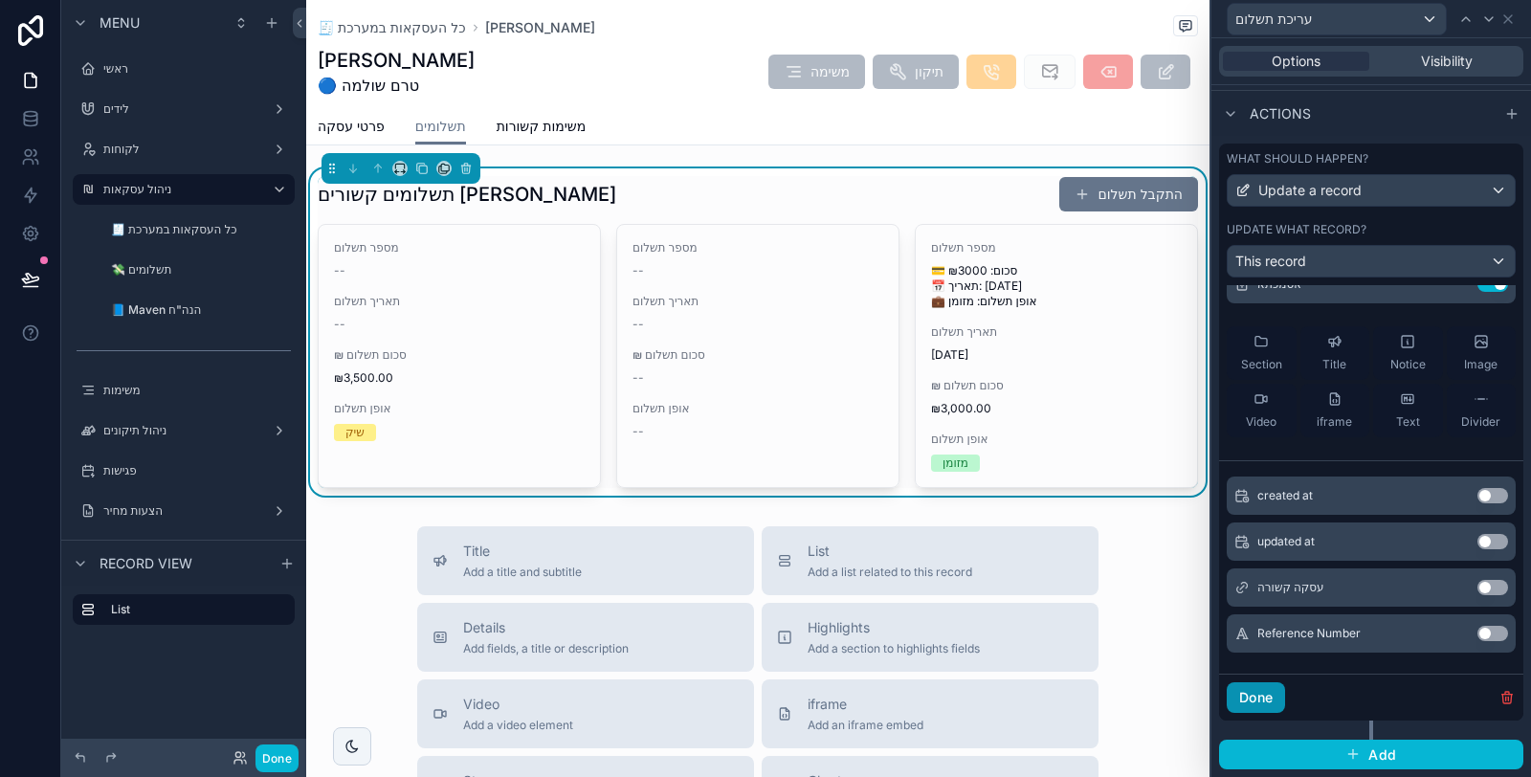
click at [1253, 701] on button "Done" at bounding box center [1256, 697] width 58 height 31
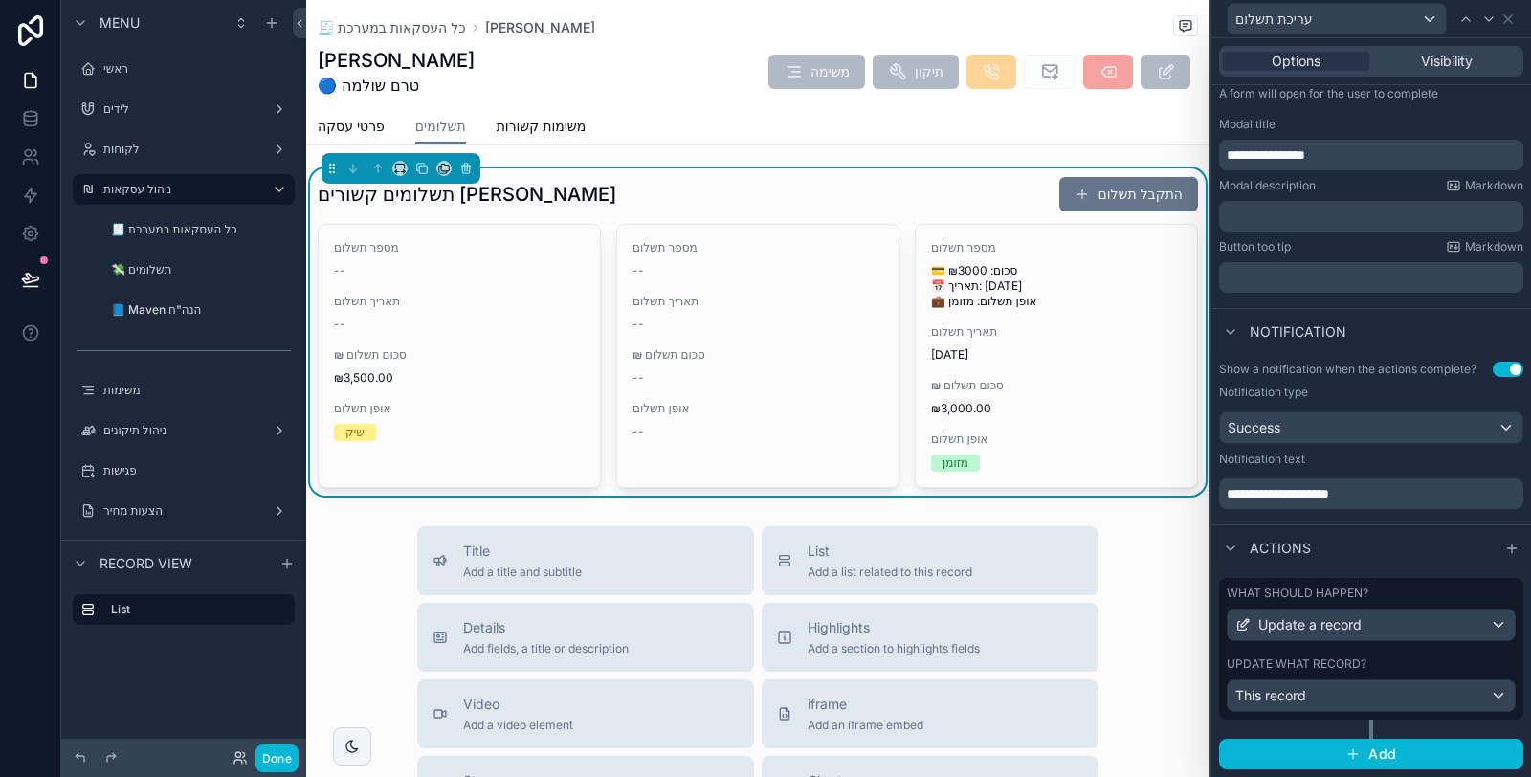
scroll to position [285, 0]
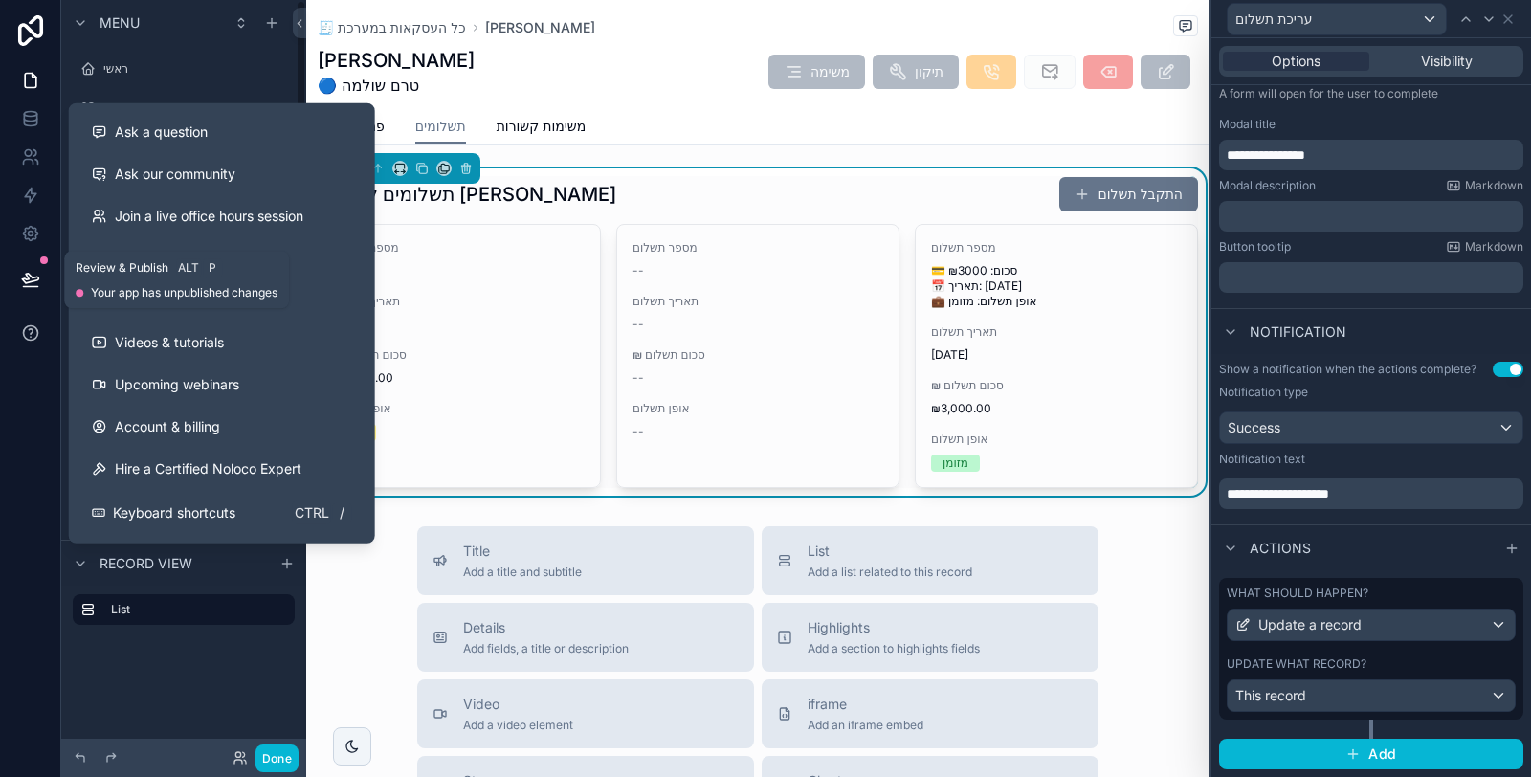
click at [26, 283] on icon at bounding box center [30, 279] width 16 height 10
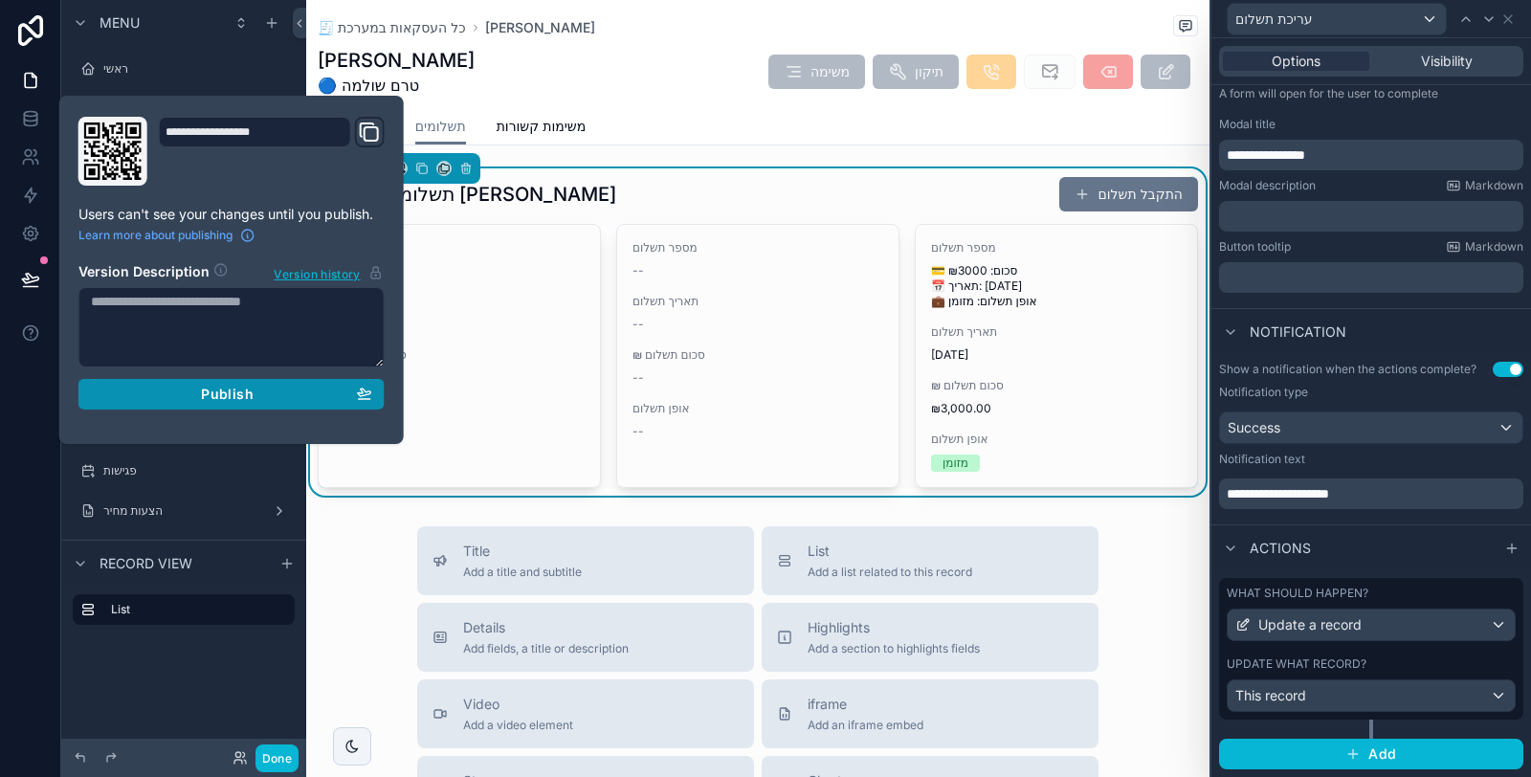
click at [380, 400] on button "Publish" at bounding box center [231, 394] width 306 height 31
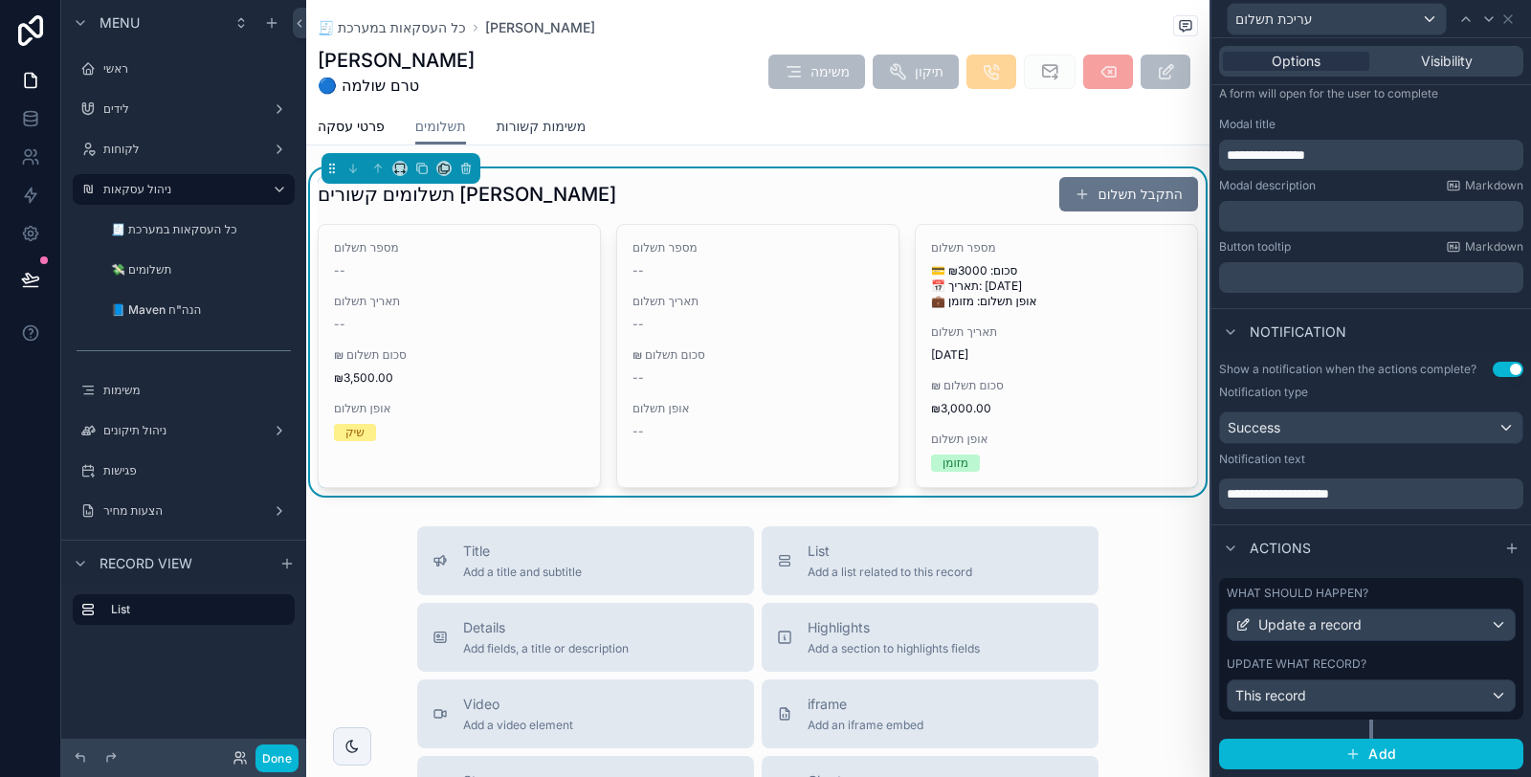
click at [556, 123] on span "משימות קשורות" at bounding box center [542, 126] width 90 height 19
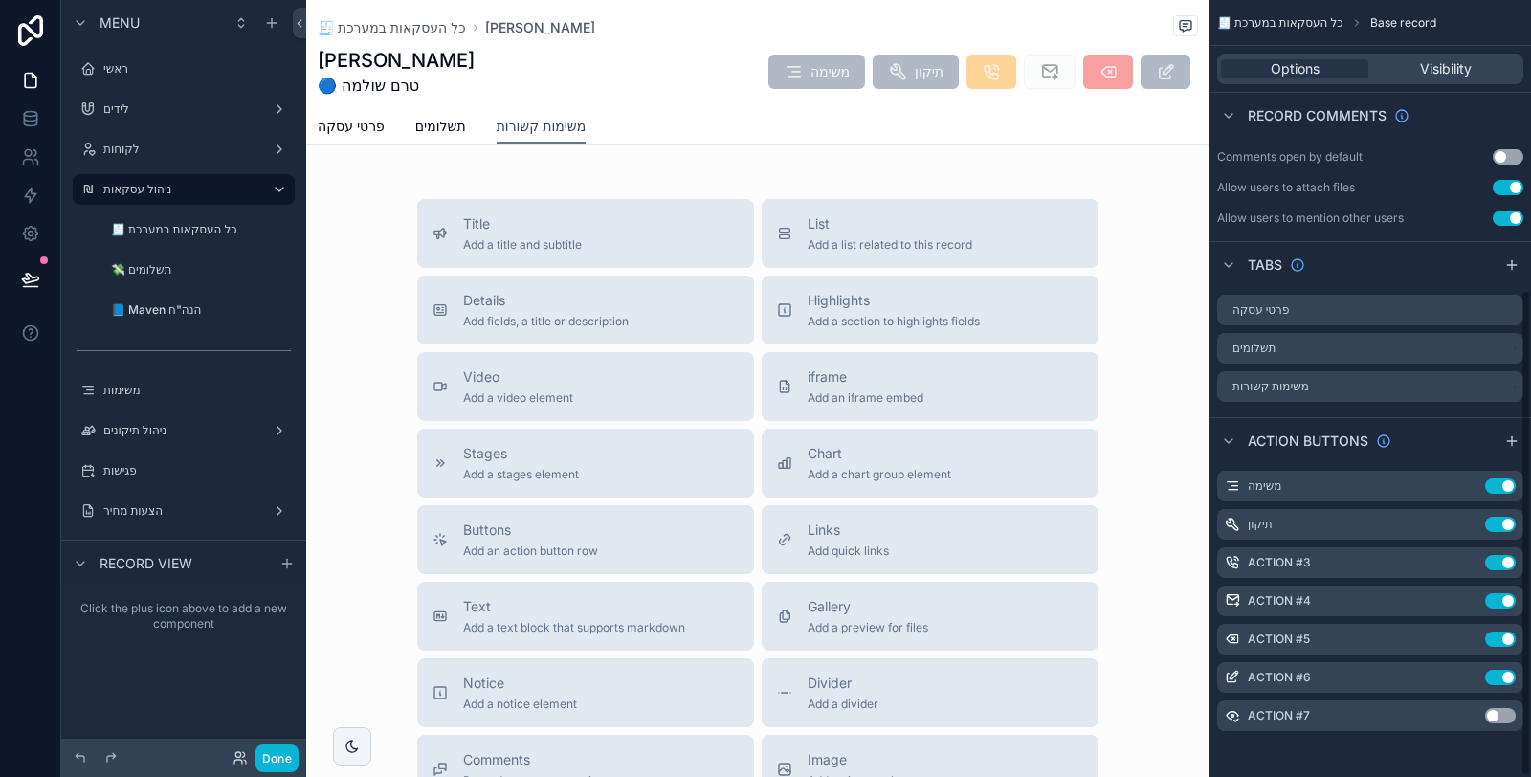
scroll to position [462, 0]
click at [878, 228] on span "List" at bounding box center [890, 223] width 165 height 19
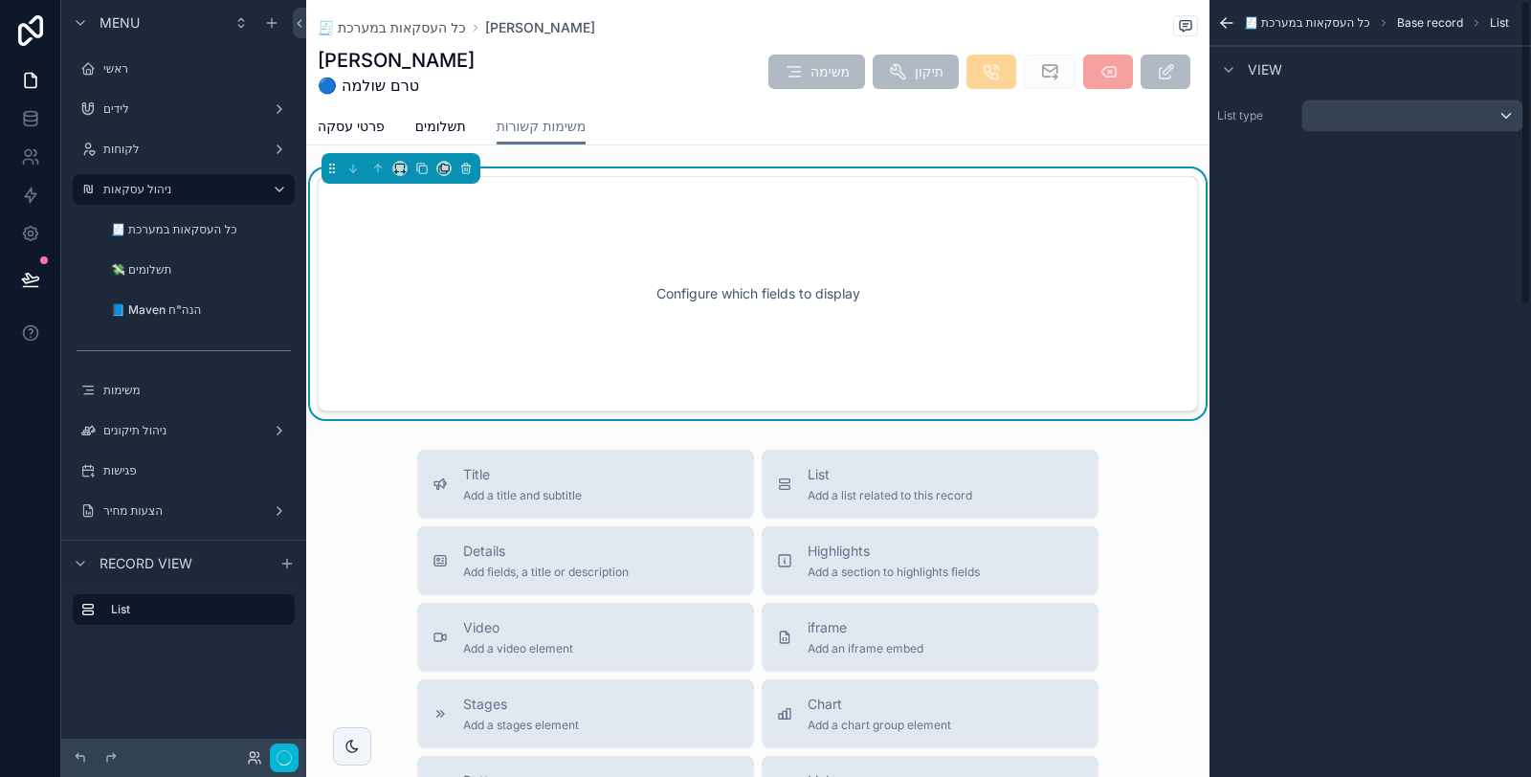
scroll to position [0, 0]
click at [1370, 113] on div "scrollable content" at bounding box center [1413, 115] width 220 height 31
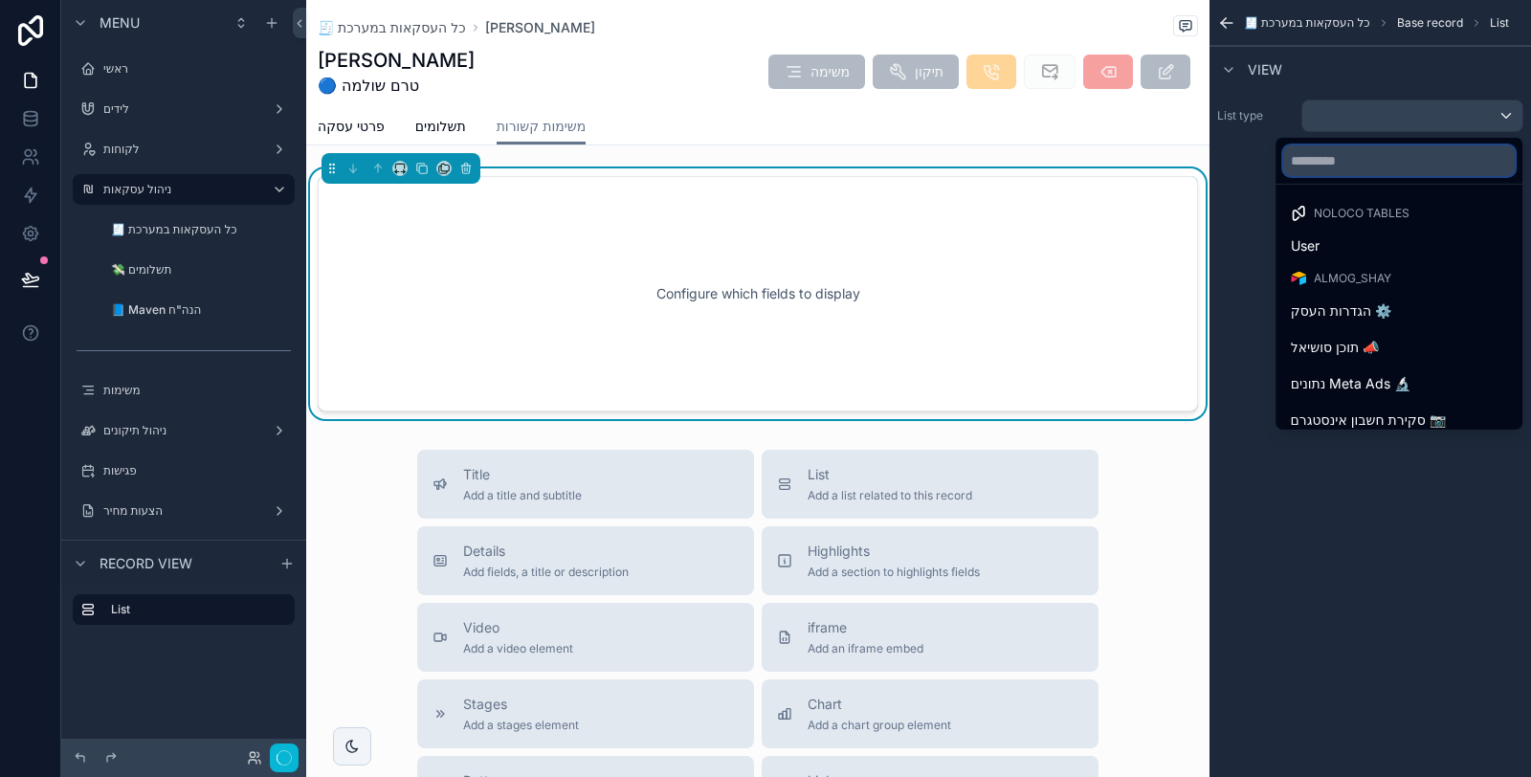
click at [1356, 163] on input "text" at bounding box center [1399, 160] width 232 height 31
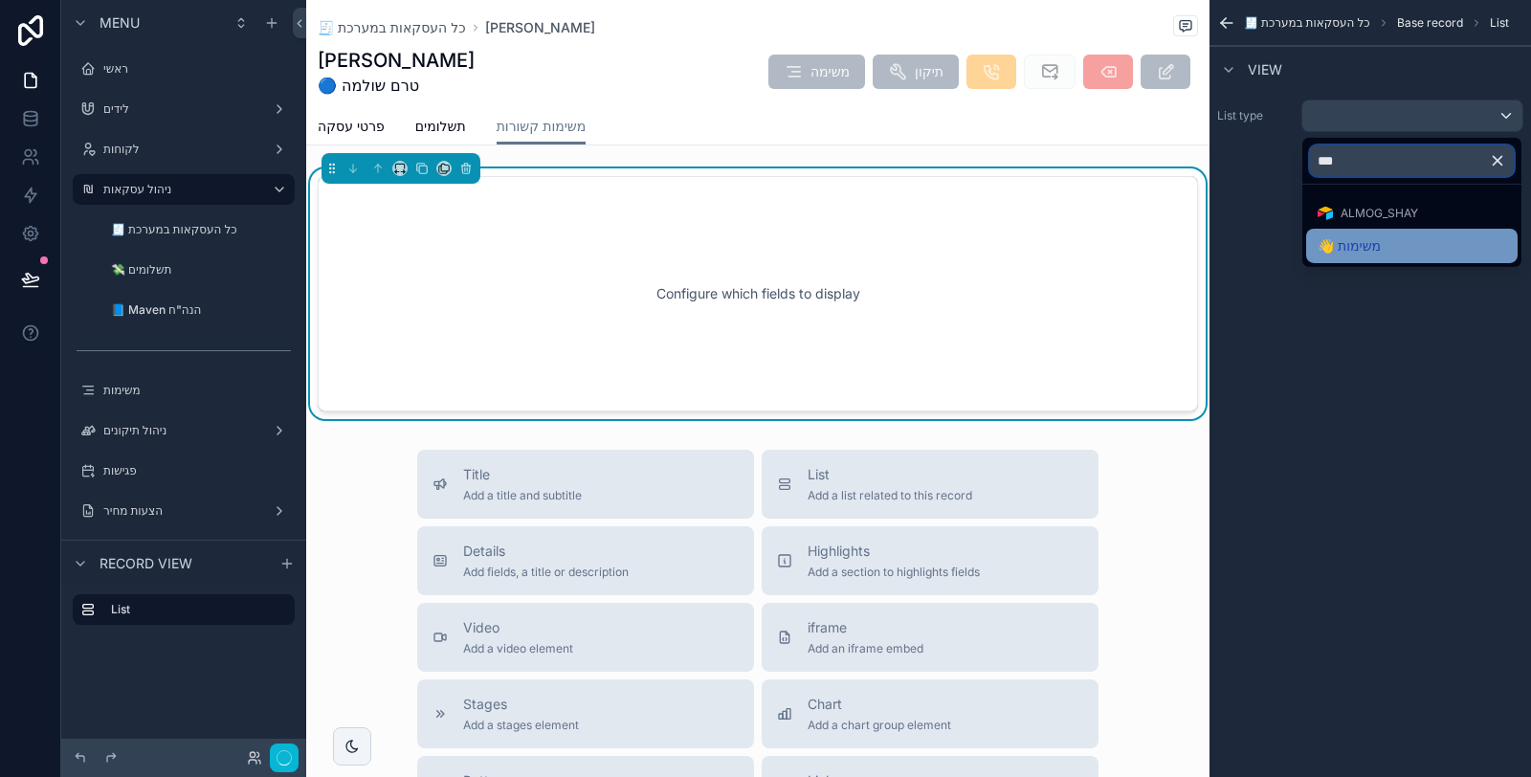
type input "***"
click at [1380, 252] on span "👋 משימות" at bounding box center [1349, 245] width 63 height 23
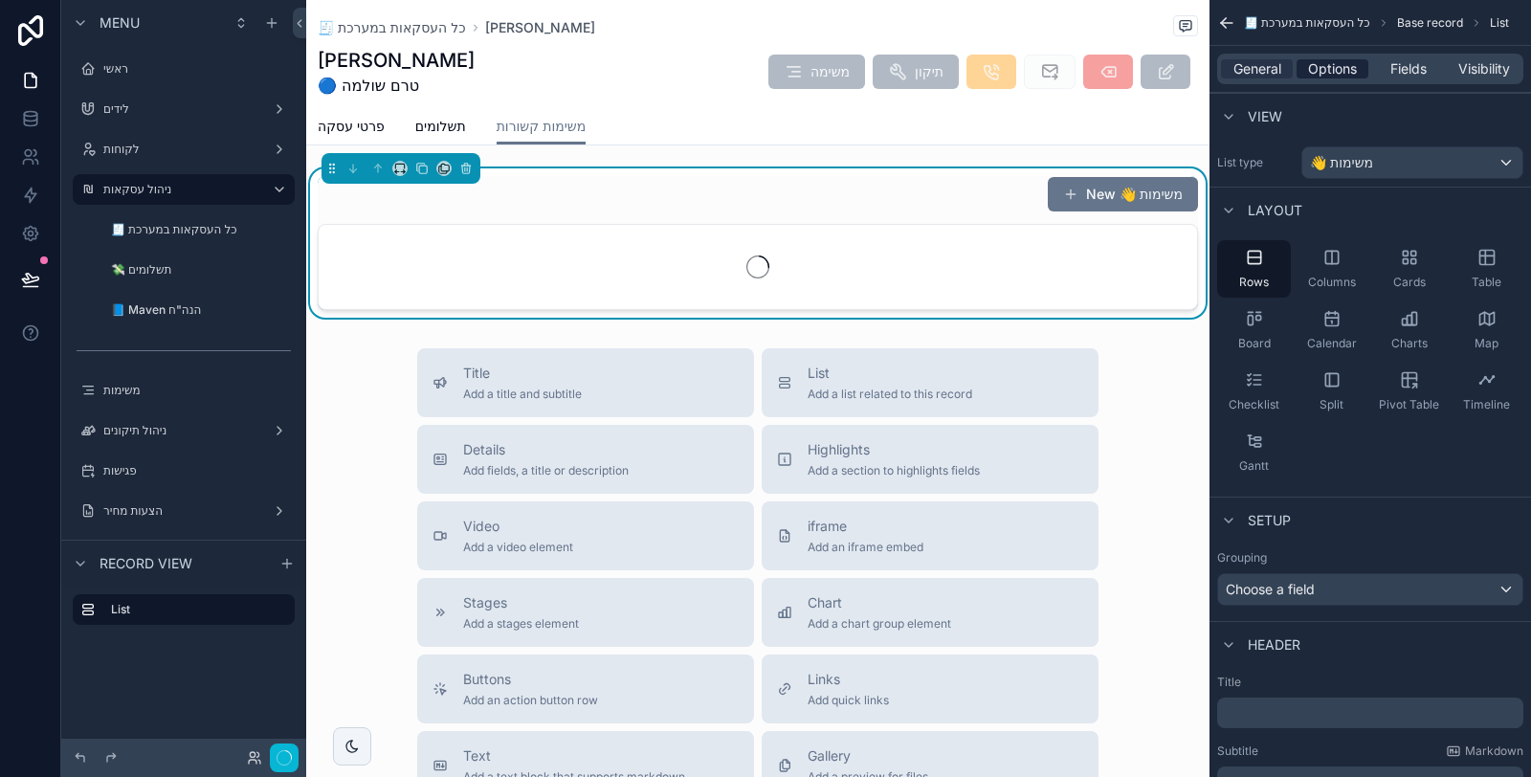
click at [1338, 69] on span "Options" at bounding box center [1332, 68] width 49 height 19
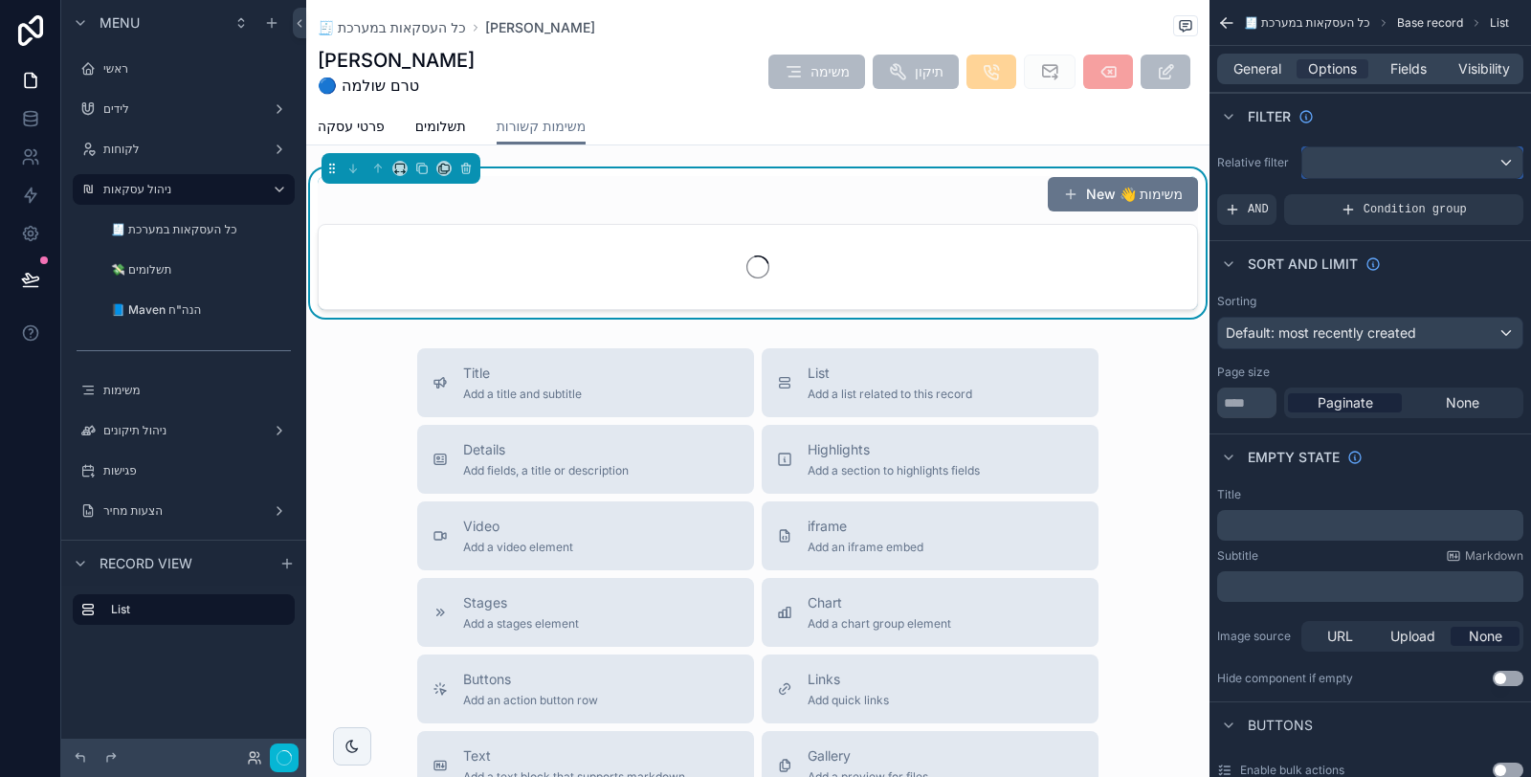
click at [1421, 164] on div "scrollable content" at bounding box center [1413, 162] width 220 height 31
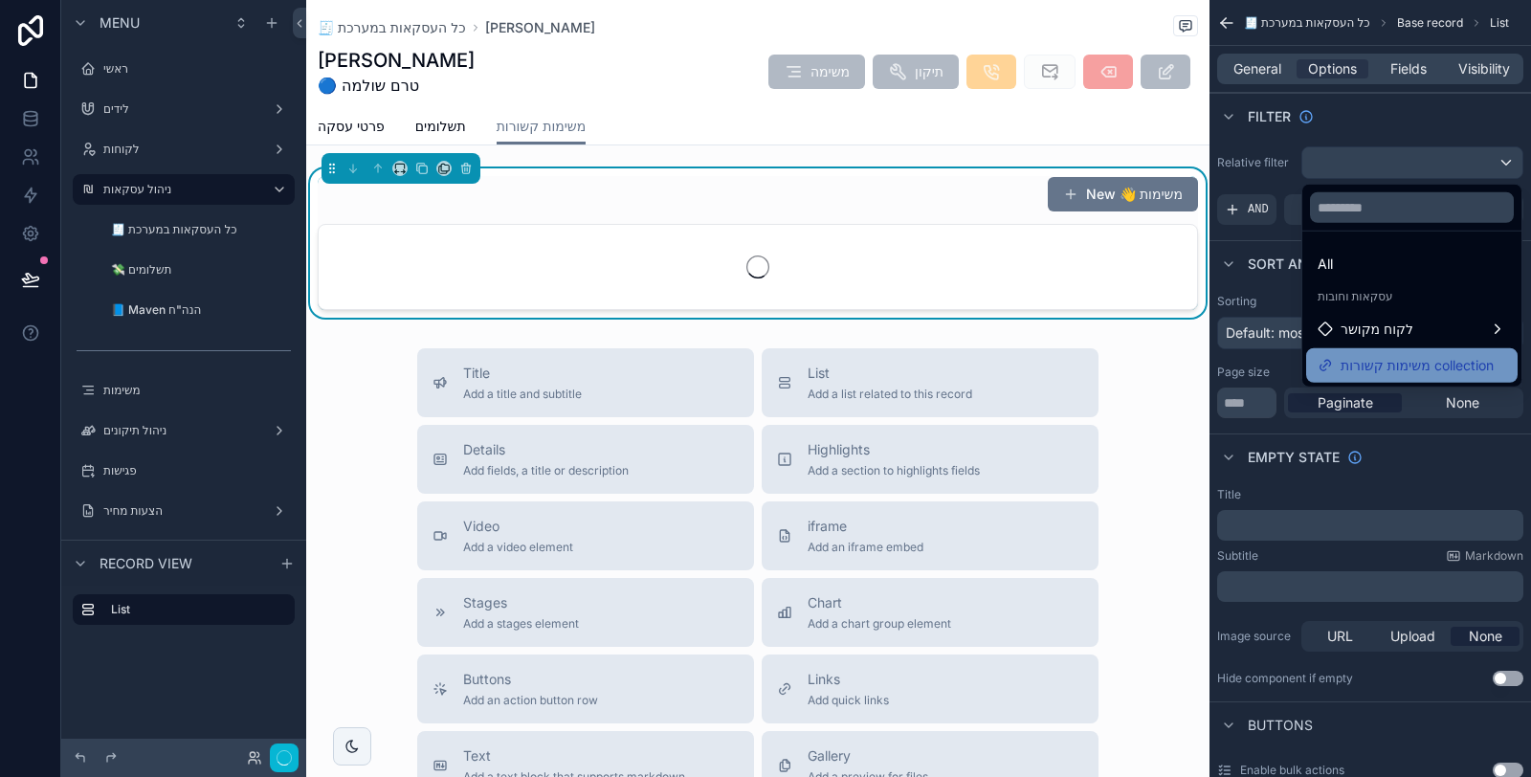
click at [1393, 359] on span "משימות קשורות collection" at bounding box center [1417, 365] width 153 height 23
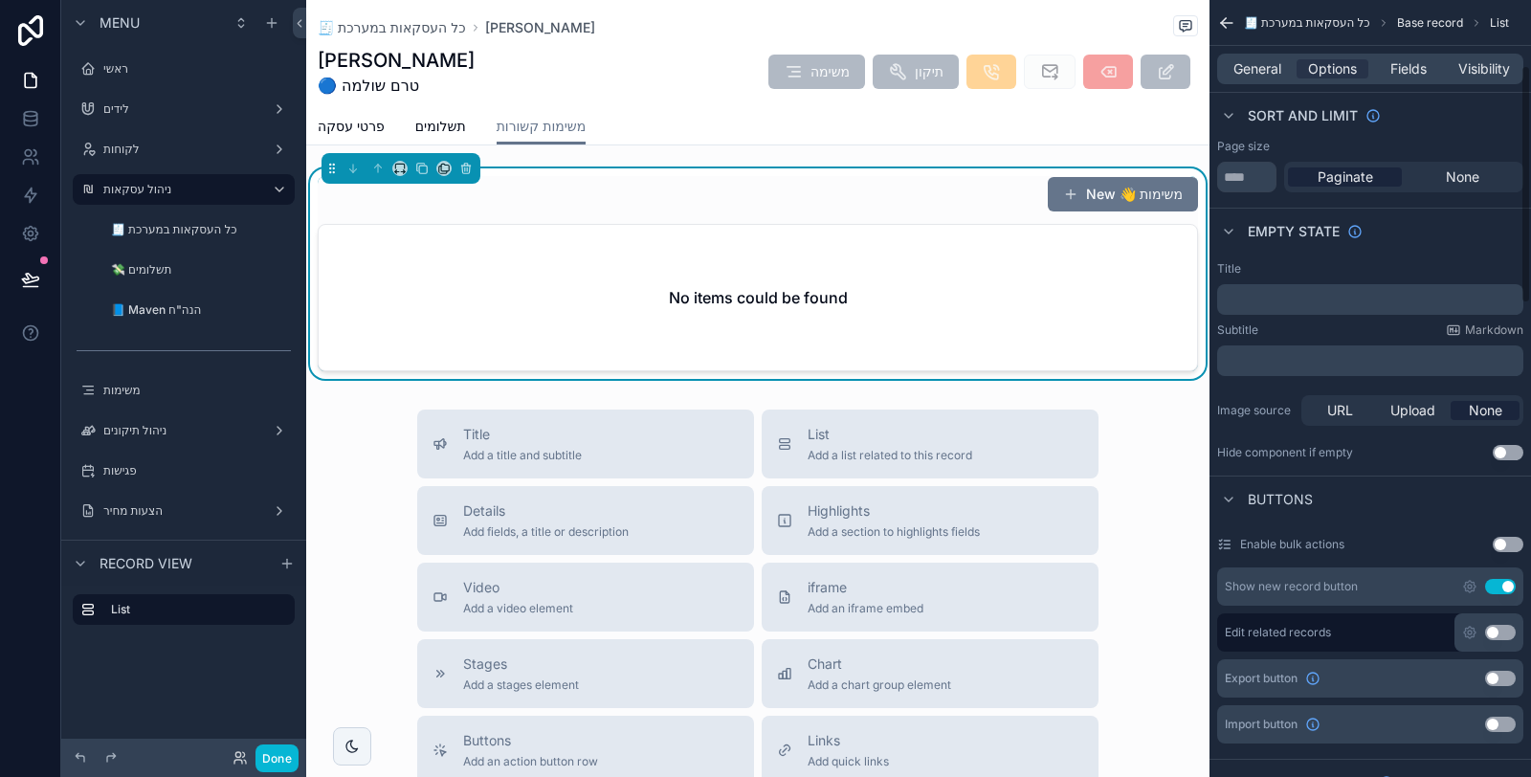
scroll to position [212, 0]
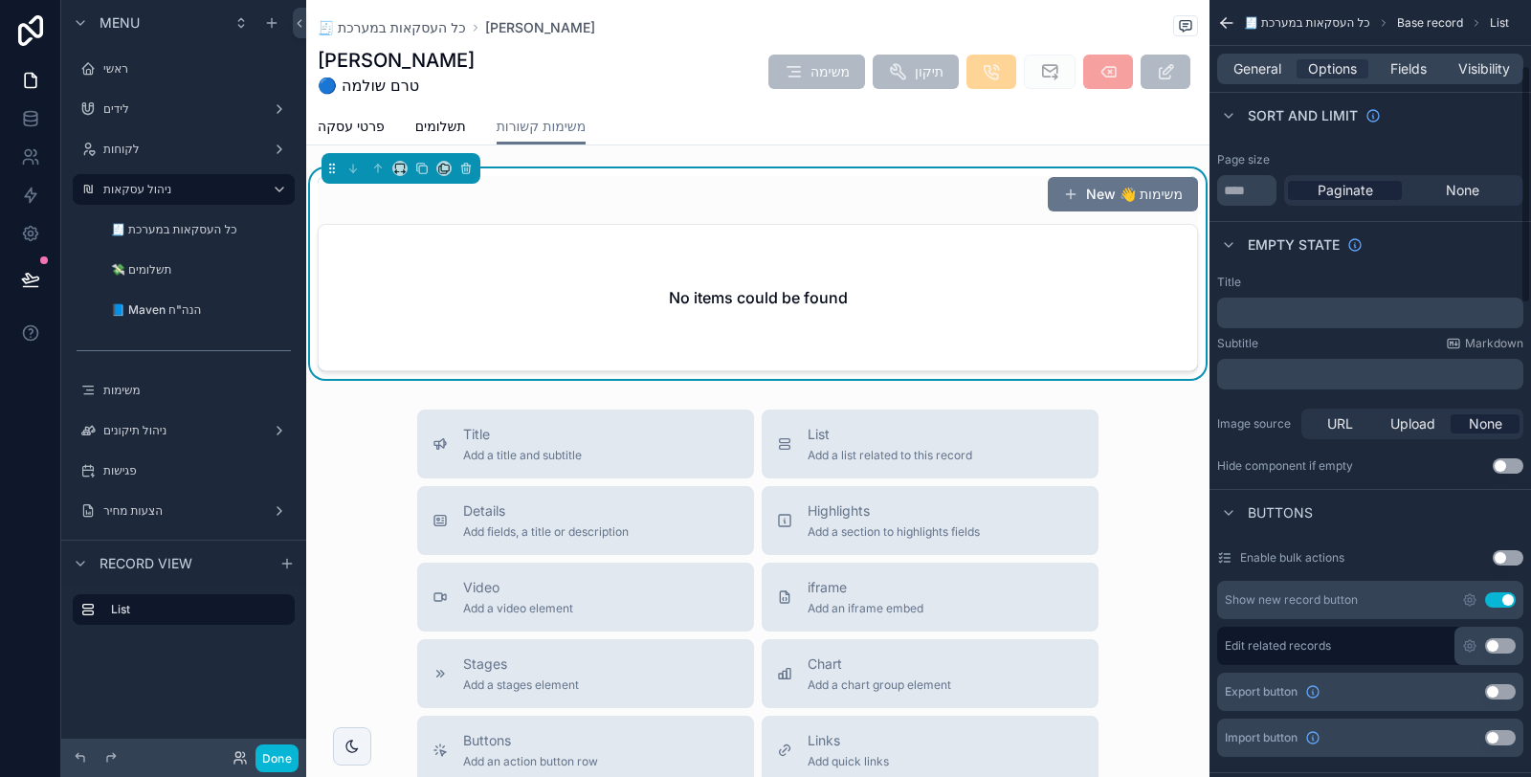
click at [1402, 298] on div "﻿" at bounding box center [1370, 313] width 306 height 31
click at [1403, 301] on div "﻿" at bounding box center [1370, 313] width 306 height 31
click at [1407, 306] on p "﻿" at bounding box center [1372, 312] width 295 height 15
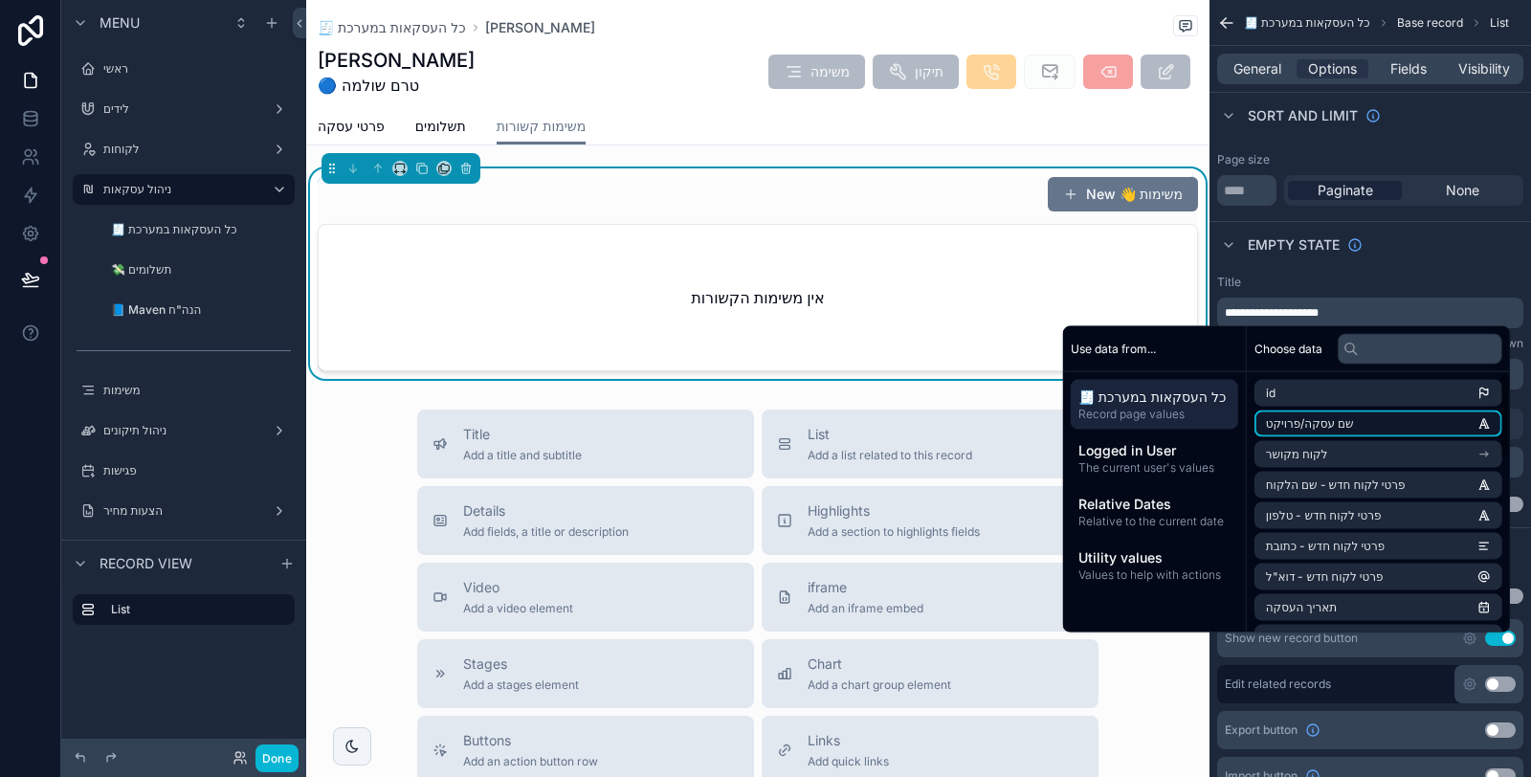
click at [1390, 417] on li "שם עסקה/פרויקט" at bounding box center [1379, 424] width 248 height 27
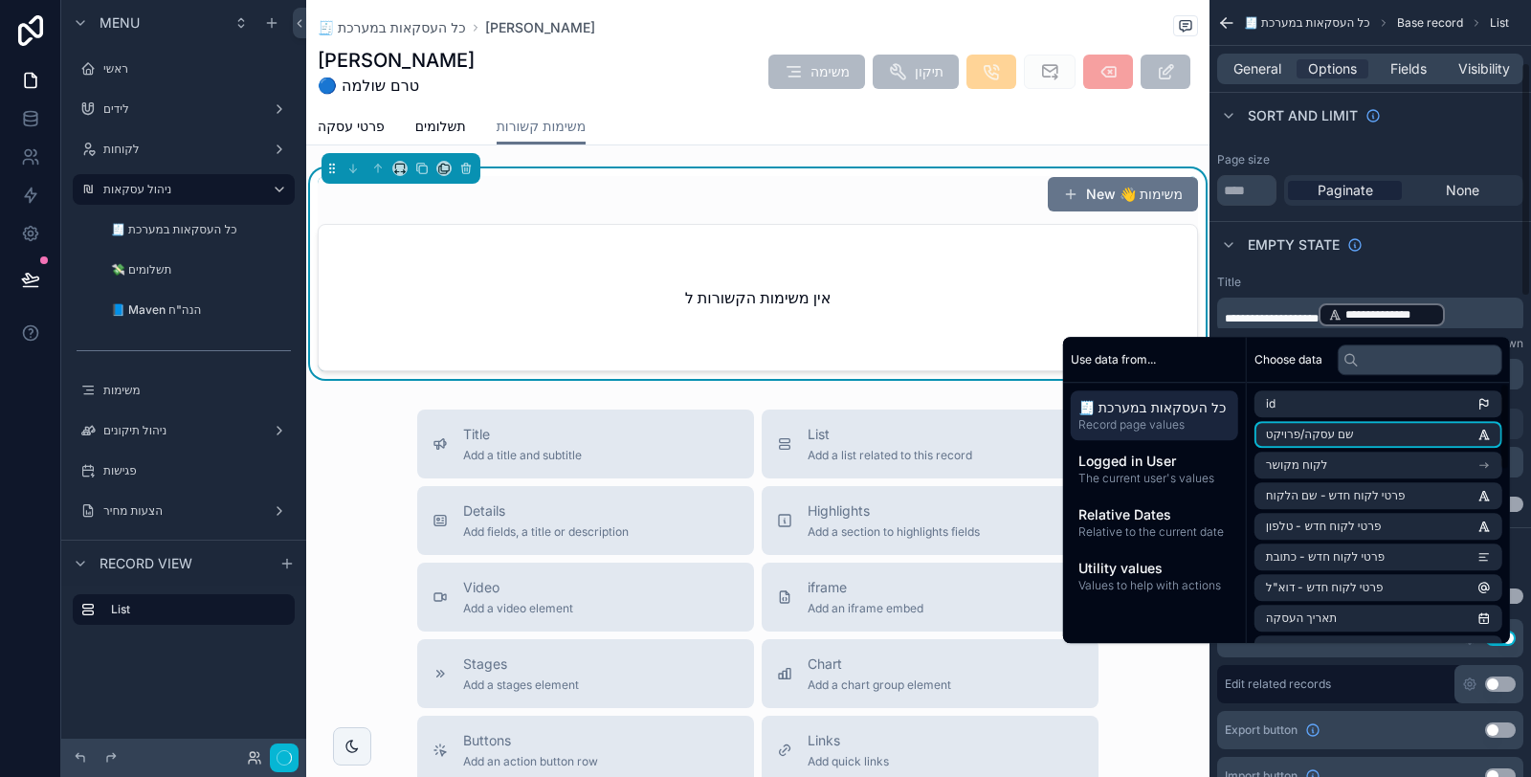
scroll to position [208, 0]
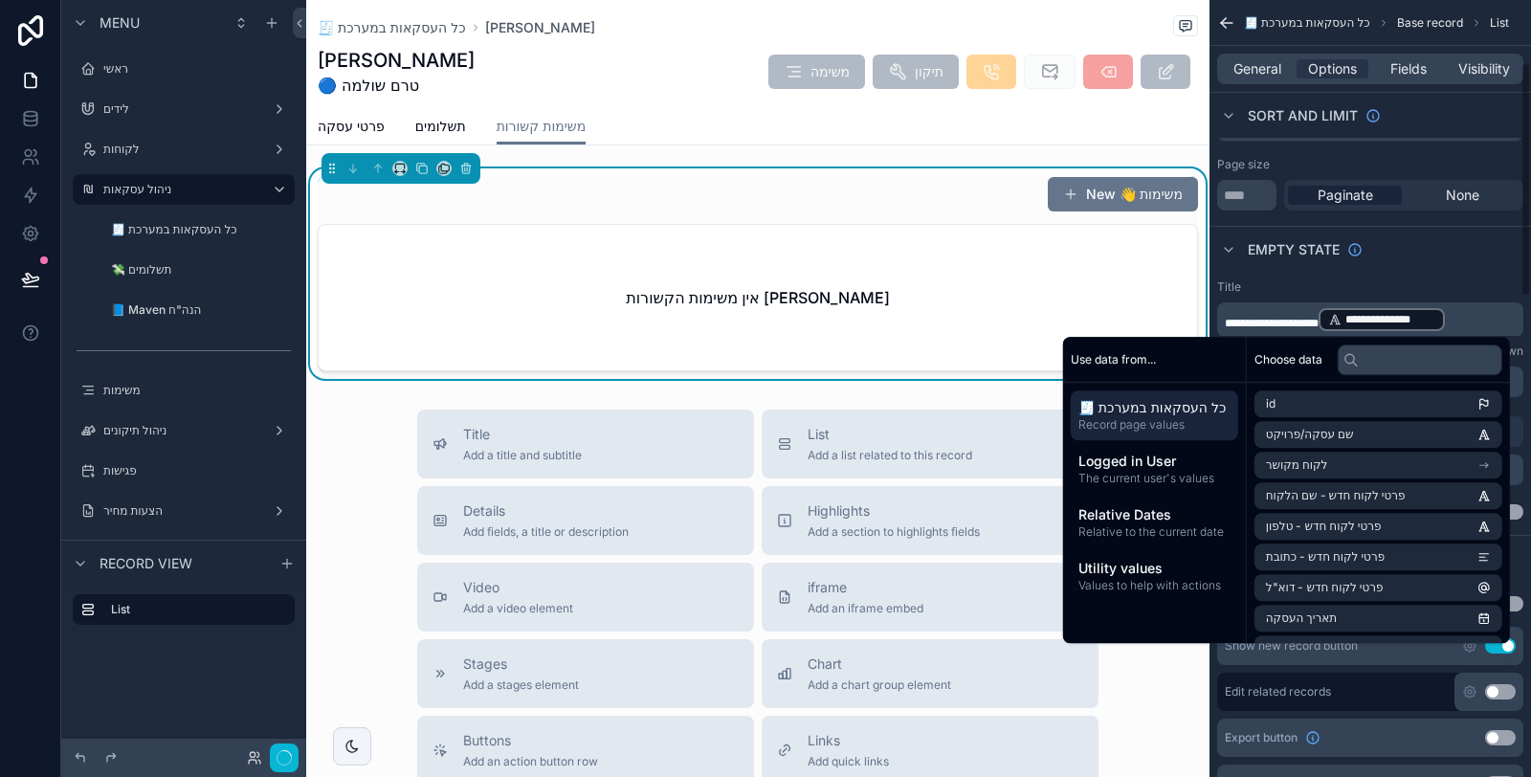
click at [1399, 266] on div "Empty state" at bounding box center [1371, 249] width 322 height 46
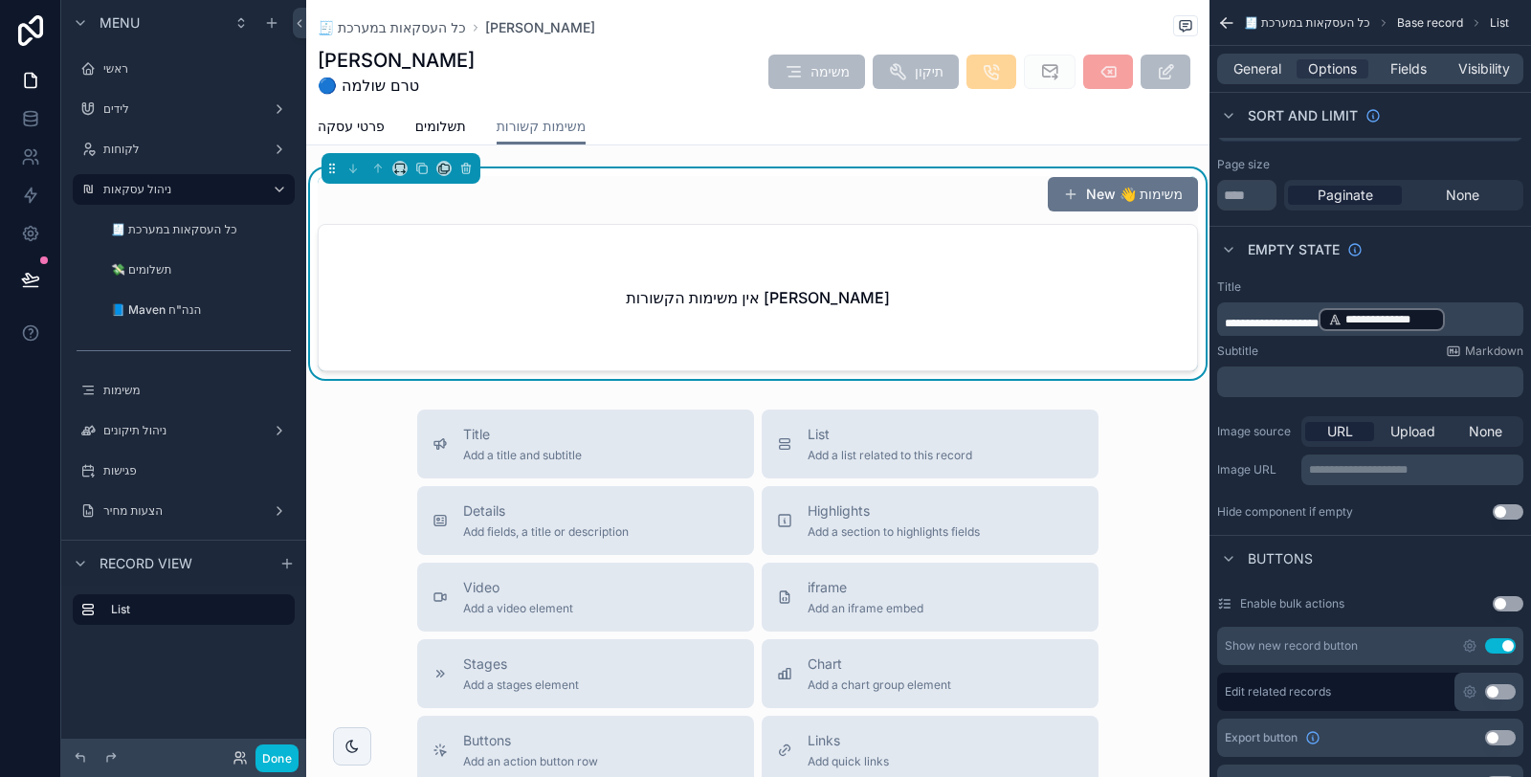
click at [1371, 376] on p "﻿" at bounding box center [1372, 381] width 295 height 15
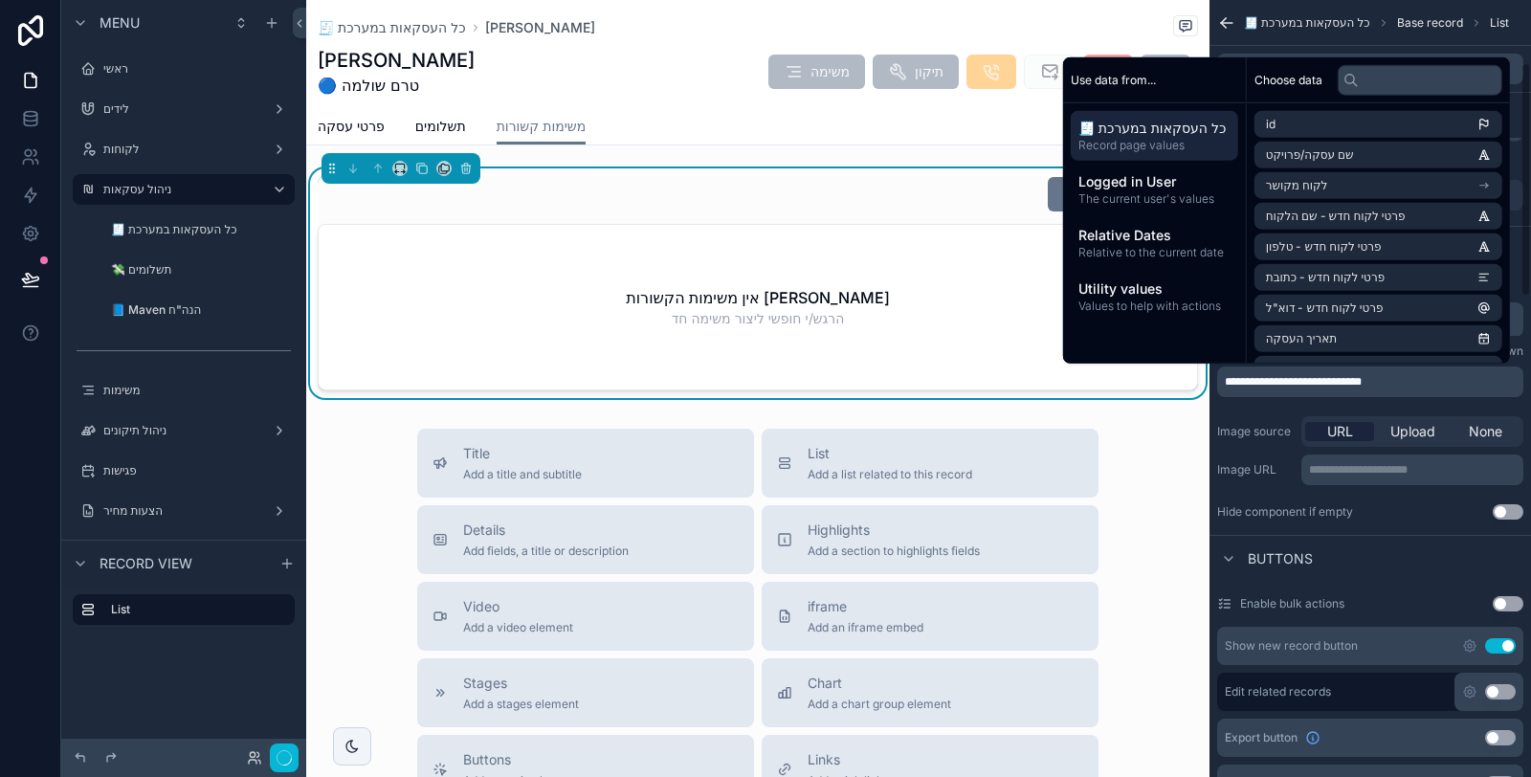
click at [1347, 403] on div "**********" at bounding box center [1371, 400] width 322 height 256
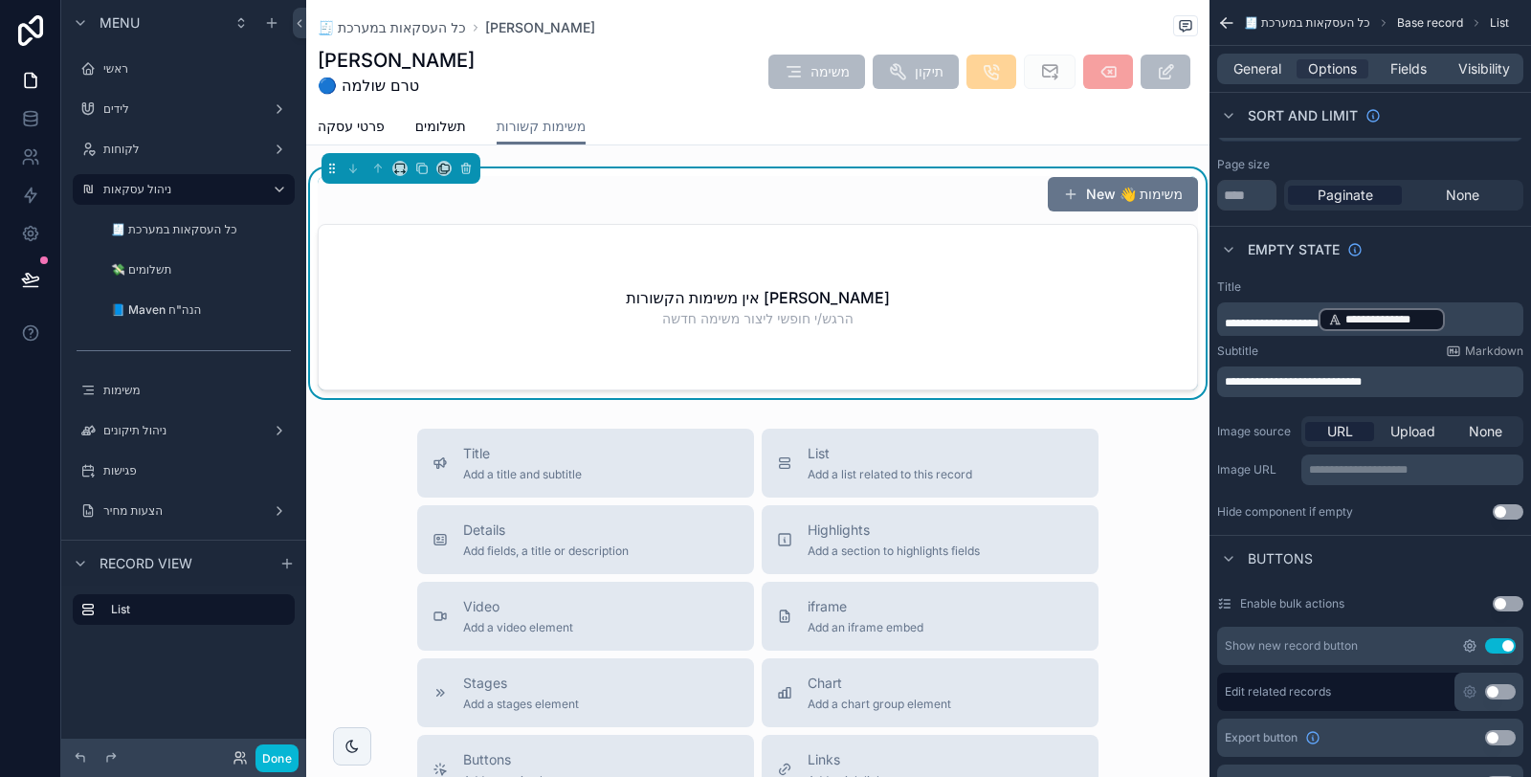
click at [1470, 649] on icon "scrollable content" at bounding box center [1469, 645] width 11 height 11
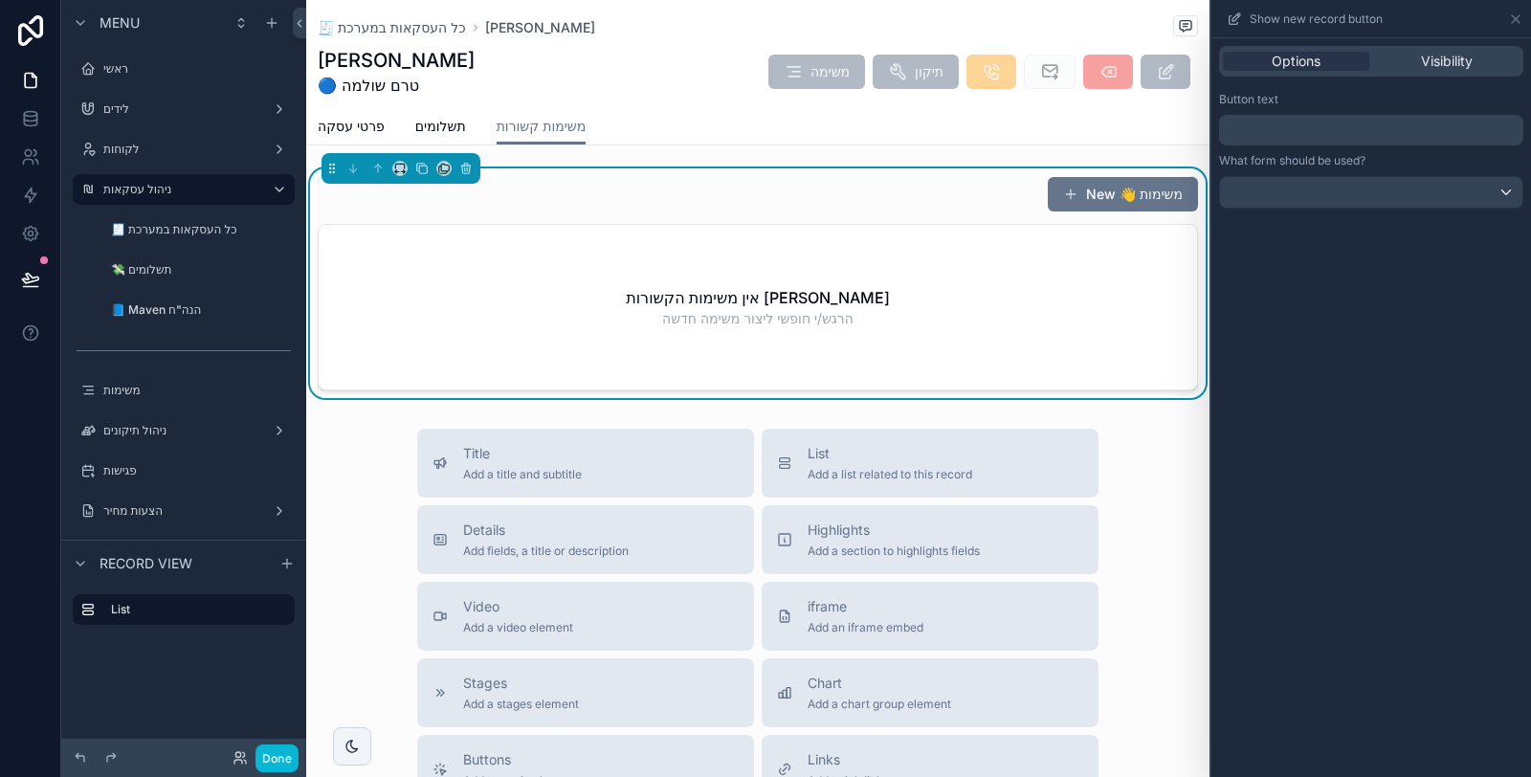
click at [1321, 118] on div "﻿" at bounding box center [1371, 130] width 304 height 31
click at [1323, 123] on p "﻿" at bounding box center [1373, 130] width 293 height 23
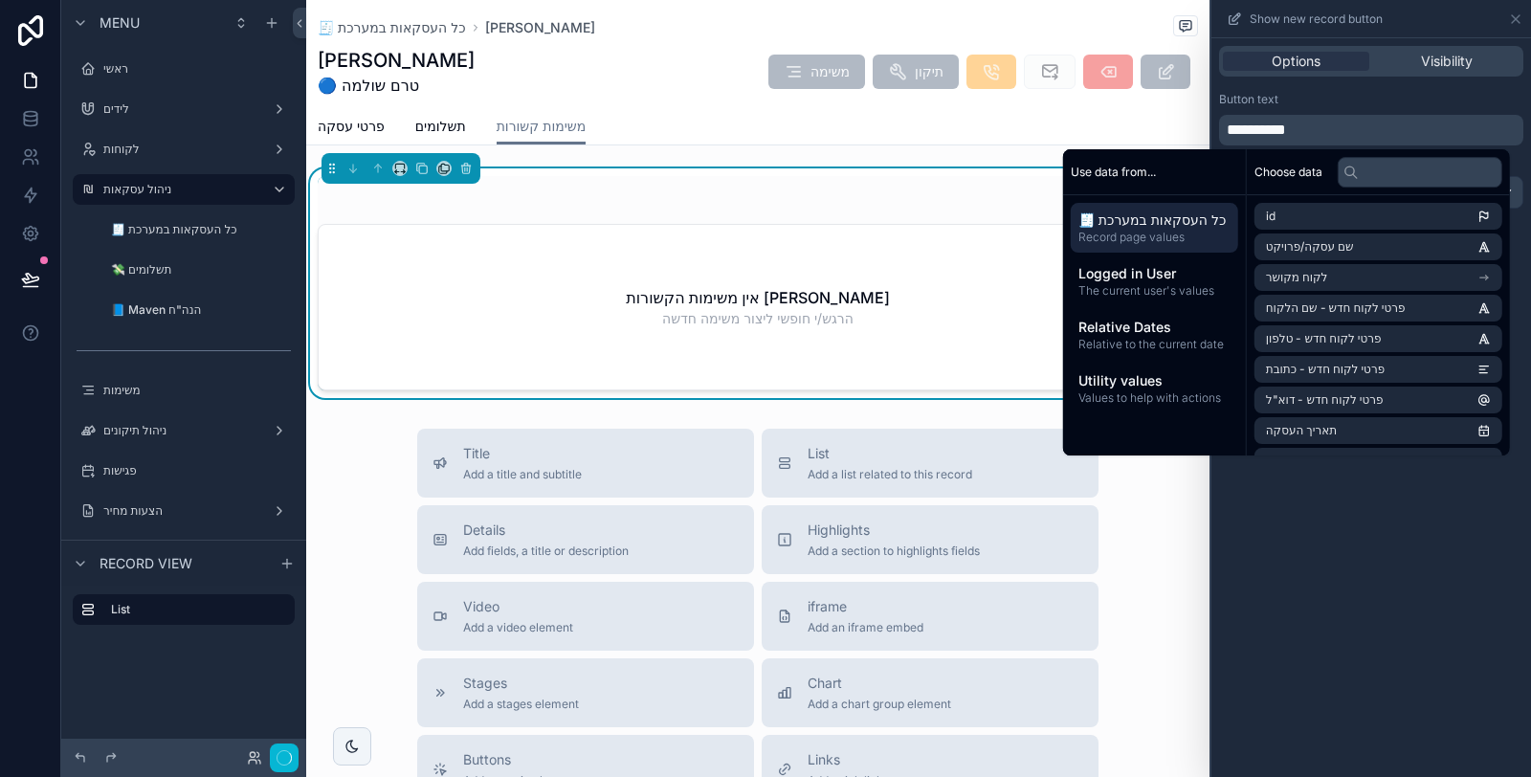
click at [1348, 103] on div "Button text" at bounding box center [1371, 99] width 304 height 15
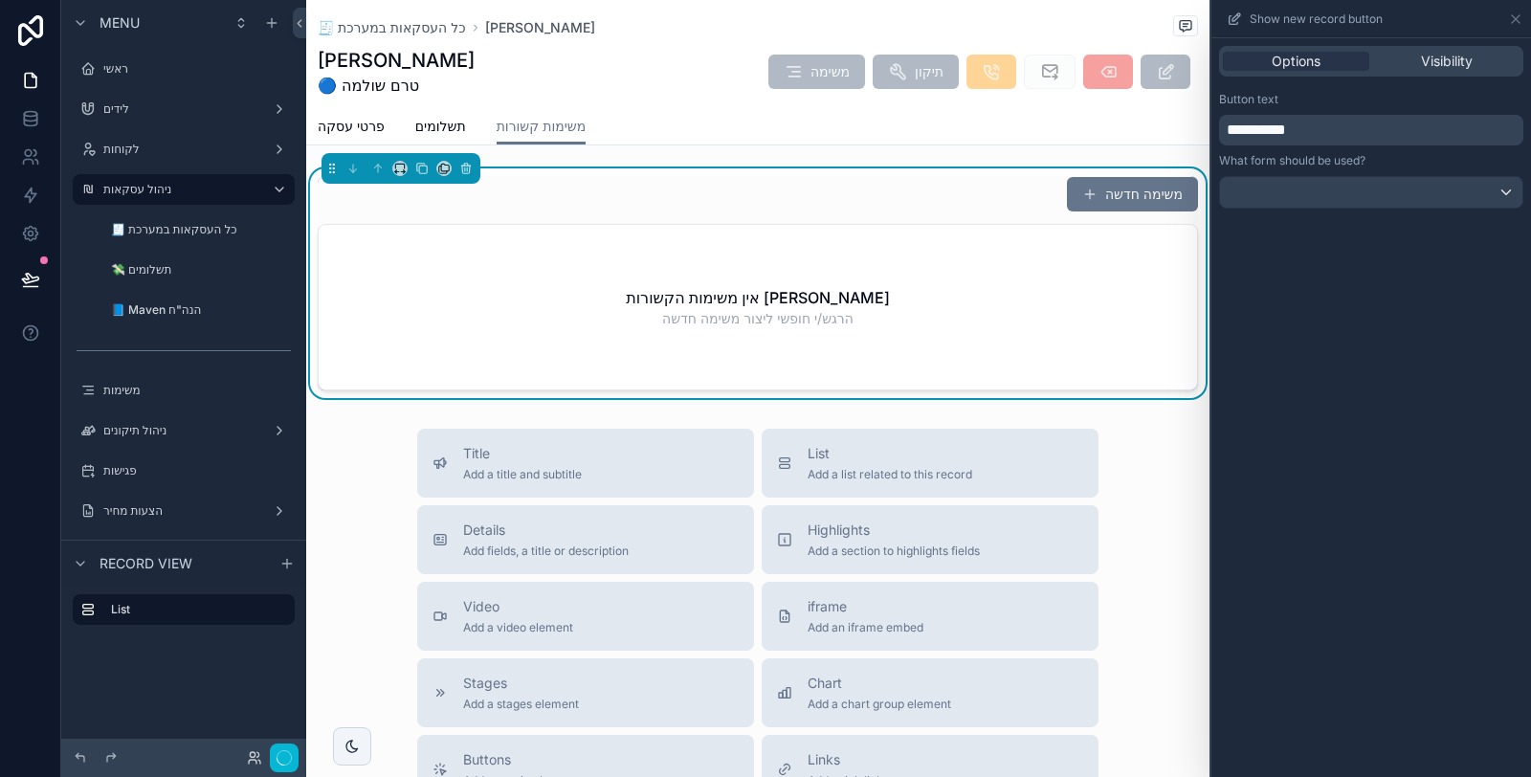
drag, startPoint x: 1360, startPoint y: 209, endPoint x: 1366, endPoint y: 196, distance: 13.7
click at [1365, 200] on div "**********" at bounding box center [1372, 150] width 320 height 132
click at [1366, 196] on div at bounding box center [1371, 192] width 302 height 31
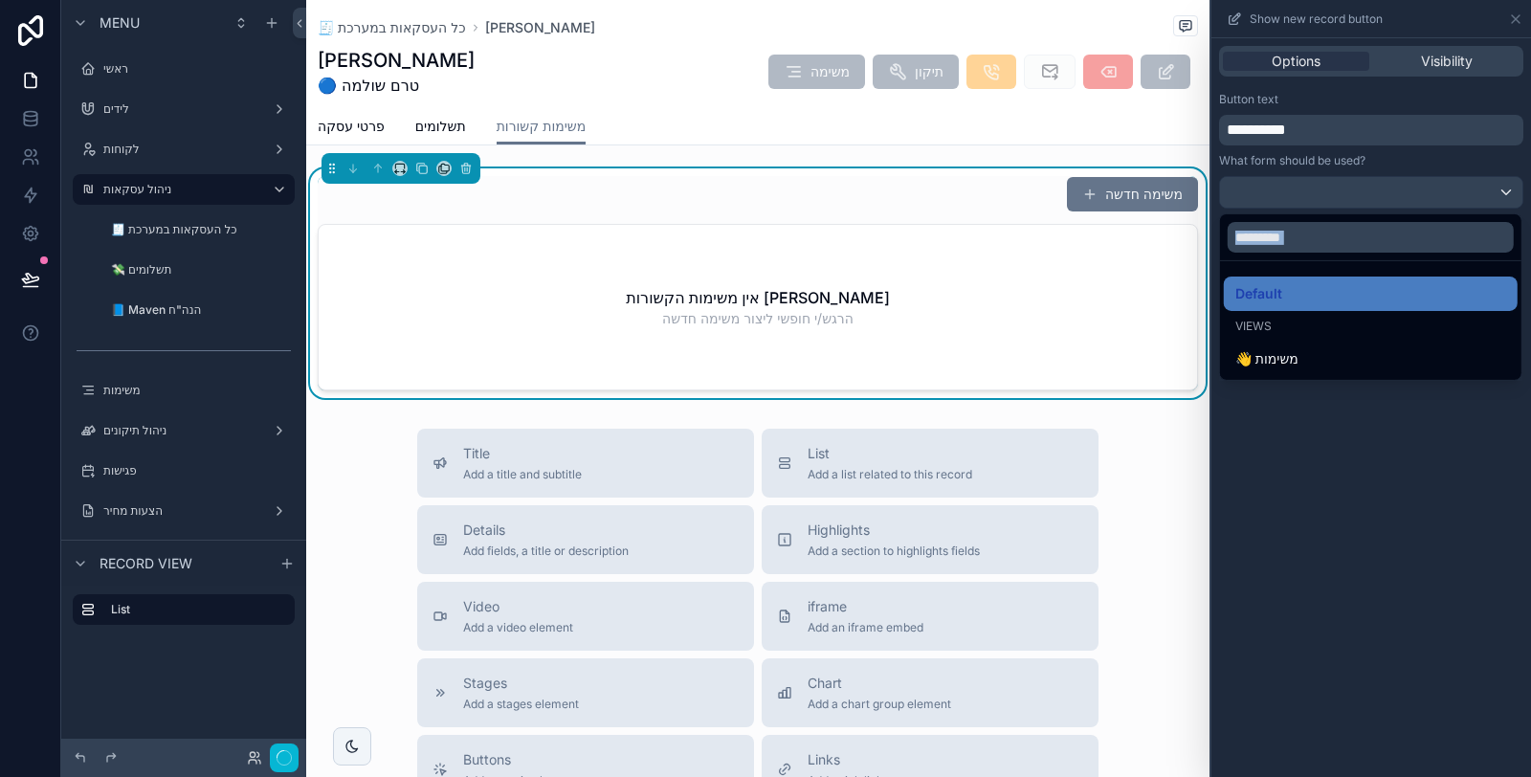
drag, startPoint x: 1331, startPoint y: 369, endPoint x: 1275, endPoint y: 494, distance: 136.6
click at [1331, 369] on div "👋 משימות" at bounding box center [1371, 359] width 294 height 34
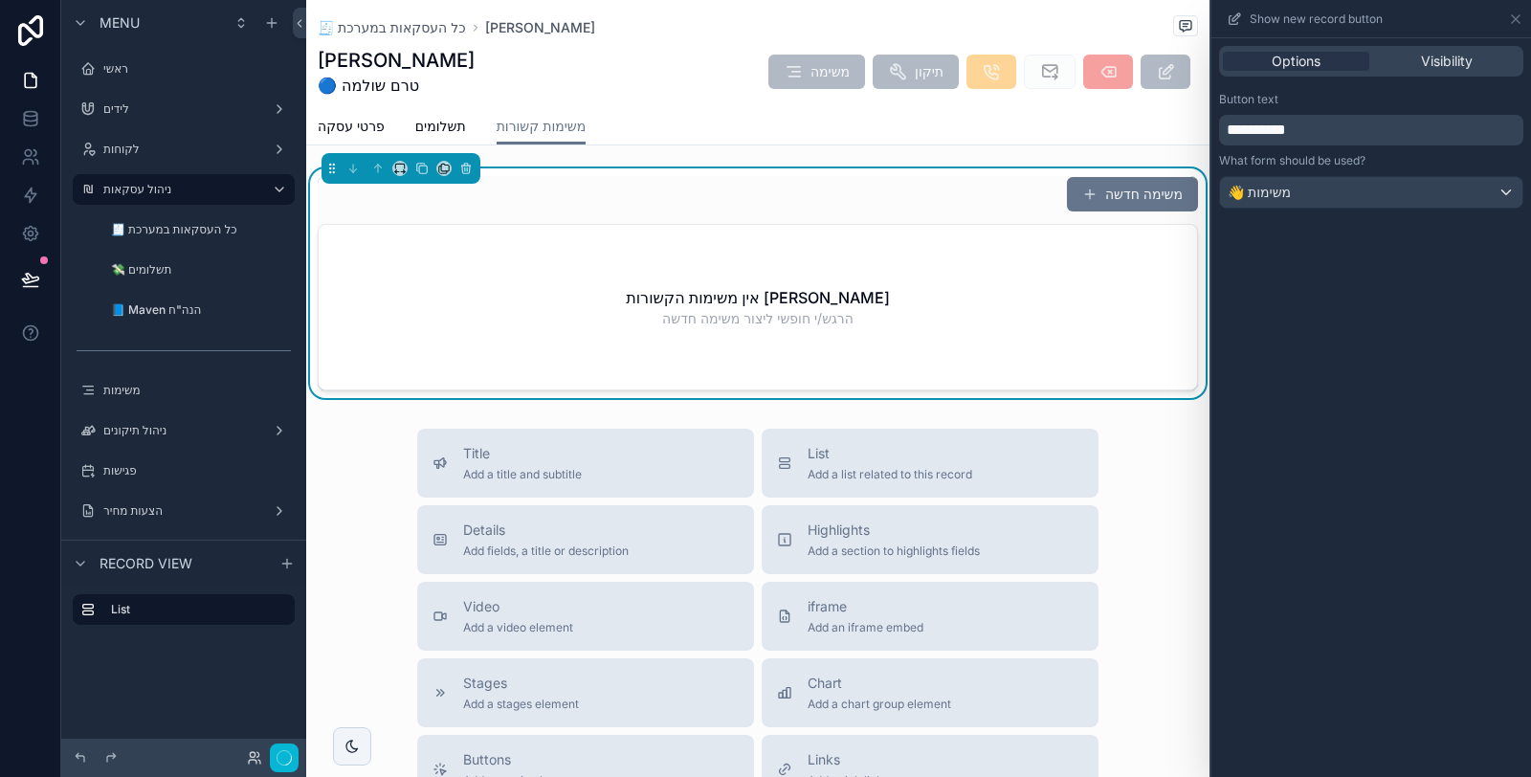
click at [1287, 503] on div "**********" at bounding box center [1372, 407] width 320 height 739
click at [29, 287] on icon at bounding box center [30, 287] width 14 height 0
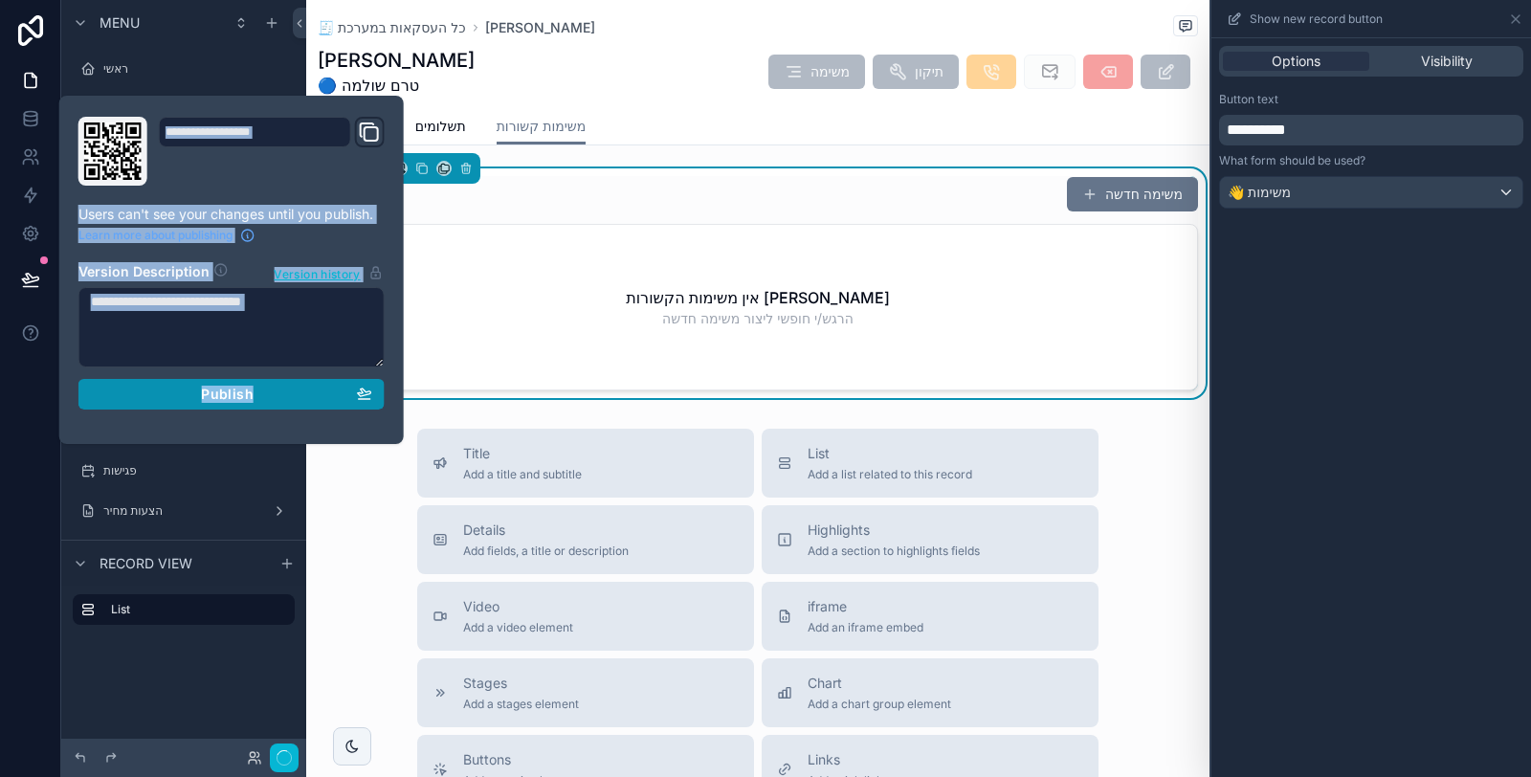
click at [197, 393] on div "Publish" at bounding box center [231, 394] width 281 height 17
click at [35, 494] on div at bounding box center [30, 388] width 61 height 777
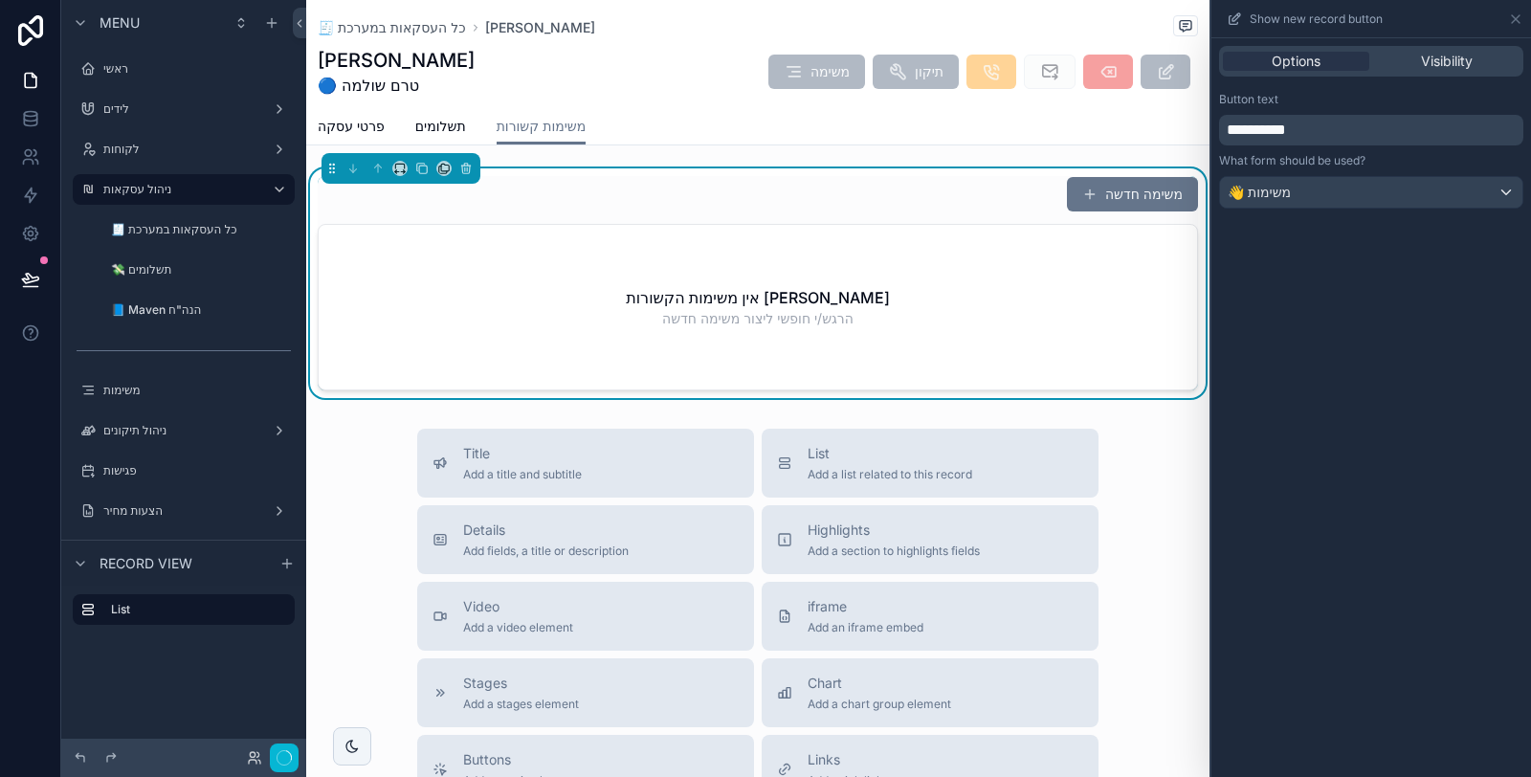
click at [336, 496] on div "Title Add a title and subtitle List Add a list related to this record Details A…" at bounding box center [757, 769] width 903 height 681
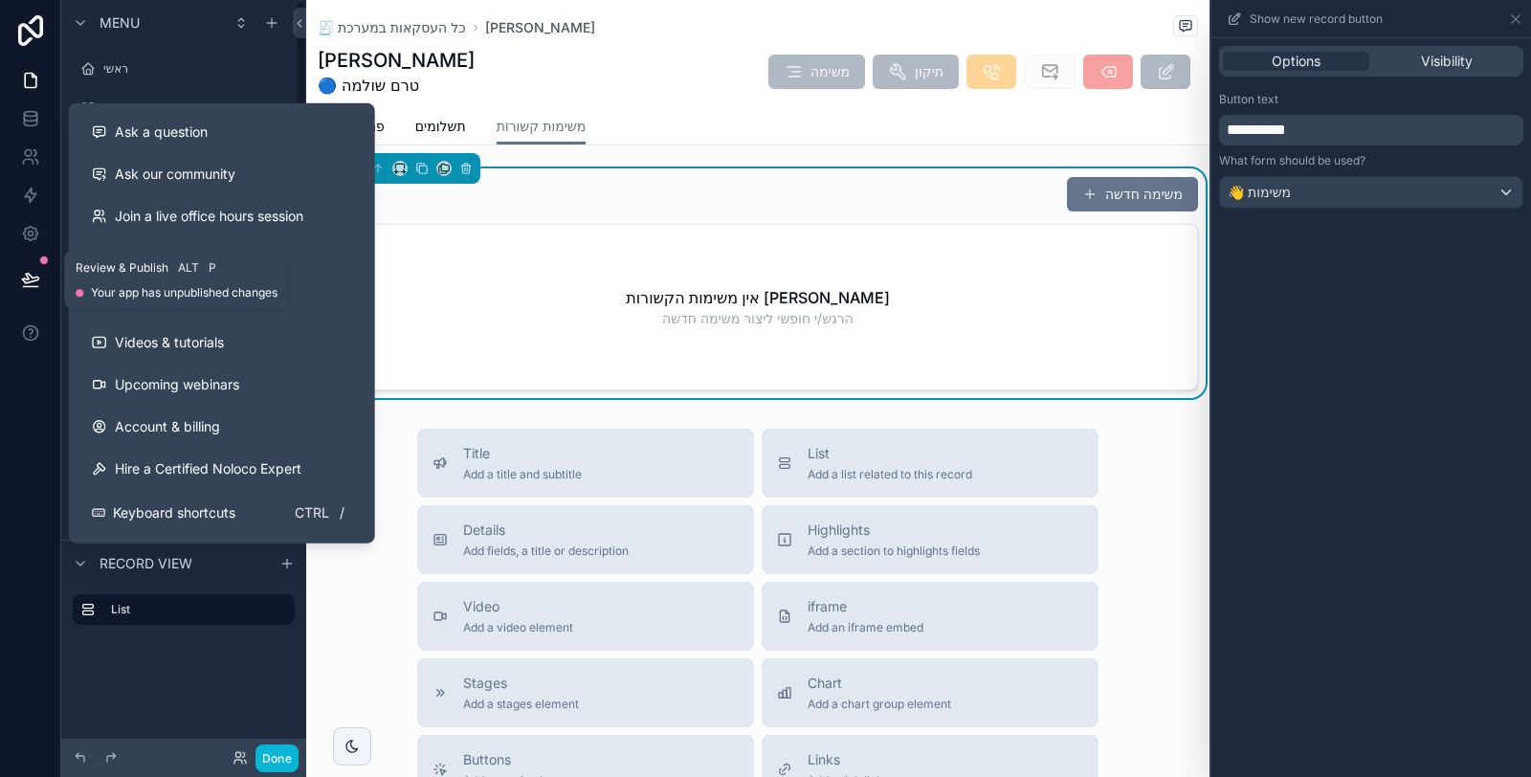
click at [35, 281] on icon at bounding box center [30, 279] width 19 height 19
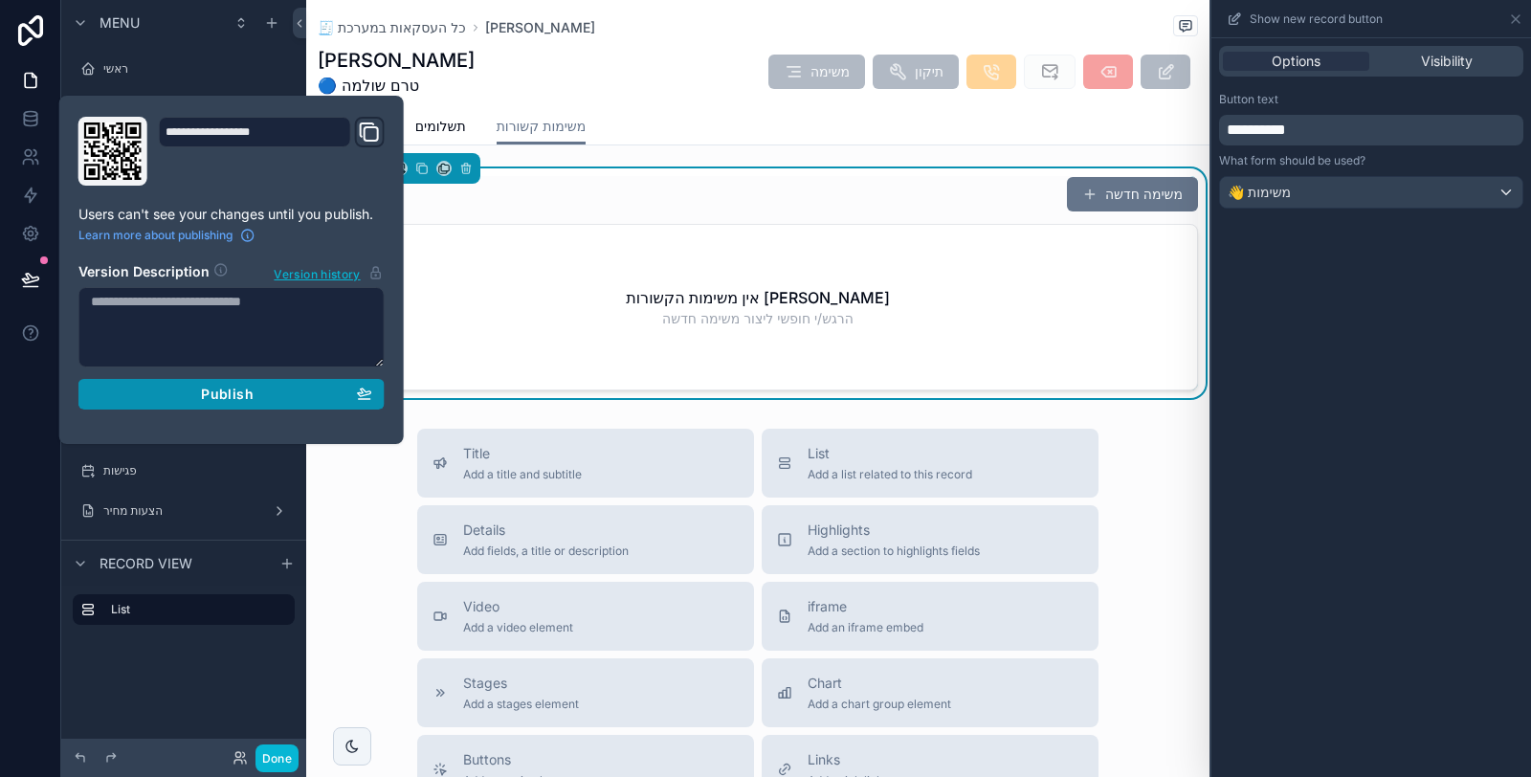
click at [231, 393] on span "Publish" at bounding box center [227, 394] width 52 height 17
click at [21, 453] on div at bounding box center [30, 388] width 61 height 777
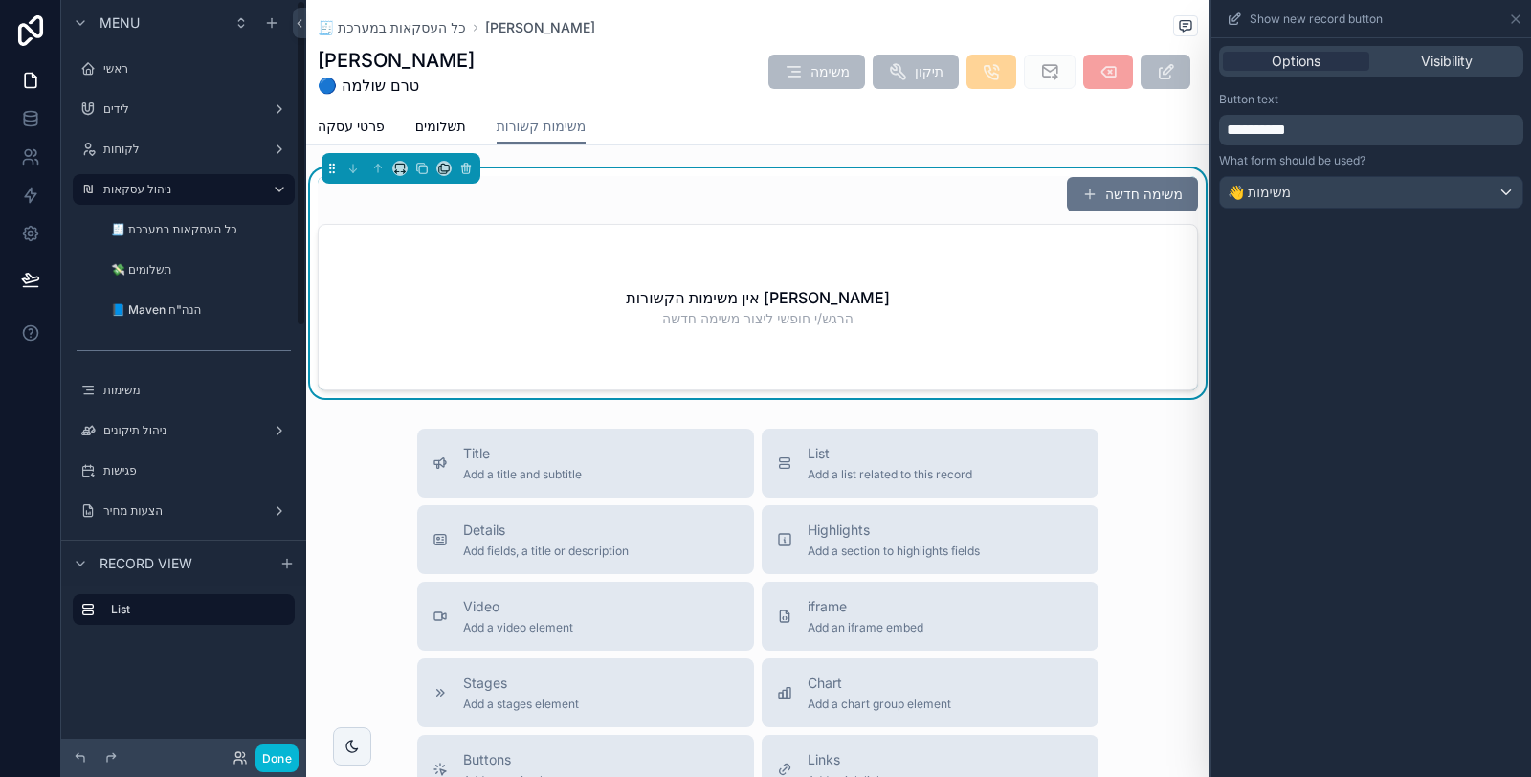
click at [338, 553] on div "Title Add a title and subtitle List Add a list related to this record Details A…" at bounding box center [757, 769] width 903 height 681
drag, startPoint x: 458, startPoint y: 118, endPoint x: 473, endPoint y: 125, distance: 16.3
click at [457, 119] on span "תשלומים" at bounding box center [440, 126] width 51 height 19
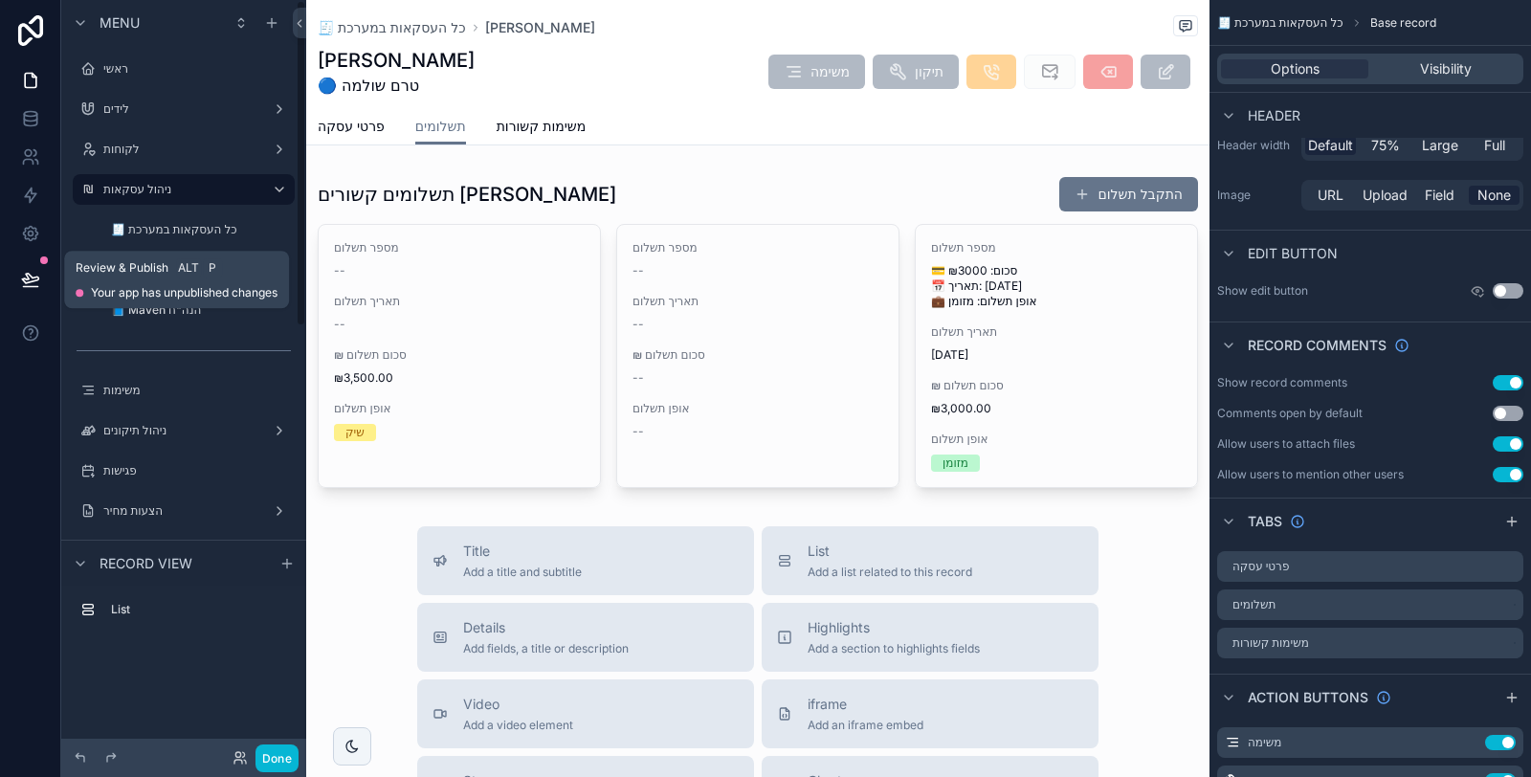
click at [40, 279] on button at bounding box center [31, 280] width 42 height 54
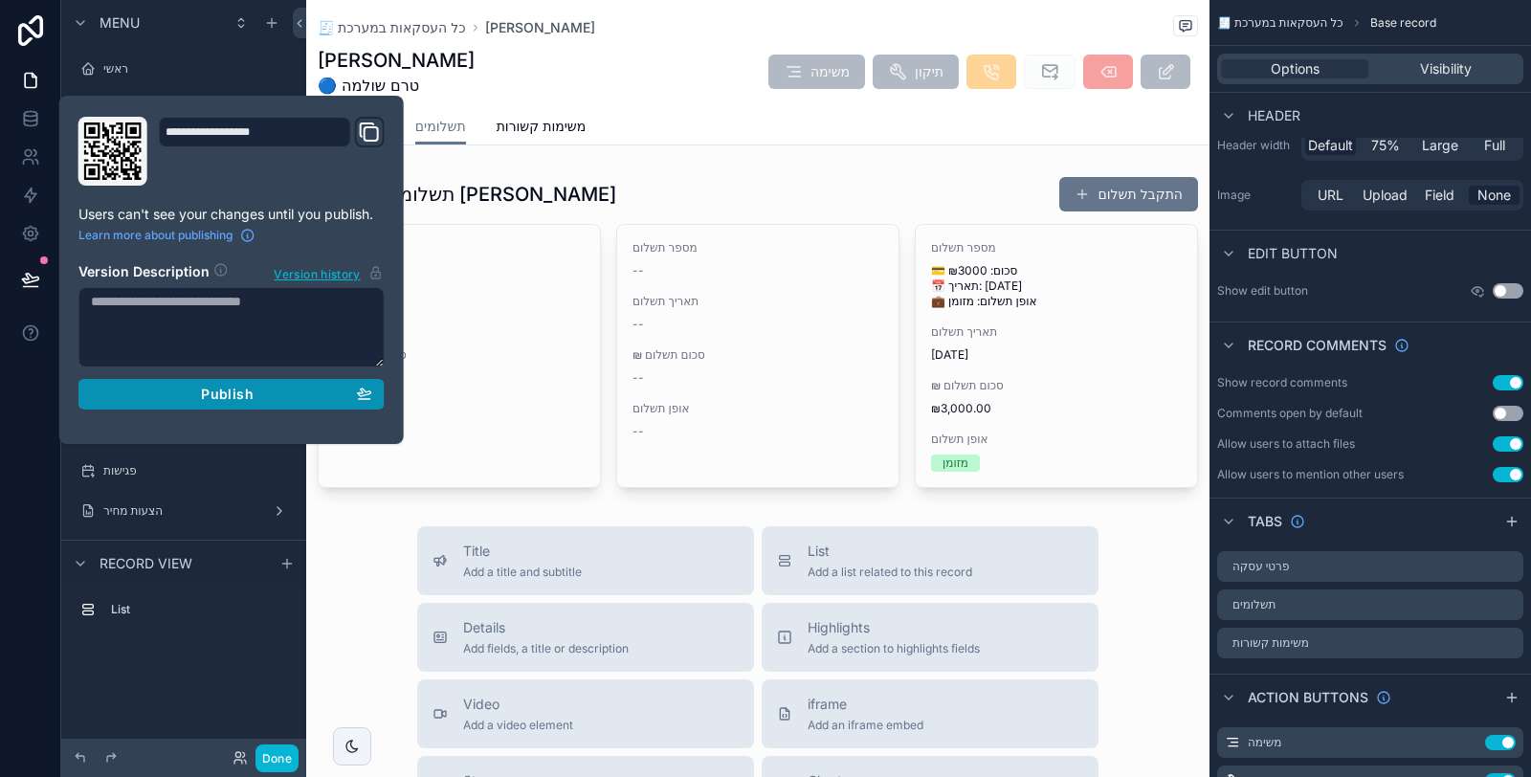
drag, startPoint x: 205, startPoint y: 390, endPoint x: 208, endPoint y: 402, distance: 12.8
click at [206, 390] on span "Publish" at bounding box center [227, 394] width 52 height 17
click at [276, 754] on button "Done" at bounding box center [277, 759] width 43 height 28
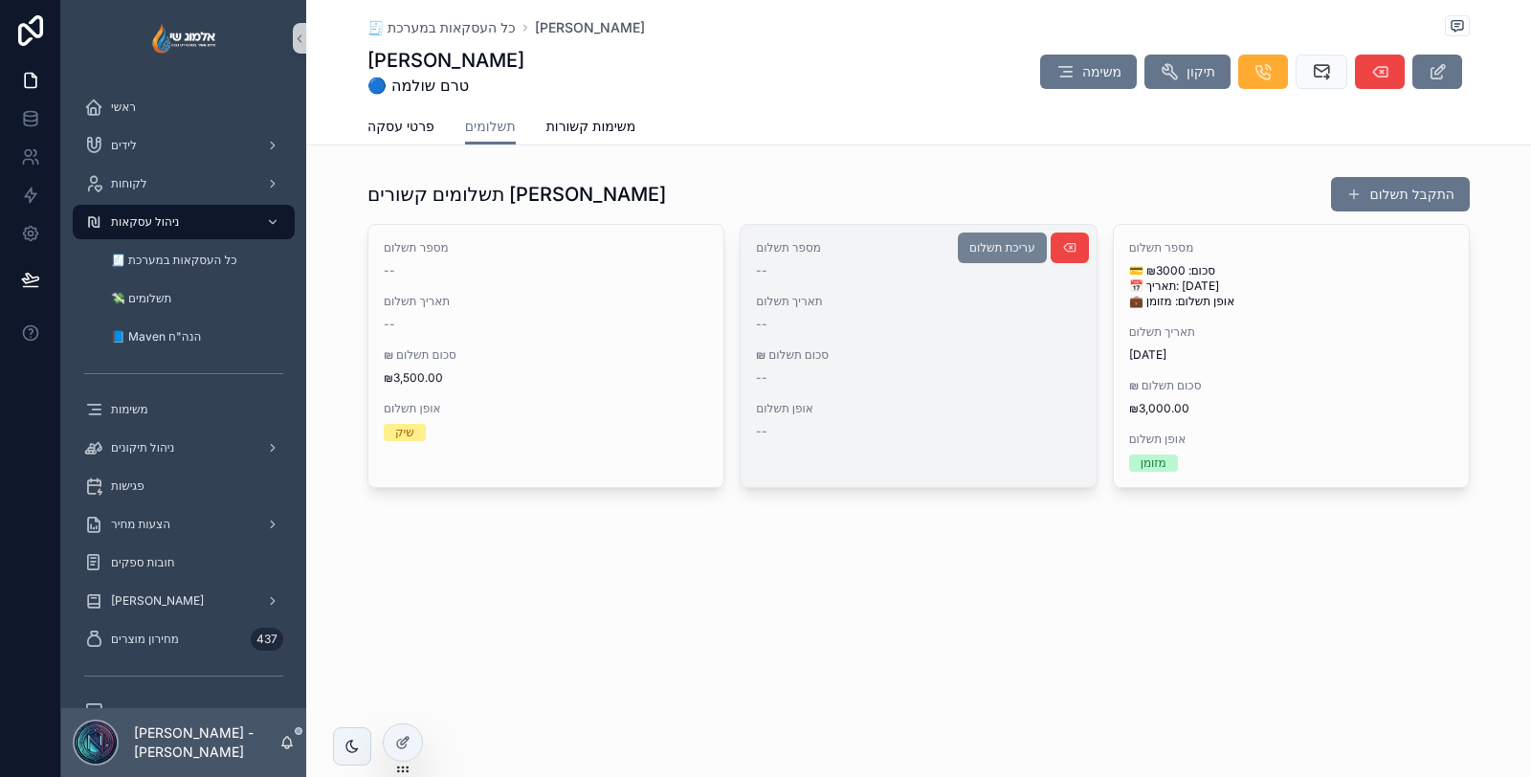
click at [1001, 250] on span "עריכת תשלום" at bounding box center [1002, 247] width 66 height 15
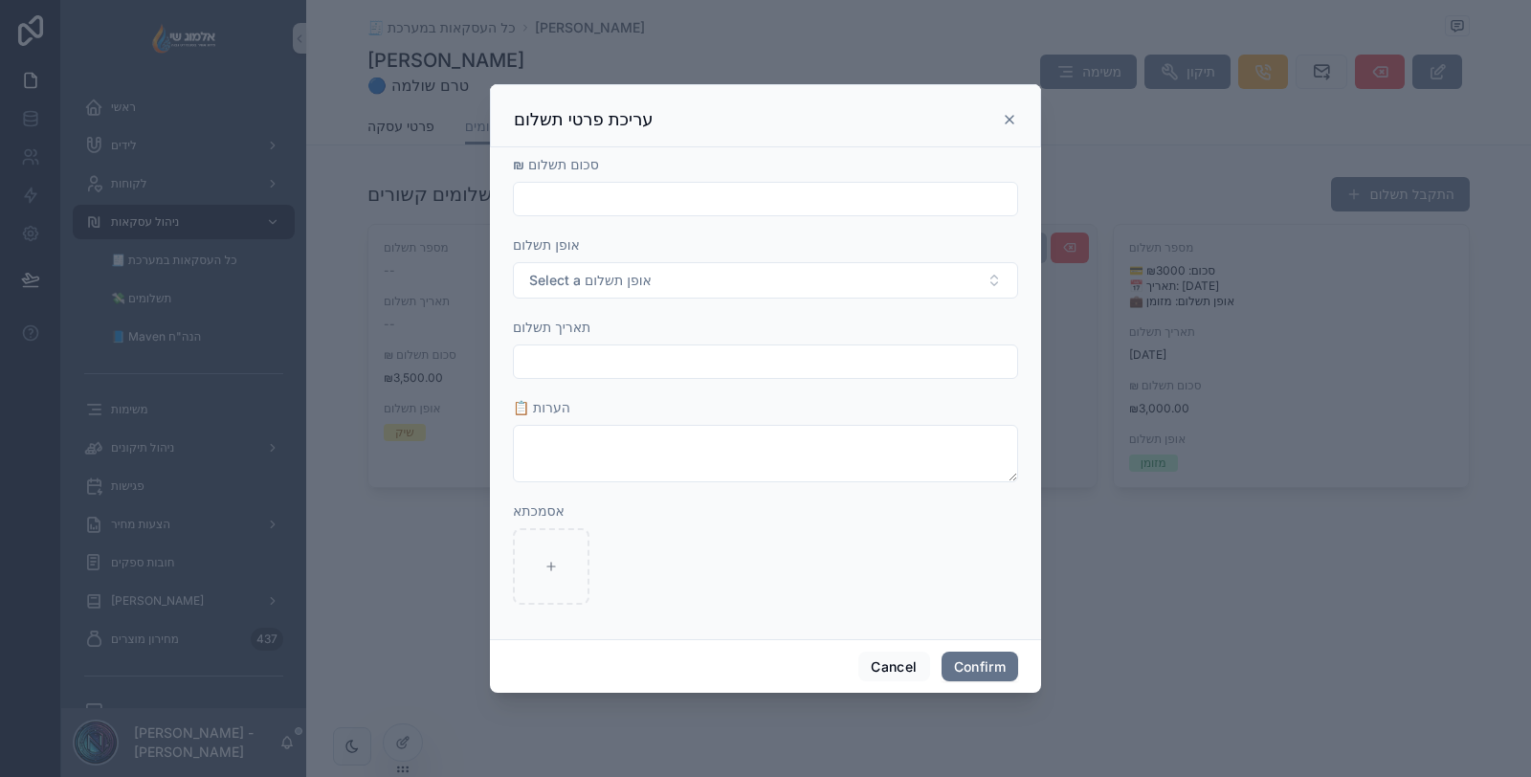
click at [1006, 119] on icon at bounding box center [1009, 119] width 15 height 15
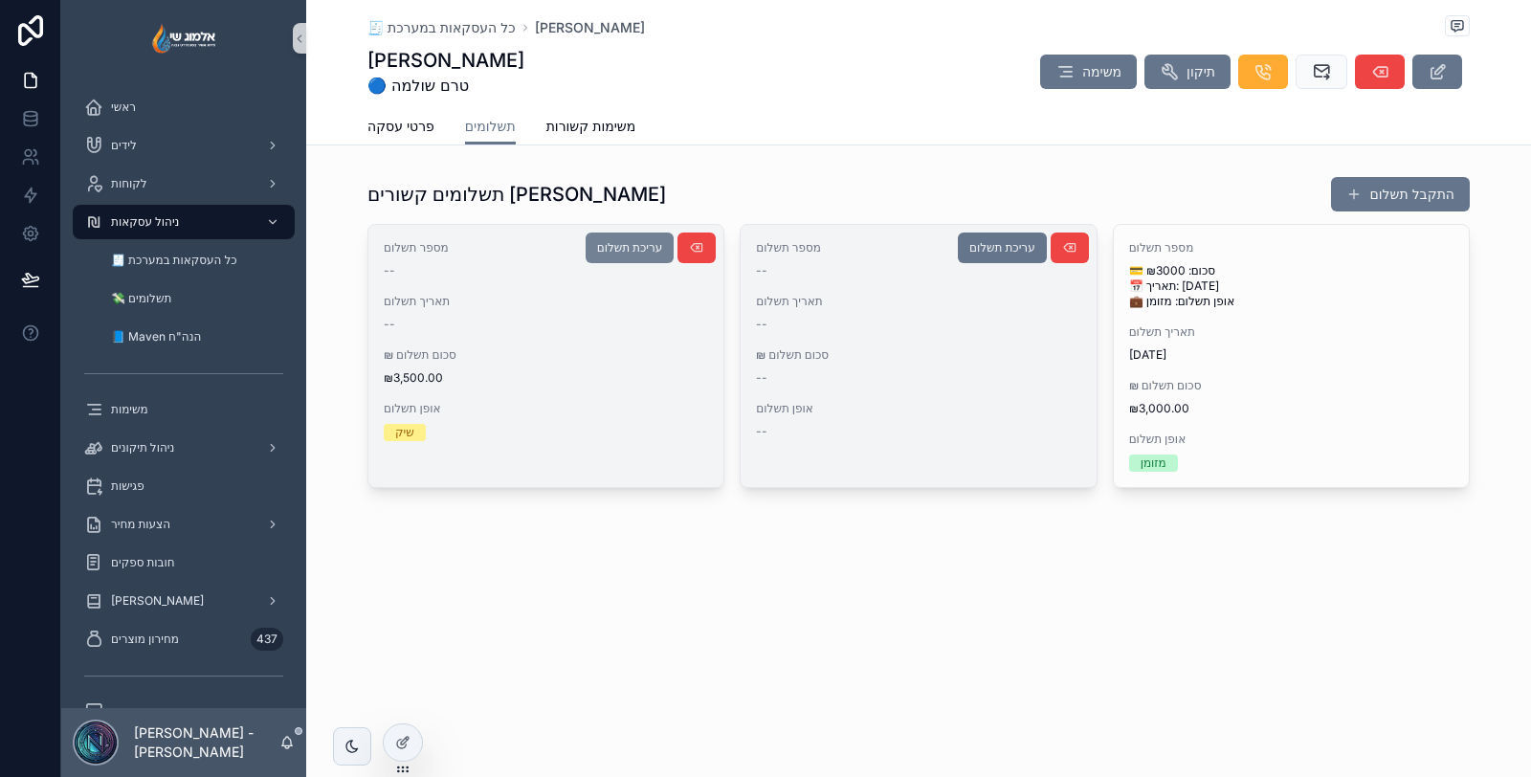
click at [615, 242] on span "עריכת תשלום" at bounding box center [630, 247] width 66 height 15
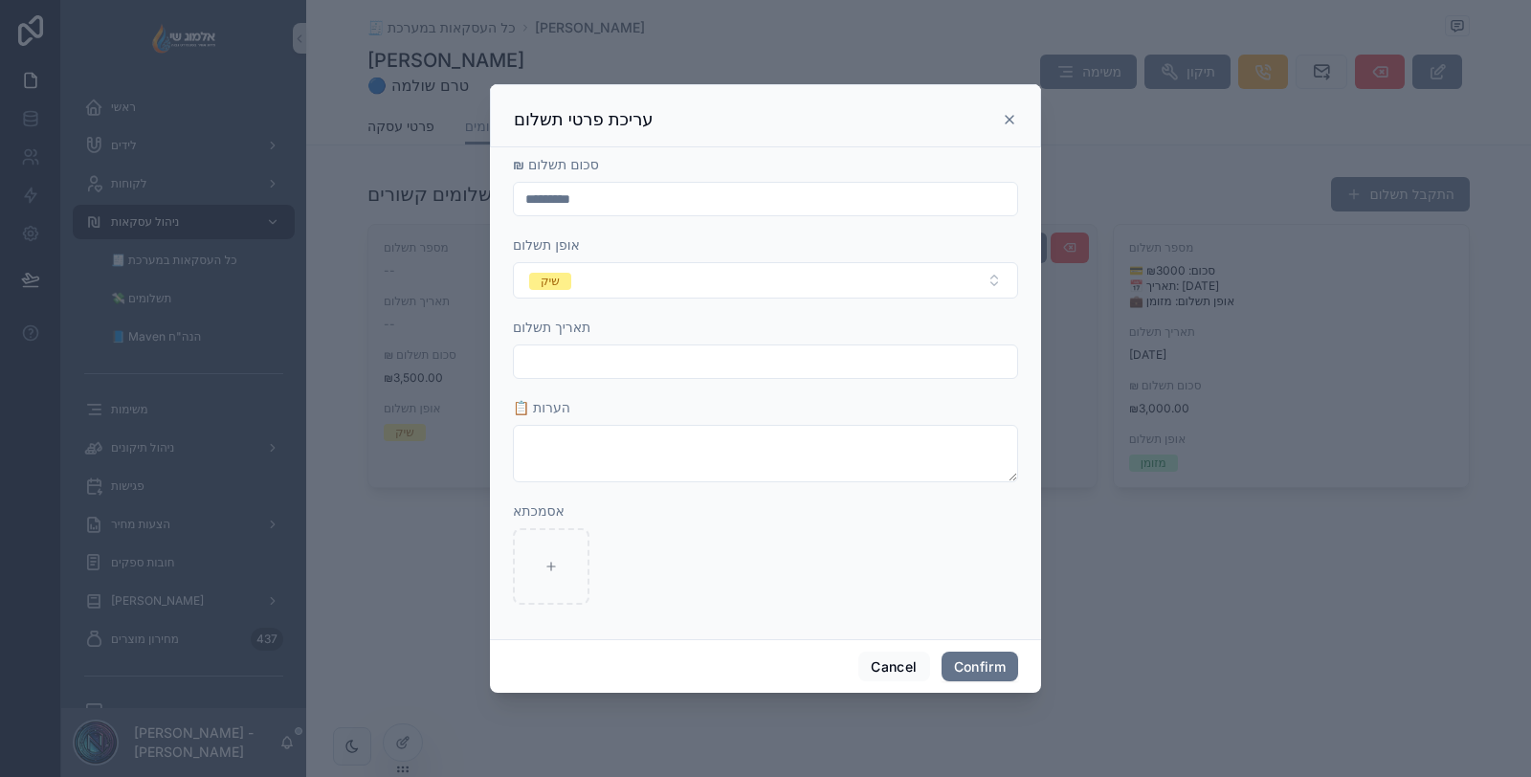
click at [1007, 121] on icon at bounding box center [1009, 119] width 15 height 15
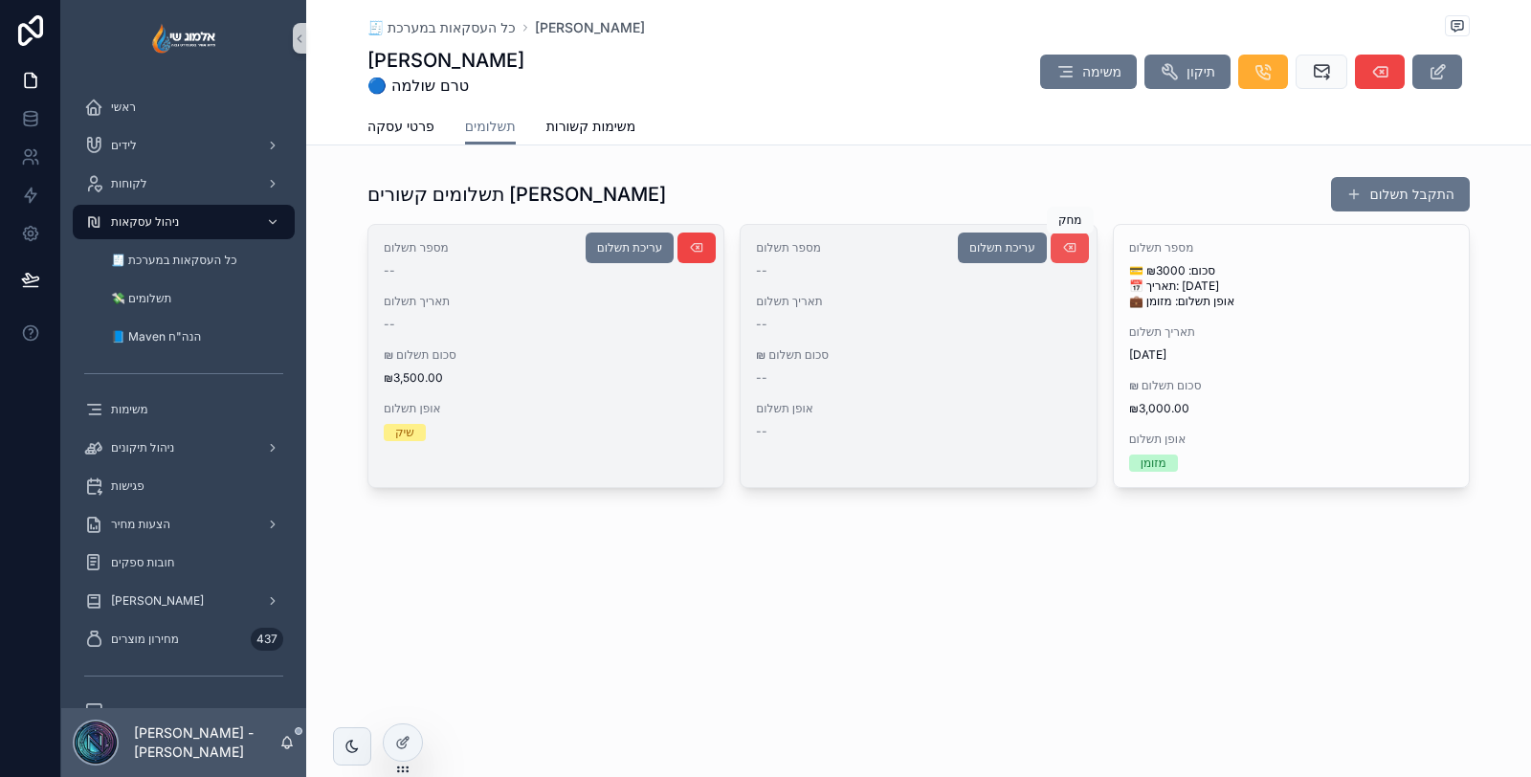
click at [1076, 245] on icon "scrollable content" at bounding box center [1069, 247] width 15 height 15
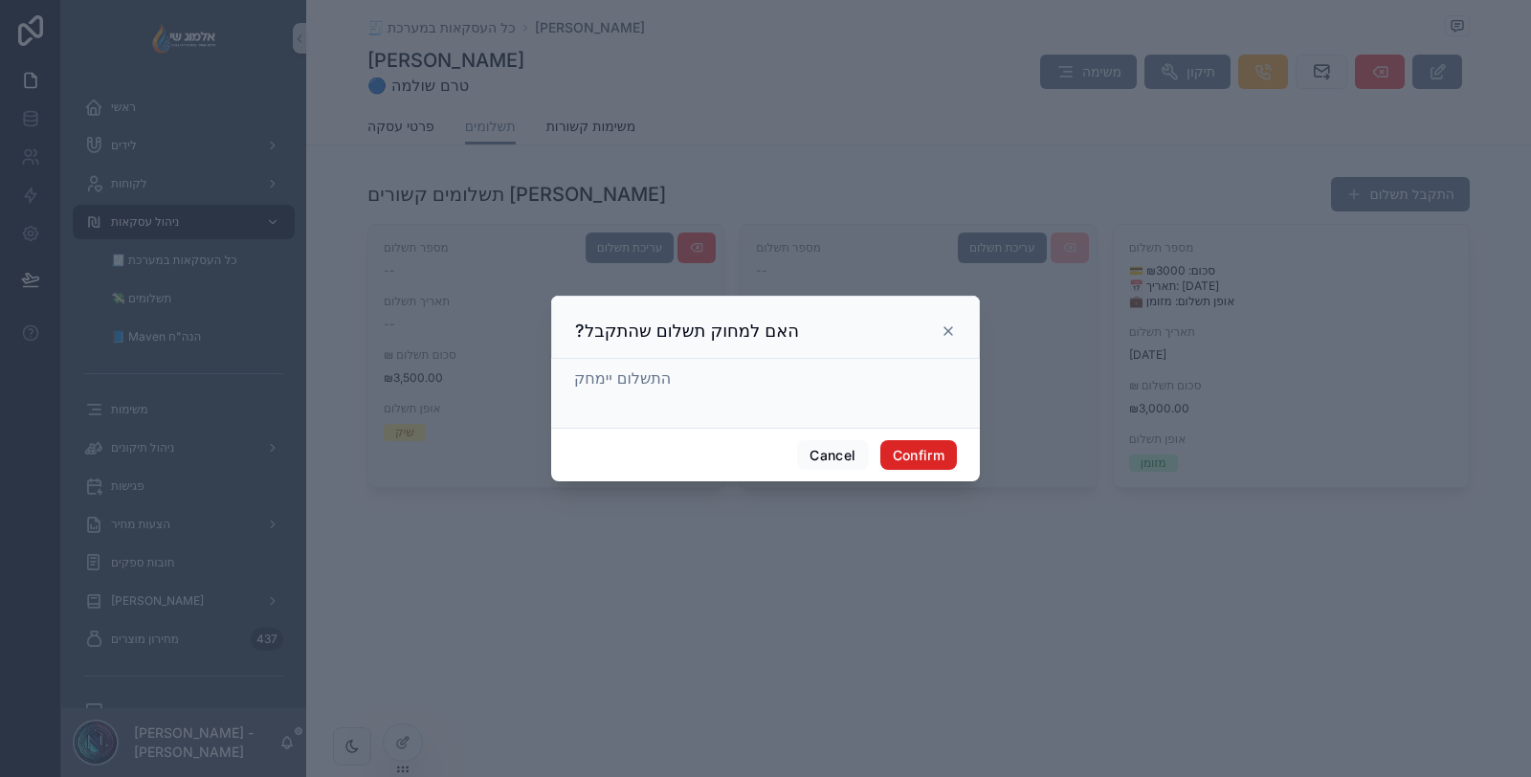
click at [899, 459] on button "Confirm" at bounding box center [918, 455] width 77 height 31
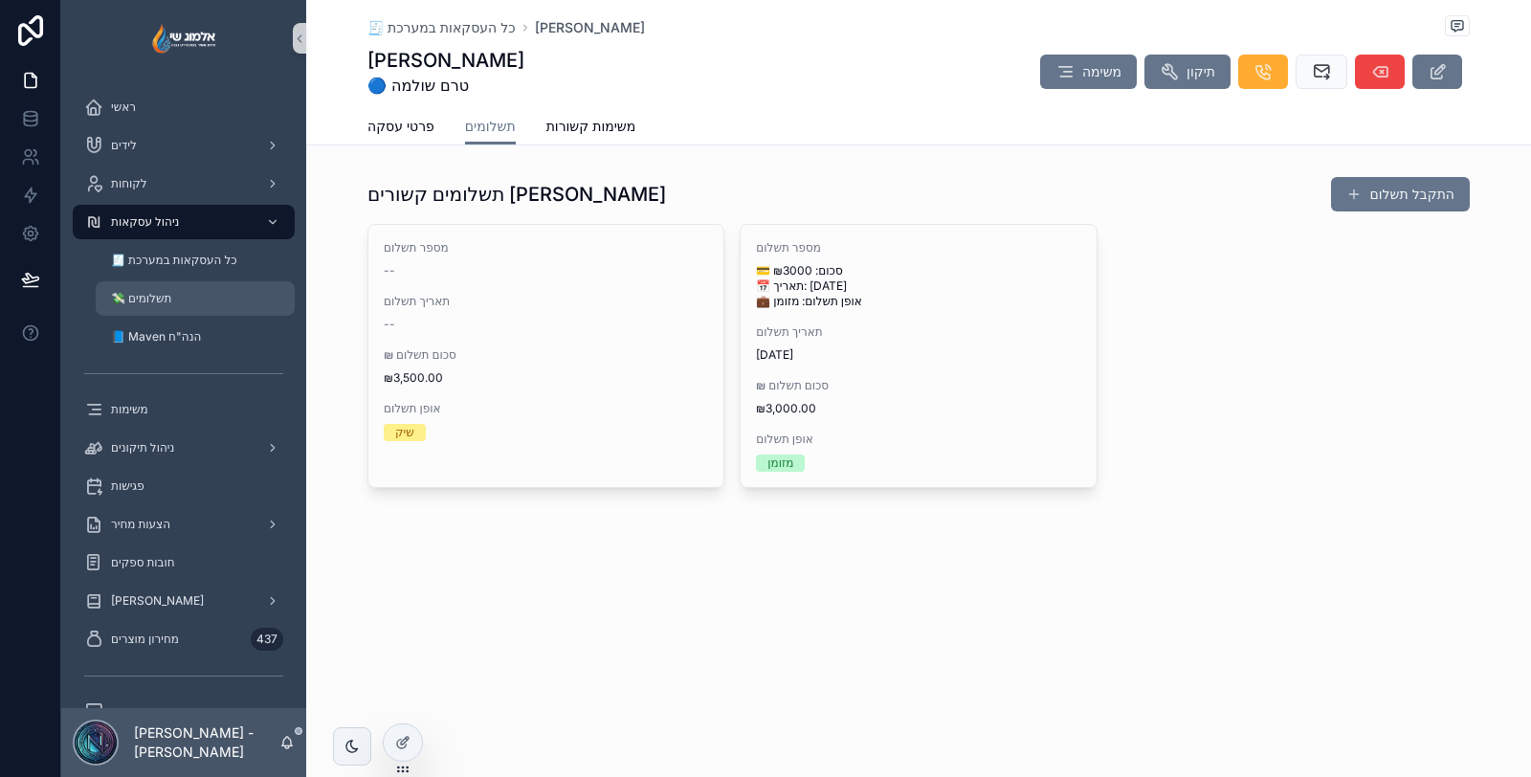
click at [187, 293] on div "💸 תשלומים" at bounding box center [195, 298] width 176 height 31
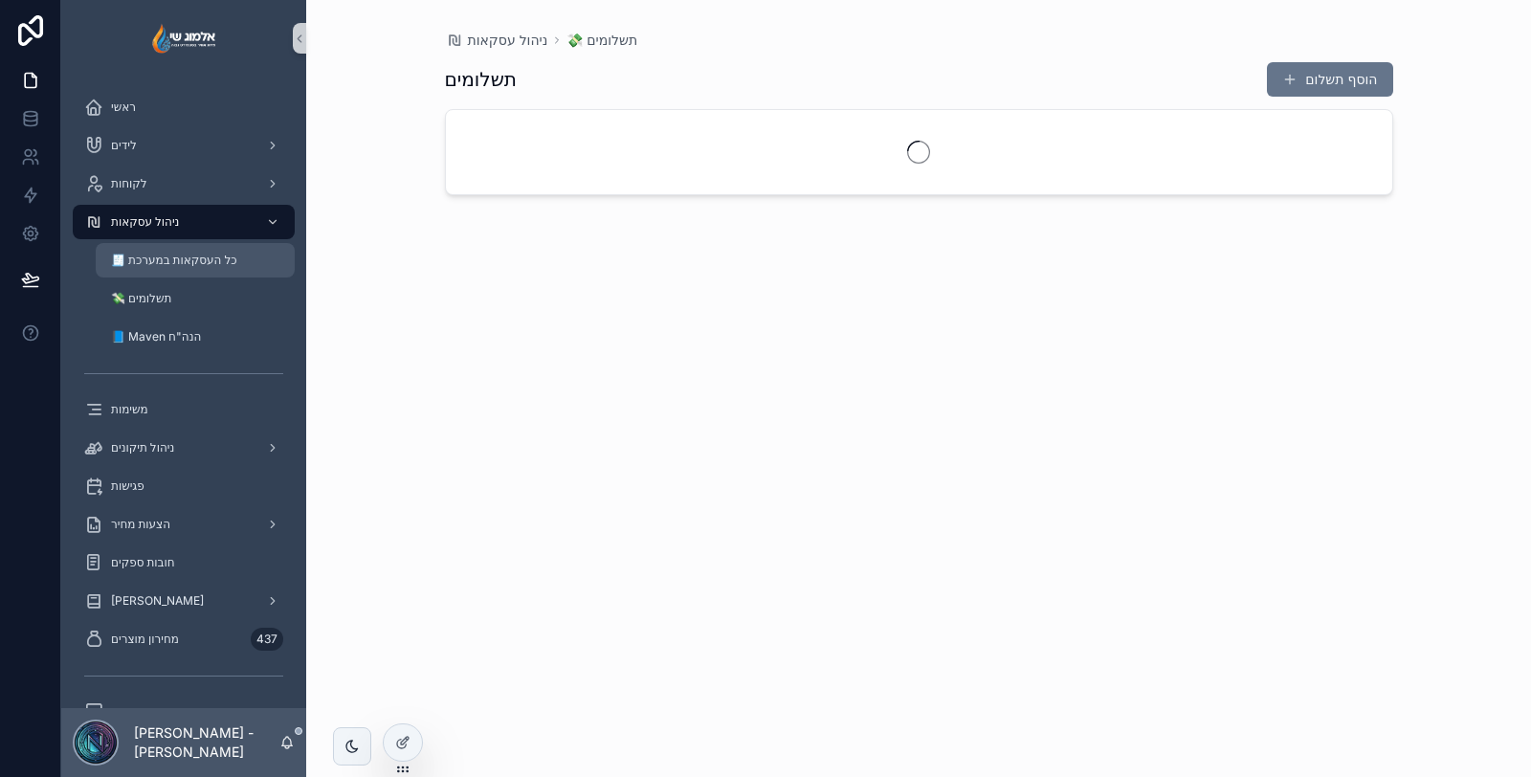
click at [220, 251] on div "🧾 כל העסקאות במערכת" at bounding box center [195, 260] width 176 height 31
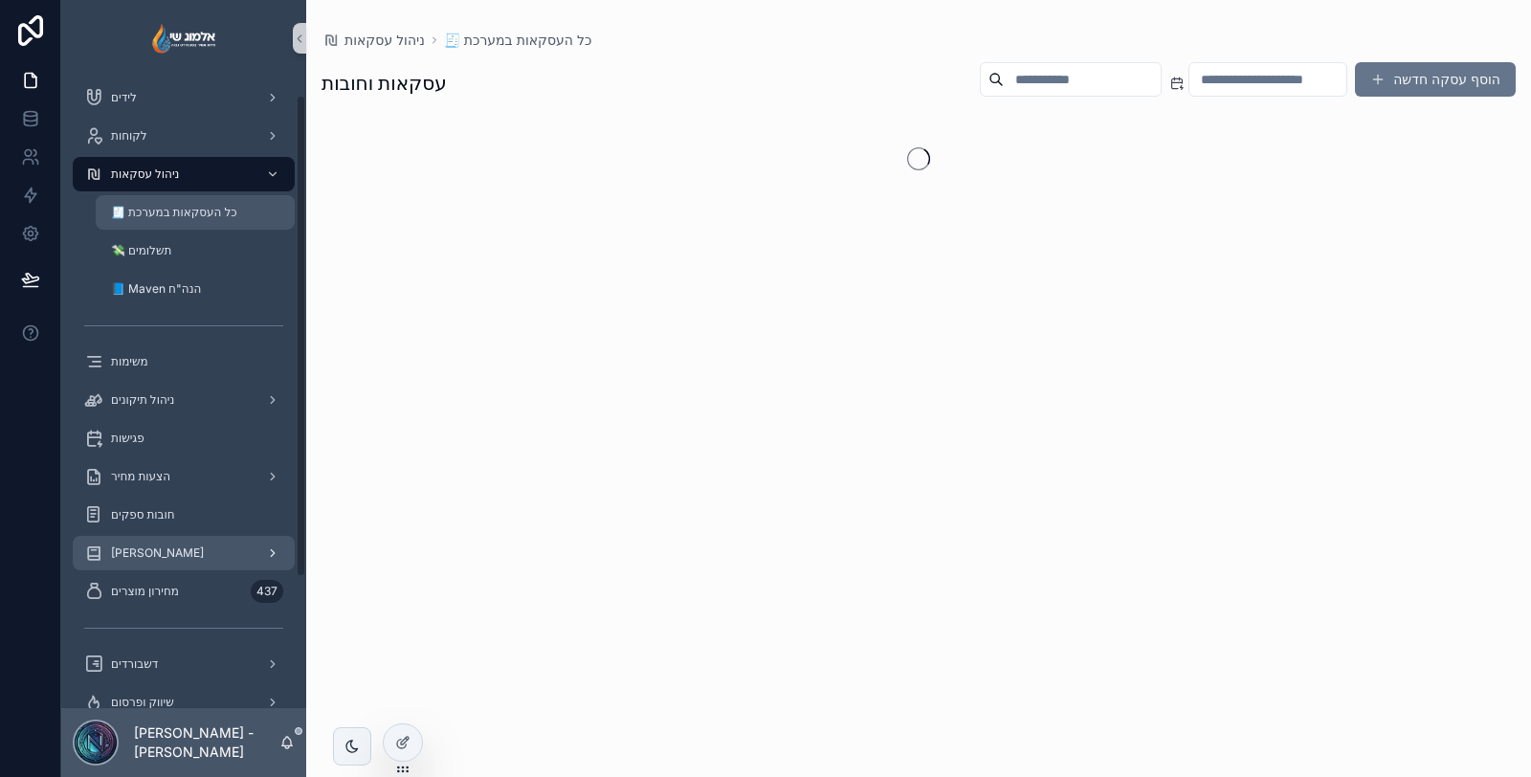
scroll to position [194, 0]
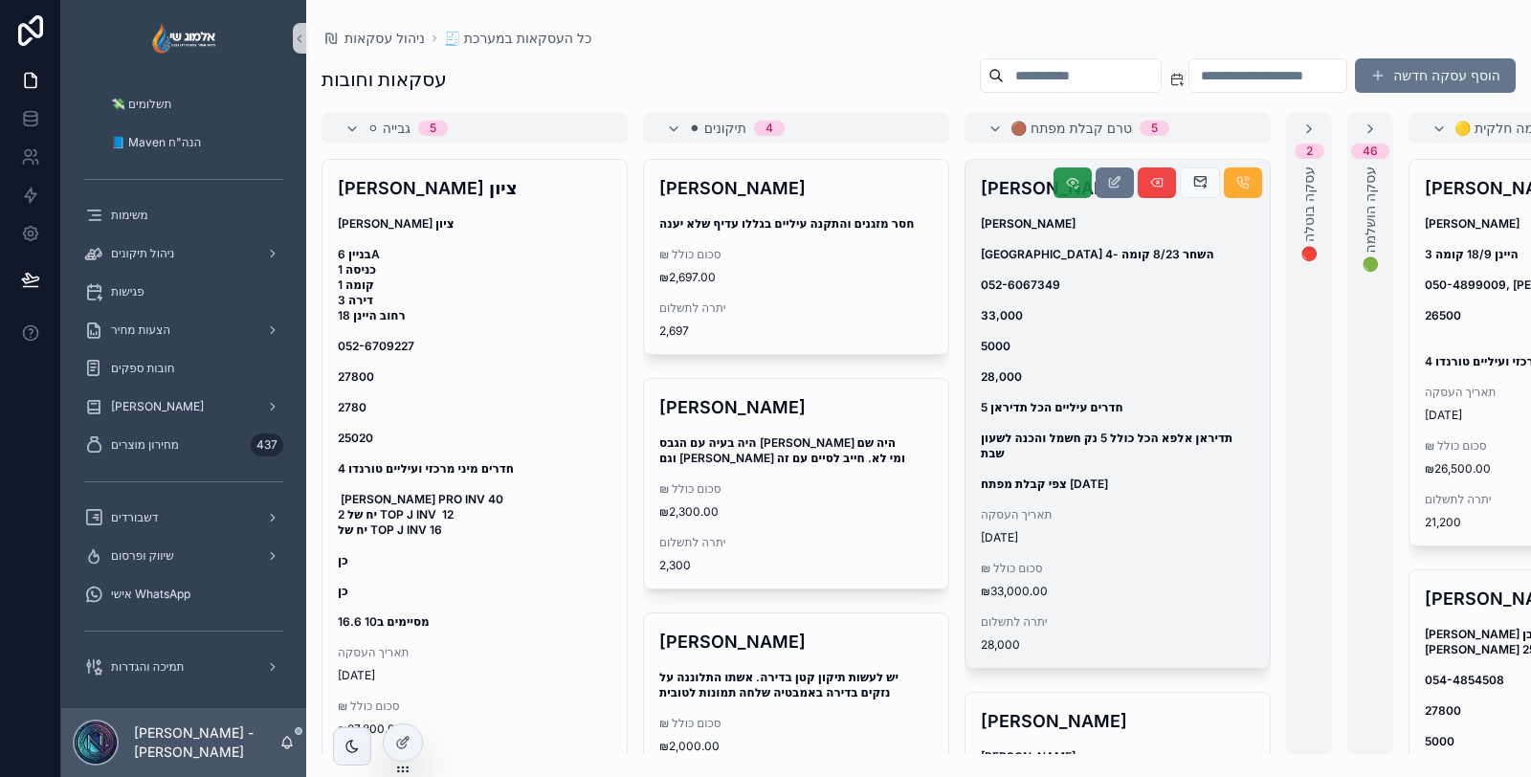
click at [1054, 189] on button "scrollable content" at bounding box center [1073, 182] width 38 height 31
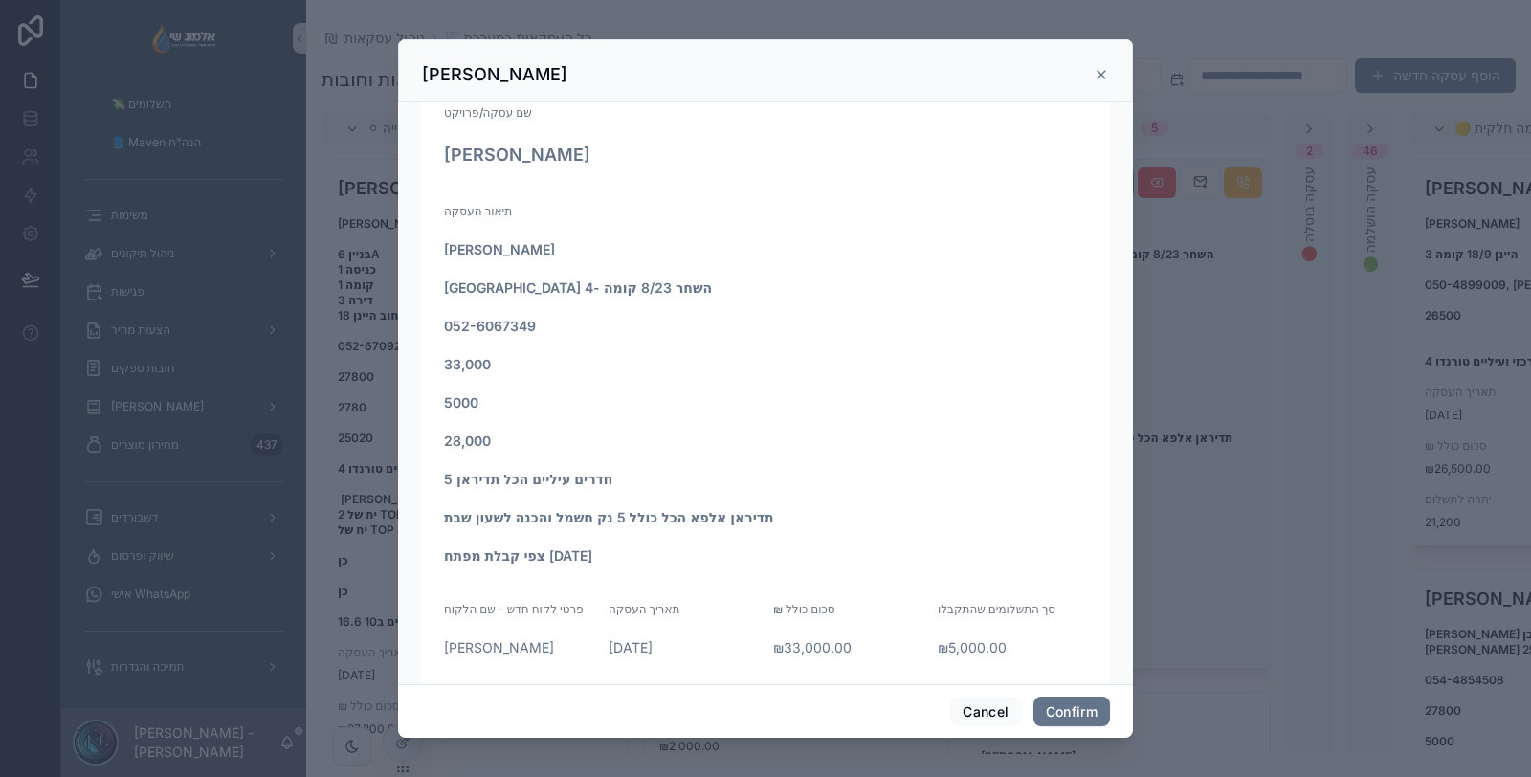
scroll to position [27, 0]
click at [1098, 72] on icon at bounding box center [1101, 74] width 15 height 15
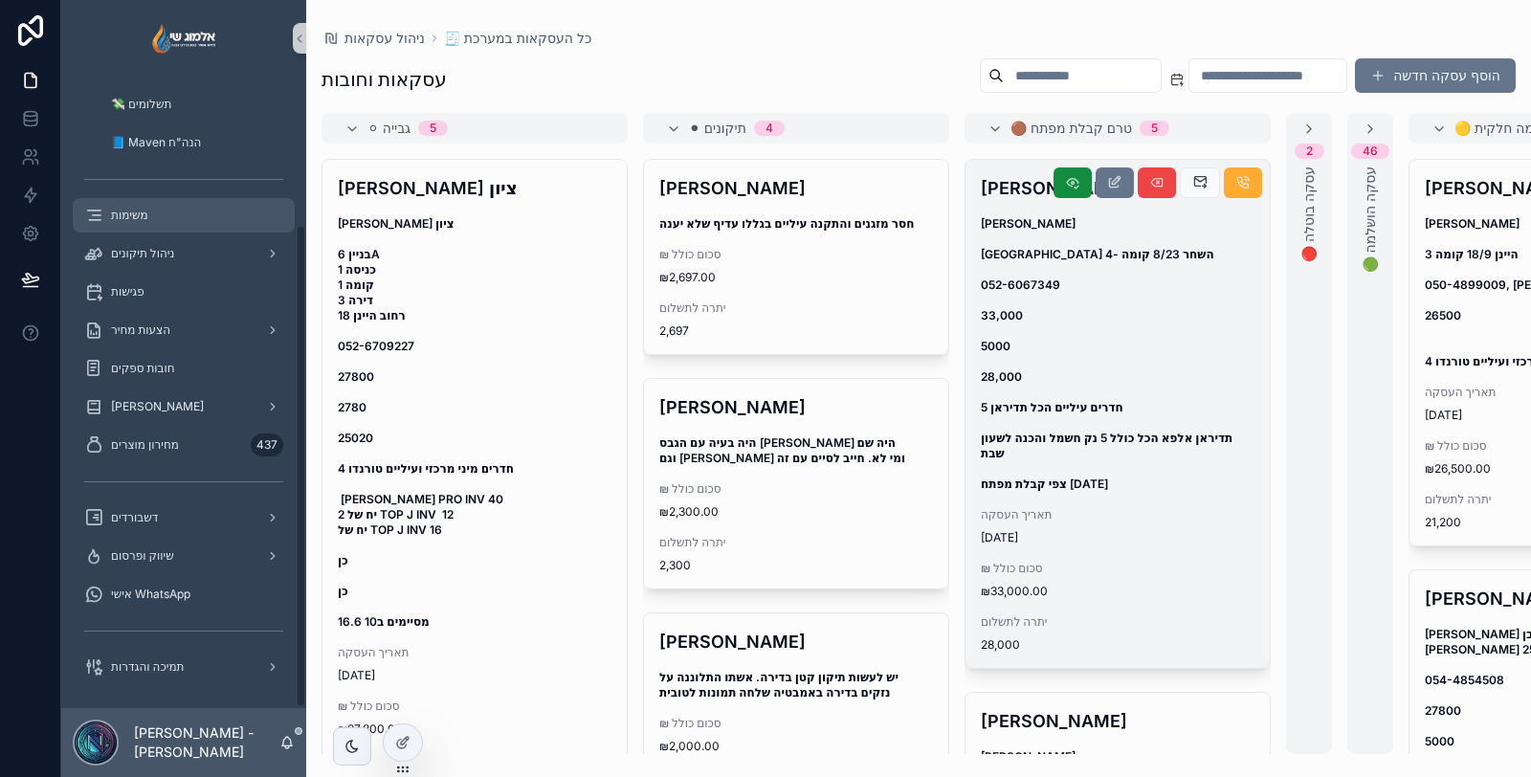
click at [165, 206] on div "משימות" at bounding box center [183, 215] width 199 height 31
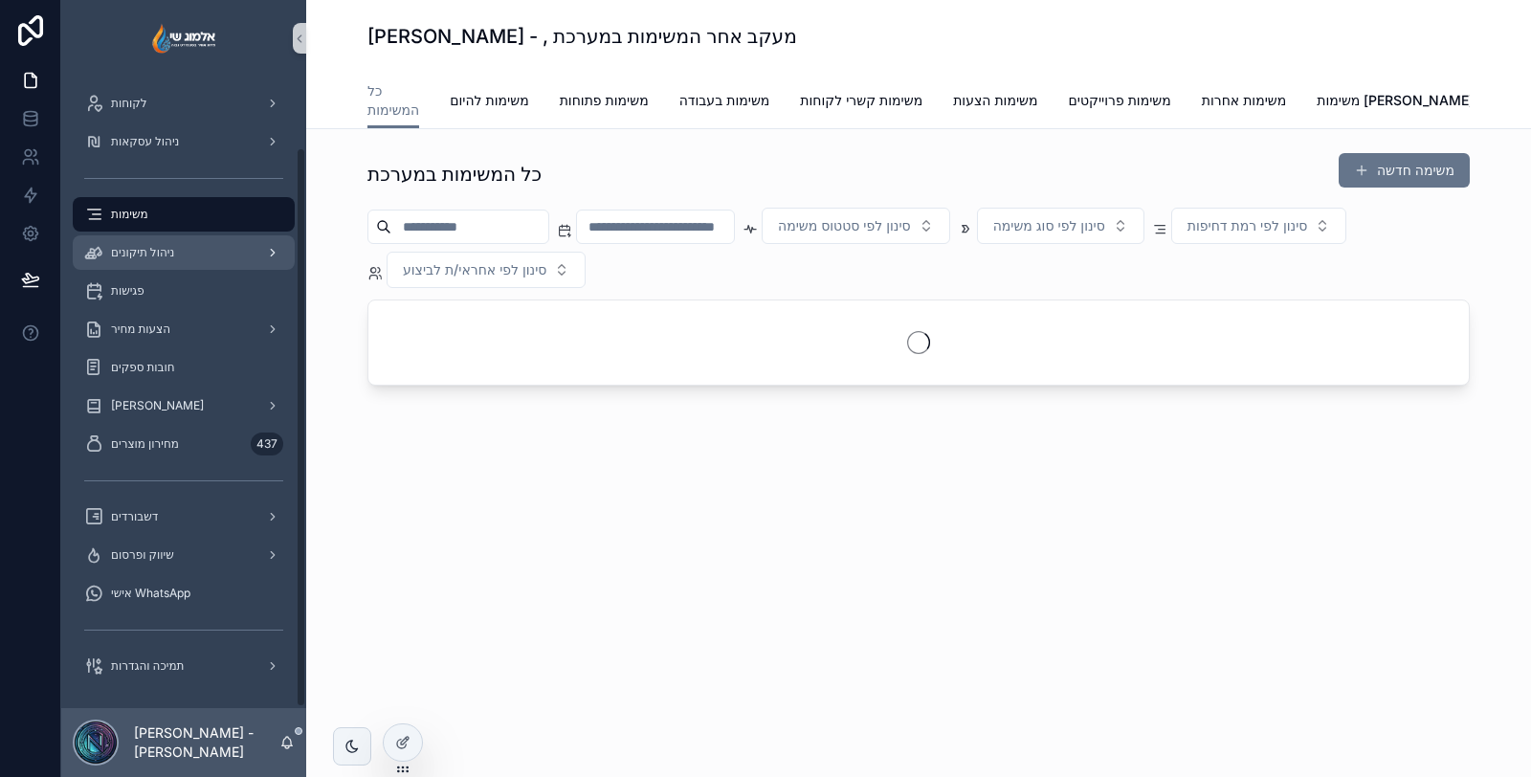
scroll to position [79, 0]
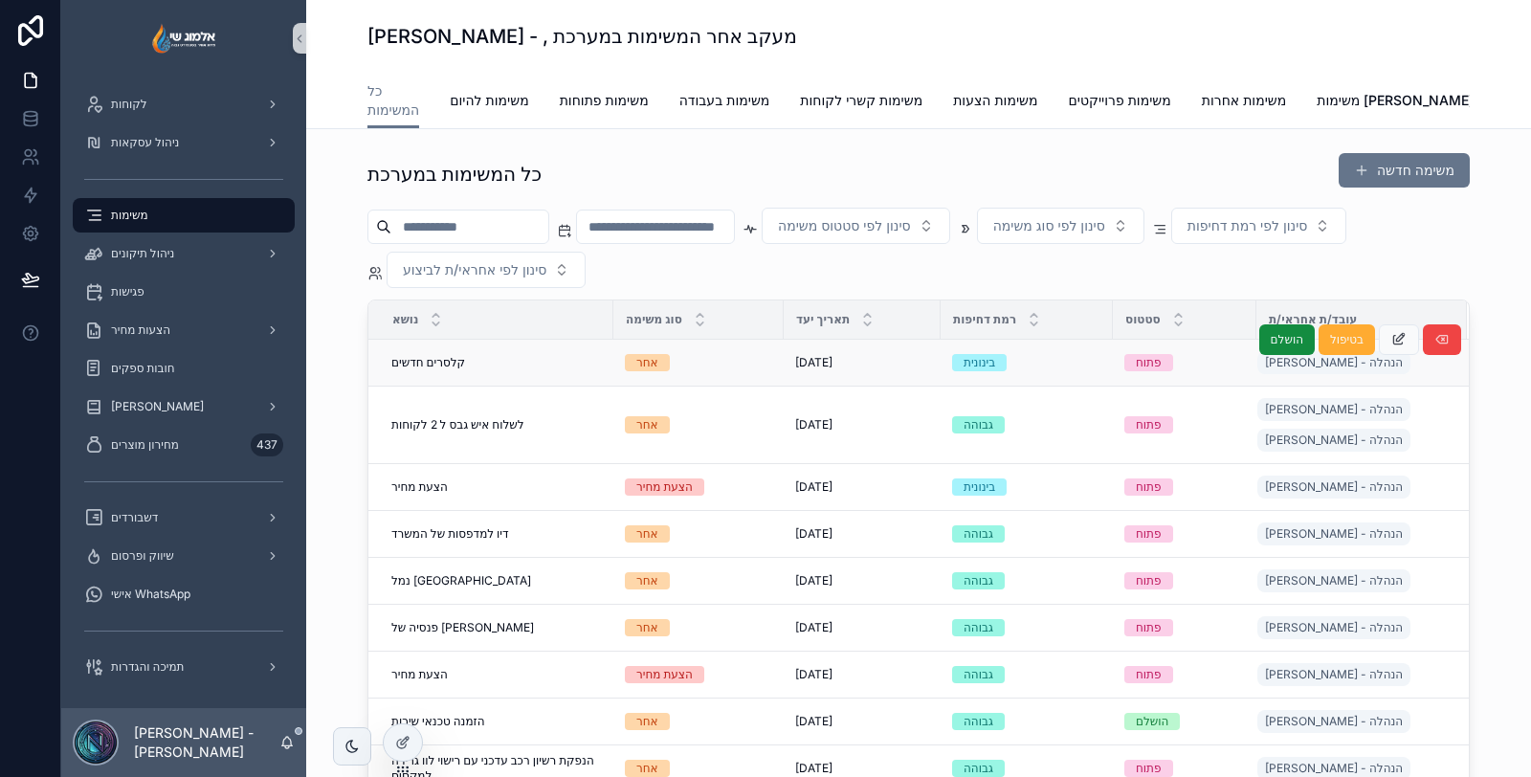
click at [541, 355] on div "קלסרים חדשים קלסרים חדשים" at bounding box center [496, 362] width 211 height 15
